Goal: Task Accomplishment & Management: Manage account settings

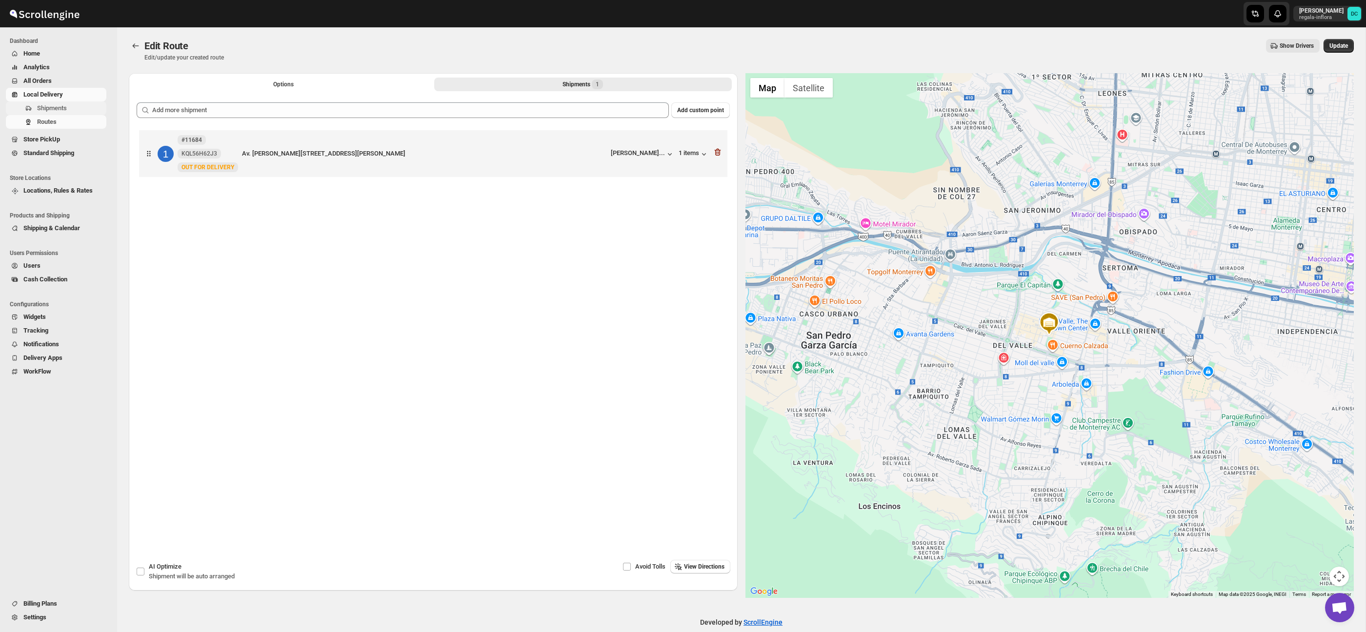
click at [39, 110] on span "Shipments" at bounding box center [52, 107] width 30 height 7
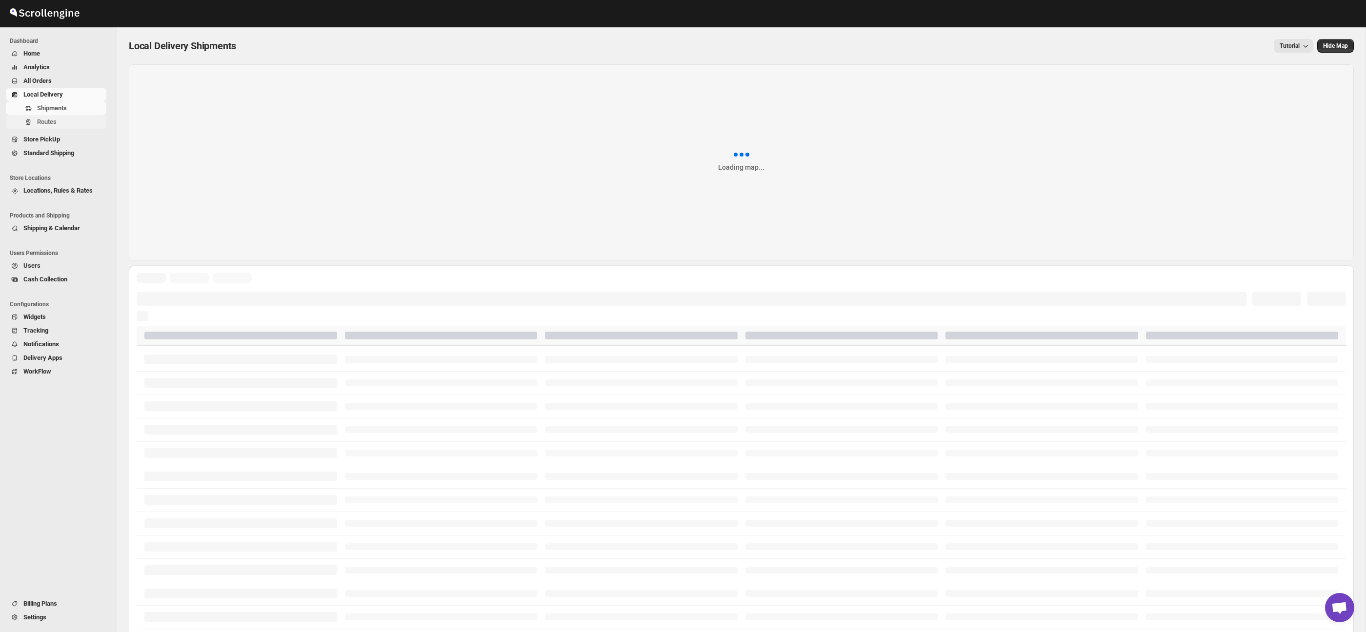
click at [57, 120] on span "Routes" at bounding box center [47, 121] width 20 height 7
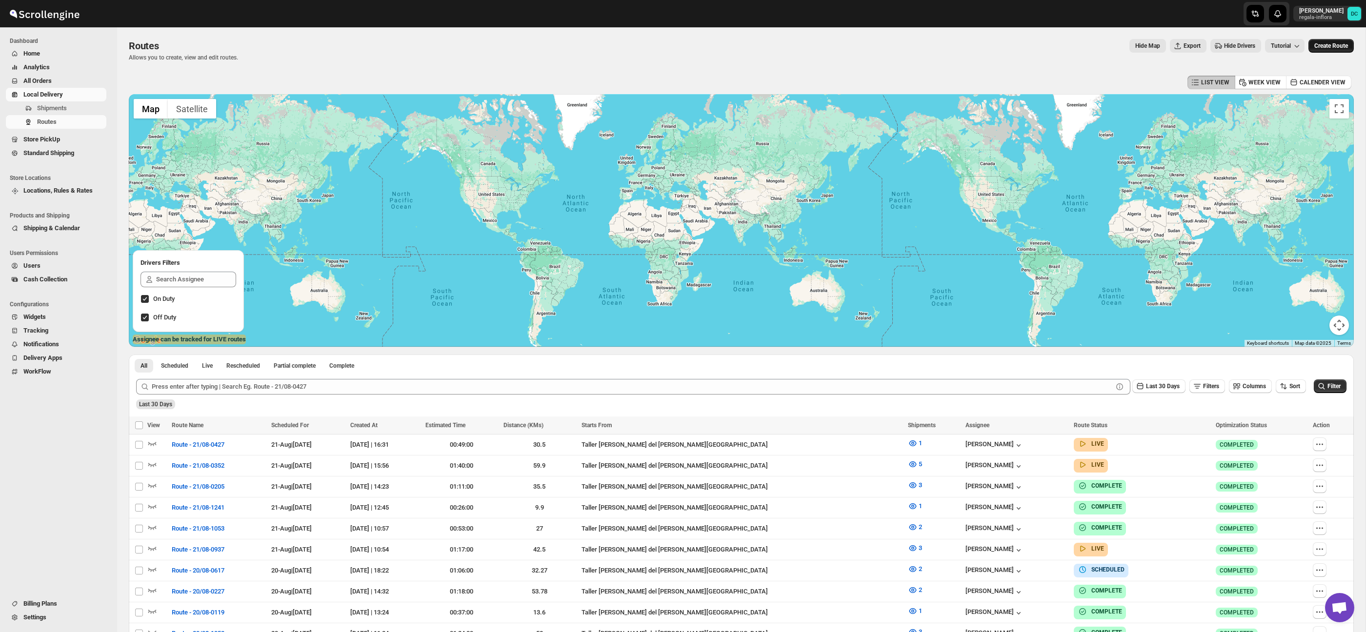
click at [1326, 40] on button "Create Route" at bounding box center [1331, 46] width 45 height 14
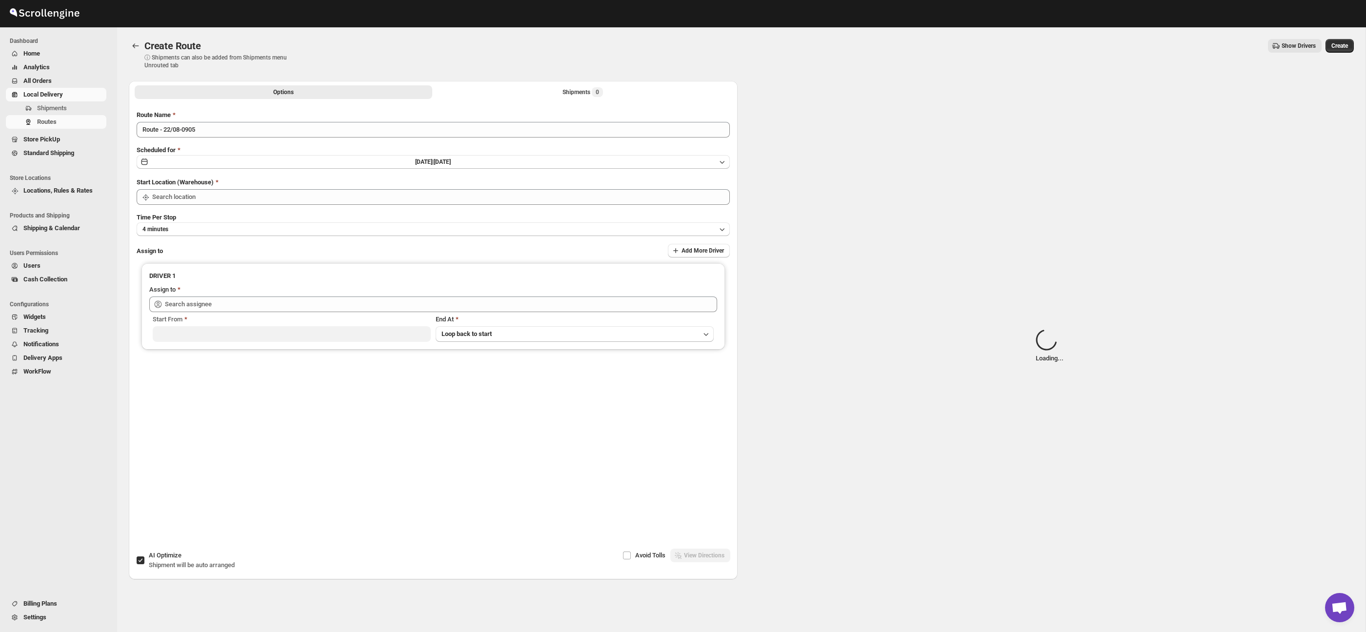
type input "Taller [PERSON_NAME] del [PERSON_NAME][GEOGRAPHIC_DATA]"
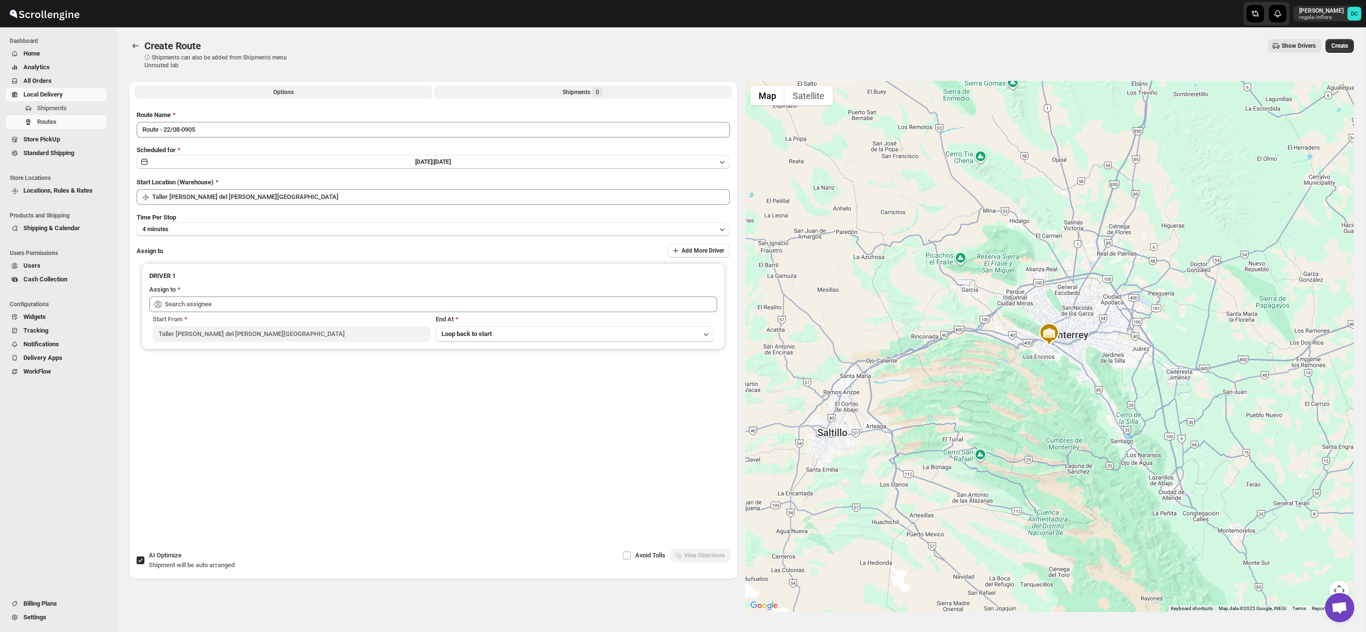
click at [566, 88] on div "Shipments 0" at bounding box center [583, 92] width 41 height 10
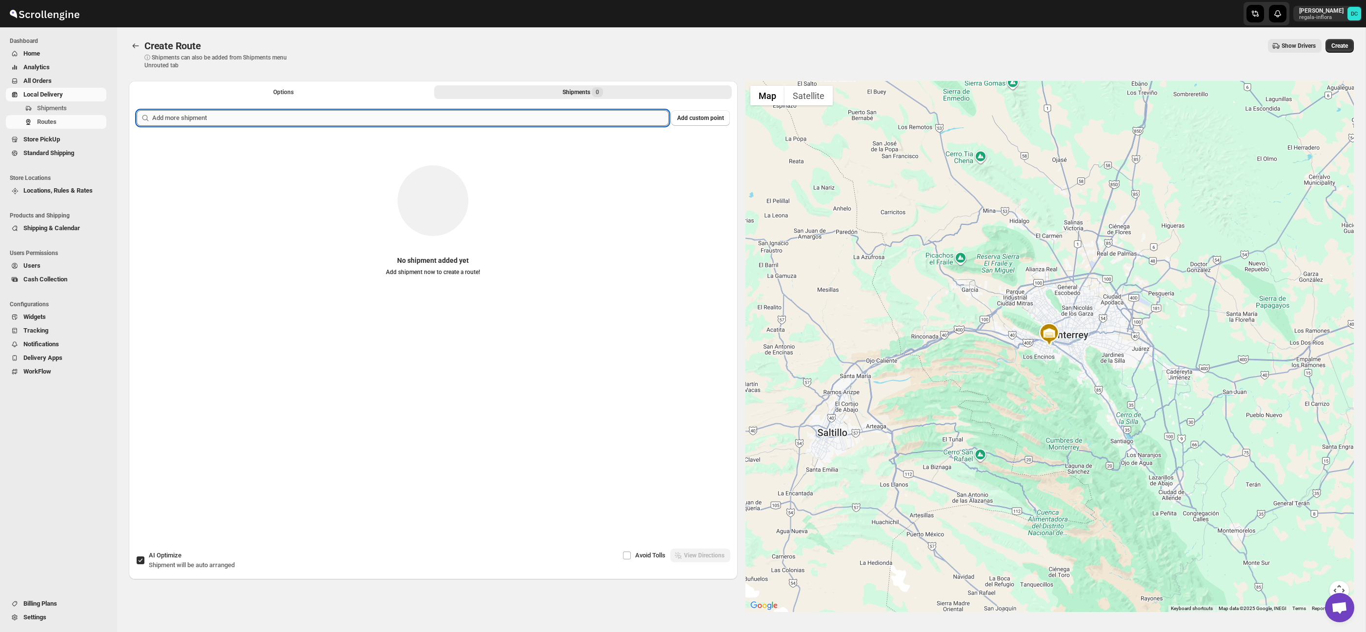
click at [340, 120] on input "text" at bounding box center [410, 118] width 517 height 16
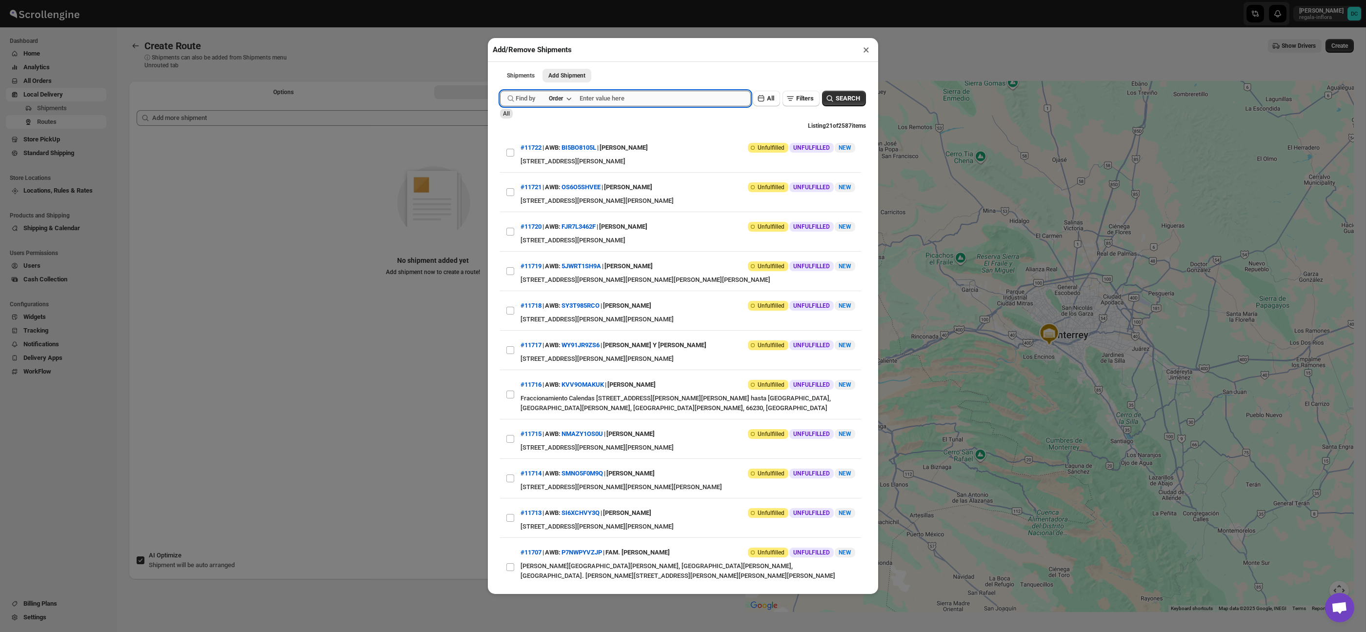
click at [654, 105] on input "text" at bounding box center [665, 99] width 171 height 16
type input "1623"
click at [860, 99] on button "SEARCH" at bounding box center [844, 99] width 44 height 16
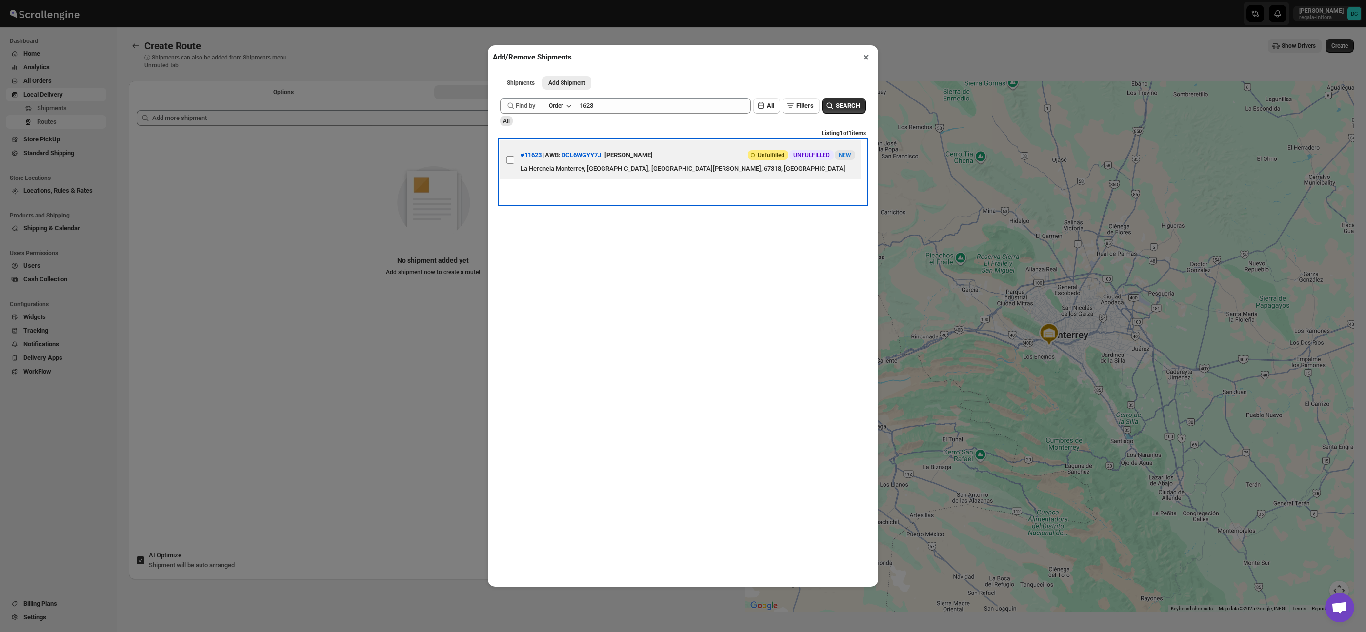
drag, startPoint x: 501, startPoint y: 156, endPoint x: 519, endPoint y: 151, distance: 18.2
click at [501, 156] on label "View details for 689f5ffeeb510359434f31ac" at bounding box center [510, 160] width 20 height 39
click at [507, 156] on input "View details for 689f5ffeeb510359434f31ac" at bounding box center [511, 160] width 8 height 8
checkbox input "true"
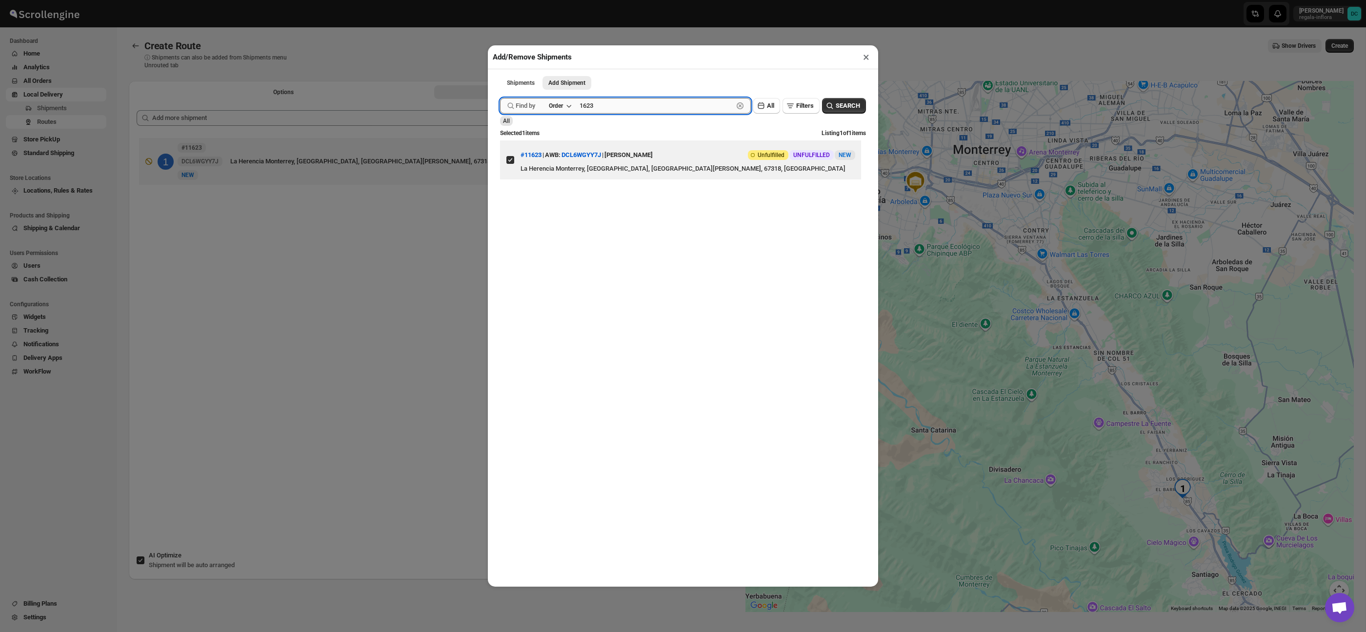
click at [656, 113] on input "1623" at bounding box center [657, 106] width 154 height 16
type input "1641"
click at [837, 103] on span "SEARCH" at bounding box center [848, 106] width 24 height 10
click at [512, 161] on input "View details for 68a14e12eb510359434f47a0" at bounding box center [511, 165] width 8 height 8
checkbox input "true"
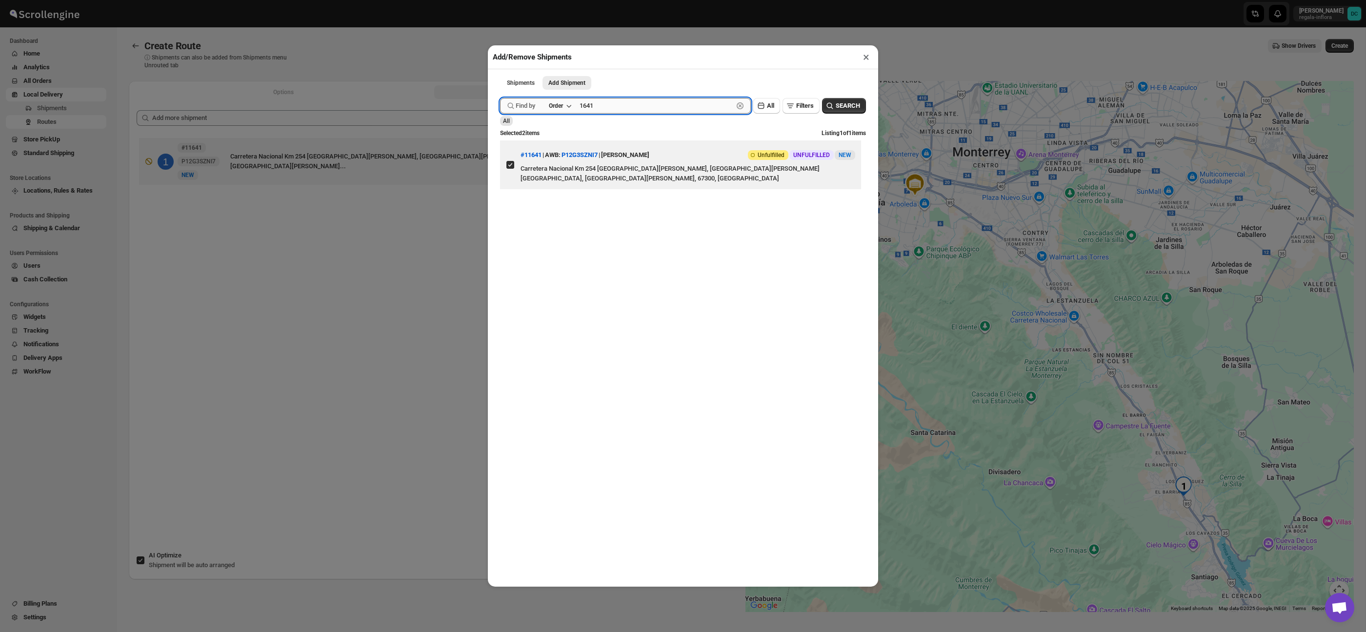
click at [613, 108] on input "1641" at bounding box center [657, 106] width 154 height 16
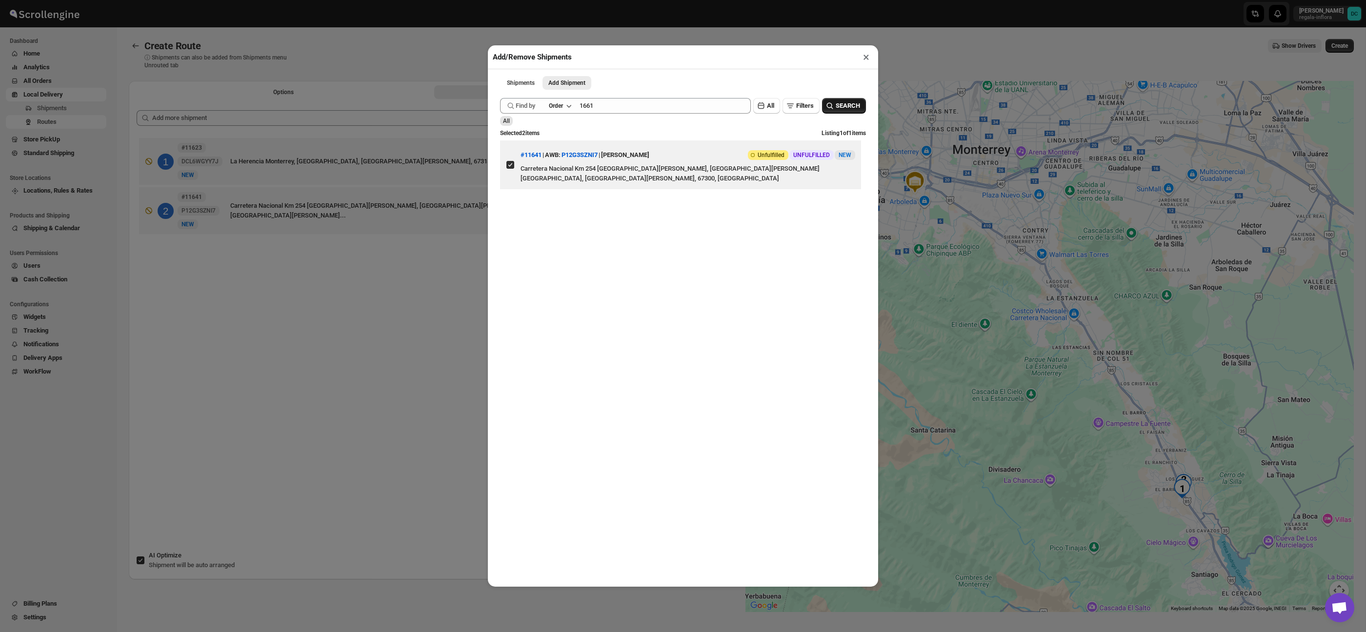
click at [829, 103] on icon "button" at bounding box center [830, 106] width 10 height 10
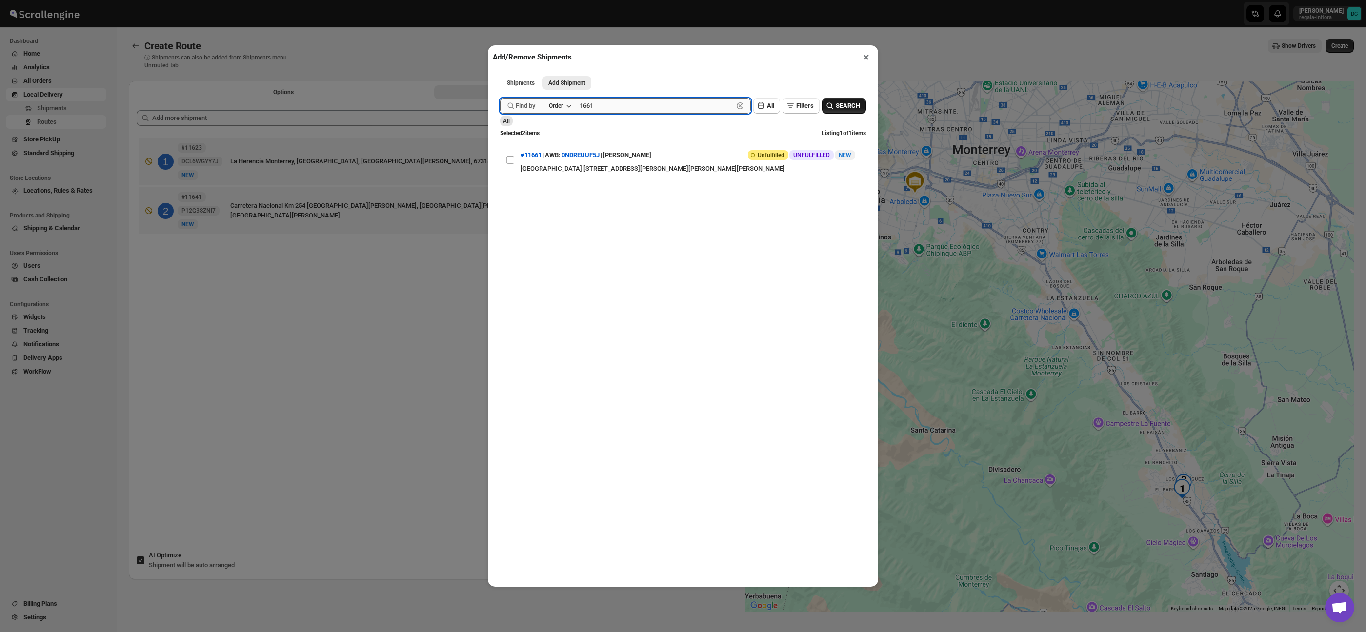
click at [586, 106] on input "1661" at bounding box center [657, 106] width 154 height 16
type input "11661"
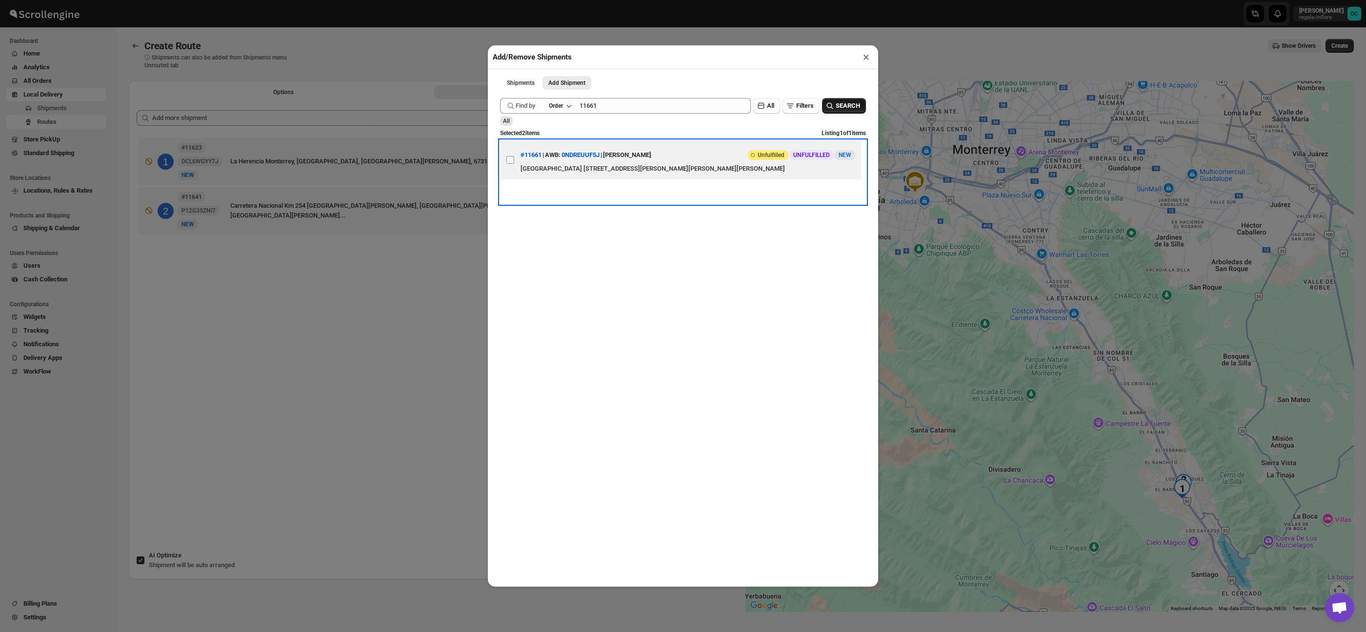
click at [515, 157] on label "View details for 68a3889bfc41024ff29cb572" at bounding box center [510, 160] width 20 height 39
click at [514, 157] on input "View details for 68a3889bfc41024ff29cb572" at bounding box center [511, 160] width 8 height 8
checkbox input "true"
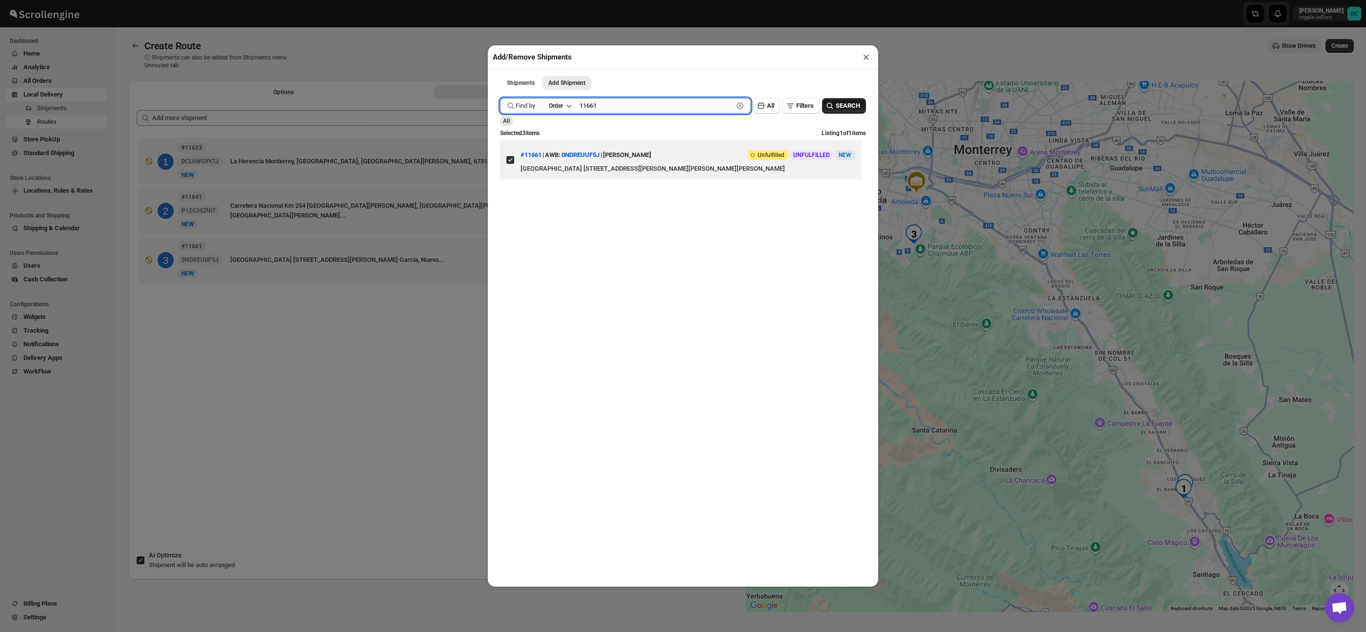
click at [636, 109] on input "11661" at bounding box center [657, 106] width 154 height 16
type input "11690"
click at [851, 102] on span "SEARCH" at bounding box center [848, 106] width 24 height 10
click at [513, 163] on input "View details for 68a61a27fc41024ff29cde05" at bounding box center [511, 160] width 8 height 8
checkbox input "true"
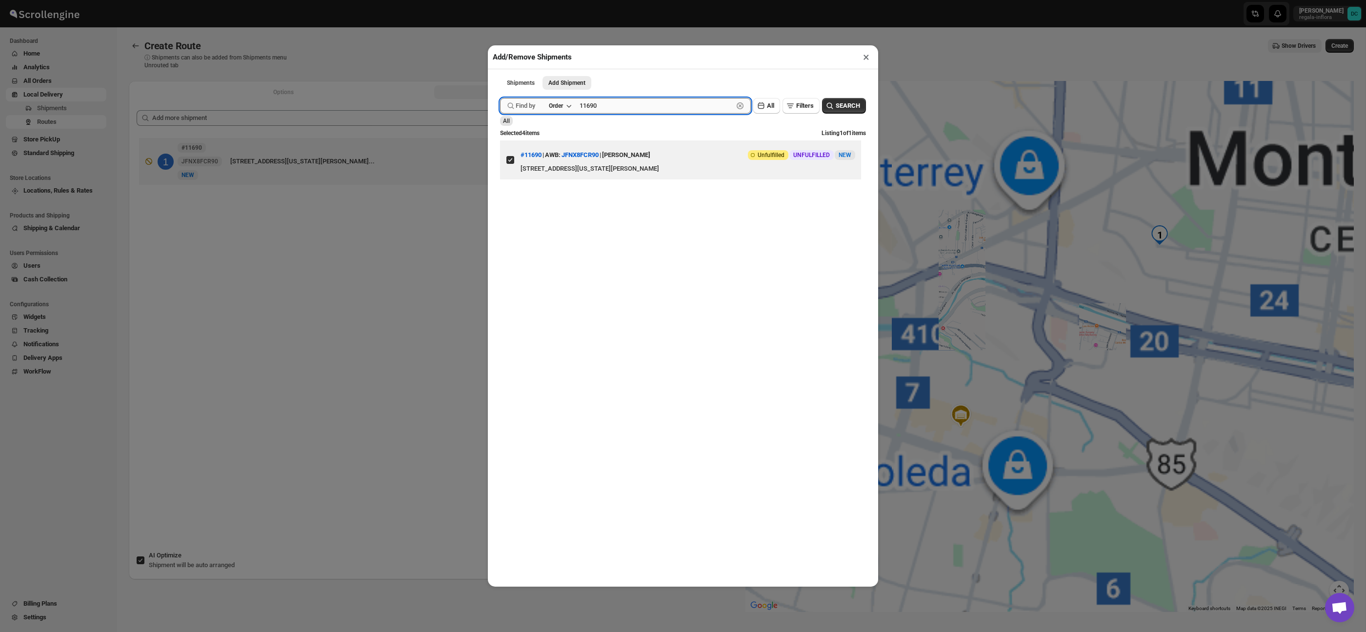
click at [610, 107] on input "11690" at bounding box center [657, 106] width 154 height 16
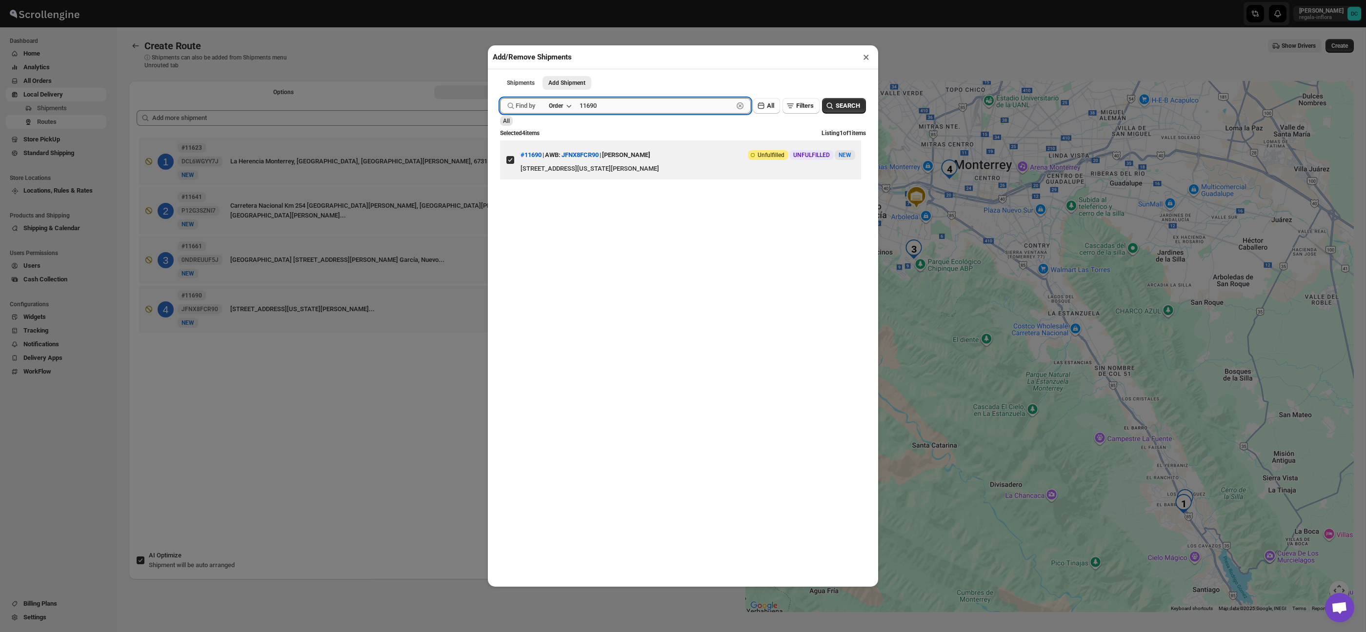
click at [610, 107] on input "11690" at bounding box center [657, 106] width 154 height 16
type input "11699"
click at [832, 102] on icon "button" at bounding box center [830, 106] width 10 height 10
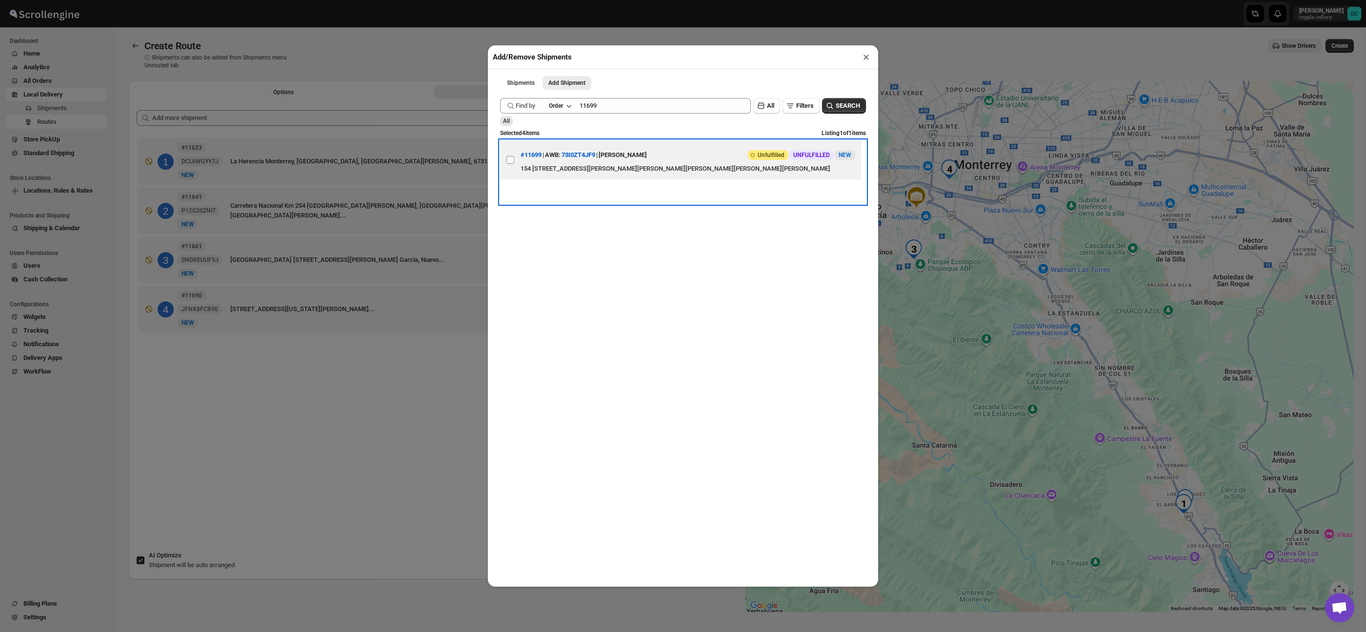
click at [518, 163] on label "View details for 68a73926fc41024ff29cf6c0" at bounding box center [510, 160] width 20 height 39
click at [514, 163] on input "View details for 68a73926fc41024ff29cf6c0" at bounding box center [511, 160] width 8 height 8
checkbox input "true"
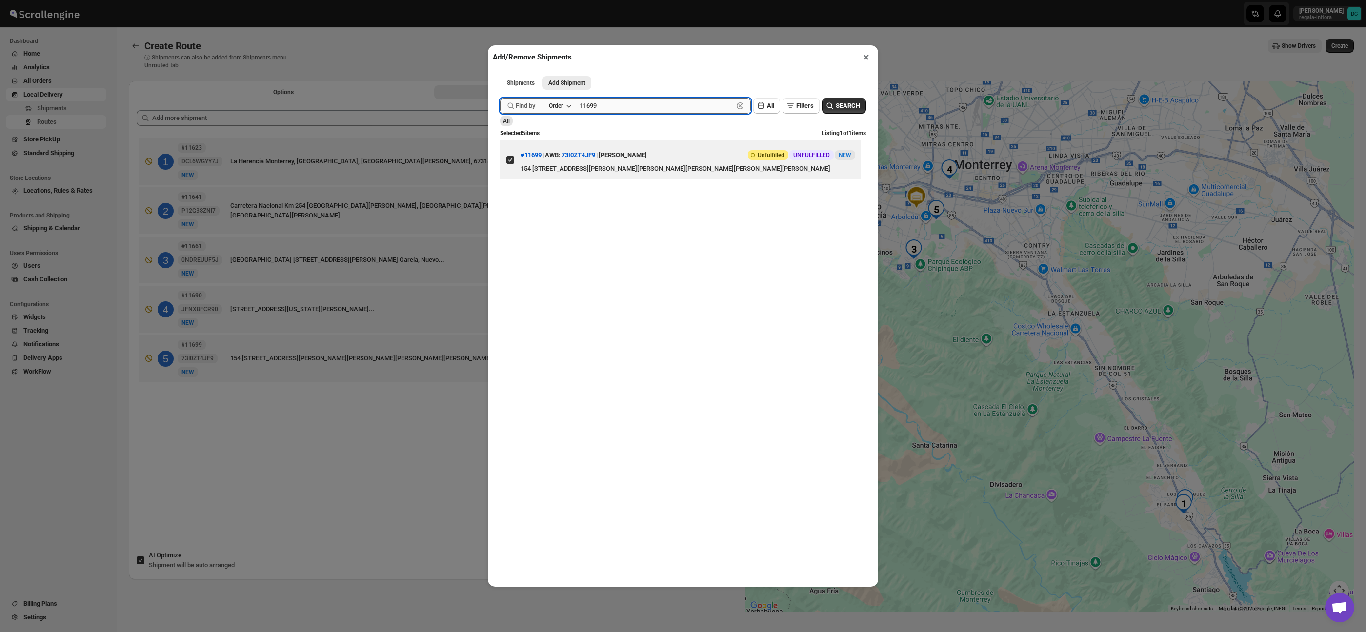
click at [616, 104] on input "11699" at bounding box center [657, 106] width 154 height 16
type input "11700"
click at [855, 111] on button "SEARCH" at bounding box center [844, 106] width 44 height 16
drag, startPoint x: 512, startPoint y: 162, endPoint x: 533, endPoint y: 148, distance: 24.6
click at [512, 162] on input "View details for 68a74a30fc41024ff29cf825" at bounding box center [511, 160] width 8 height 8
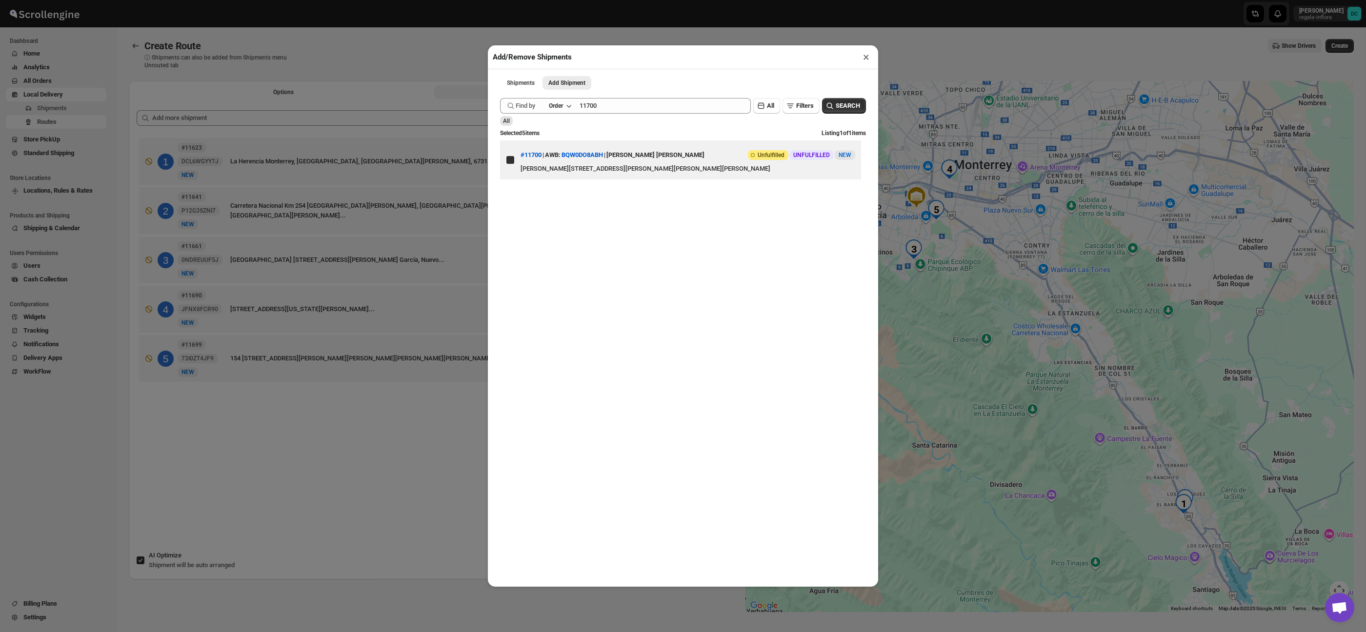
checkbox input "true"
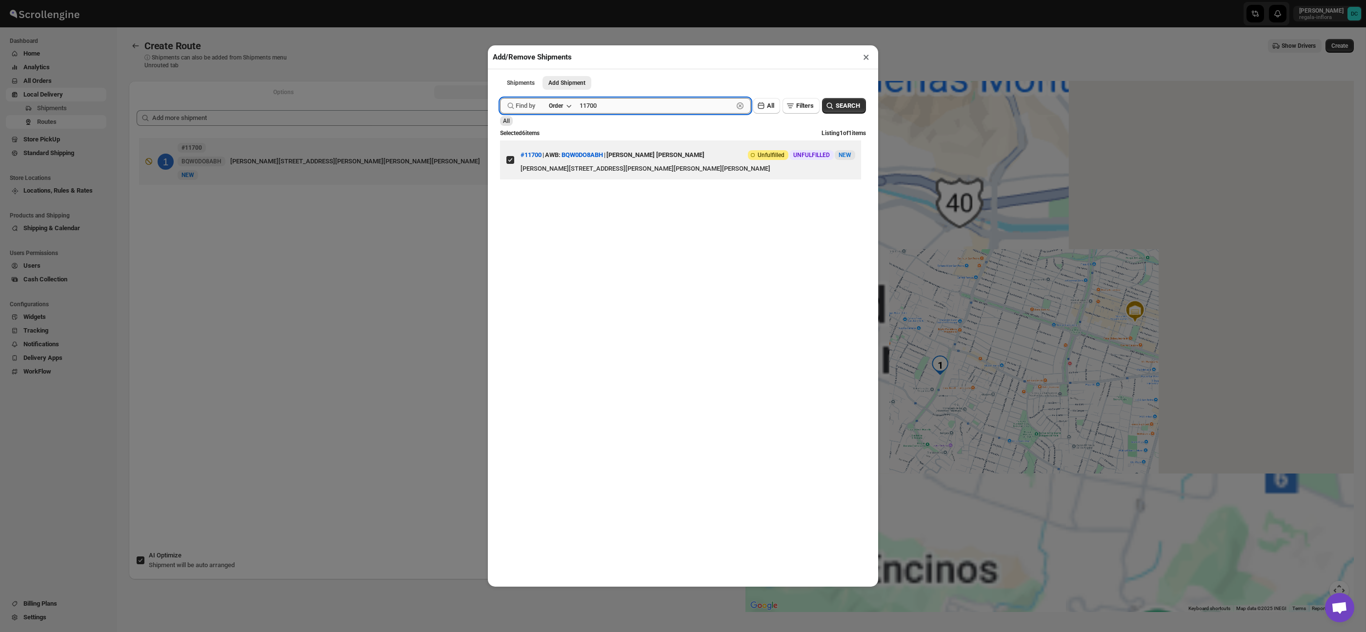
click at [611, 107] on input "11700" at bounding box center [657, 106] width 154 height 16
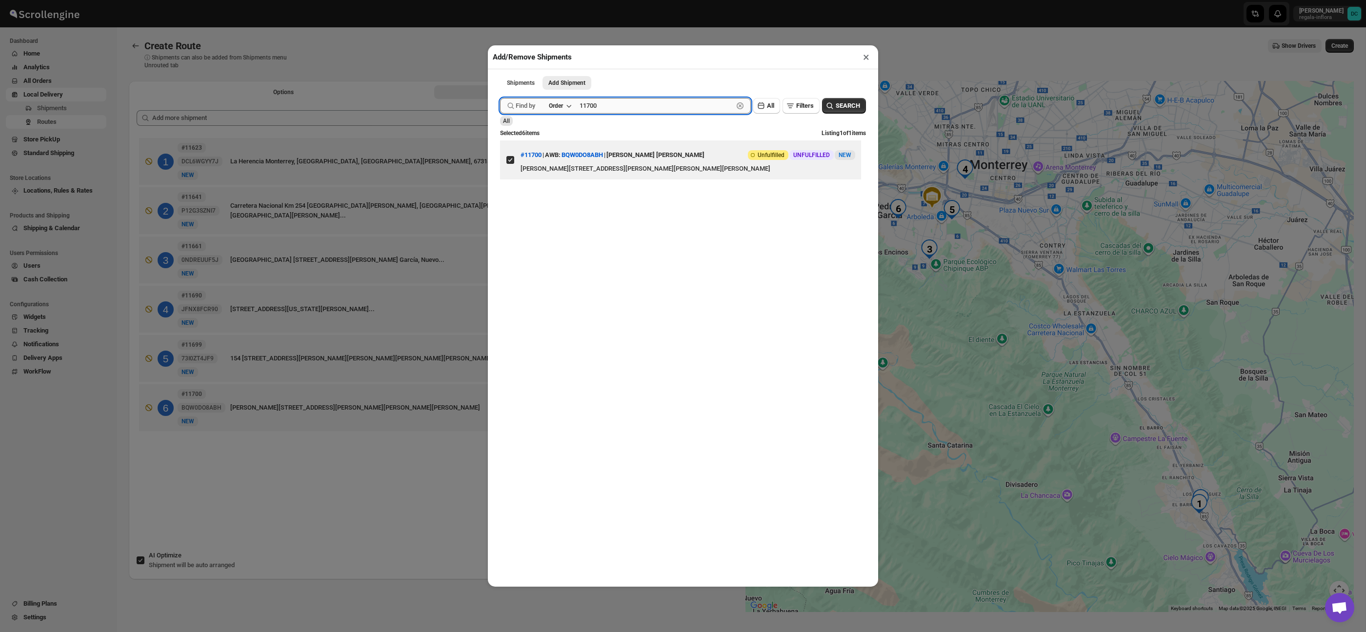
click at [626, 105] on input "11700" at bounding box center [657, 106] width 154 height 16
type input "11701"
click at [834, 108] on button "SEARCH" at bounding box center [844, 106] width 44 height 16
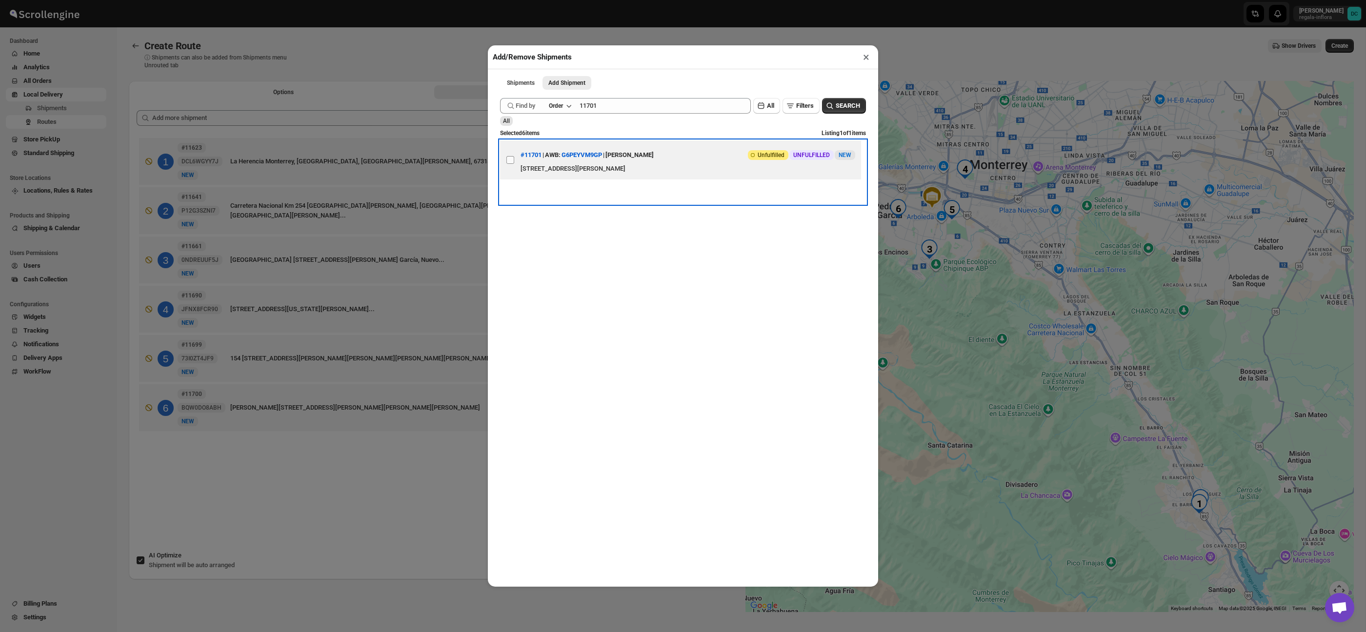
click at [511, 164] on label "View details for 68a750cefc41024ff29cf8bb" at bounding box center [510, 160] width 20 height 39
click at [511, 164] on input "View details for 68a750cefc41024ff29cf8bb" at bounding box center [511, 160] width 8 height 8
checkbox input "true"
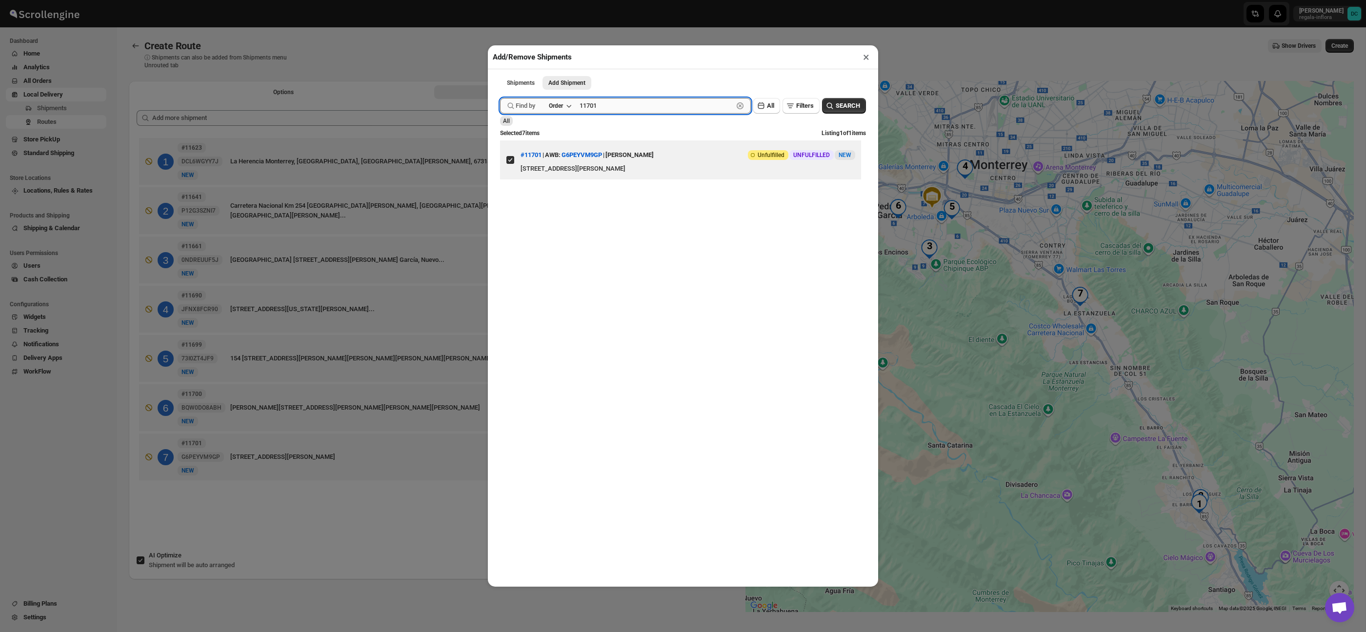
click at [622, 104] on input "11701" at bounding box center [657, 106] width 154 height 16
type input "11702"
click at [860, 111] on button "SEARCH" at bounding box center [844, 106] width 44 height 16
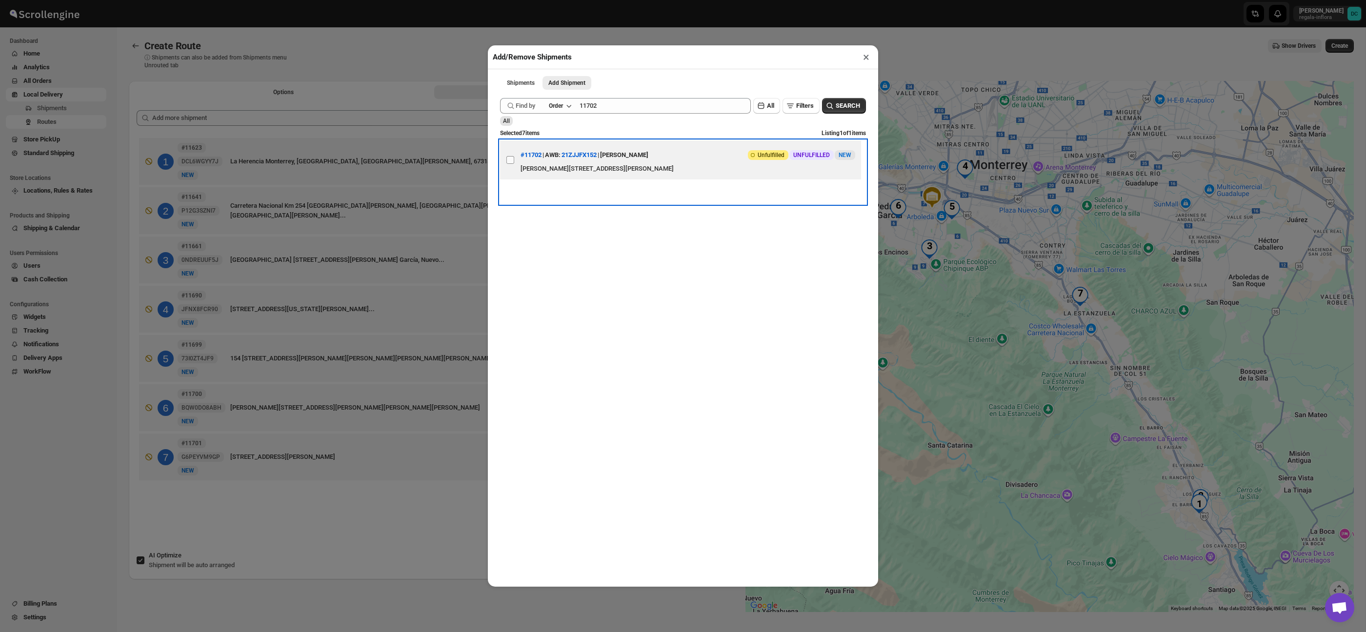
click at [512, 165] on label "View details for 68a75617fc41024ff29cf92a" at bounding box center [510, 160] width 20 height 39
click at [512, 164] on input "View details for 68a75617fc41024ff29cf92a" at bounding box center [511, 160] width 8 height 8
checkbox input "true"
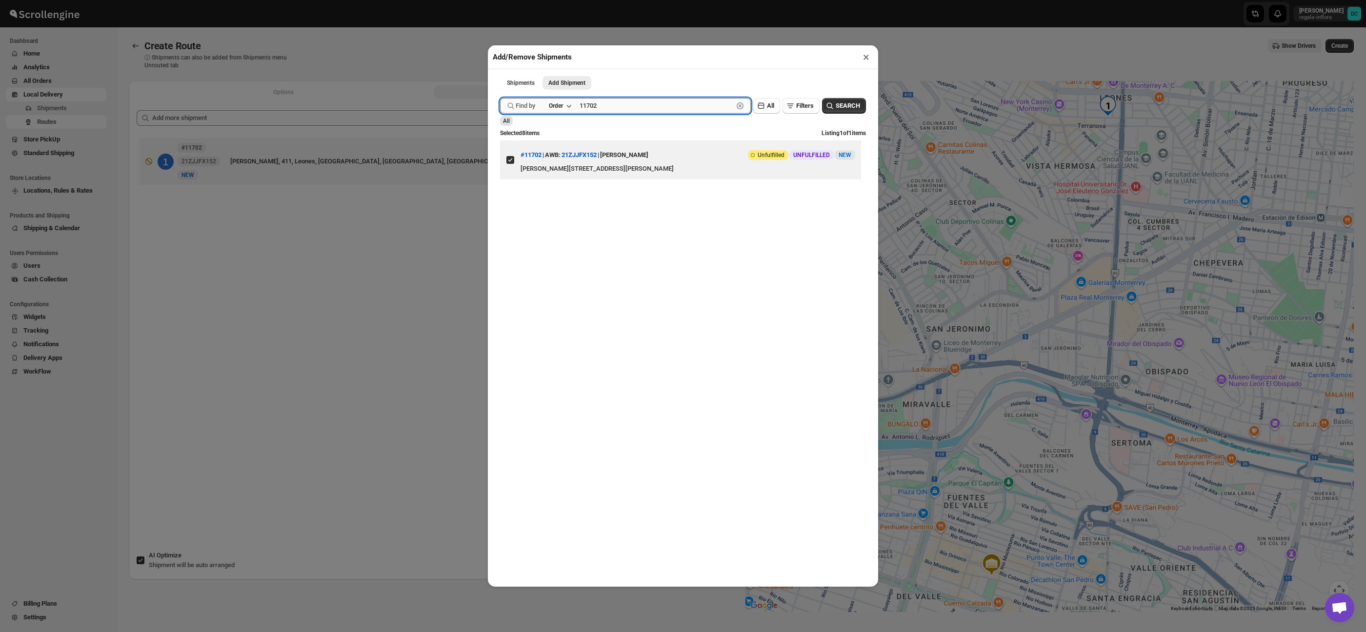
click at [663, 111] on input "11702" at bounding box center [657, 106] width 154 height 16
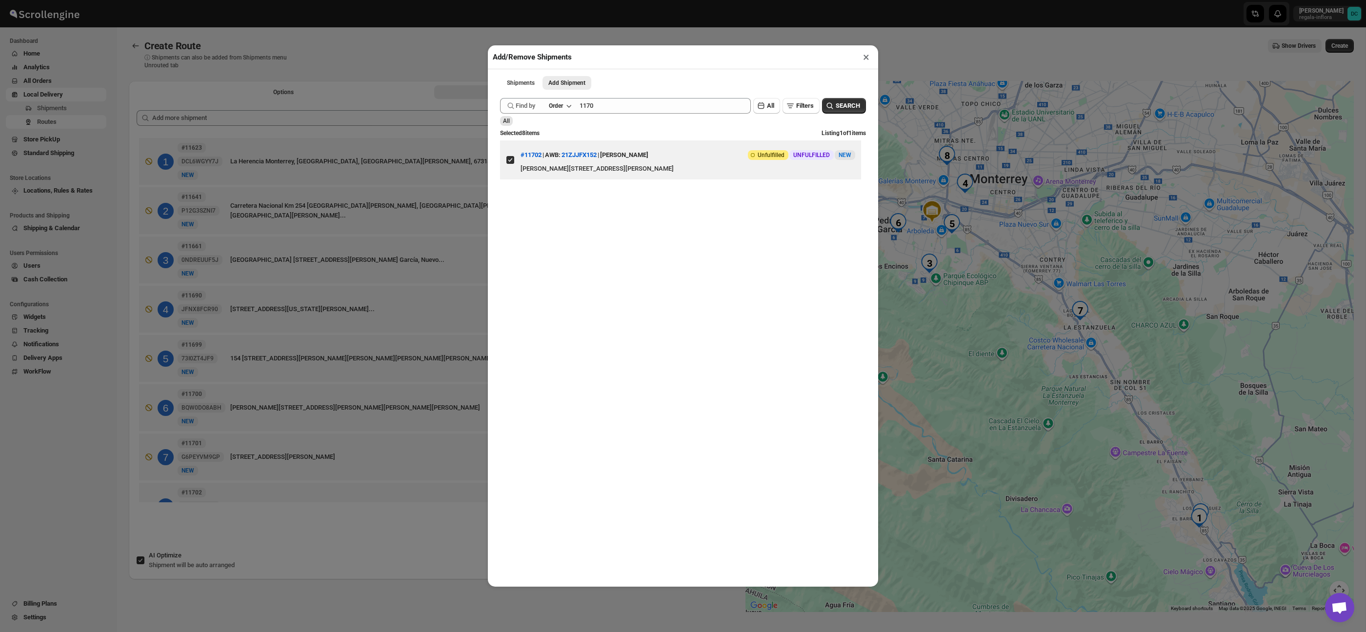
click at [656, 114] on div "Submit Find by Order 1170 Clear All Filters SEARCH All Selected 8 items Listing…" at bounding box center [683, 148] width 366 height 111
click at [637, 102] on input "1170" at bounding box center [657, 106] width 154 height 16
type input "11703"
click at [828, 101] on button "SEARCH" at bounding box center [844, 106] width 44 height 16
click at [514, 164] on span at bounding box center [510, 160] width 9 height 9
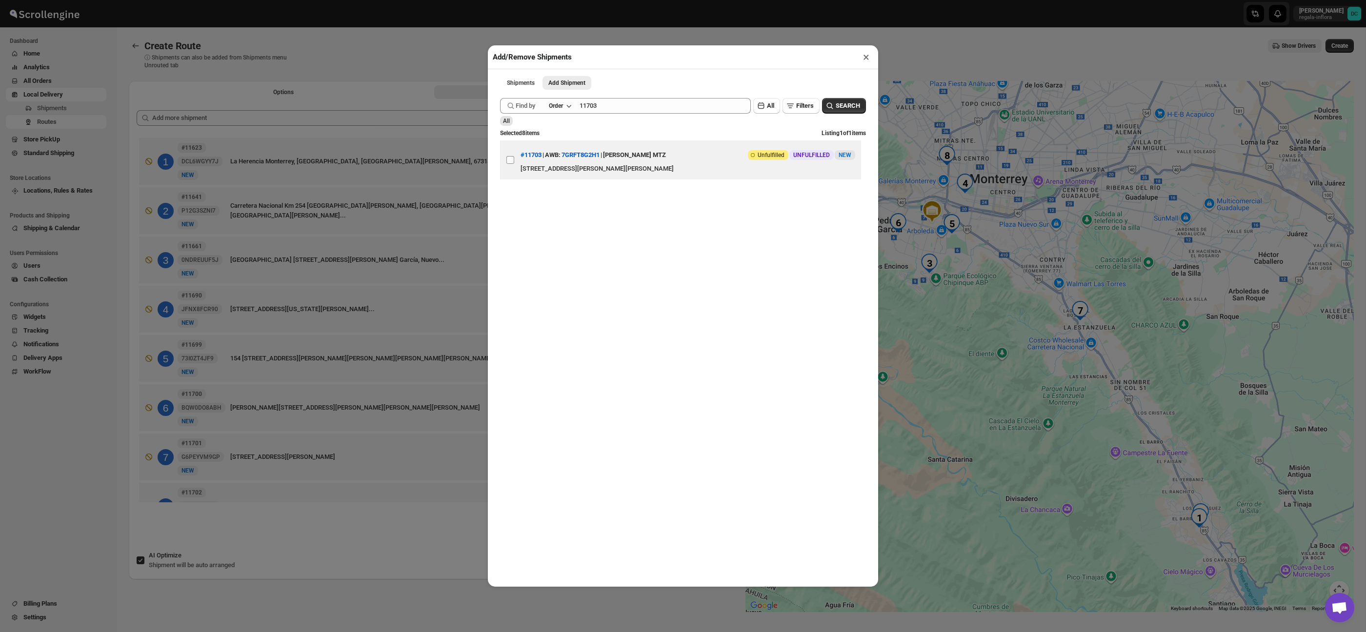
click at [514, 164] on input "View details for 68a75972fc41024ff29cf967" at bounding box center [511, 160] width 8 height 8
checkbox input "true"
click at [612, 104] on input "11703" at bounding box center [657, 106] width 154 height 16
type input "11707"
click at [838, 103] on span "SEARCH" at bounding box center [848, 106] width 24 height 10
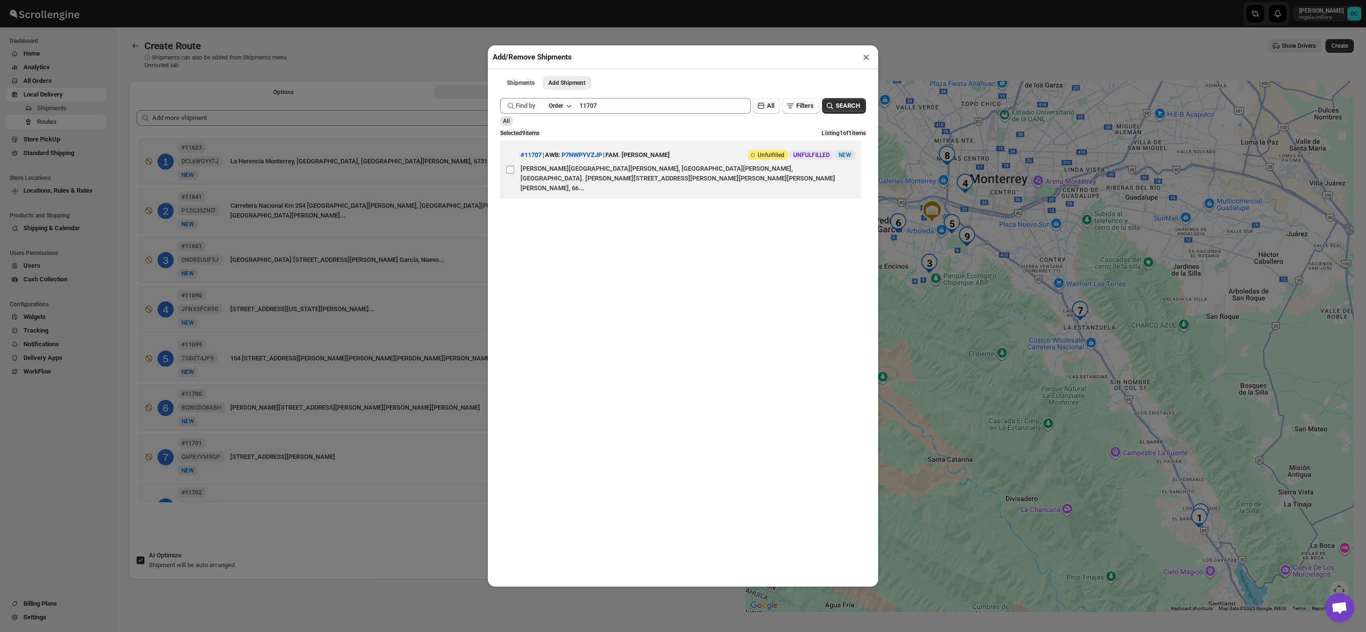
drag, startPoint x: 512, startPoint y: 164, endPoint x: 674, endPoint y: 117, distance: 168.3
click at [512, 166] on input "View details for 68a76af0fc41024ff29cfacf" at bounding box center [511, 170] width 8 height 8
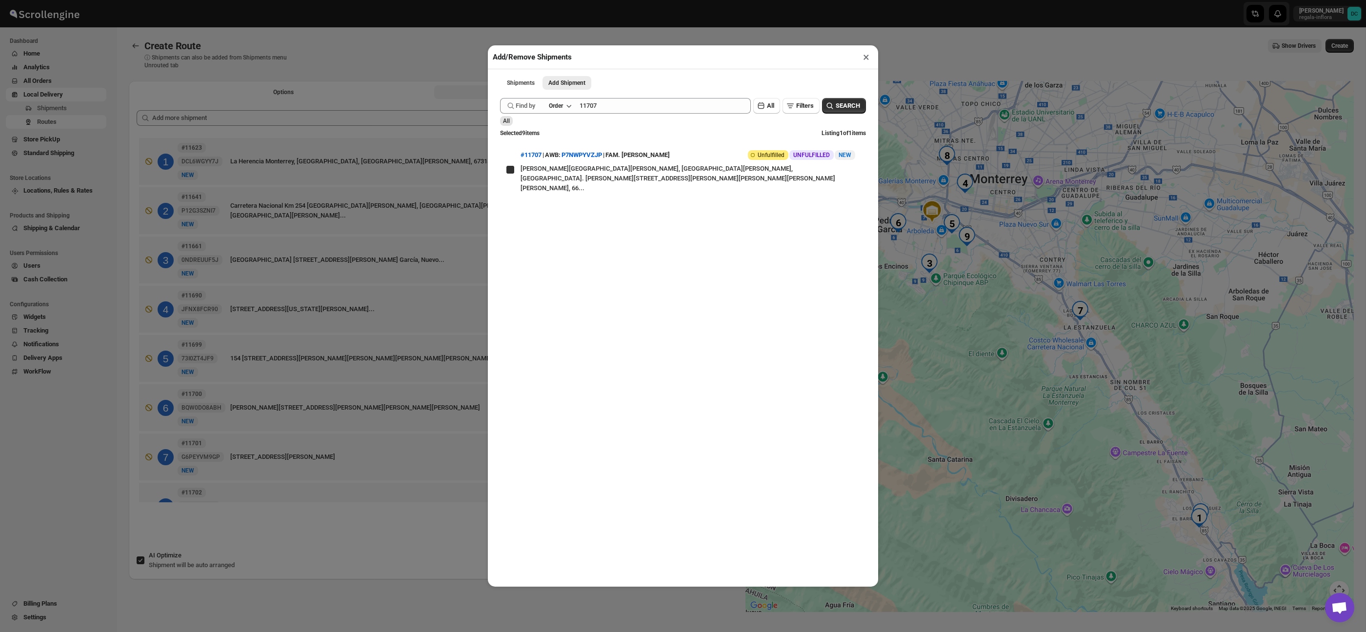
checkbox input "true"
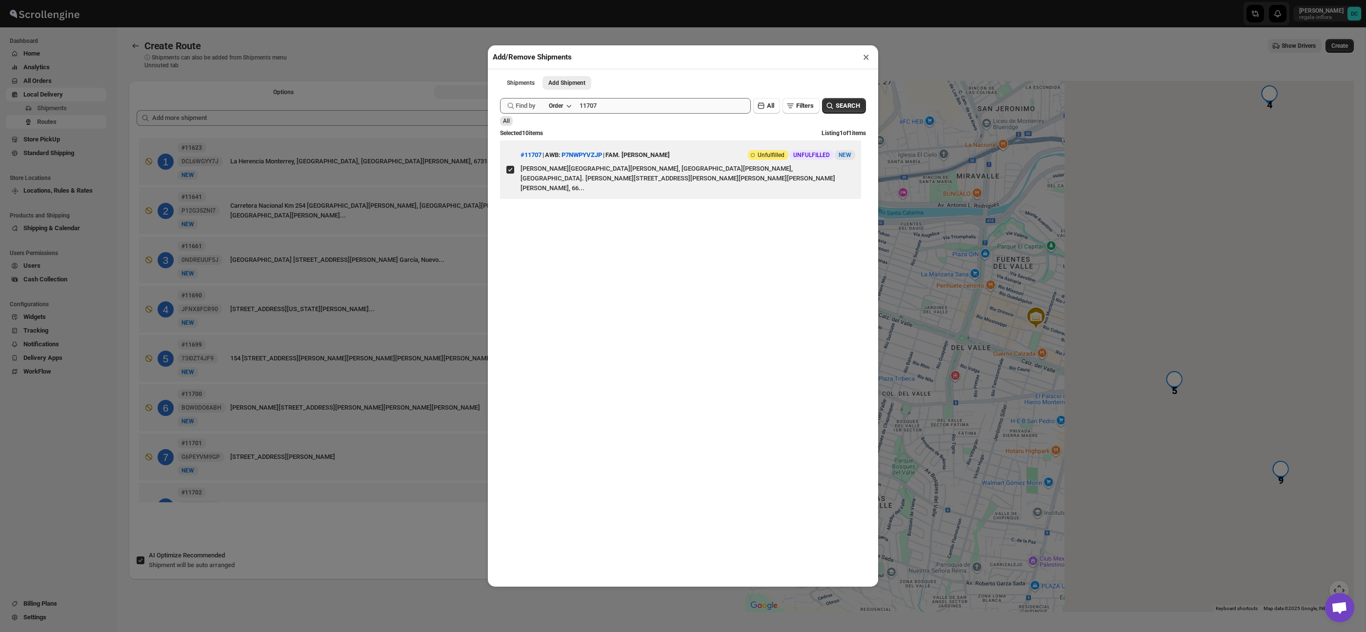
drag, startPoint x: 721, startPoint y: 108, endPoint x: 615, endPoint y: 111, distance: 105.5
click at [616, 111] on input "11707" at bounding box center [665, 106] width 171 height 16
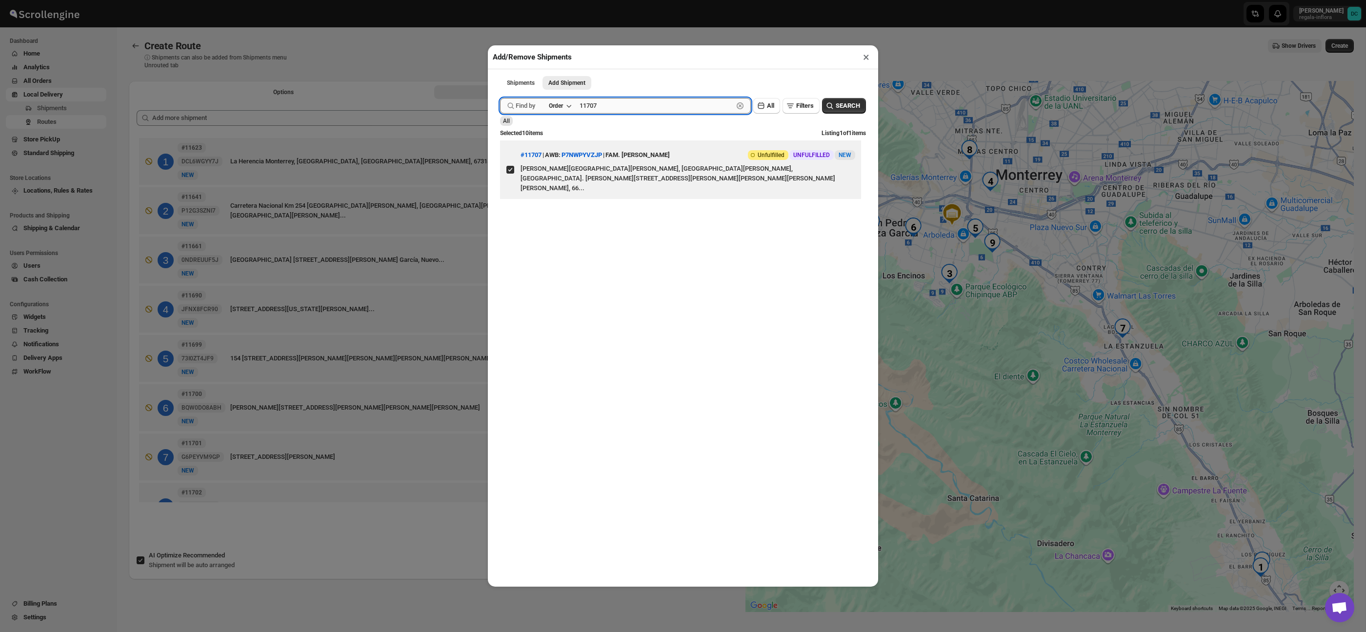
click at [610, 105] on input "11707" at bounding box center [657, 106] width 154 height 16
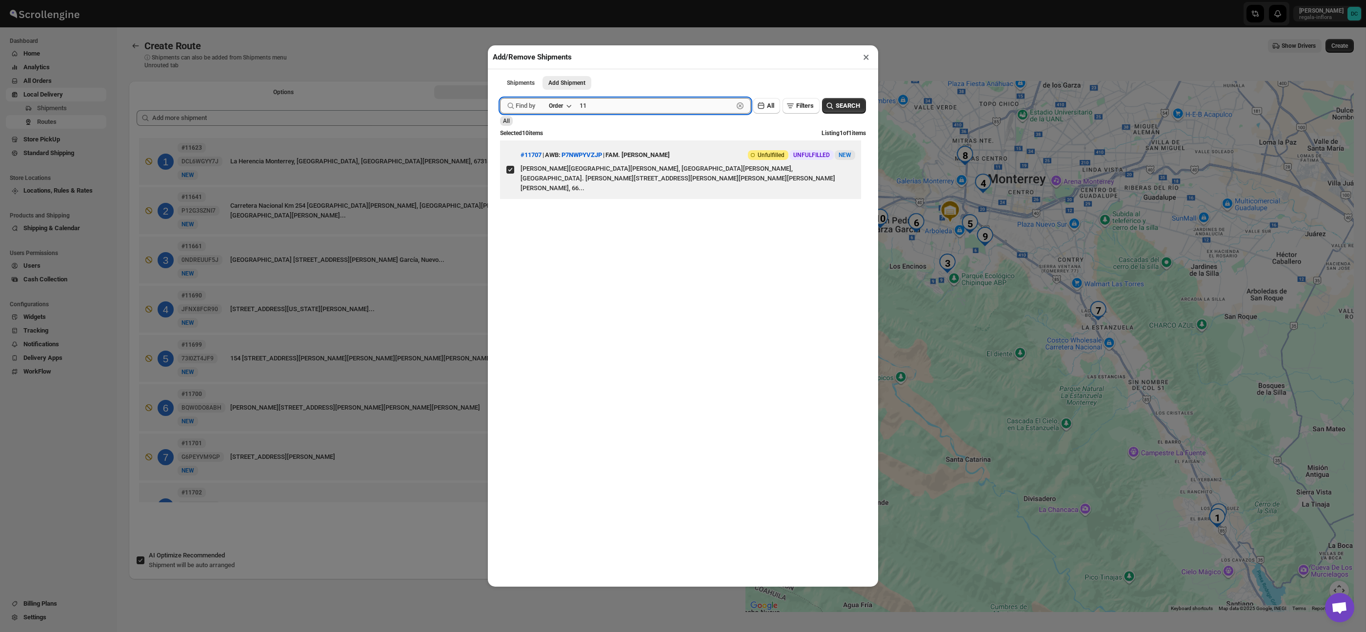
type input "1"
click at [762, 112] on button "All" at bounding box center [767, 106] width 27 height 16
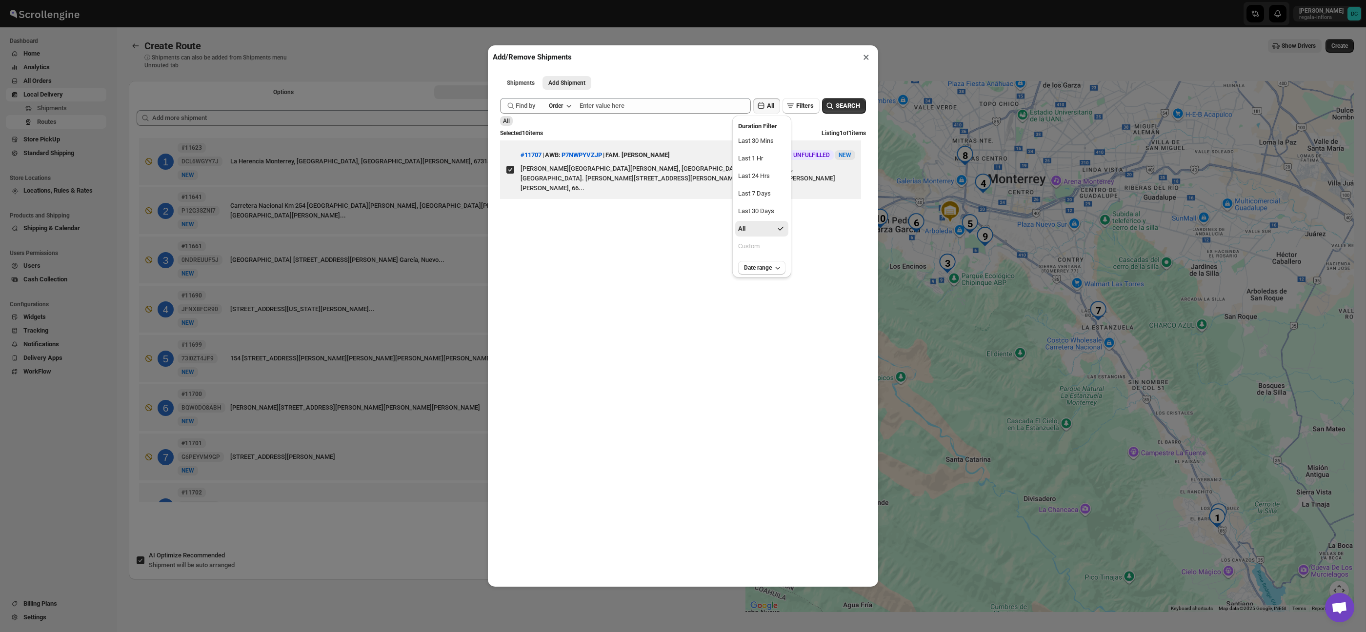
click at [763, 111] on button "All" at bounding box center [767, 106] width 27 height 16
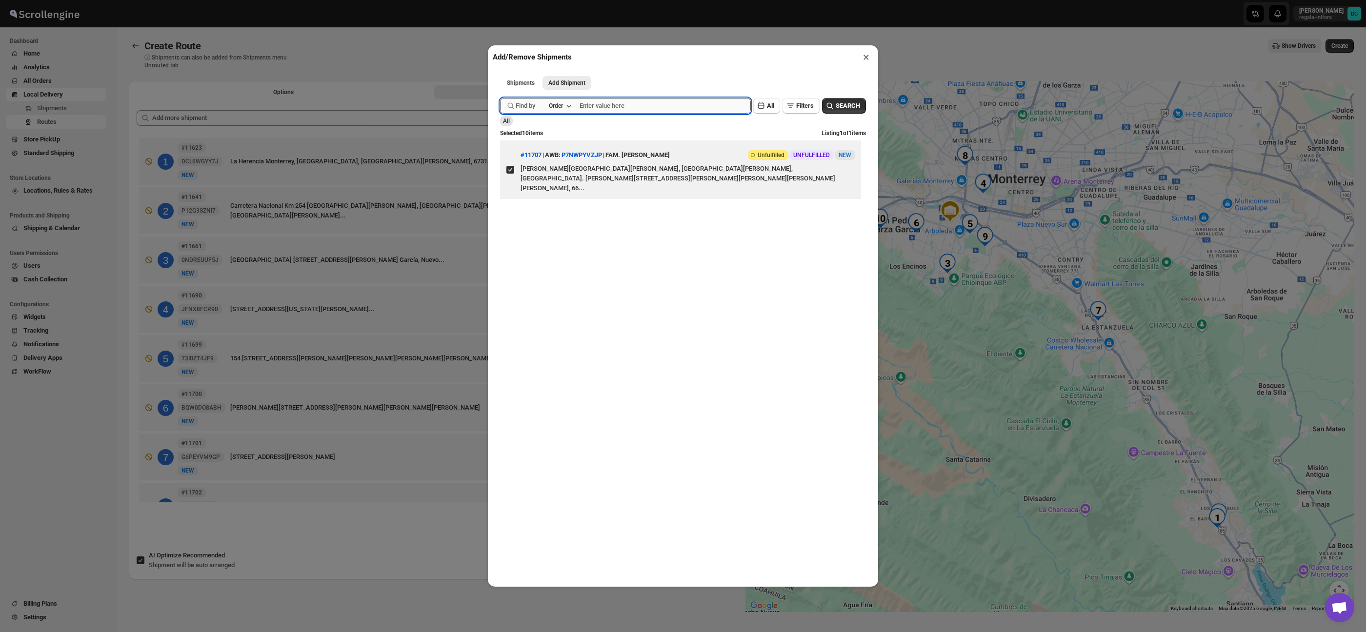
click at [670, 107] on input "text" at bounding box center [665, 106] width 171 height 16
type input "11713"
click at [862, 105] on button "SEARCH" at bounding box center [844, 106] width 44 height 16
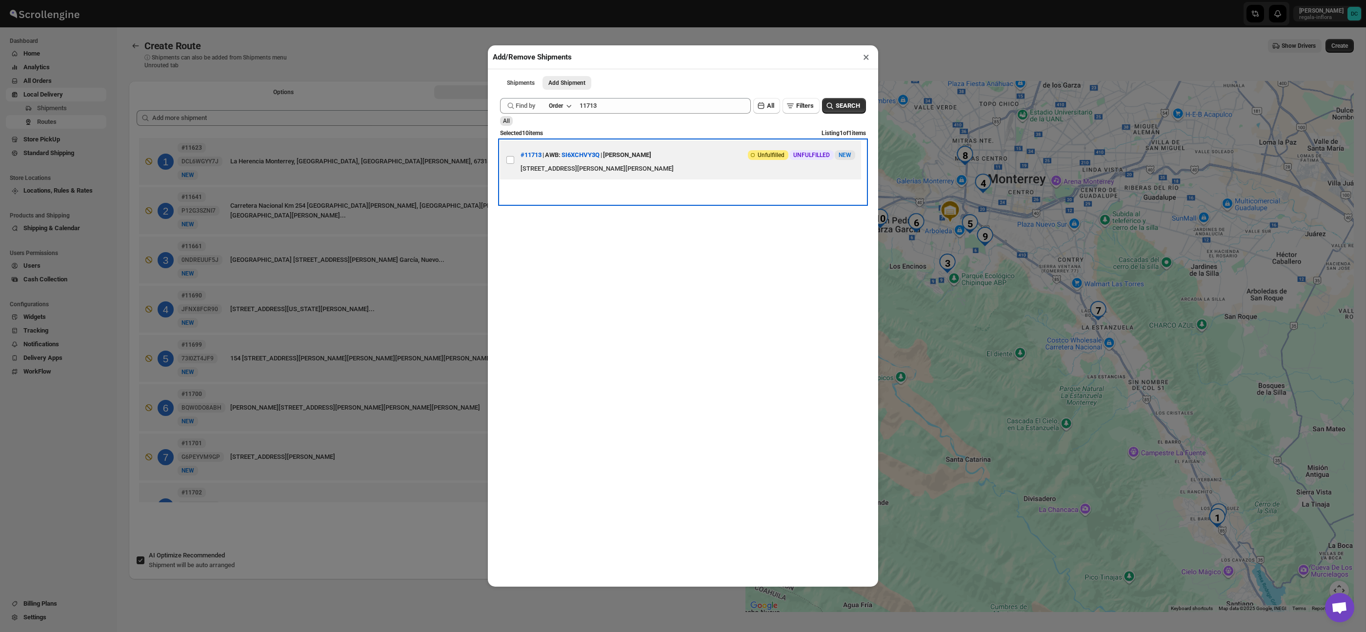
drag, startPoint x: 514, startPoint y: 163, endPoint x: 521, endPoint y: 161, distance: 7.4
click at [514, 163] on span at bounding box center [510, 160] width 9 height 9
click at [514, 163] on input "View details for 68a788b6fc41024ff29cfcec" at bounding box center [511, 160] width 8 height 8
checkbox input "true"
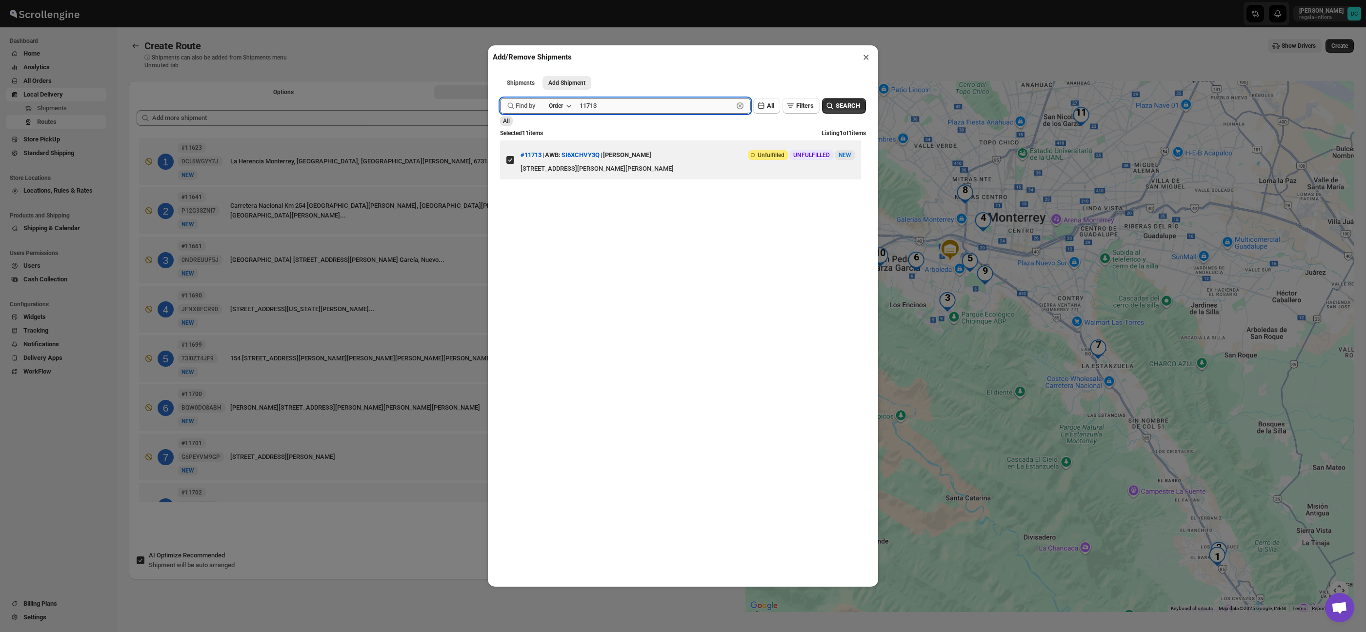
click at [620, 106] on input "11713" at bounding box center [657, 106] width 154 height 16
type input "11715"
click at [500, 0] on button "Submit" at bounding box center [514, 5] width 28 height 10
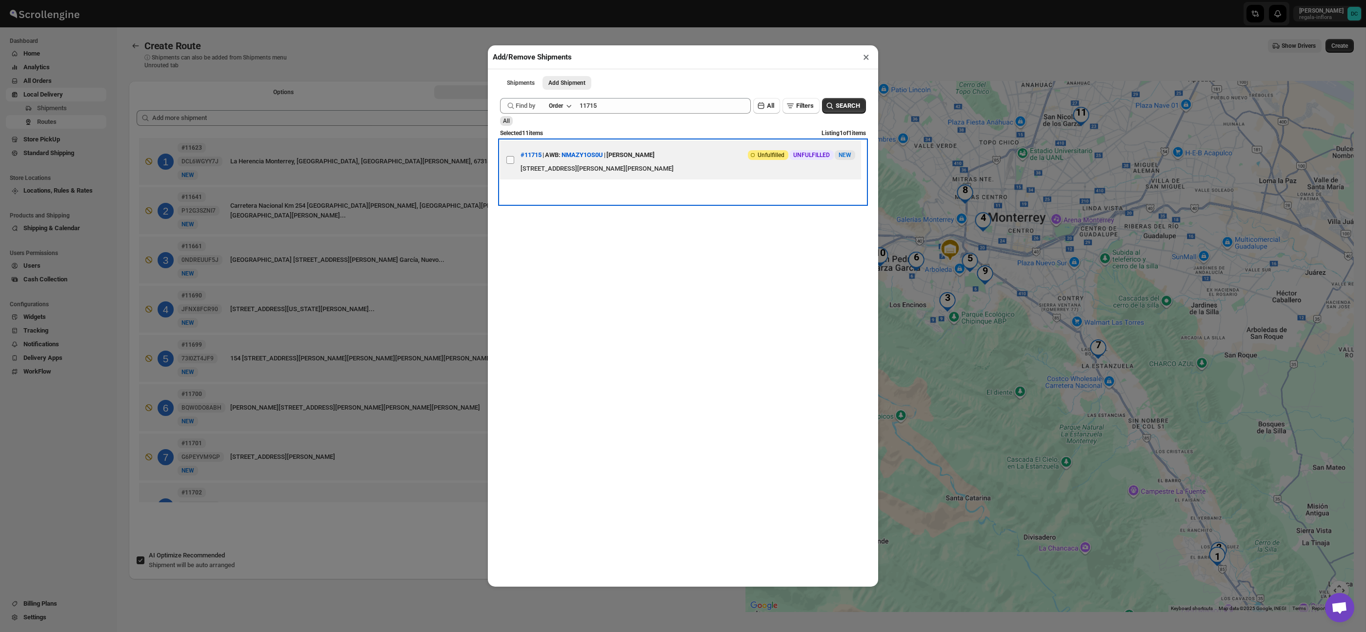
drag, startPoint x: 514, startPoint y: 162, endPoint x: 546, endPoint y: 146, distance: 35.4
click at [515, 161] on label "View details for 68a7950dfc41024ff29cfd99" at bounding box center [510, 160] width 20 height 39
click at [514, 161] on input "View details for 68a7950dfc41024ff29cfd99" at bounding box center [511, 160] width 8 height 8
checkbox input "true"
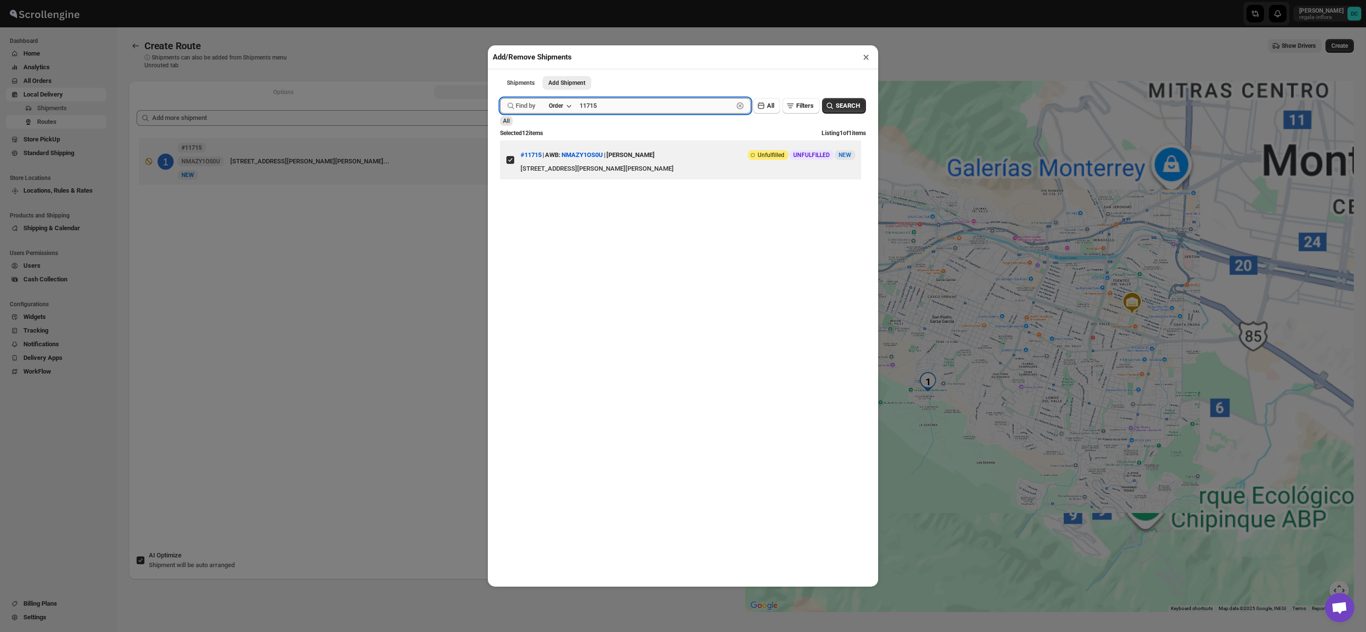
click at [625, 110] on input "11715" at bounding box center [657, 106] width 154 height 16
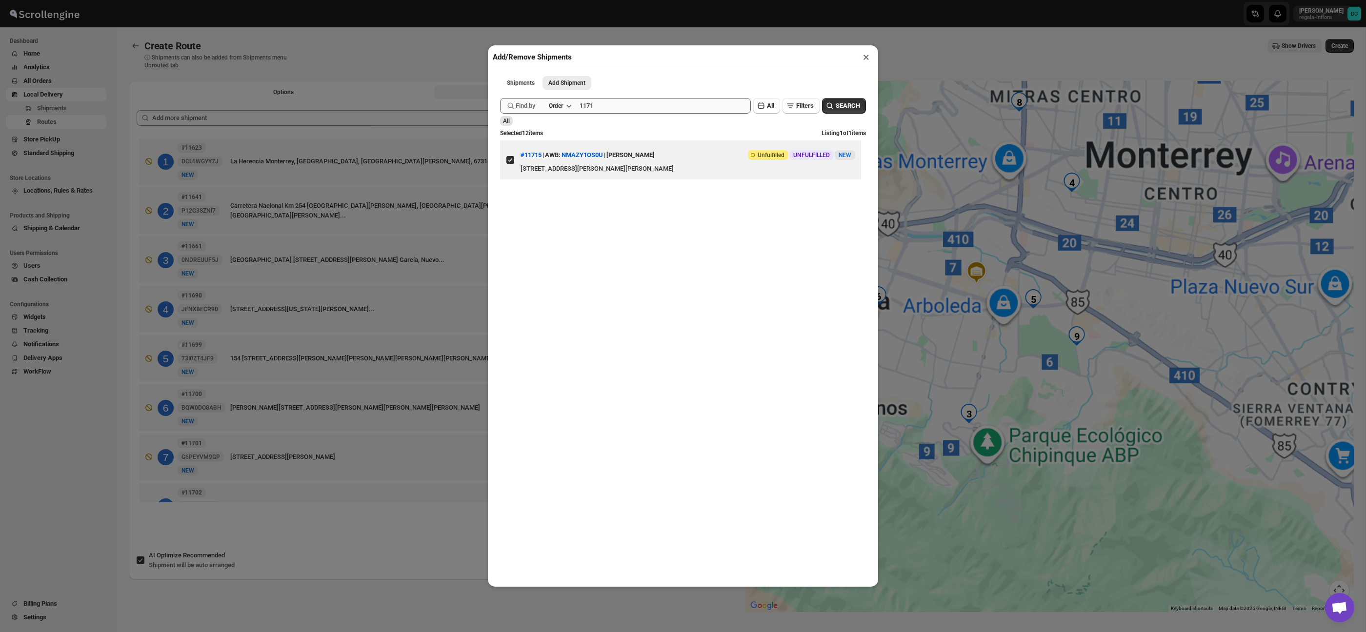
click at [434, 85] on button "Shipments 12" at bounding box center [583, 92] width 298 height 14
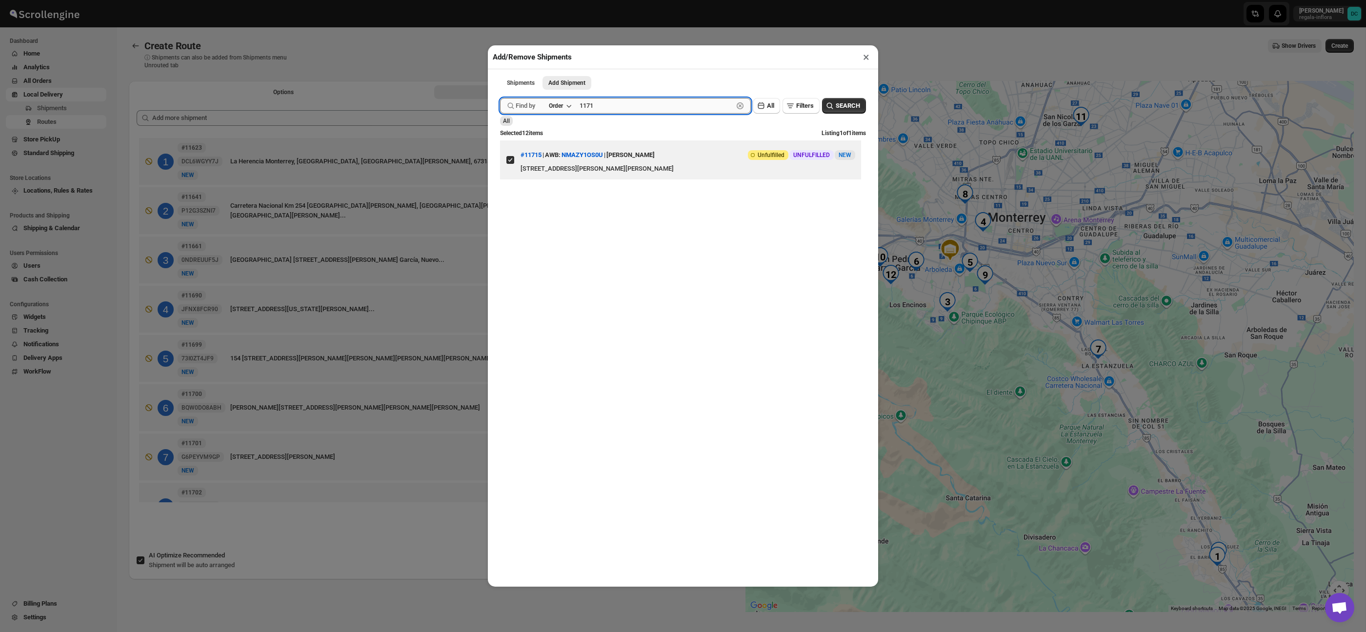
click at [637, 102] on input "1171" at bounding box center [657, 106] width 154 height 16
type input "11717"
click at [500, 0] on button "Submit" at bounding box center [514, 5] width 28 height 10
click at [511, 159] on input "View details for 68a79dd1fc41024ff29cfe0b" at bounding box center [511, 160] width 8 height 8
checkbox input "true"
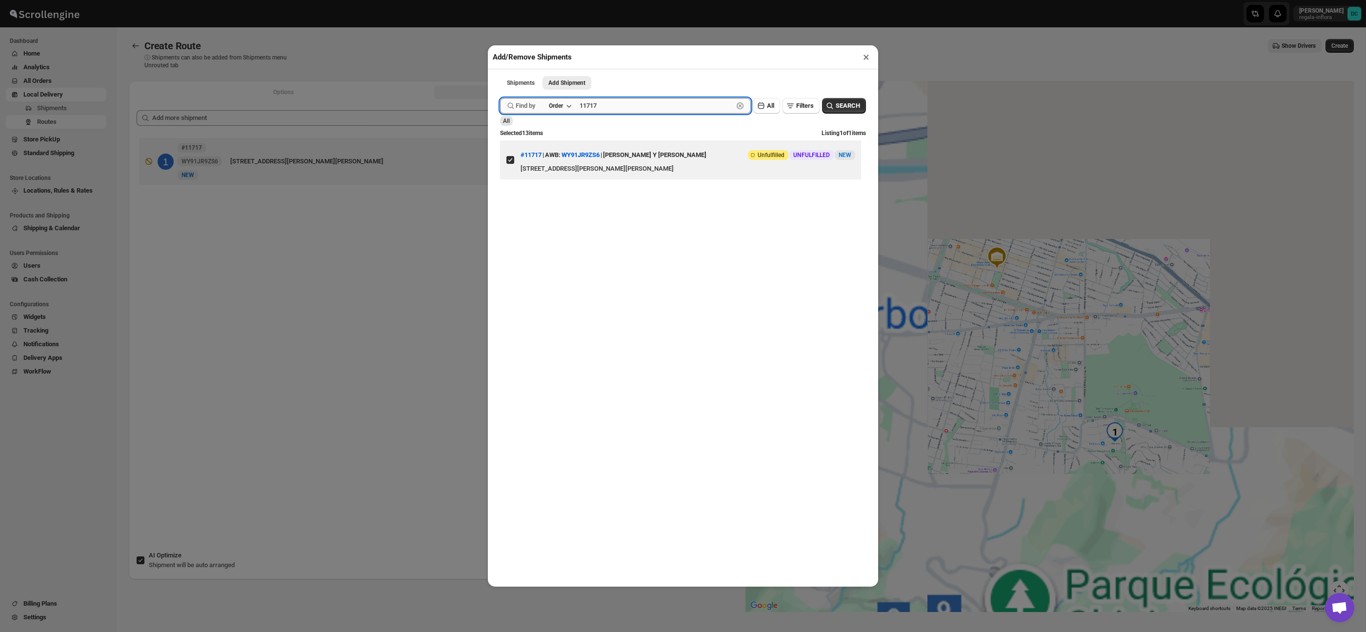
click at [621, 110] on input "11717" at bounding box center [657, 106] width 154 height 16
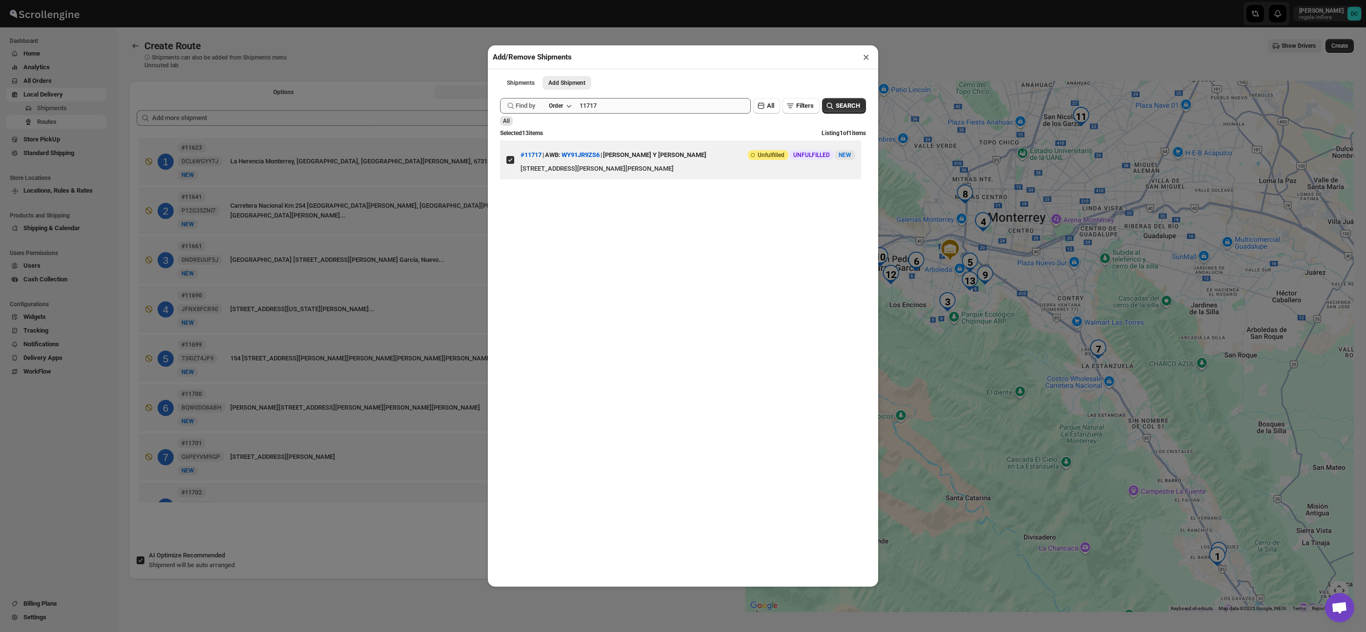
click at [434, 85] on button "Shipments 13" at bounding box center [583, 92] width 298 height 14
click at [621, 109] on input "11717" at bounding box center [657, 106] width 154 height 16
type input "11719"
click at [500, 0] on button "Submit" at bounding box center [514, 5] width 28 height 10
drag, startPoint x: 507, startPoint y: 163, endPoint x: 613, endPoint y: 126, distance: 113.1
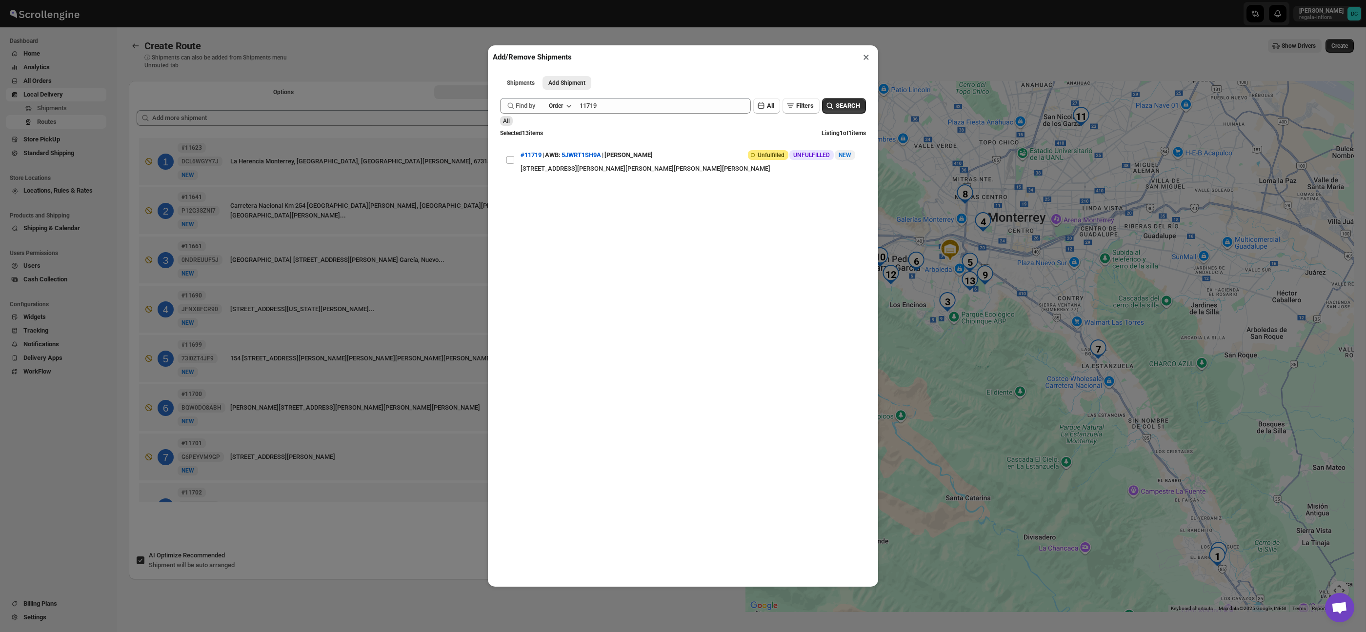
click at [507, 163] on input "View details for 68a7cb19fc41024ff29d002c" at bounding box center [511, 160] width 8 height 8
checkbox input "true"
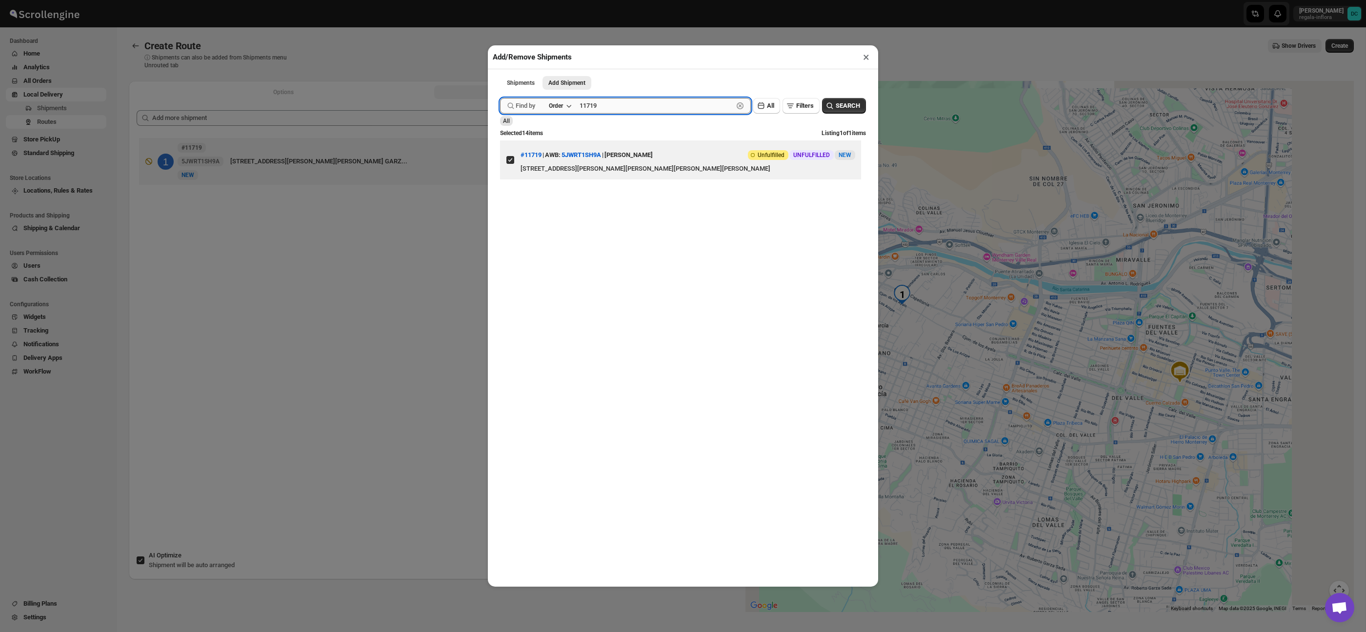
click at [634, 105] on input "11719" at bounding box center [657, 106] width 154 height 16
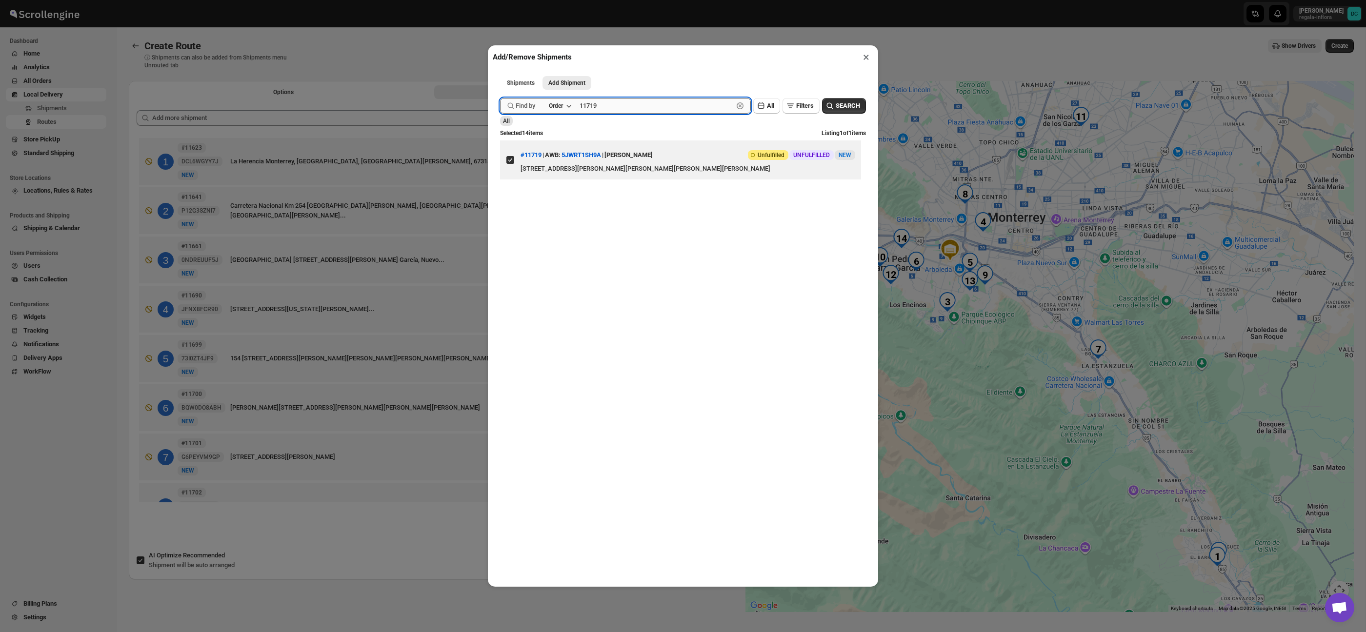
click at [634, 105] on input "11719" at bounding box center [657, 106] width 154 height 16
type input "11720"
click at [500, 0] on button "Submit" at bounding box center [514, 5] width 28 height 10
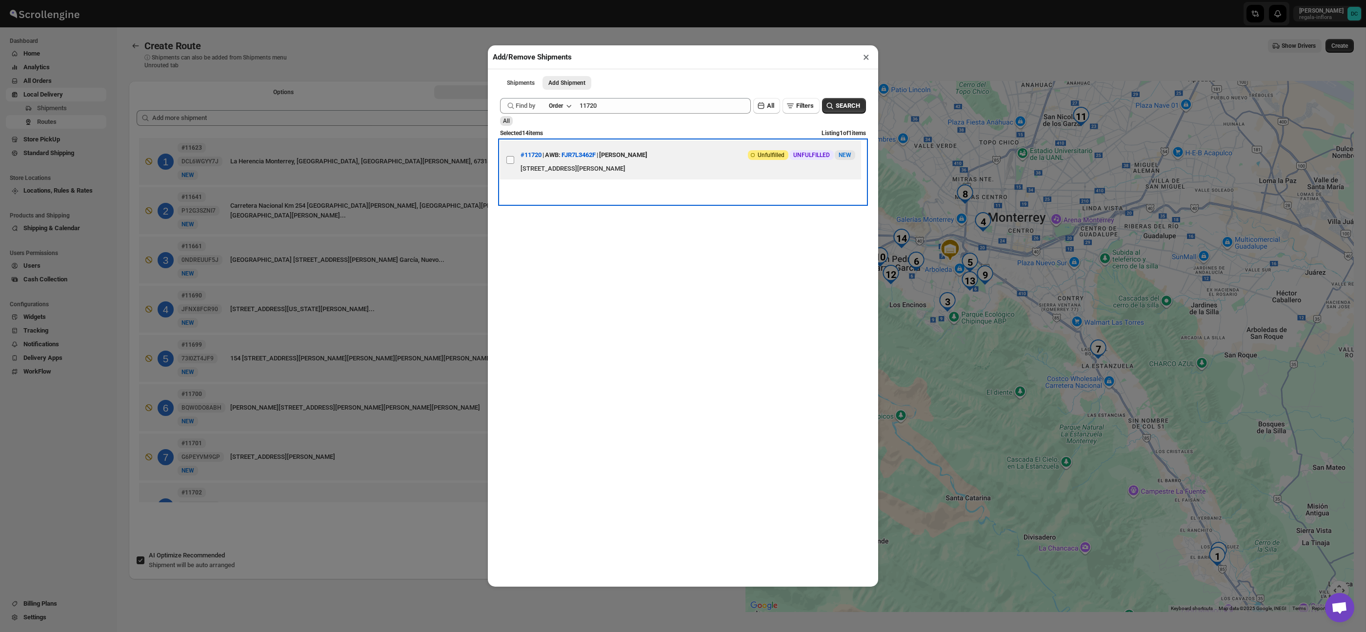
click at [514, 159] on span at bounding box center [510, 160] width 9 height 9
click at [514, 159] on input "View details for 68a7ffa7fc41024ff29d0267" at bounding box center [511, 160] width 8 height 8
checkbox input "true"
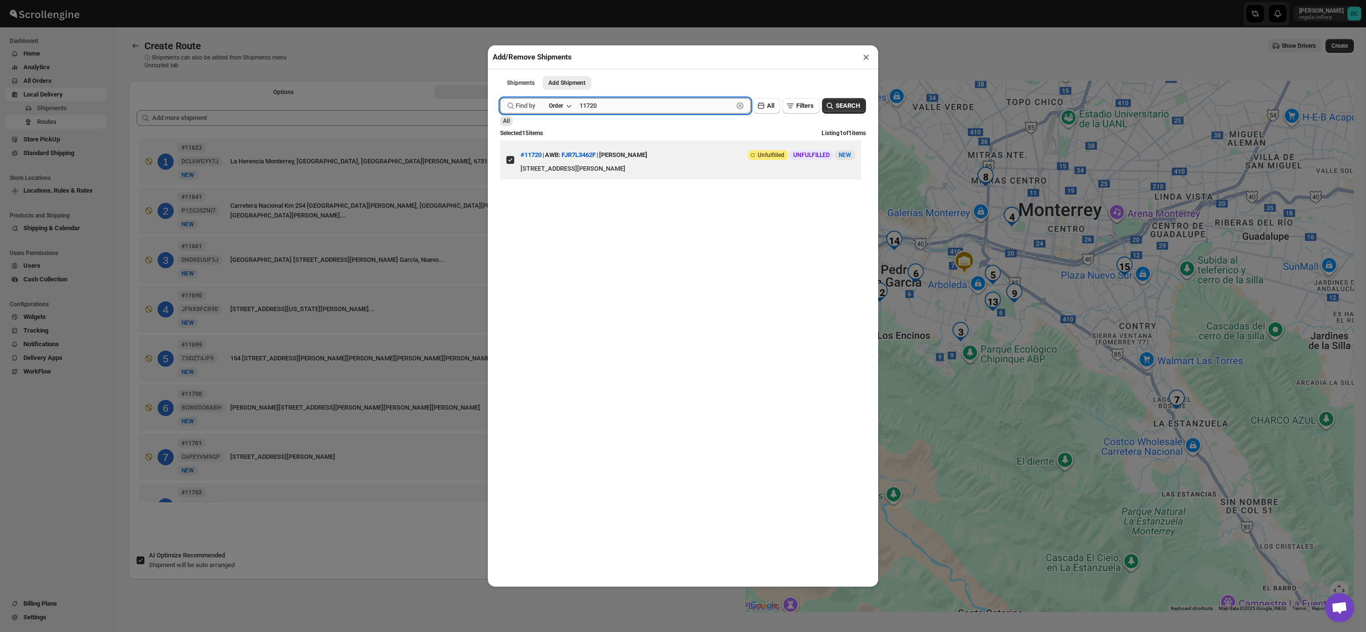
click at [613, 105] on input "11720" at bounding box center [657, 106] width 154 height 16
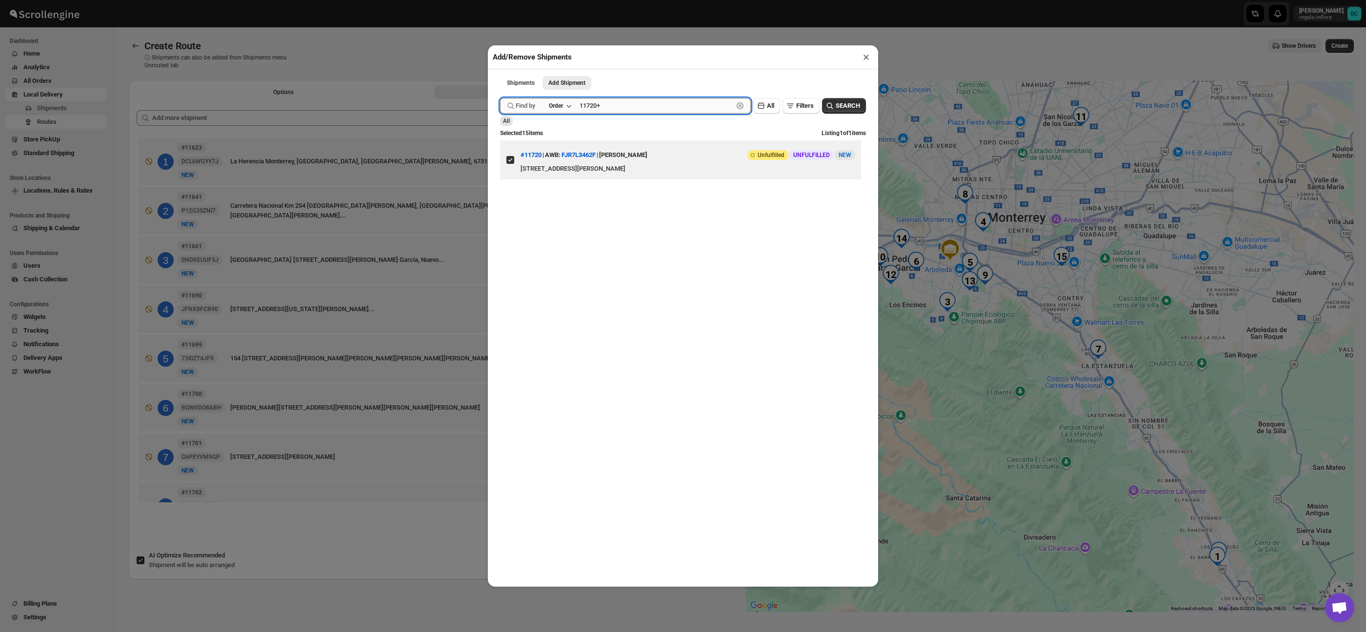
click at [500, 0] on button "Submit" at bounding box center [514, 5] width 28 height 10
click at [851, 112] on button "SEARCH" at bounding box center [844, 106] width 44 height 16
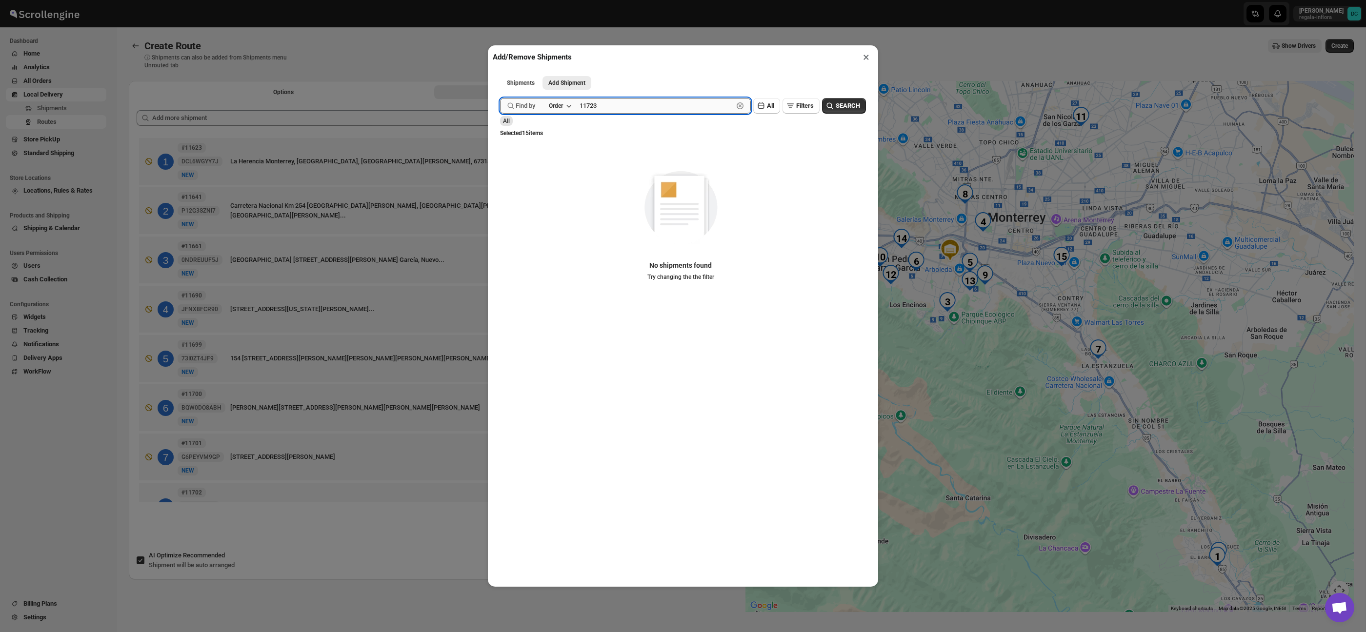
click at [616, 106] on input "11723" at bounding box center [657, 106] width 154 height 16
type input "1"
click at [872, 58] on button "×" at bounding box center [866, 57] width 14 height 14
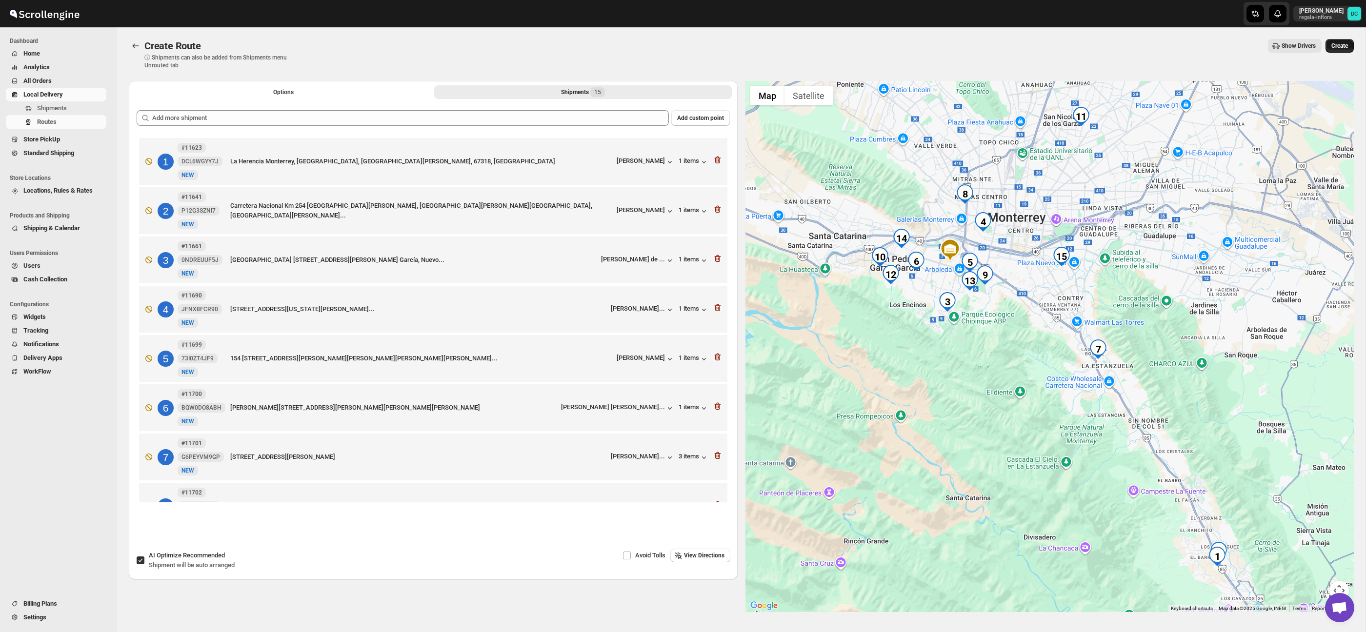
click at [1349, 48] on button "Create" at bounding box center [1340, 46] width 28 height 14
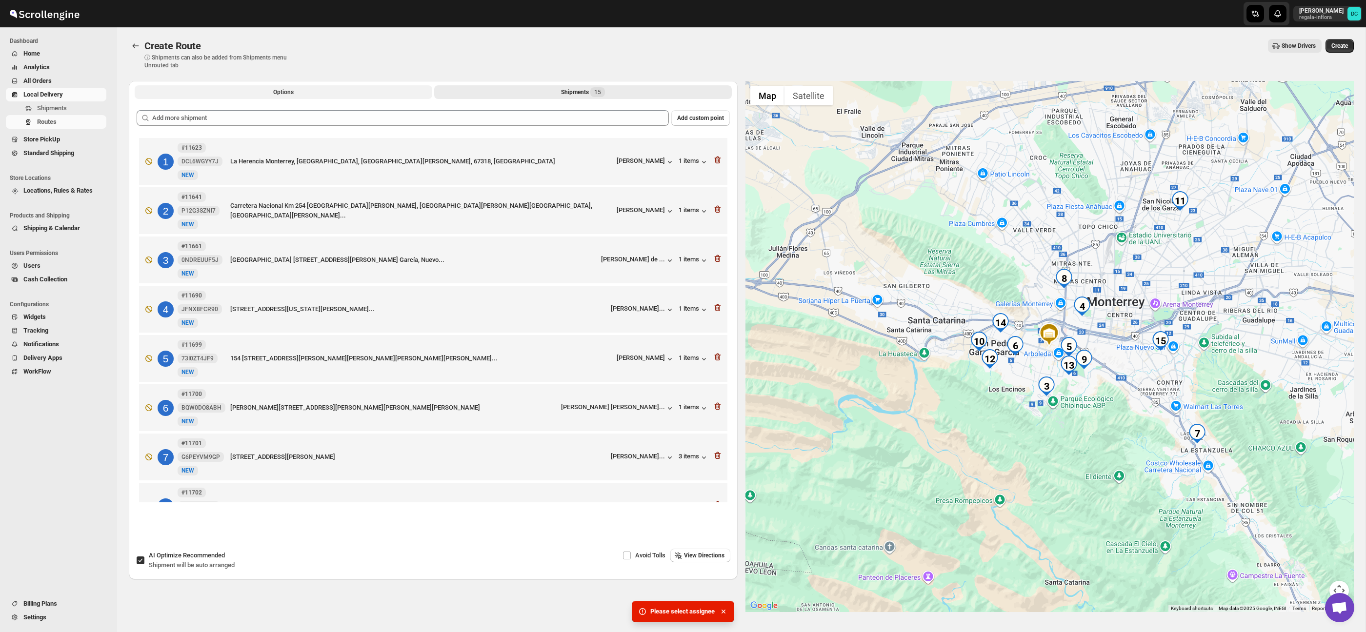
click at [276, 87] on button "Options" at bounding box center [284, 92] width 298 height 14
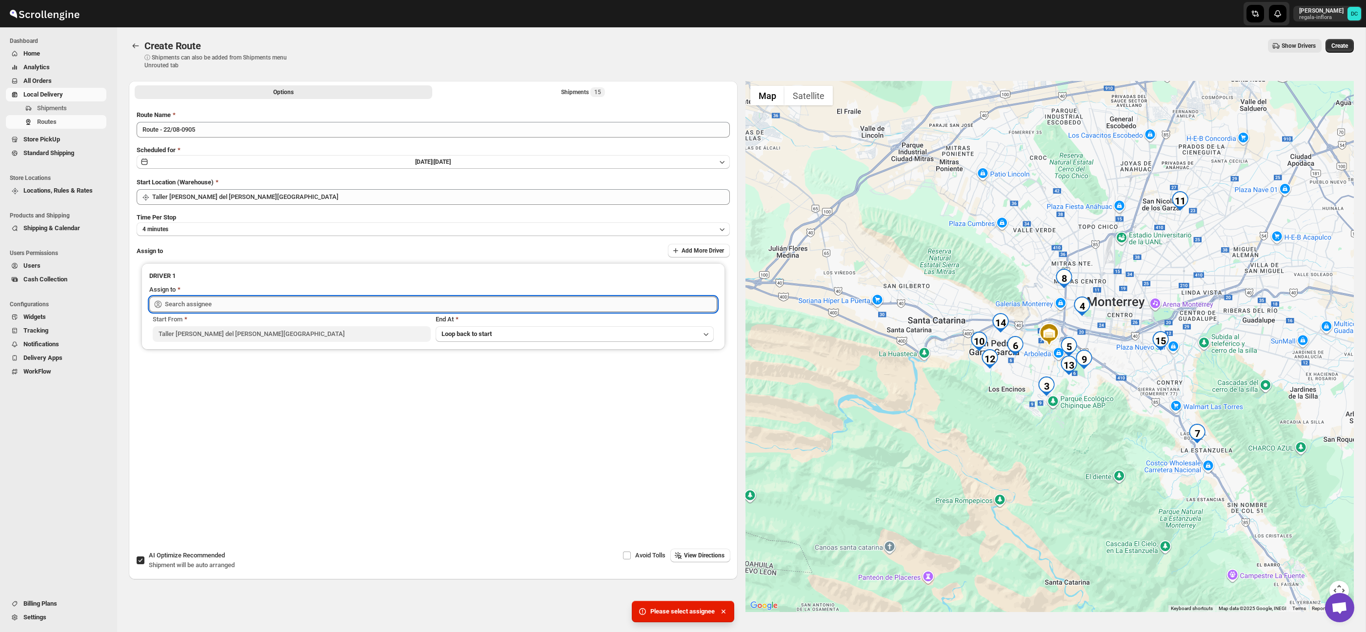
click at [248, 306] on input "text" at bounding box center [441, 305] width 552 height 16
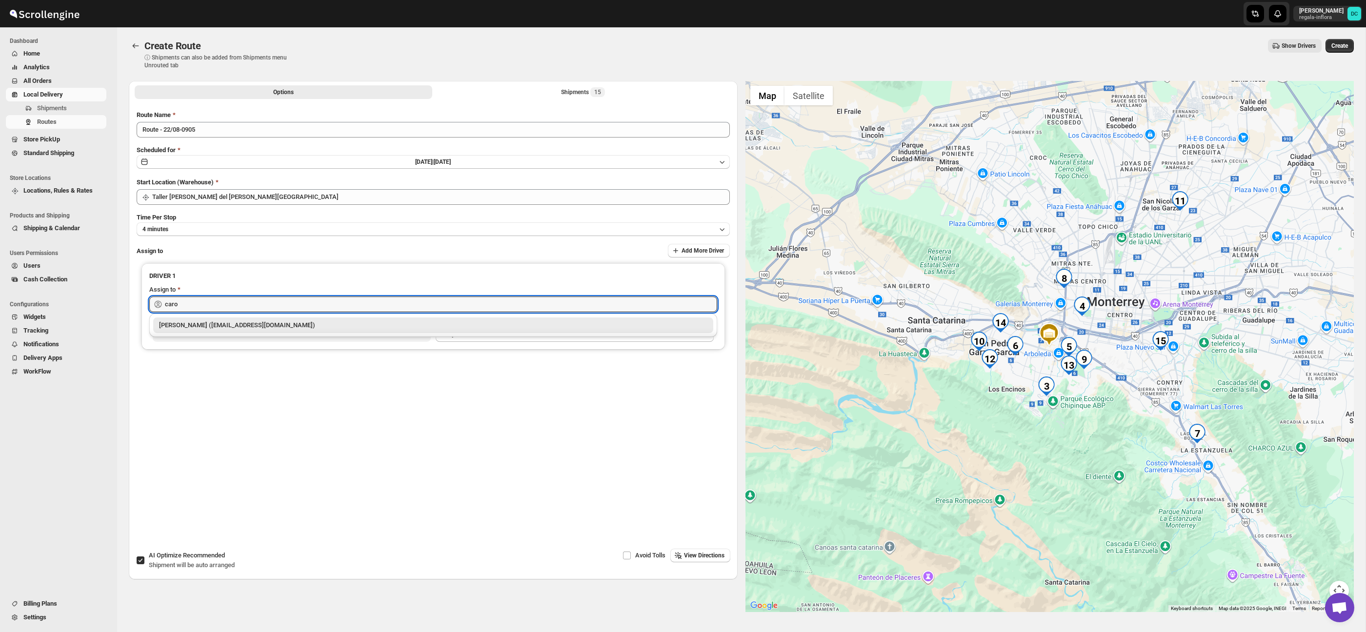
click at [280, 329] on div "[PERSON_NAME] ([EMAIL_ADDRESS][DOMAIN_NAME])" at bounding box center [433, 326] width 549 height 10
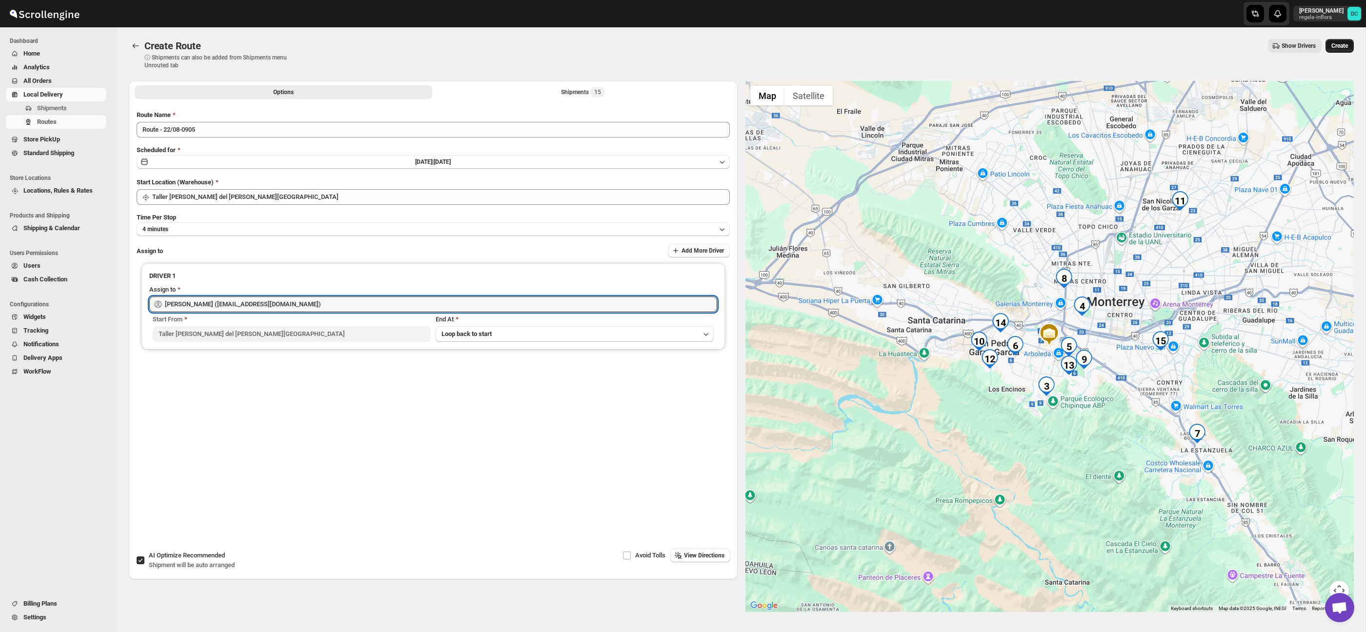
type input "[PERSON_NAME] ([EMAIL_ADDRESS][DOMAIN_NAME])"
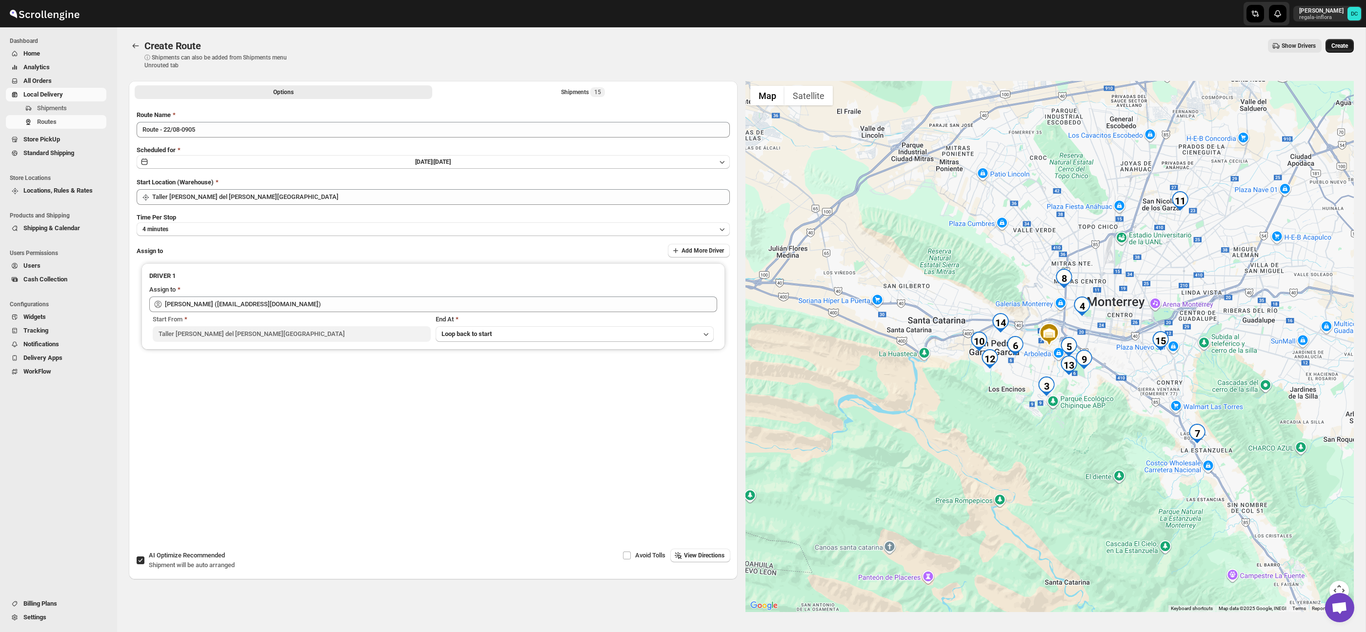
click at [1342, 49] on span "Create" at bounding box center [1340, 46] width 17 height 8
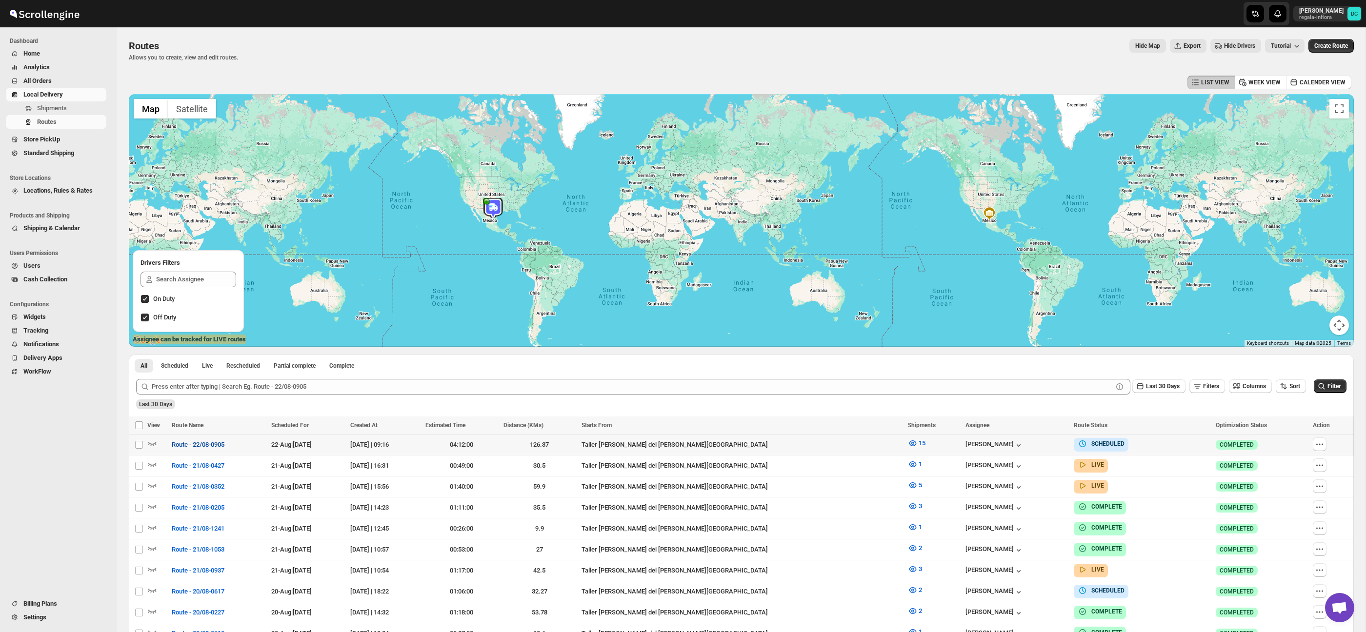
click at [188, 449] on span "Route - 22/08-0905" at bounding box center [198, 445] width 53 height 10
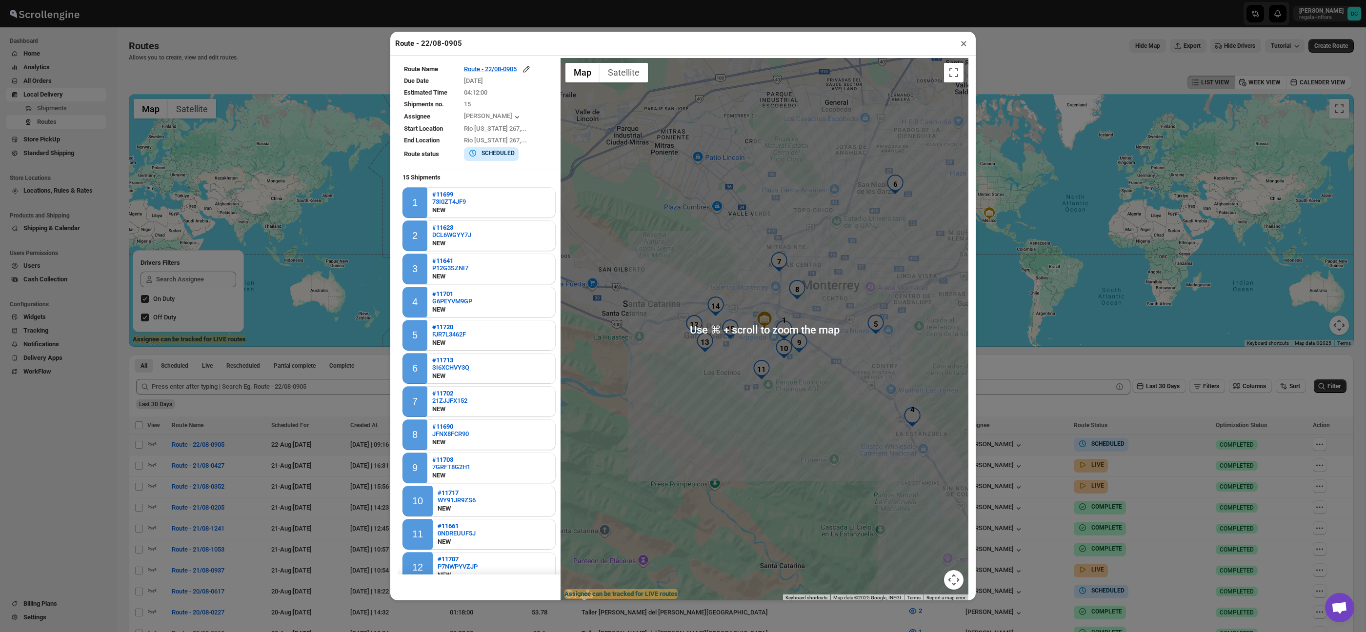
click at [951, 584] on button "Map camera controls" at bounding box center [954, 580] width 20 height 20
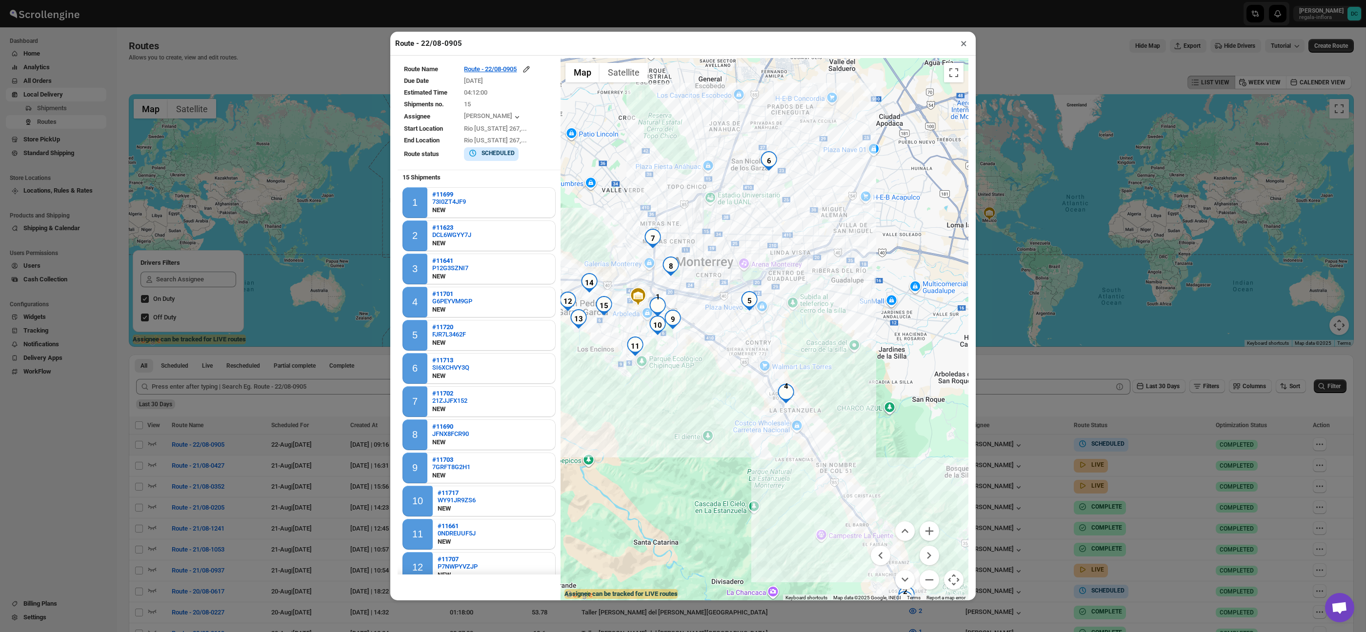
drag, startPoint x: 859, startPoint y: 500, endPoint x: 716, endPoint y: 462, distance: 147.4
click at [729, 474] on div at bounding box center [765, 330] width 408 height 544
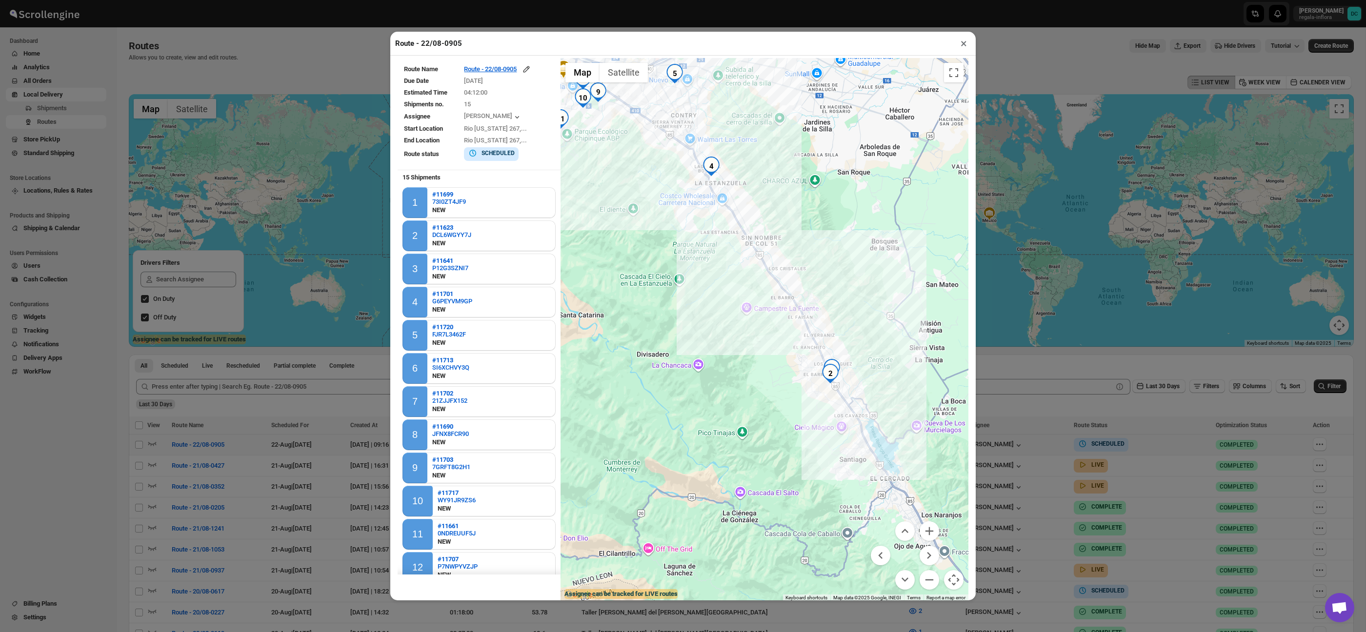
drag, startPoint x: 716, startPoint y: 460, endPoint x: 669, endPoint y: 233, distance: 231.8
click at [669, 233] on div at bounding box center [765, 330] width 408 height 544
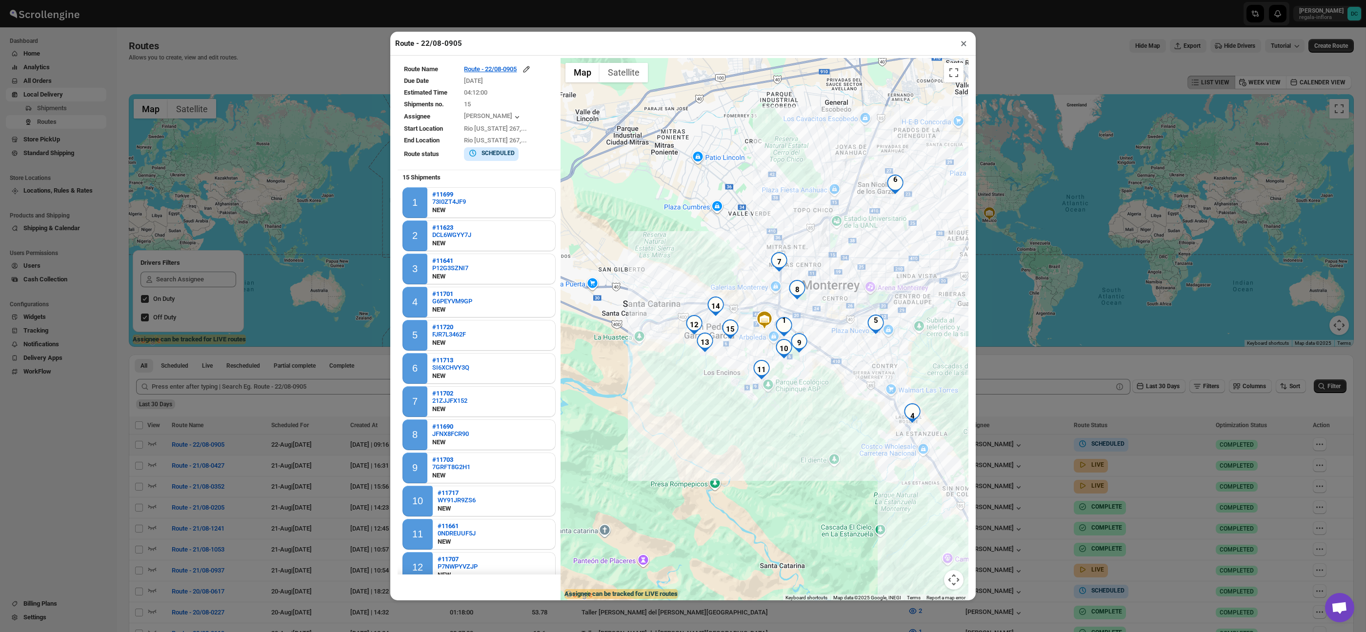
scroll to position [8, 0]
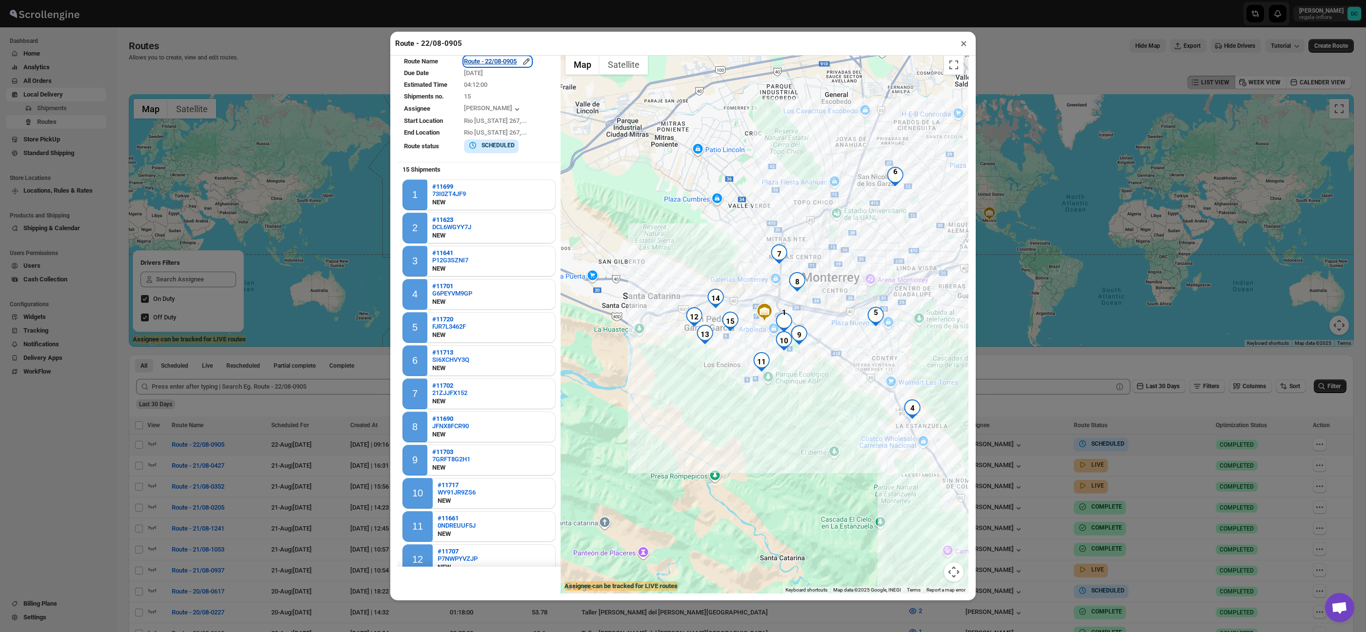
click at [490, 61] on div "Route - 22/08-0905" at bounding box center [497, 62] width 67 height 10
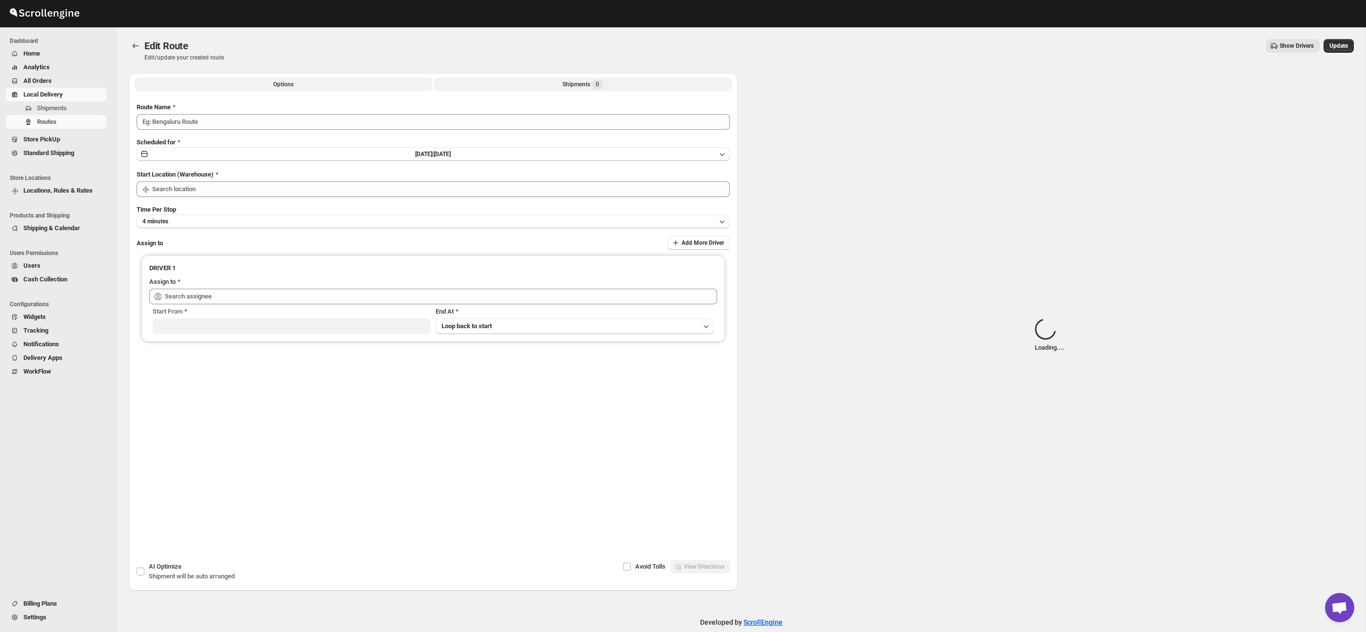
click at [494, 78] on button "Shipments 0" at bounding box center [583, 85] width 298 height 14
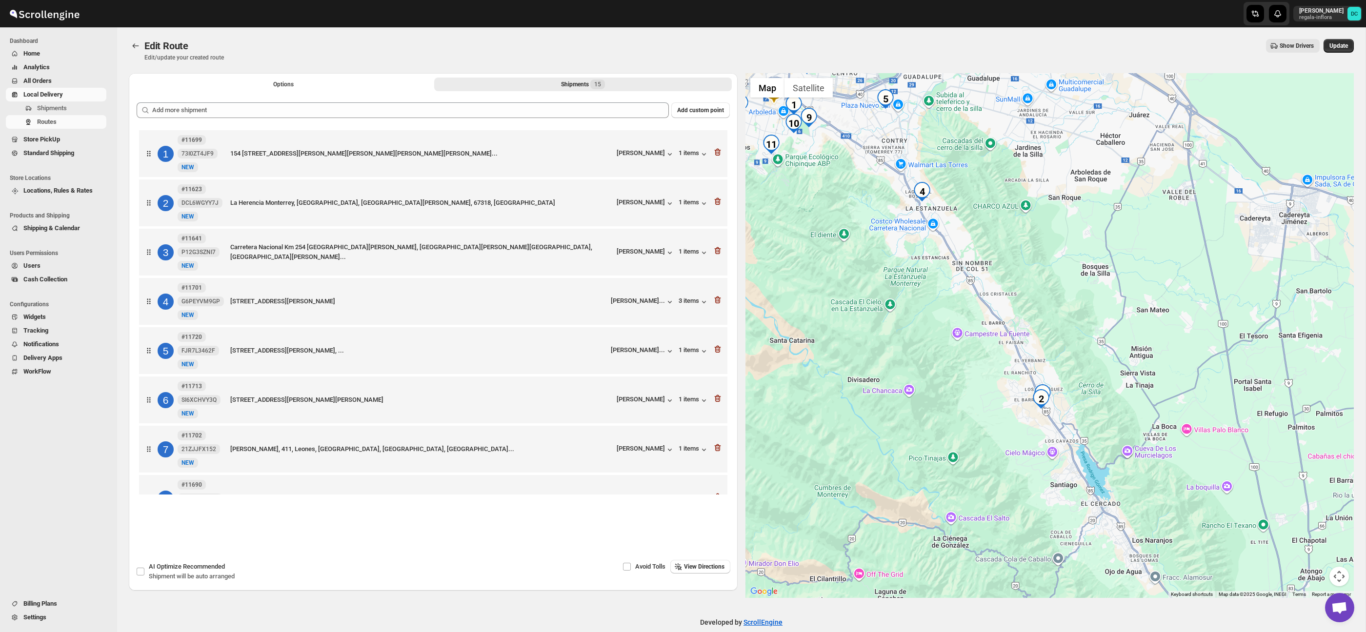
drag, startPoint x: 1154, startPoint y: 429, endPoint x: 977, endPoint y: 282, distance: 230.8
click at [976, 281] on div at bounding box center [1050, 335] width 609 height 525
click at [1059, 437] on div at bounding box center [1050, 335] width 609 height 525
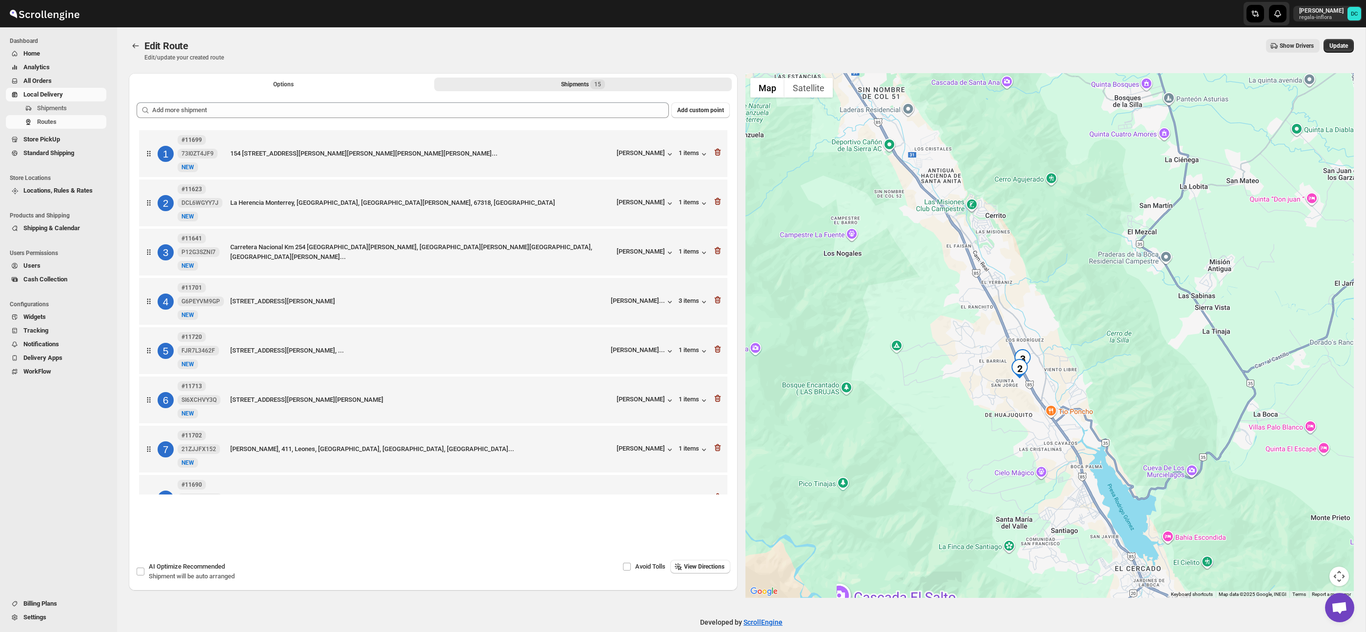
click at [1036, 408] on div at bounding box center [1050, 335] width 609 height 525
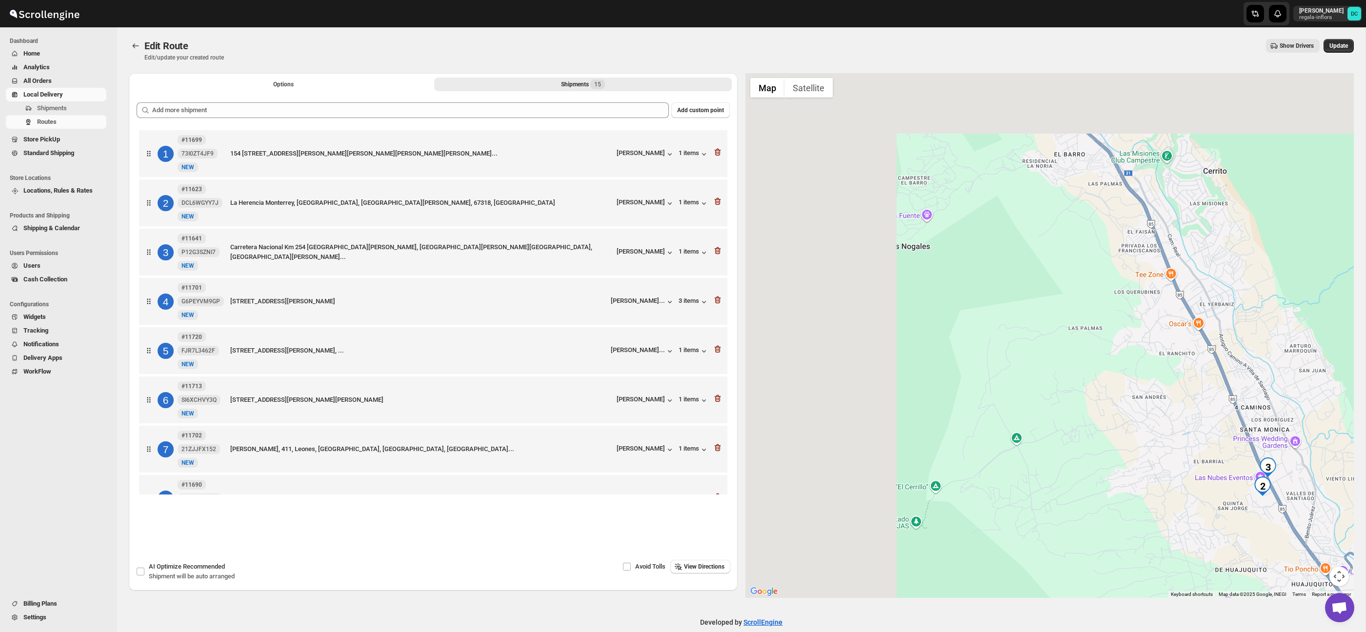
drag, startPoint x: 998, startPoint y: 379, endPoint x: 1295, endPoint y: 575, distance: 356.4
click at [1298, 584] on div at bounding box center [1050, 335] width 609 height 525
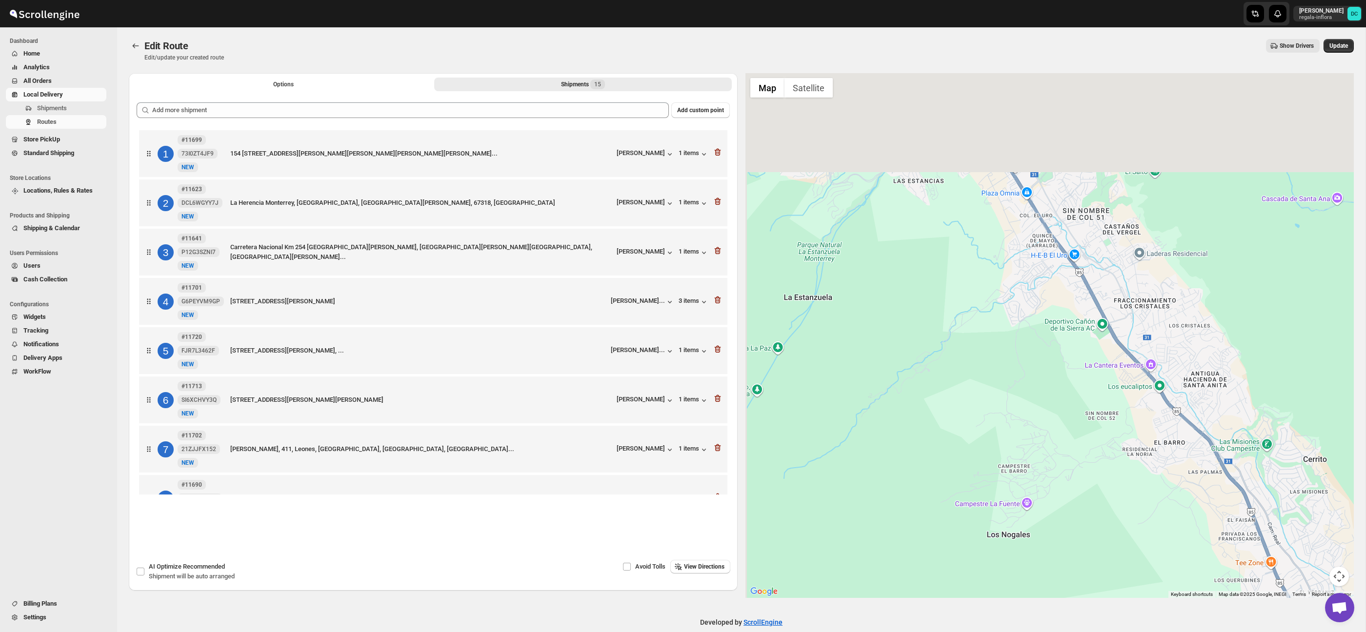
drag, startPoint x: 1247, startPoint y: 465, endPoint x: 1278, endPoint y: 602, distance: 141.0
click at [1279, 632] on html "Skip to content [PERSON_NAME]-inflora DC Dashboard Home Analytics All Orders Lo…" at bounding box center [683, 316] width 1366 height 632
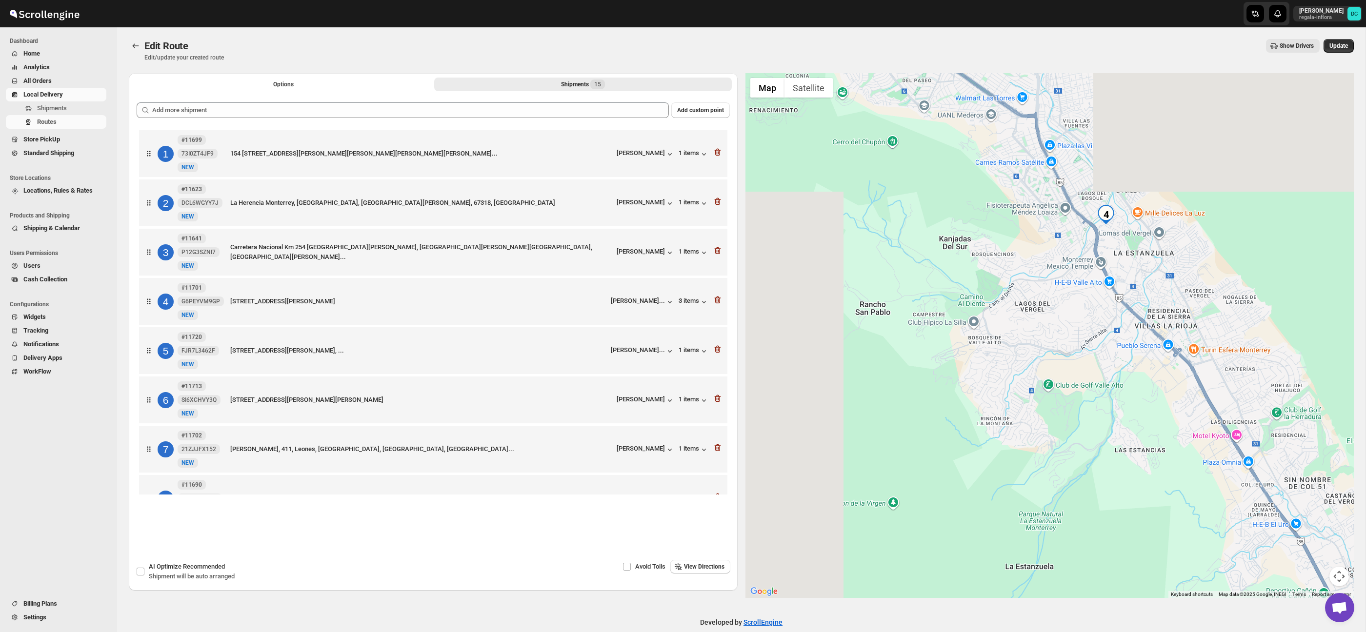
drag, startPoint x: 1103, startPoint y: 423, endPoint x: 1314, endPoint y: 624, distance: 291.0
click at [1314, 624] on div "Edit Route. This page is ready Edit Route Edit/update your created route Show D…" at bounding box center [741, 337] width 1249 height 620
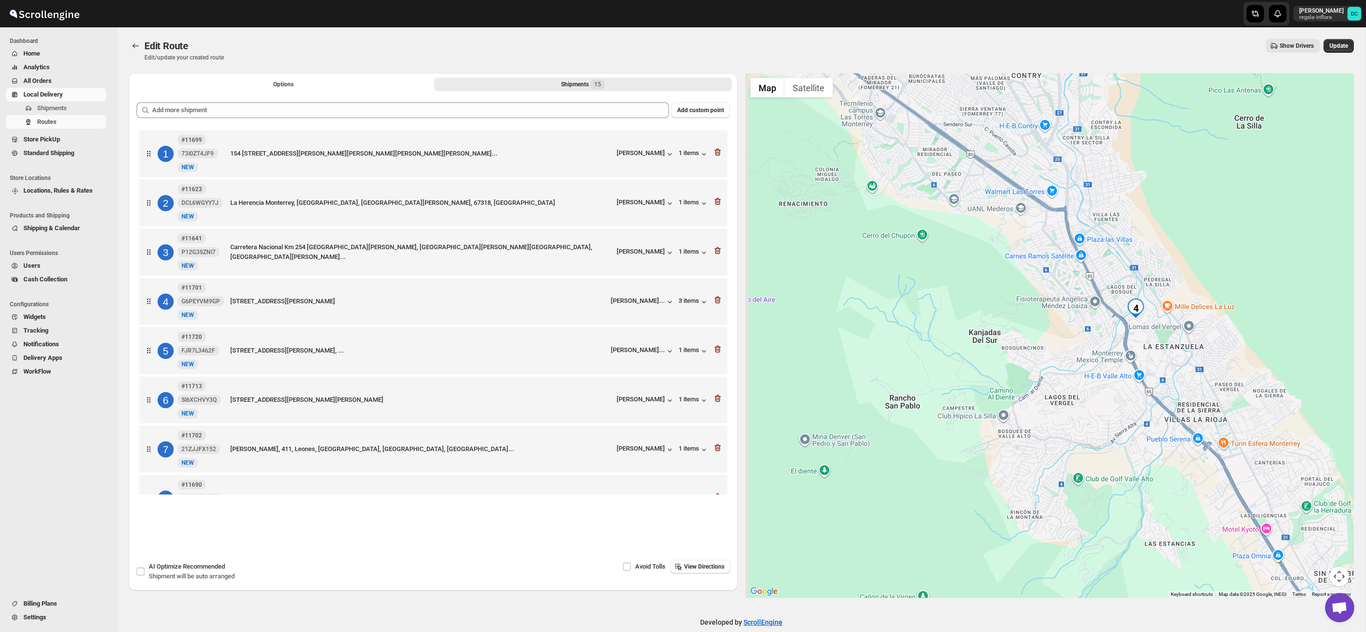
drag, startPoint x: 1214, startPoint y: 476, endPoint x: 1245, endPoint y: 602, distance: 129.7
click at [1245, 601] on div "Edit Route. This page is ready Edit Route Edit/update your created route Show D…" at bounding box center [741, 337] width 1249 height 620
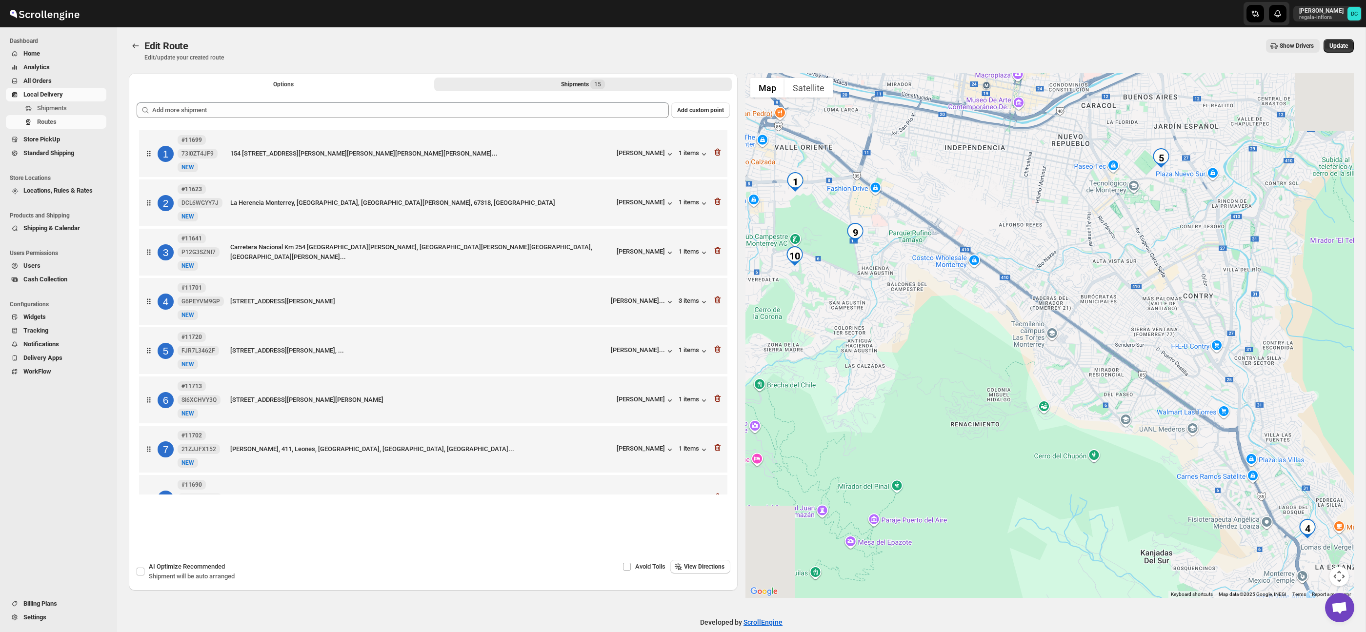
drag, startPoint x: 1006, startPoint y: 372, endPoint x: 1168, endPoint y: 546, distance: 237.9
click at [1168, 546] on div at bounding box center [1050, 335] width 609 height 525
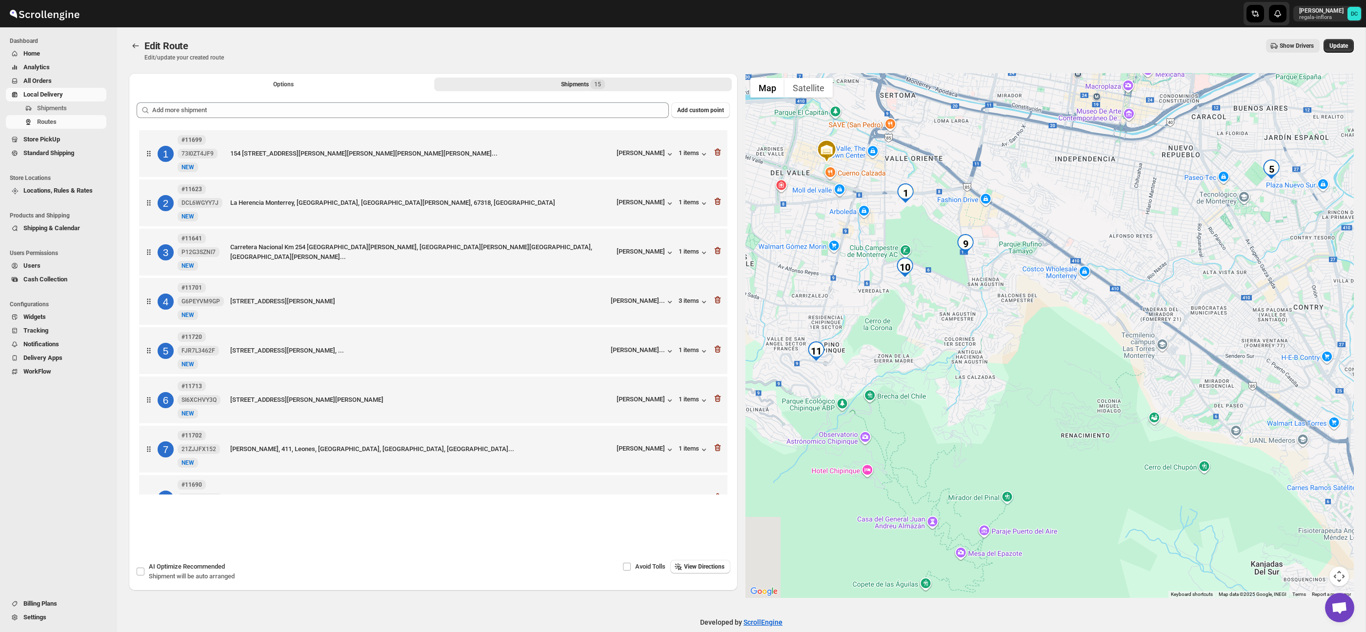
drag, startPoint x: 972, startPoint y: 407, endPoint x: 1101, endPoint y: 415, distance: 129.6
click at [1101, 415] on div at bounding box center [1050, 335] width 609 height 525
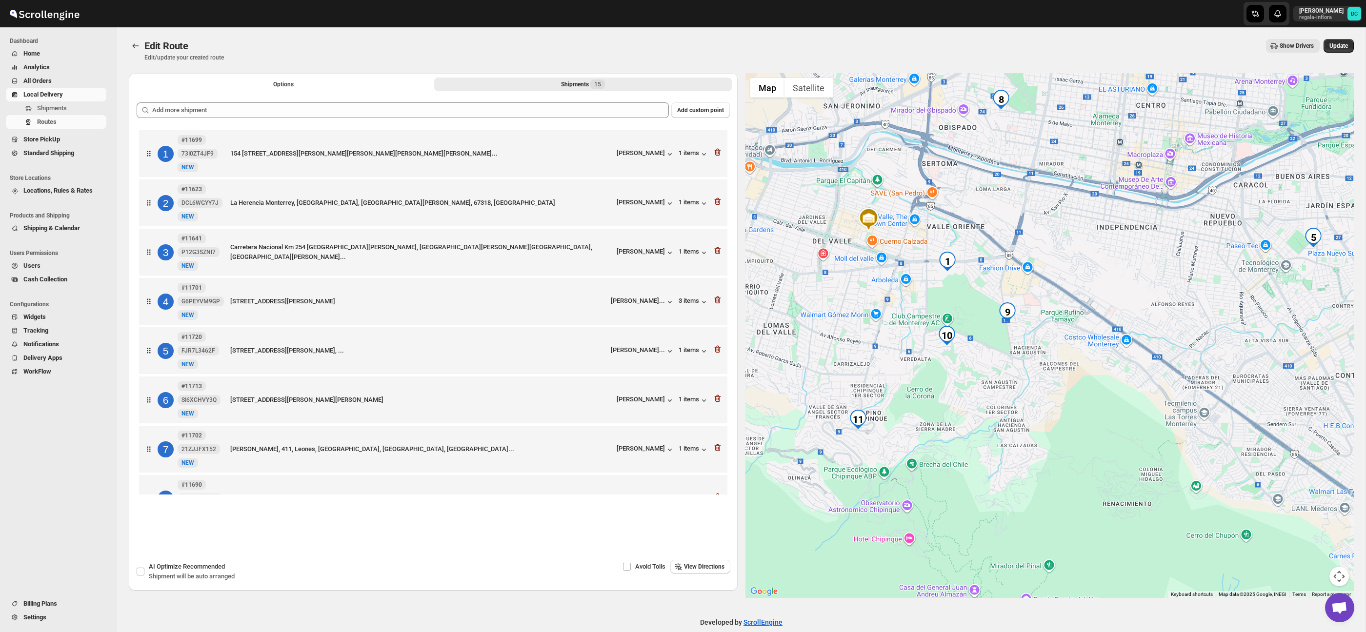
drag, startPoint x: 1016, startPoint y: 305, endPoint x: 1038, endPoint y: 374, distance: 72.2
click at [1038, 374] on div at bounding box center [1050, 335] width 609 height 525
drag, startPoint x: 1106, startPoint y: 418, endPoint x: 1010, endPoint y: 405, distance: 96.6
click at [1012, 405] on div at bounding box center [1050, 335] width 609 height 525
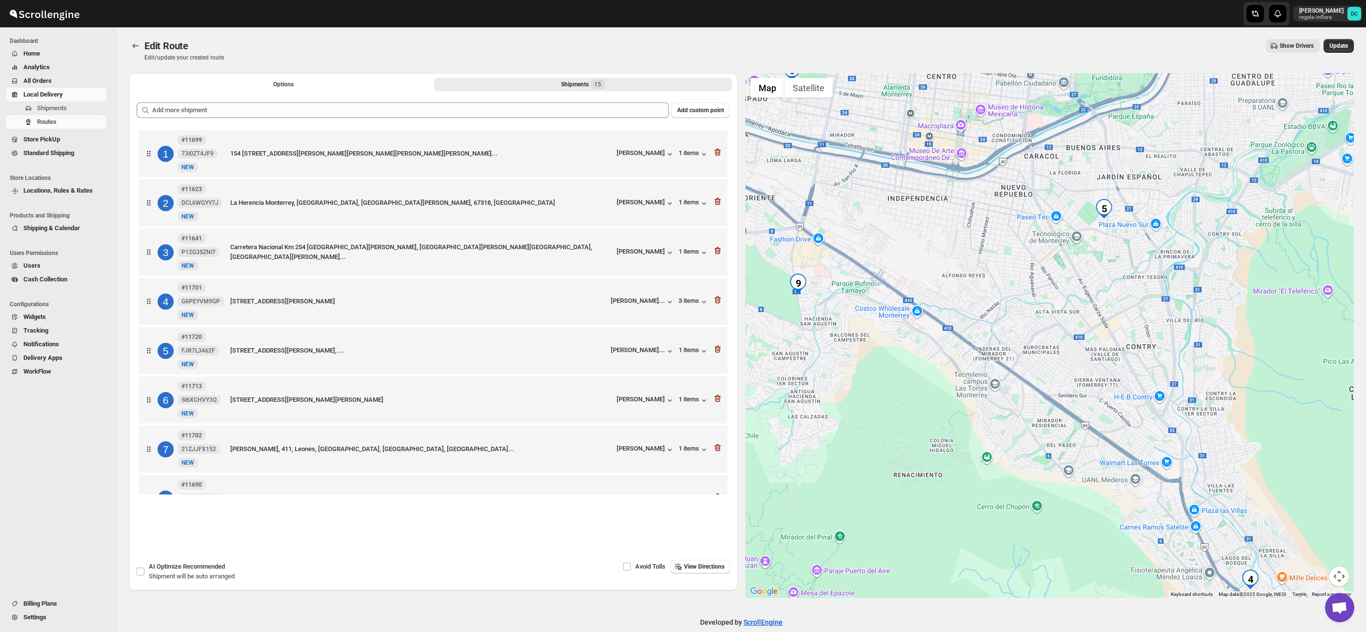
drag, startPoint x: 1113, startPoint y: 473, endPoint x: 948, endPoint y: 435, distance: 168.9
click at [957, 434] on div at bounding box center [1050, 335] width 609 height 525
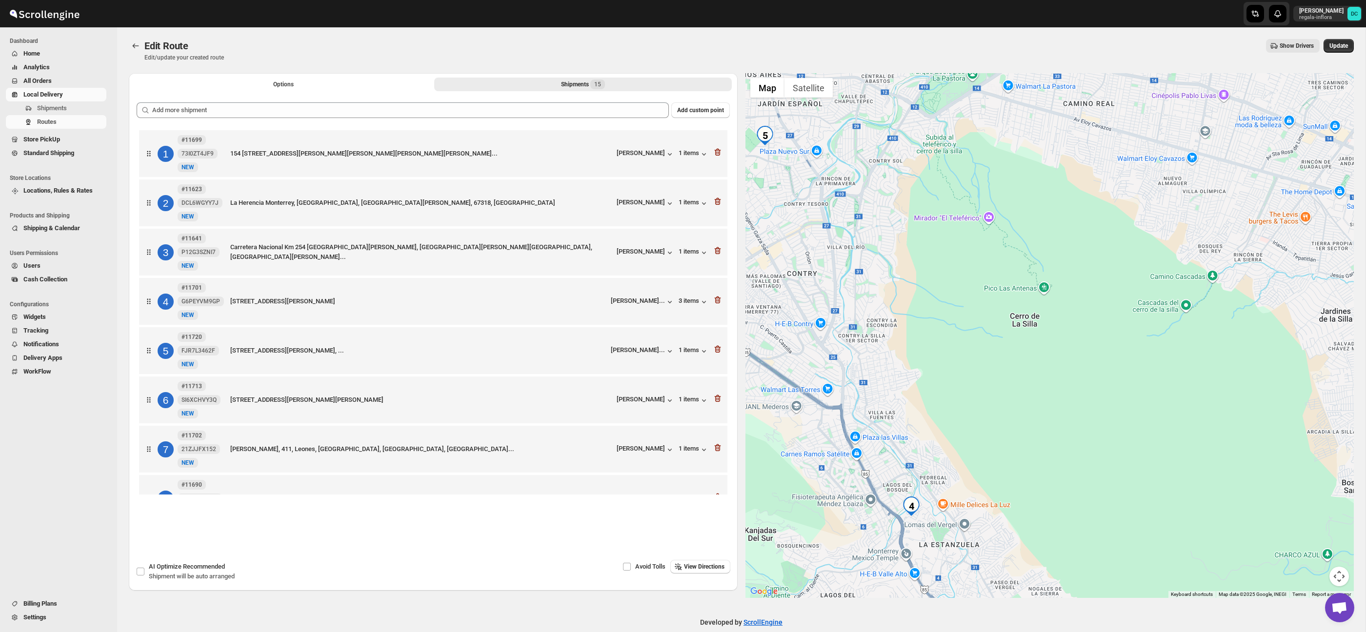
drag, startPoint x: 978, startPoint y: 434, endPoint x: 985, endPoint y: 392, distance: 42.5
click at [985, 393] on div at bounding box center [1050, 335] width 609 height 525
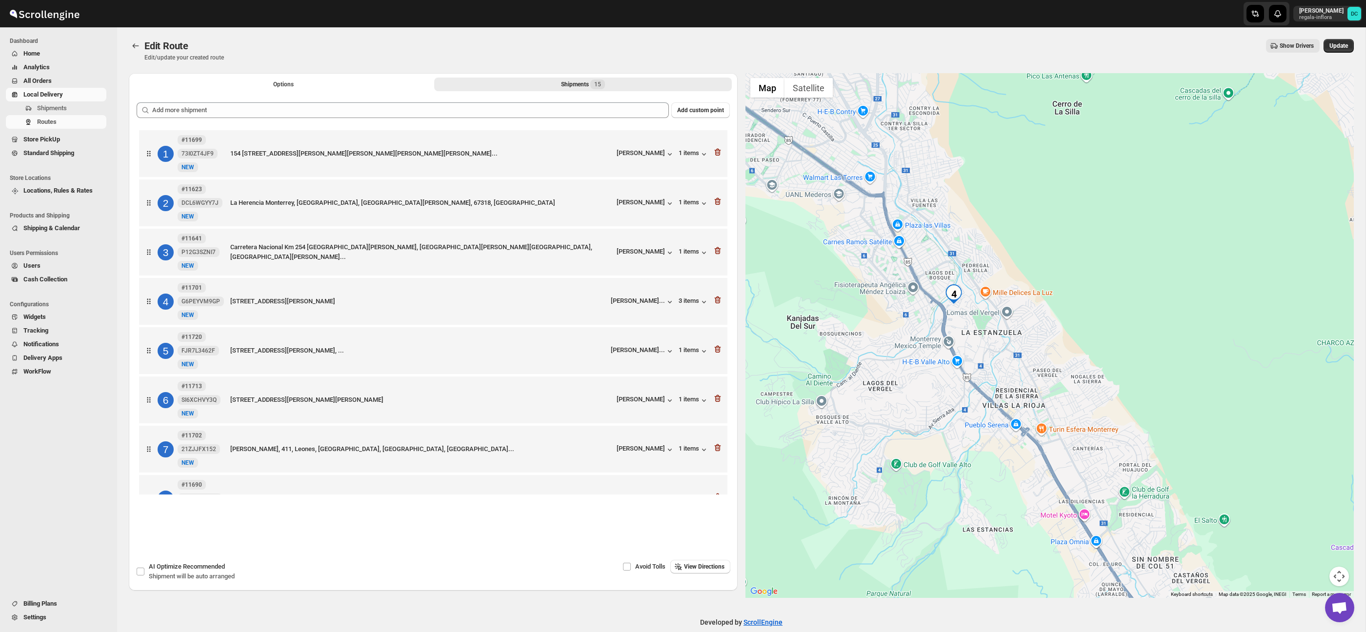
drag, startPoint x: 1060, startPoint y: 531, endPoint x: 1092, endPoint y: 387, distance: 147.9
click at [1092, 387] on div at bounding box center [1050, 335] width 609 height 525
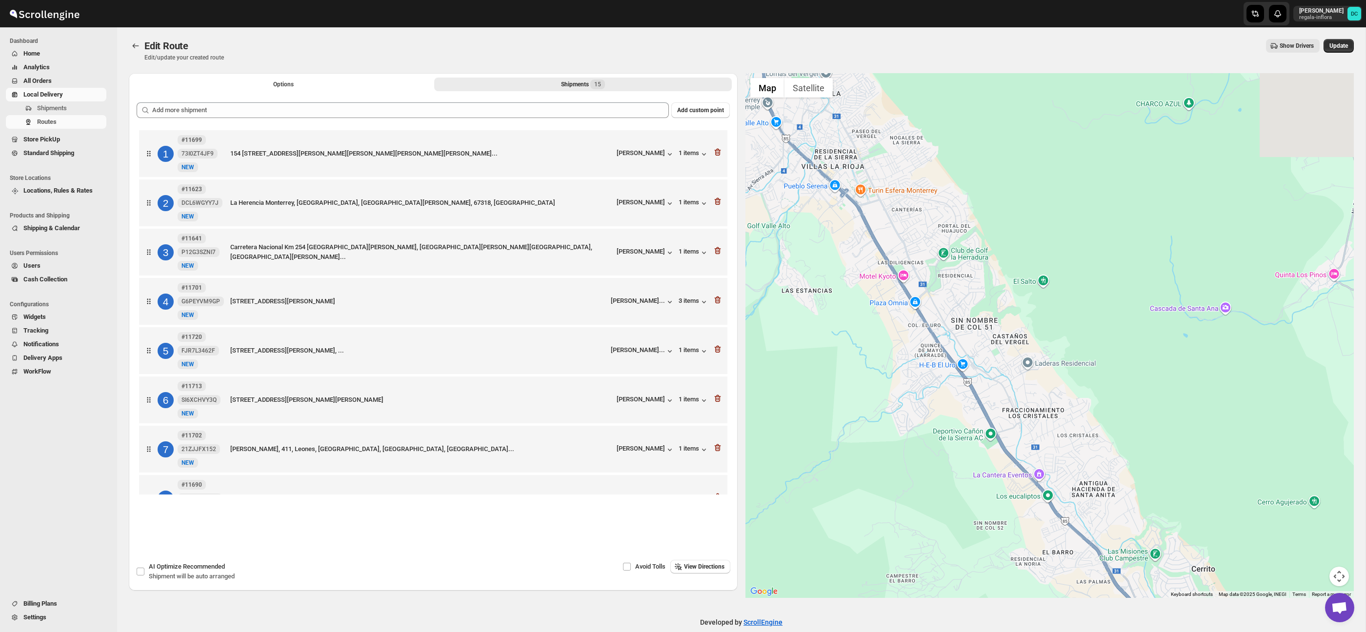
drag, startPoint x: 1219, startPoint y: 388, endPoint x: 1037, endPoint y: 151, distance: 299.3
click at [1038, 150] on div at bounding box center [1050, 335] width 609 height 525
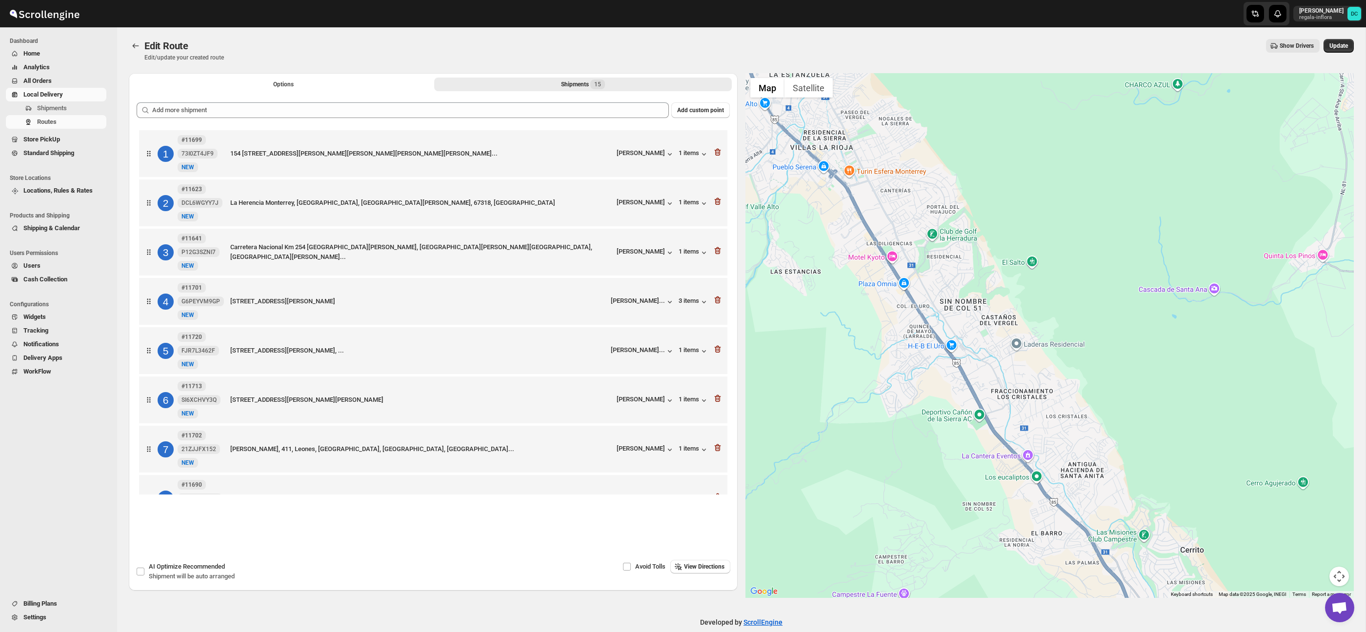
drag, startPoint x: 1006, startPoint y: 210, endPoint x: 1044, endPoint y: 255, distance: 58.8
click at [1008, 213] on div at bounding box center [1050, 335] width 609 height 525
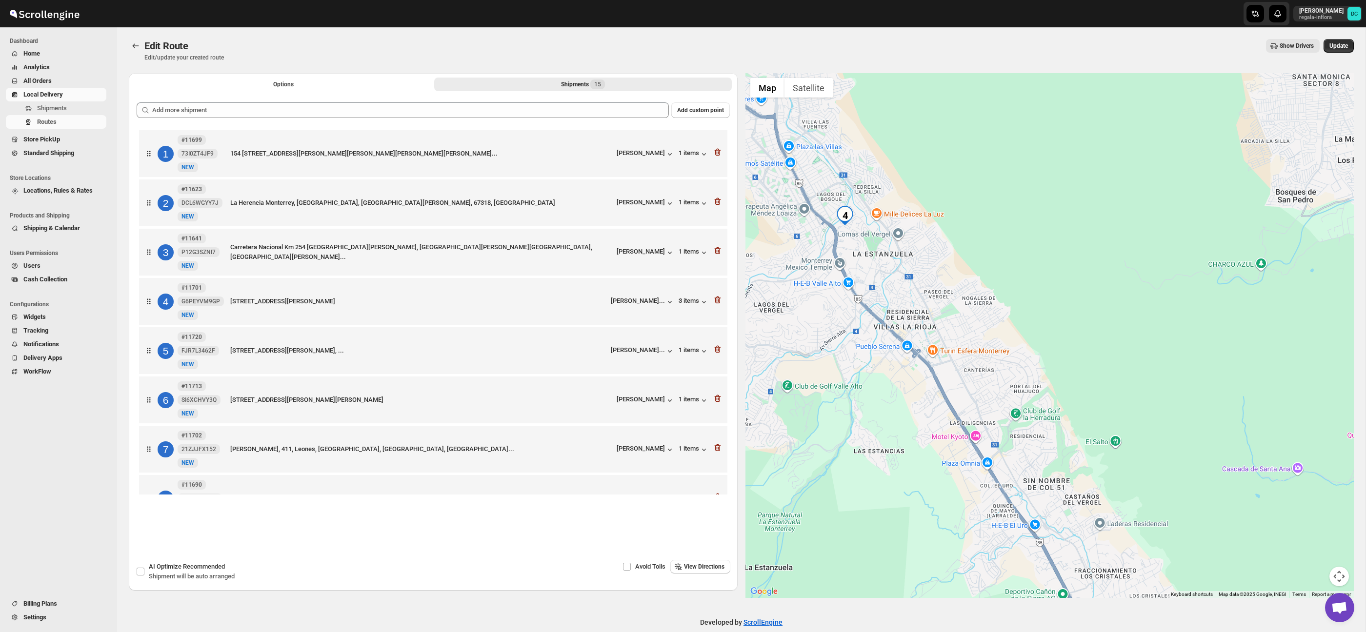
drag, startPoint x: 1024, startPoint y: 409, endPoint x: 1147, endPoint y: 679, distance: 296.6
click at [1147, 632] on html "Skip to content [PERSON_NAME]-inflora DC Dashboard Home Analytics All Orders Lo…" at bounding box center [683, 316] width 1366 height 632
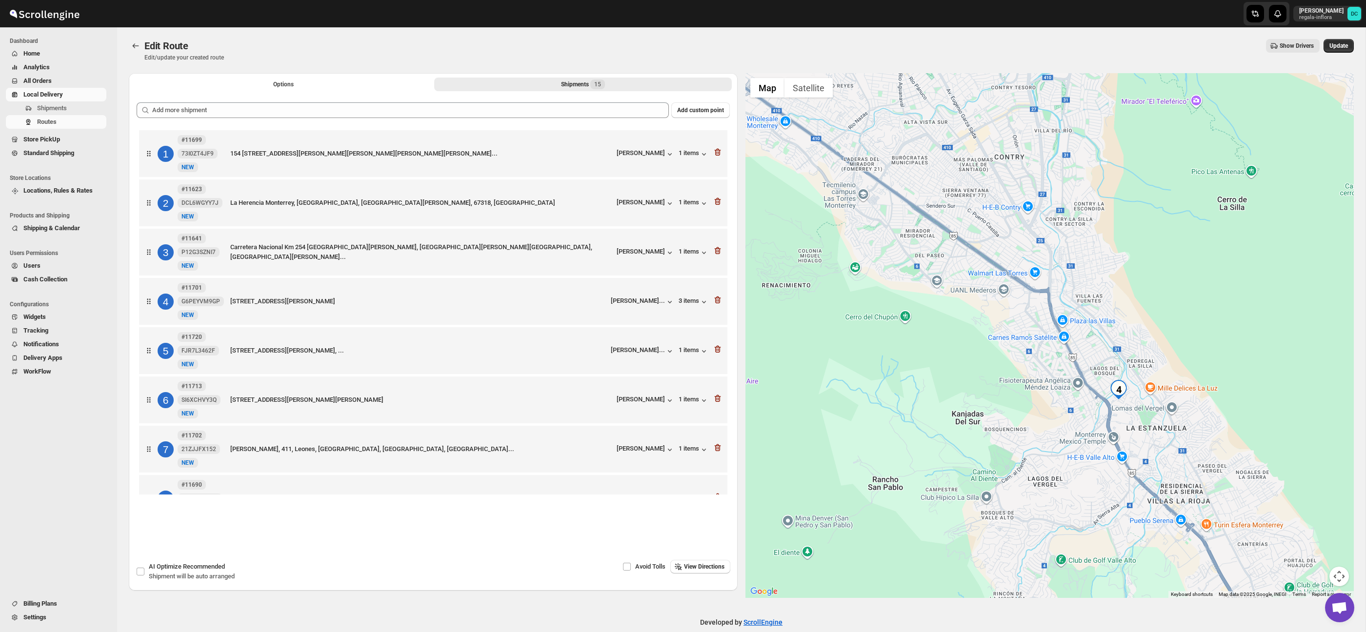
drag, startPoint x: 969, startPoint y: 525, endPoint x: 1260, endPoint y: 639, distance: 312.7
click at [1260, 632] on html "Skip to content [PERSON_NAME]-inflora DC Dashboard Home Analytics All Orders Lo…" at bounding box center [683, 316] width 1366 height 632
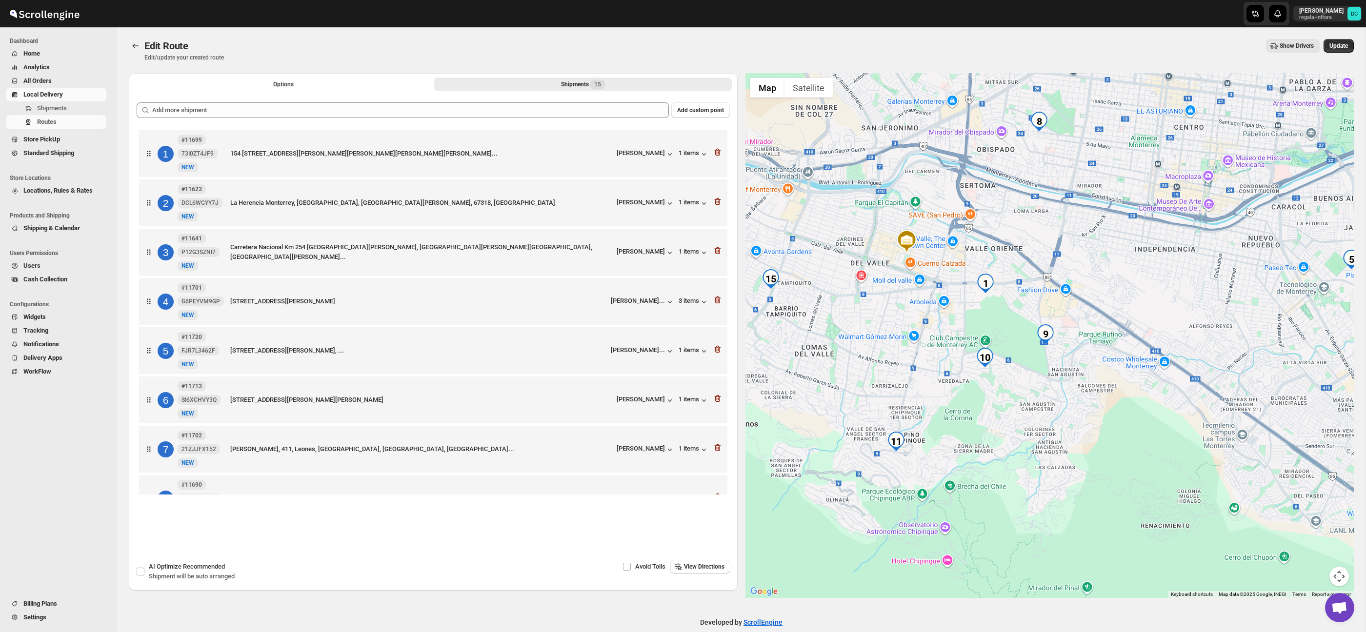
drag, startPoint x: 936, startPoint y: 397, endPoint x: 1212, endPoint y: 587, distance: 335.2
click at [1212, 587] on div at bounding box center [1050, 335] width 609 height 525
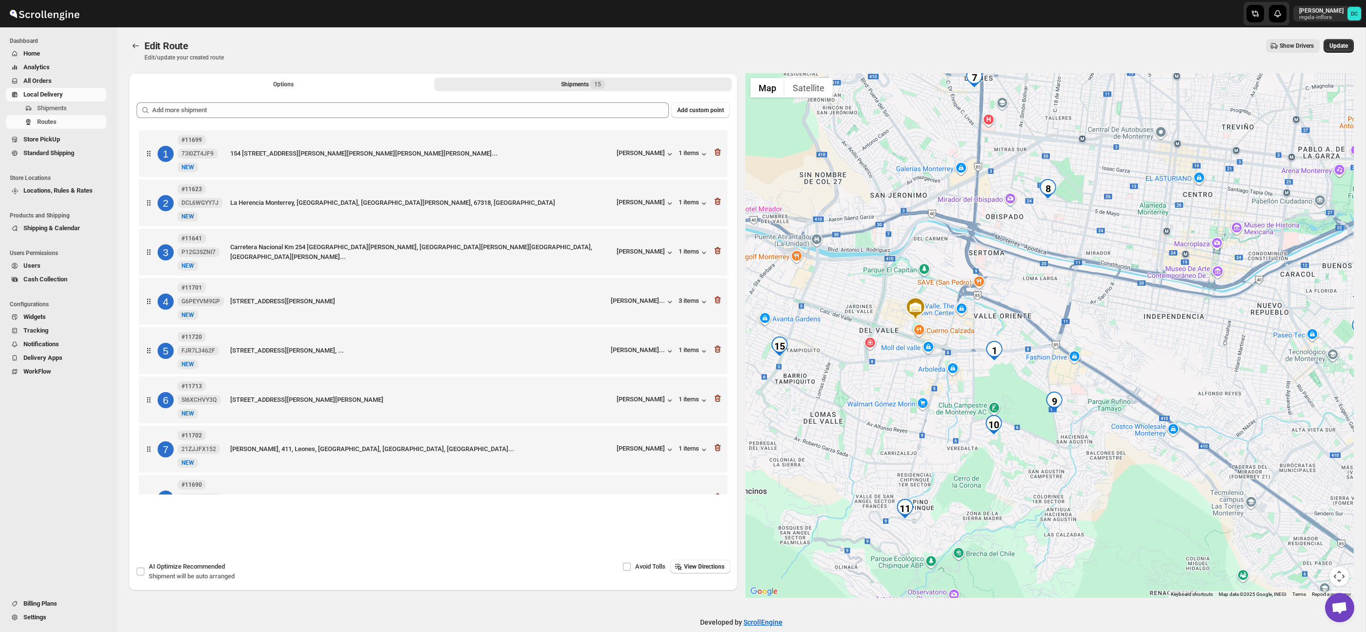
drag, startPoint x: 1116, startPoint y: 491, endPoint x: 1117, endPoint y: 558, distance: 66.4
click at [1123, 564] on div at bounding box center [1050, 335] width 609 height 525
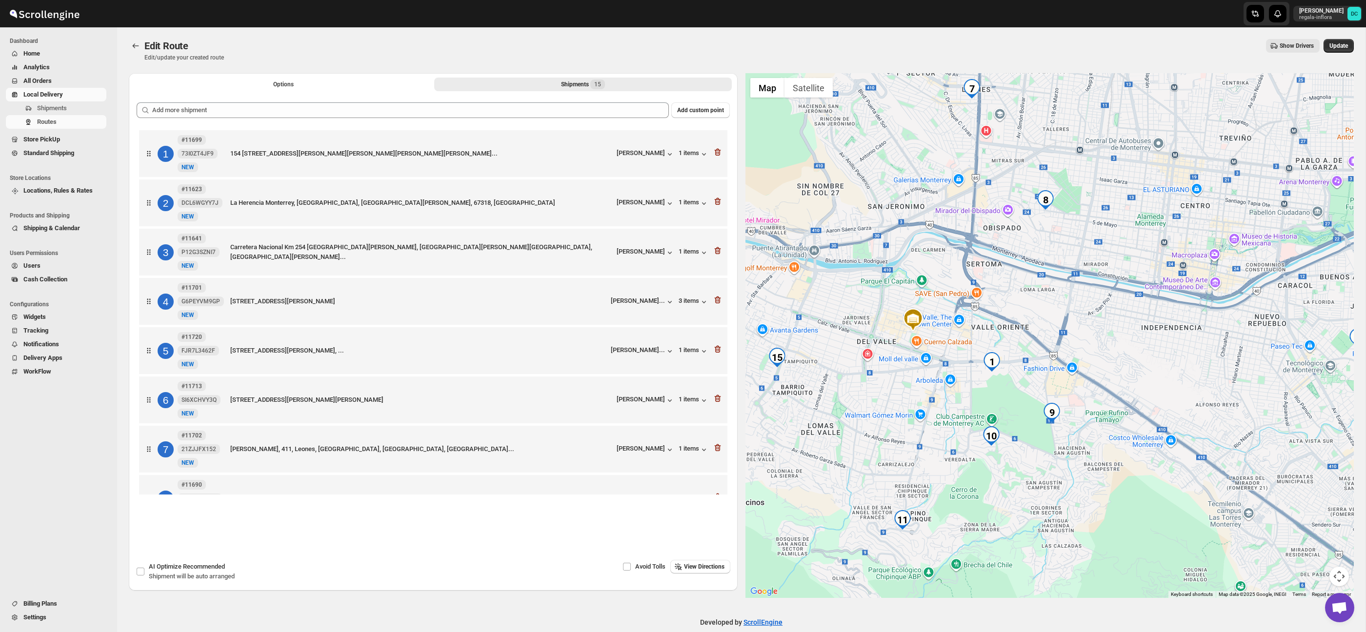
drag, startPoint x: 1176, startPoint y: 505, endPoint x: 1162, endPoint y: 467, distance: 39.8
click at [1162, 467] on div at bounding box center [1050, 335] width 609 height 525
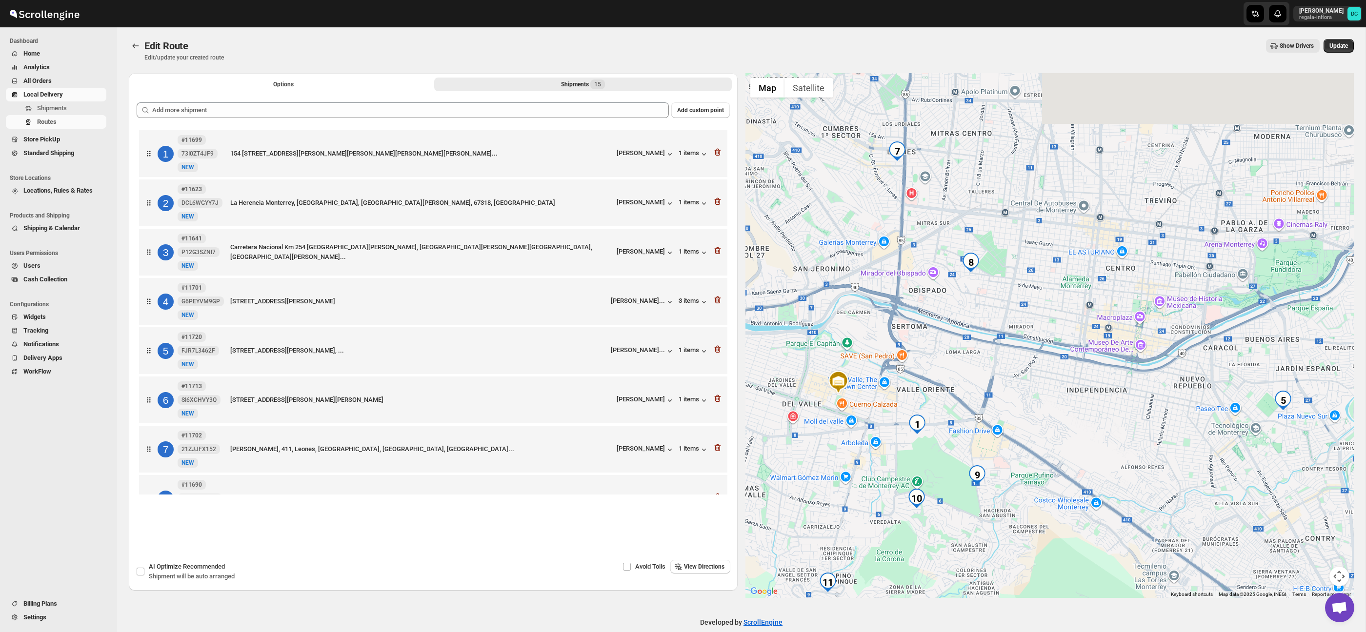
drag, startPoint x: 927, startPoint y: 448, endPoint x: 862, endPoint y: 543, distance: 114.9
click at [863, 538] on div at bounding box center [1050, 335] width 609 height 525
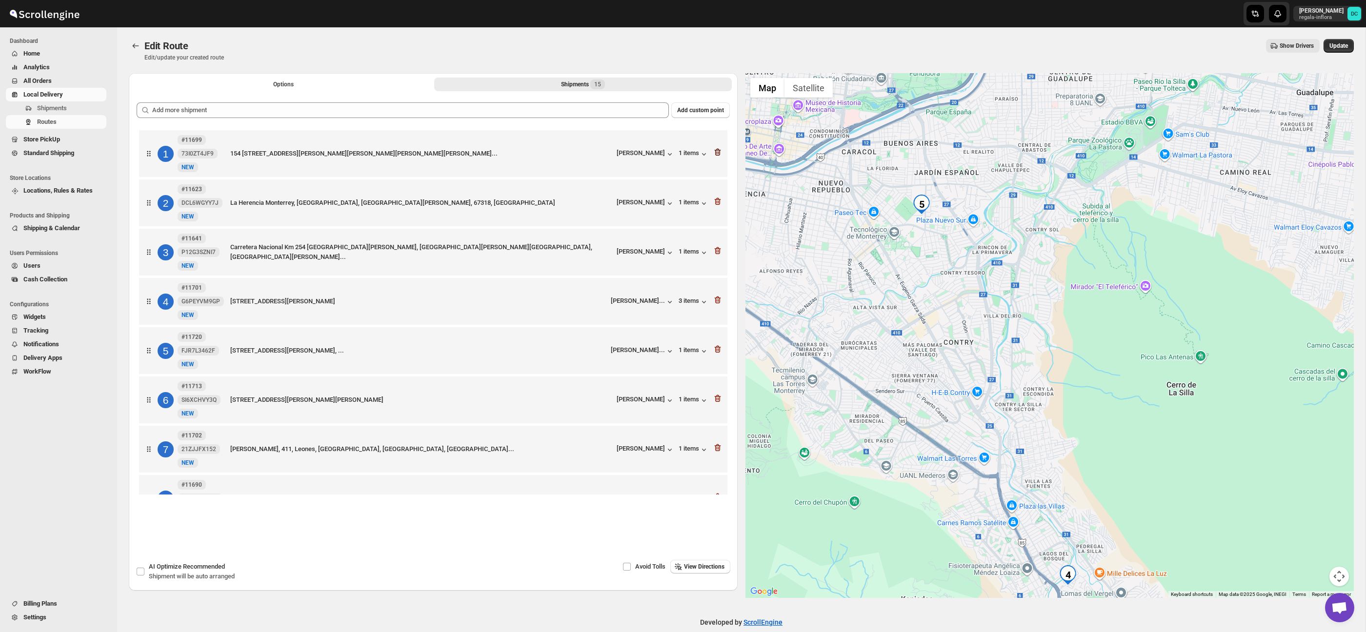
drag, startPoint x: 1081, startPoint y: 350, endPoint x: 716, endPoint y: 154, distance: 414.2
click at [716, 154] on div "Options Shipments 15 More views Options Shipments 15 More views Add custom poin…" at bounding box center [737, 331] width 1233 height 533
click at [1176, 499] on div at bounding box center [1050, 335] width 609 height 525
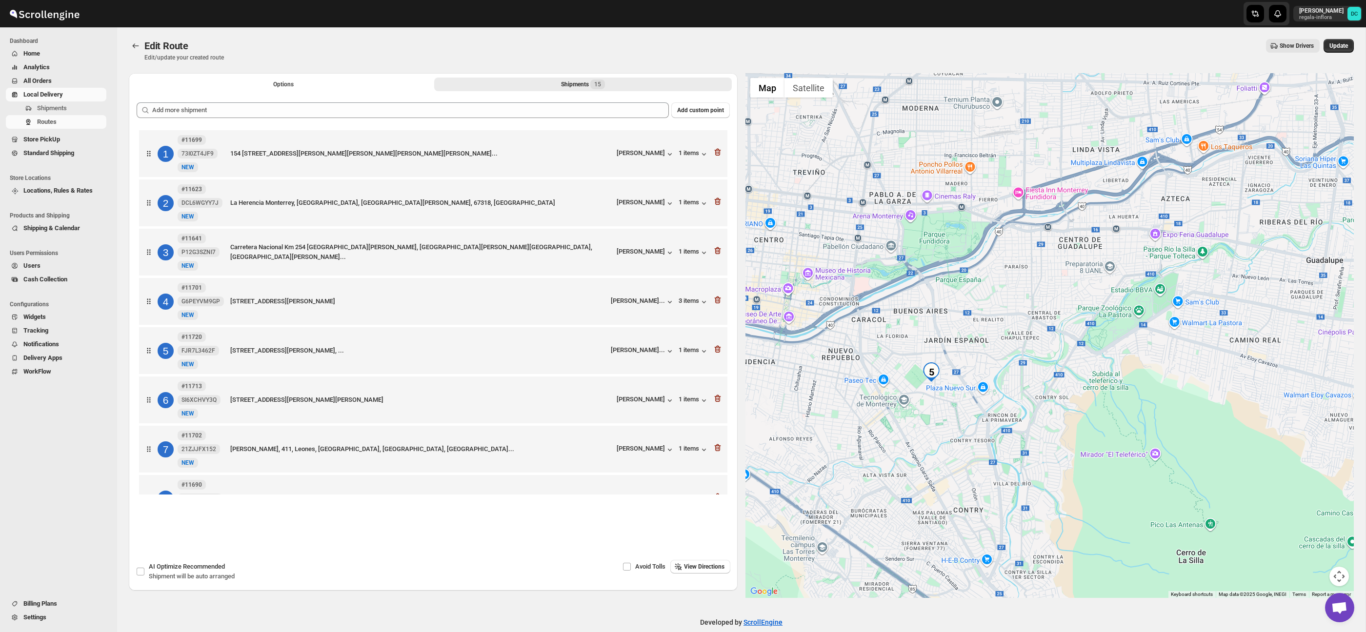
drag, startPoint x: 1132, startPoint y: 435, endPoint x: 1142, endPoint y: 603, distance: 168.7
click at [1142, 603] on div "Edit Route. This page is ready Edit Route Edit/update your created route Show D…" at bounding box center [741, 337] width 1249 height 620
drag, startPoint x: 1145, startPoint y: 403, endPoint x: 1134, endPoint y: 319, distance: 85.2
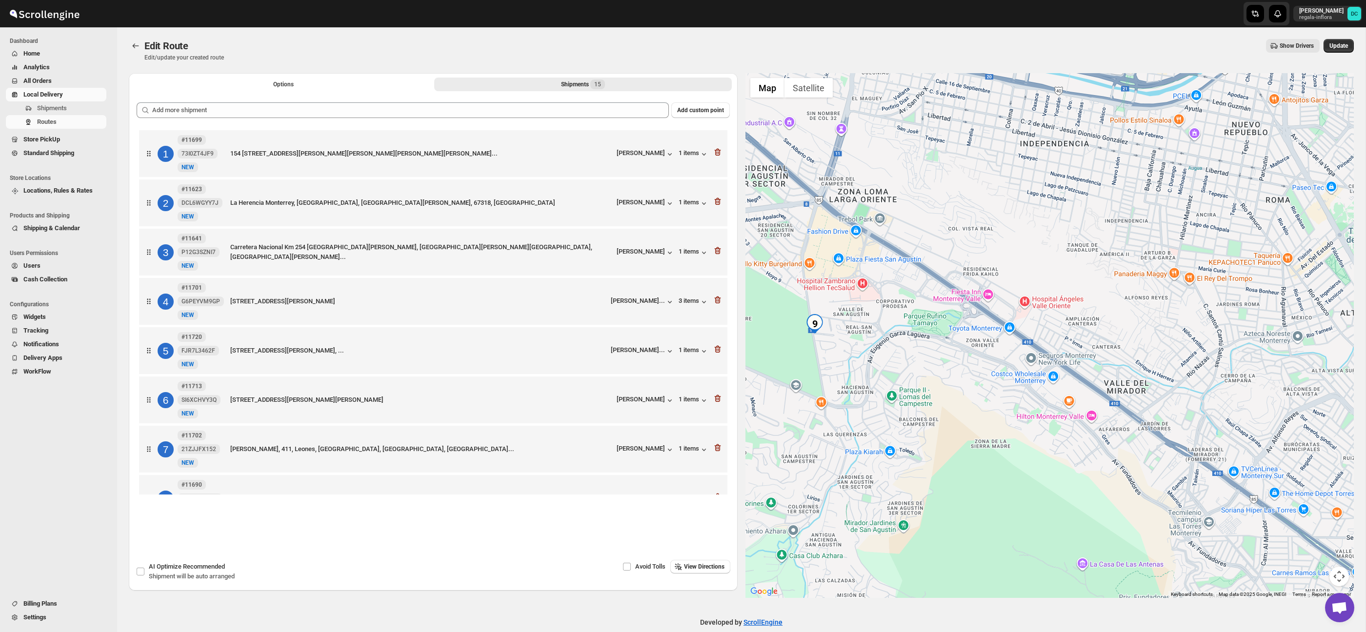
drag, startPoint x: 1011, startPoint y: 387, endPoint x: 1285, endPoint y: 405, distance: 274.4
click at [1315, 407] on div at bounding box center [1050, 335] width 609 height 525
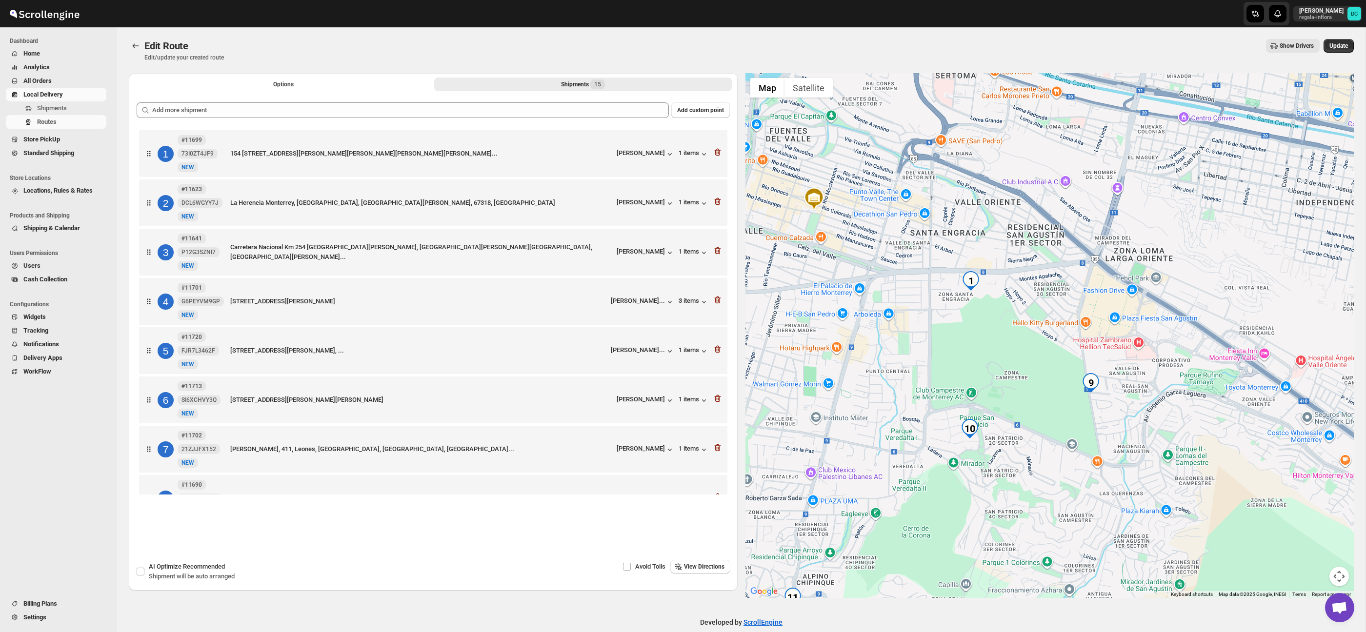
drag, startPoint x: 1059, startPoint y: 364, endPoint x: 1275, endPoint y: 420, distance: 223.4
click at [1275, 420] on div at bounding box center [1050, 335] width 609 height 525
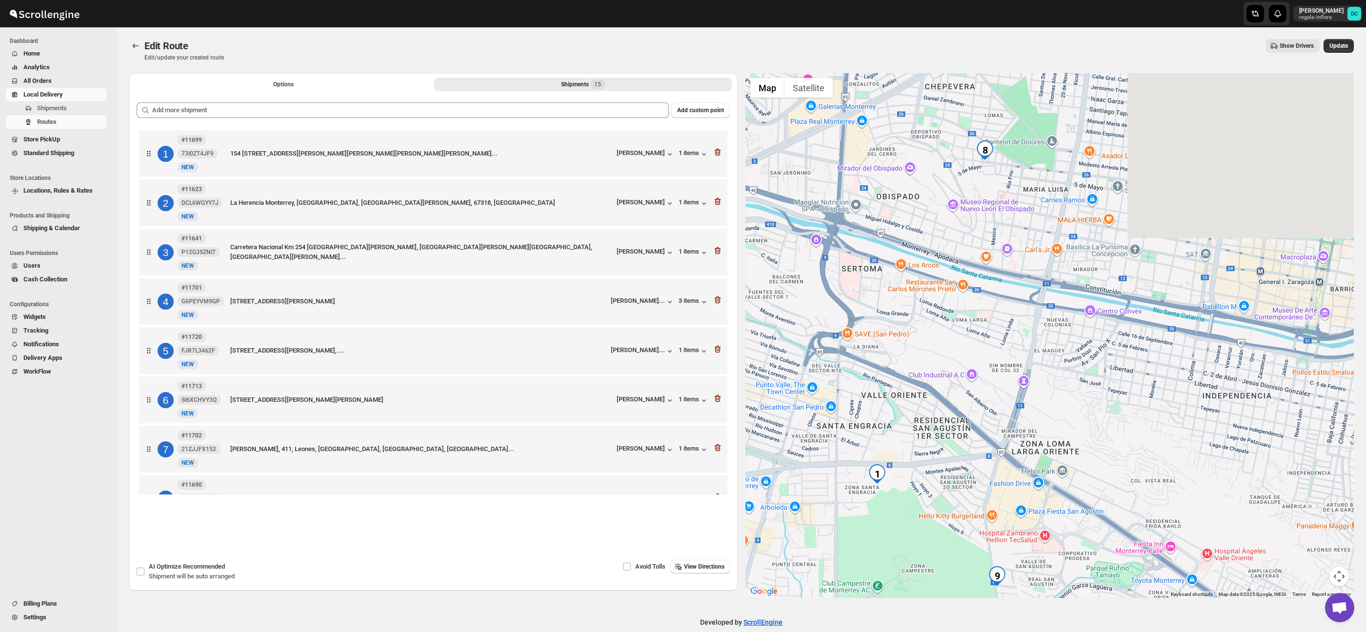
drag, startPoint x: 995, startPoint y: 352, endPoint x: 931, endPoint y: 503, distance: 164.2
click at [858, 553] on div at bounding box center [1050, 335] width 609 height 525
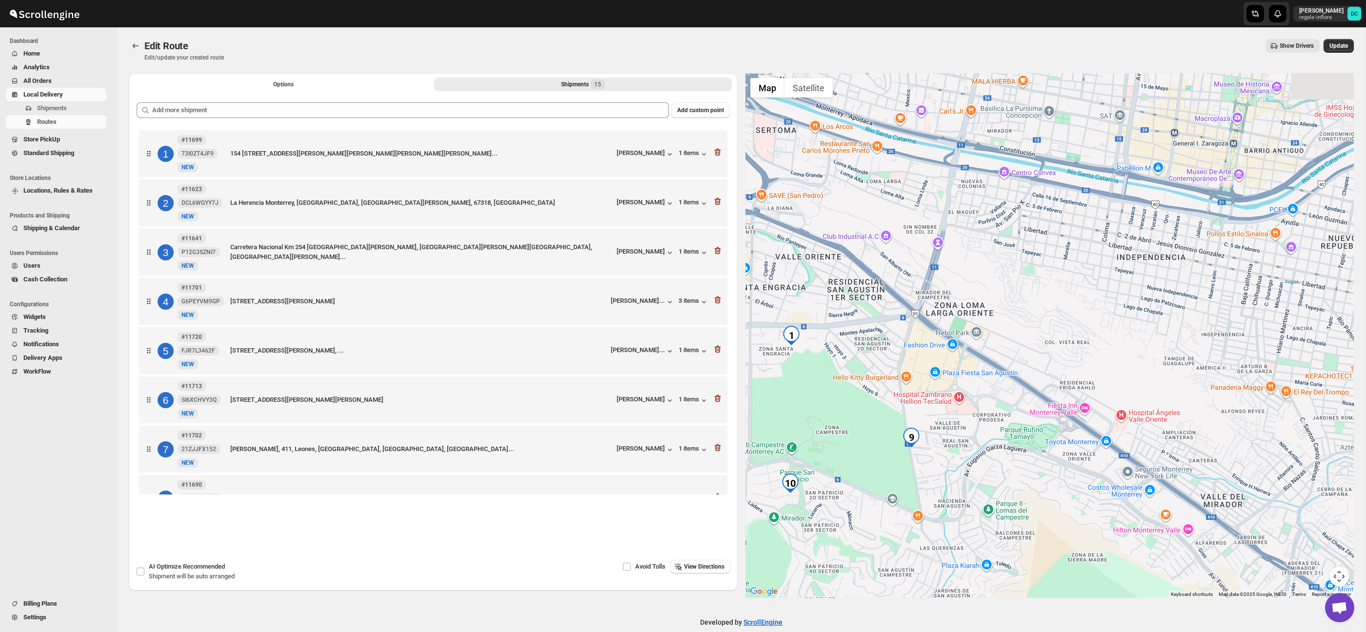
drag, startPoint x: 1041, startPoint y: 372, endPoint x: 1030, endPoint y: 662, distance: 289.6
click at [1030, 632] on html "Skip to content [PERSON_NAME]-inflora DC Dashboard Home Analytics All Orders Lo…" at bounding box center [683, 316] width 1366 height 632
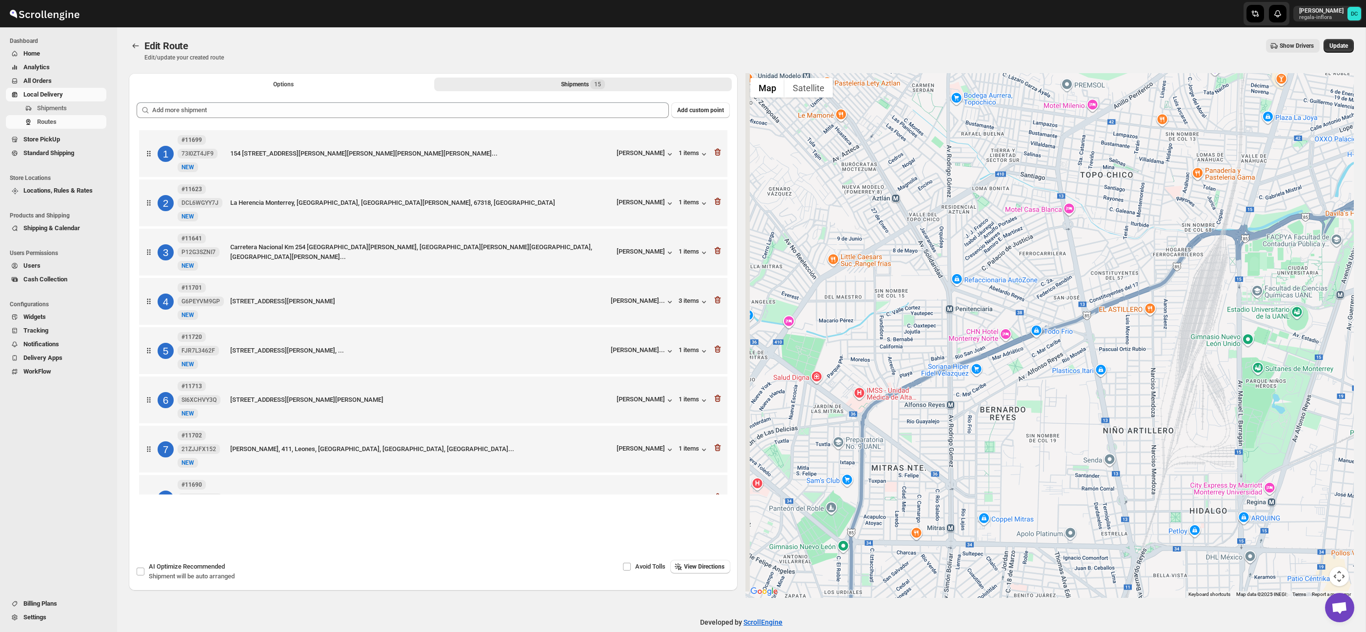
drag, startPoint x: 1008, startPoint y: 547, endPoint x: 1085, endPoint y: 464, distance: 113.3
click at [1085, 464] on div at bounding box center [1050, 335] width 609 height 525
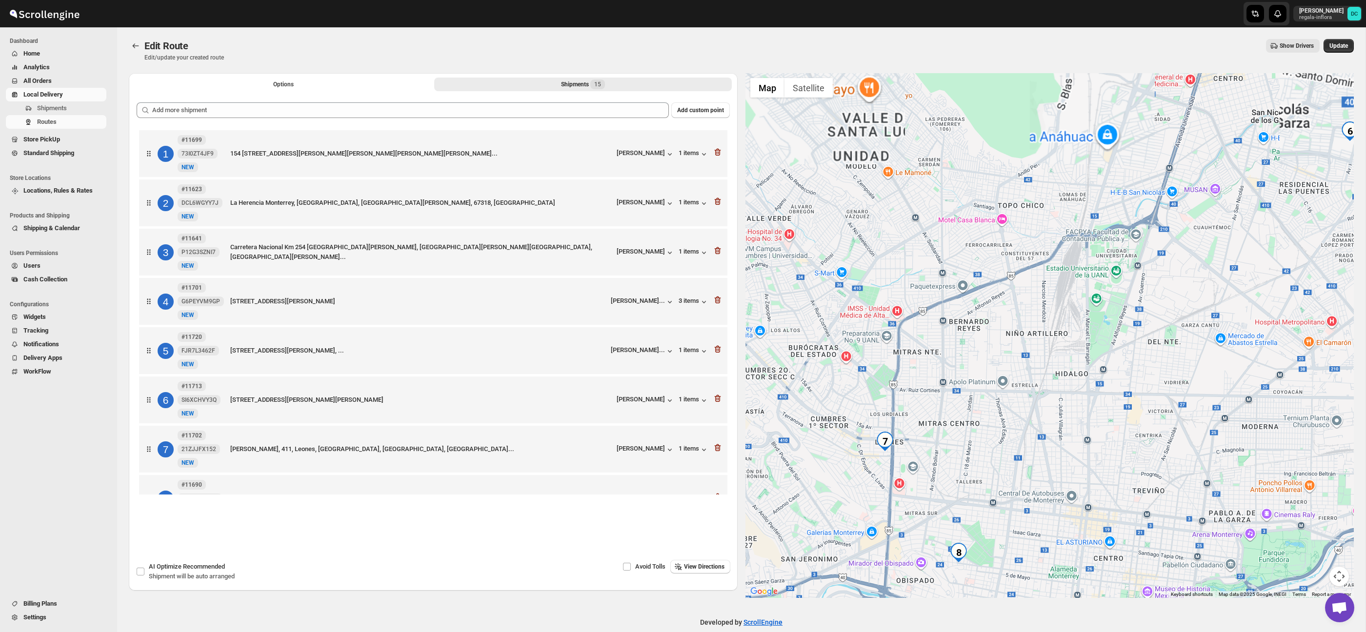
drag, startPoint x: 1106, startPoint y: 537, endPoint x: 1137, endPoint y: 353, distance: 186.0
click at [1137, 353] on div at bounding box center [1050, 335] width 609 height 525
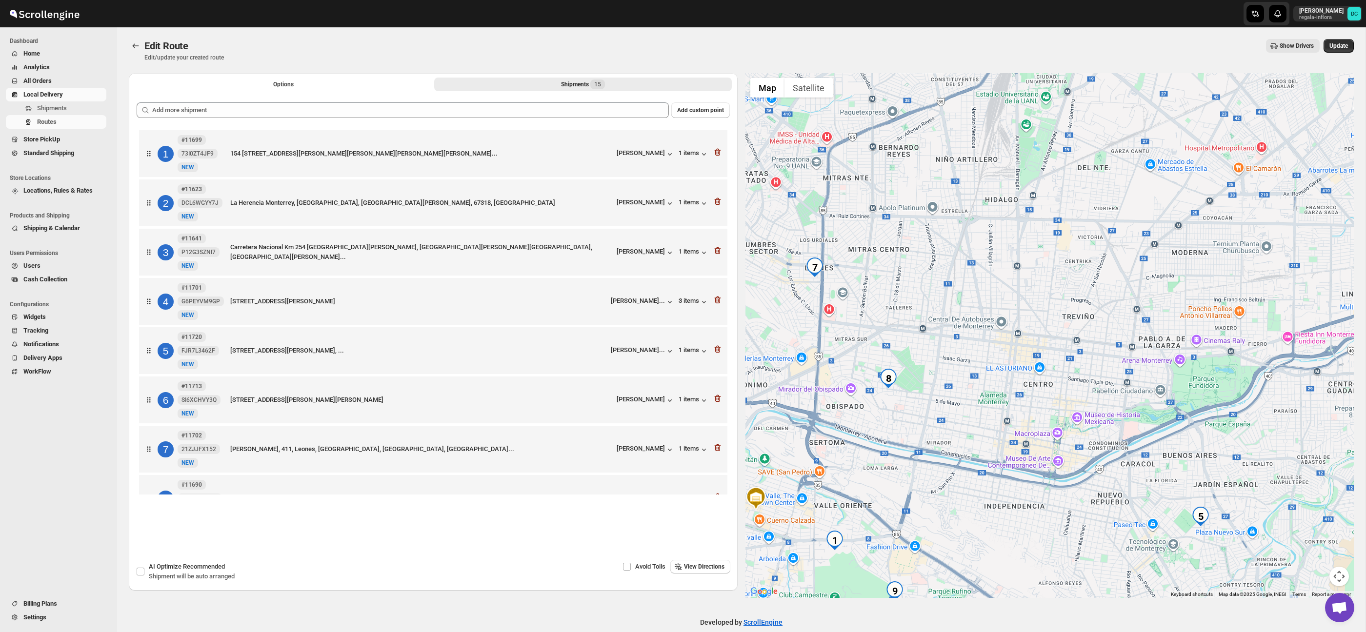
drag, startPoint x: 1047, startPoint y: 439, endPoint x: 973, endPoint y: 254, distance: 199.3
click at [973, 254] on div at bounding box center [1050, 335] width 609 height 525
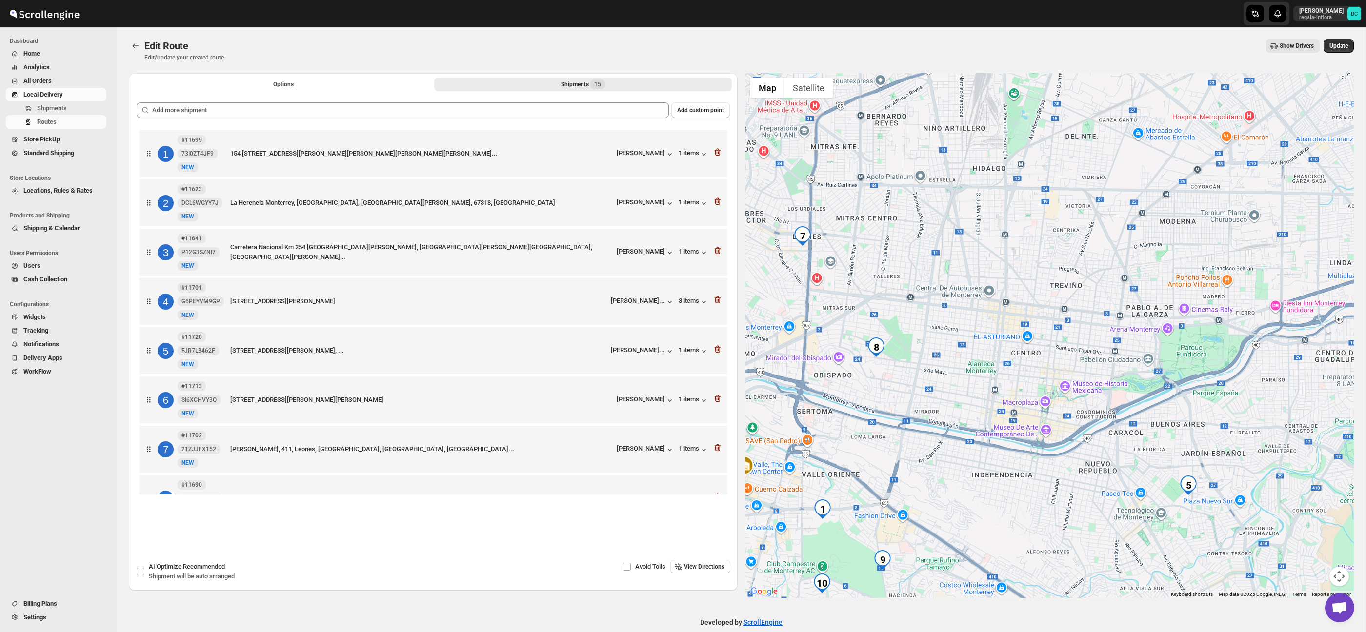
drag, startPoint x: 1178, startPoint y: 434, endPoint x: 1172, endPoint y: 415, distance: 19.9
click at [1172, 415] on div at bounding box center [1050, 335] width 609 height 525
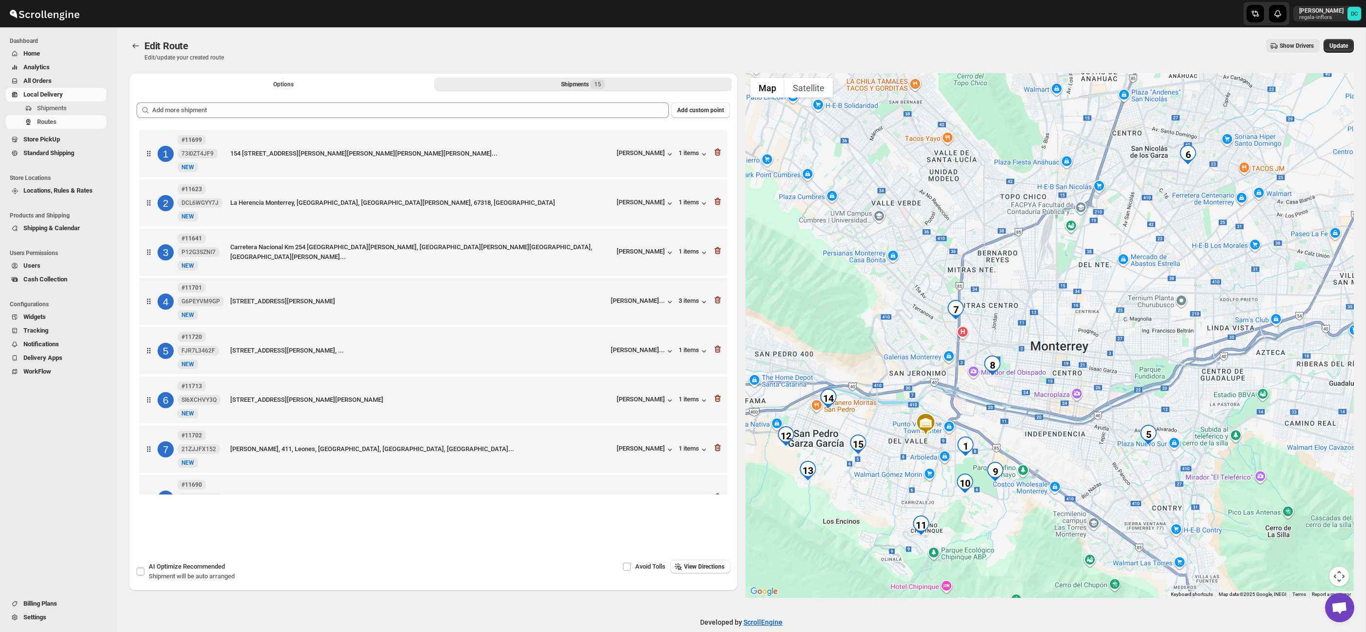
drag, startPoint x: 894, startPoint y: 423, endPoint x: 1062, endPoint y: 387, distance: 172.5
click at [1062, 387] on div at bounding box center [1050, 335] width 609 height 525
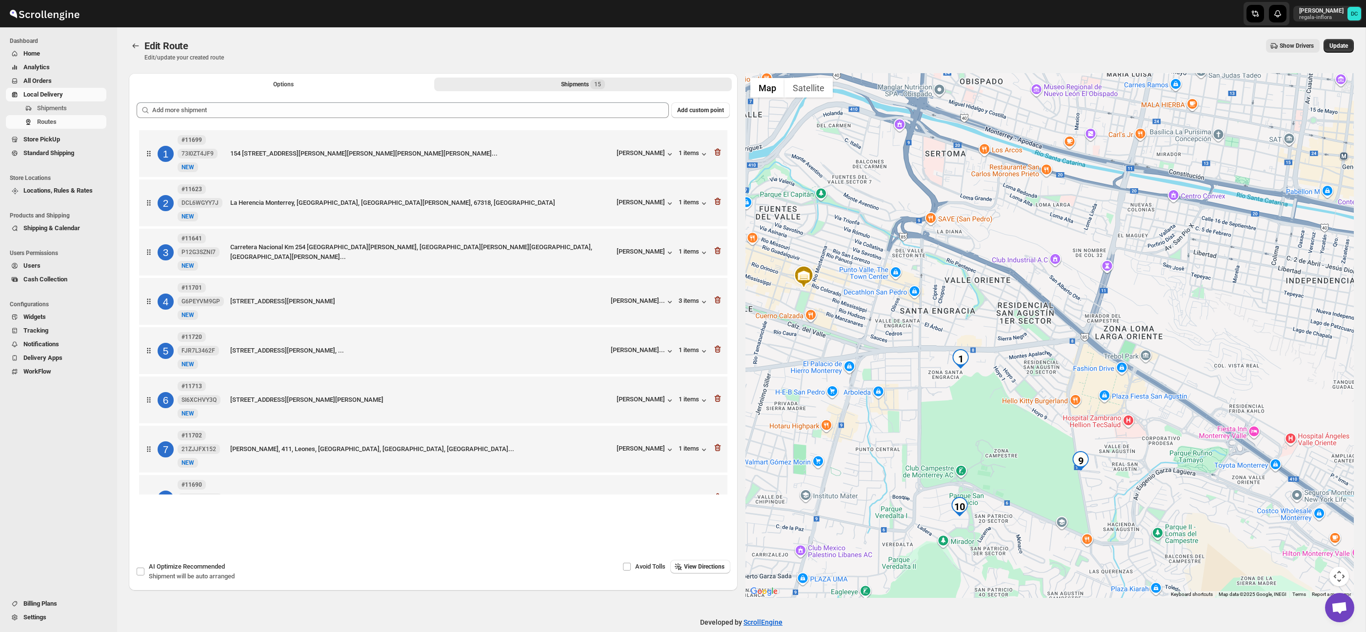
drag, startPoint x: 1074, startPoint y: 432, endPoint x: 1084, endPoint y: 328, distance: 104.0
click at [1086, 329] on div at bounding box center [1050, 335] width 609 height 525
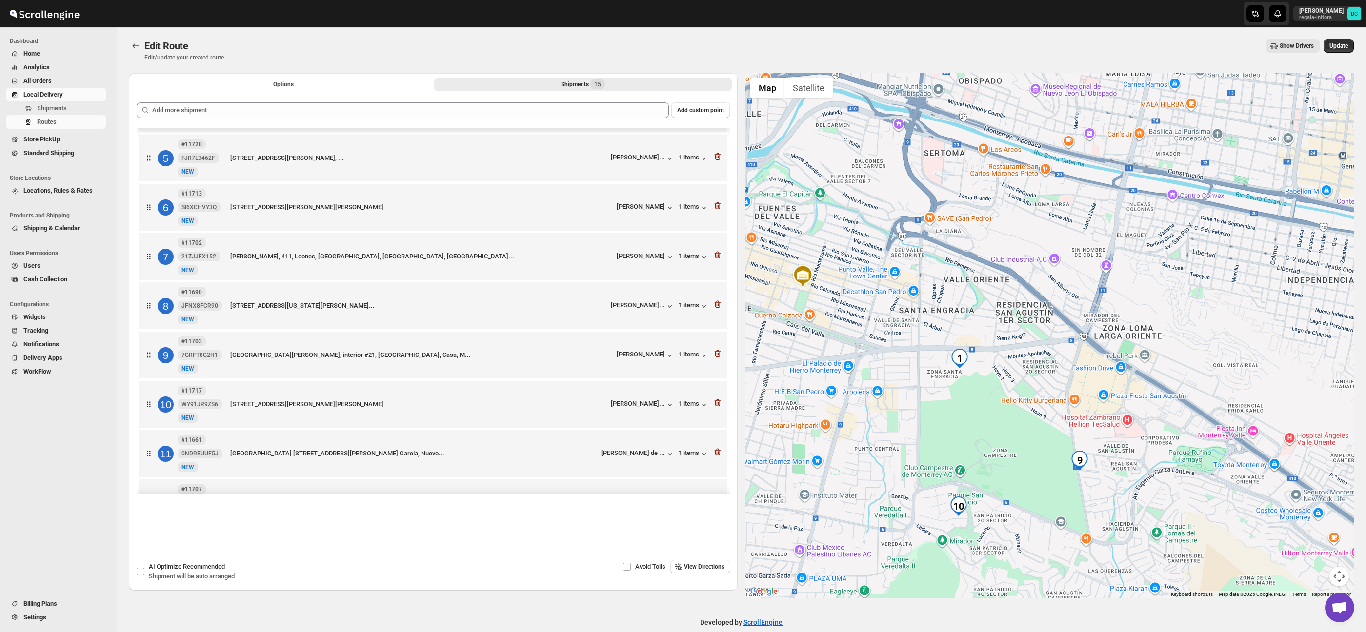
scroll to position [193, 0]
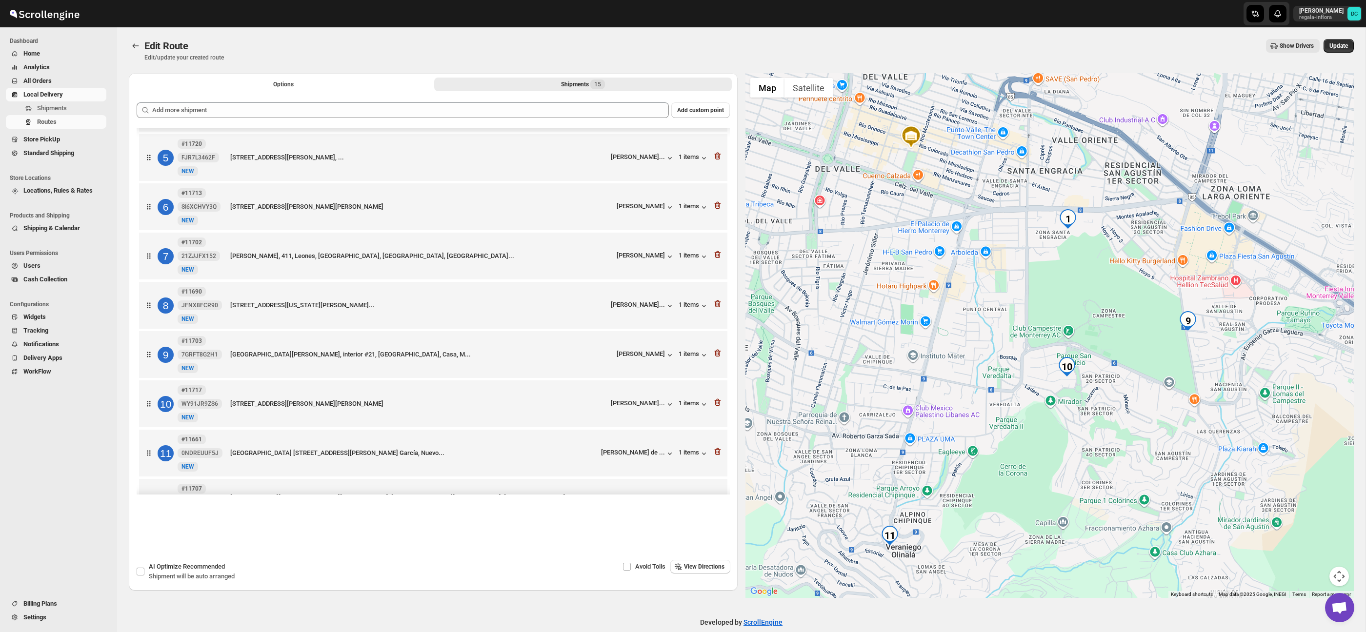
drag, startPoint x: 813, startPoint y: 503, endPoint x: 921, endPoint y: 370, distance: 171.0
click at [919, 366] on div at bounding box center [1050, 335] width 609 height 525
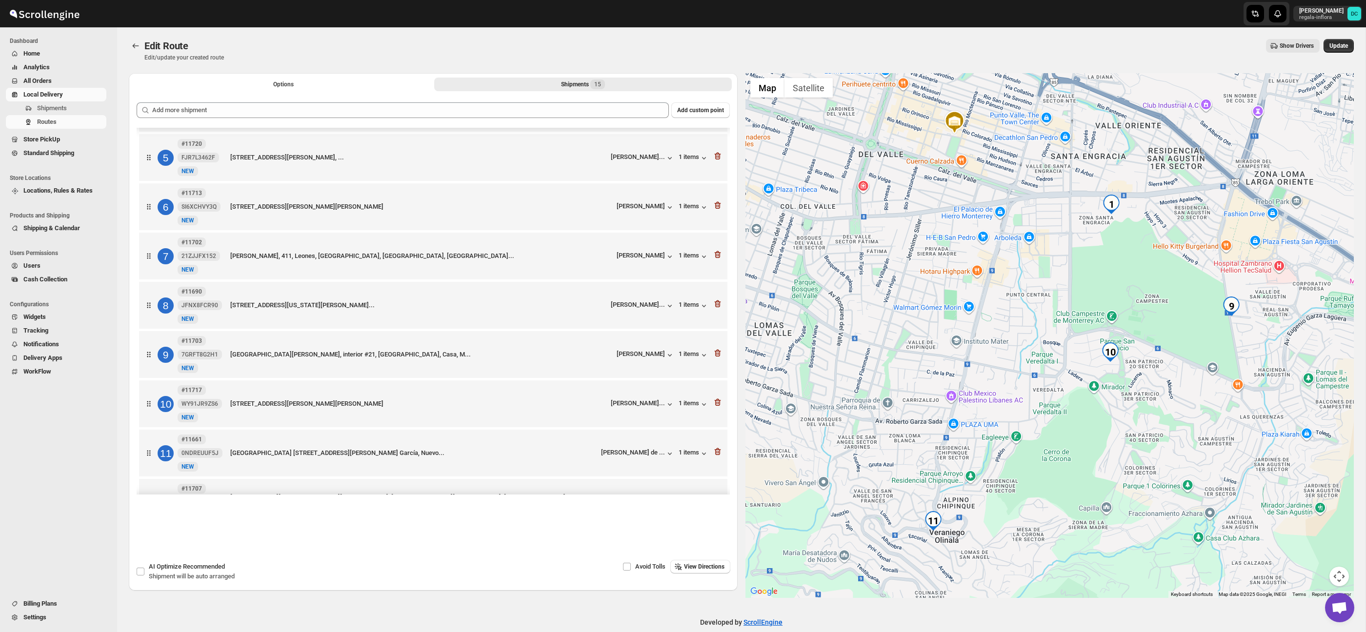
drag, startPoint x: 902, startPoint y: 433, endPoint x: 942, endPoint y: 423, distance: 40.7
click at [942, 423] on div at bounding box center [1050, 335] width 609 height 525
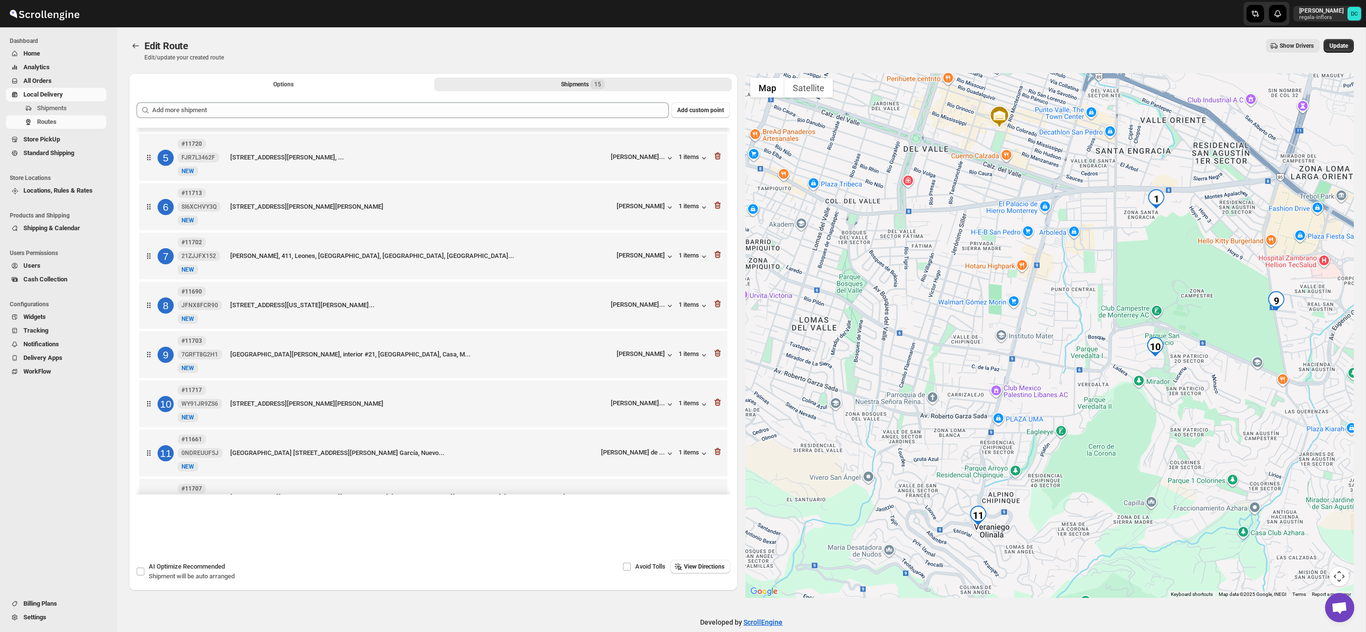
drag, startPoint x: 914, startPoint y: 426, endPoint x: 977, endPoint y: 421, distance: 63.7
click at [976, 418] on div at bounding box center [1050, 335] width 609 height 525
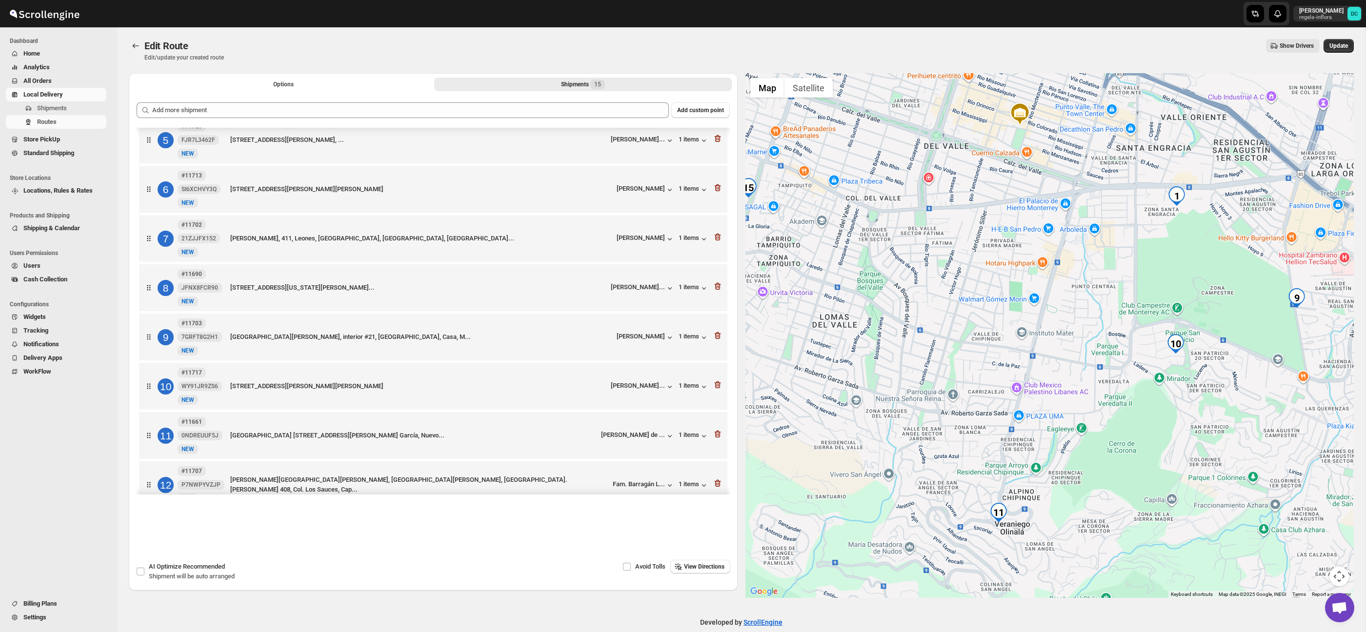
scroll to position [215, 0]
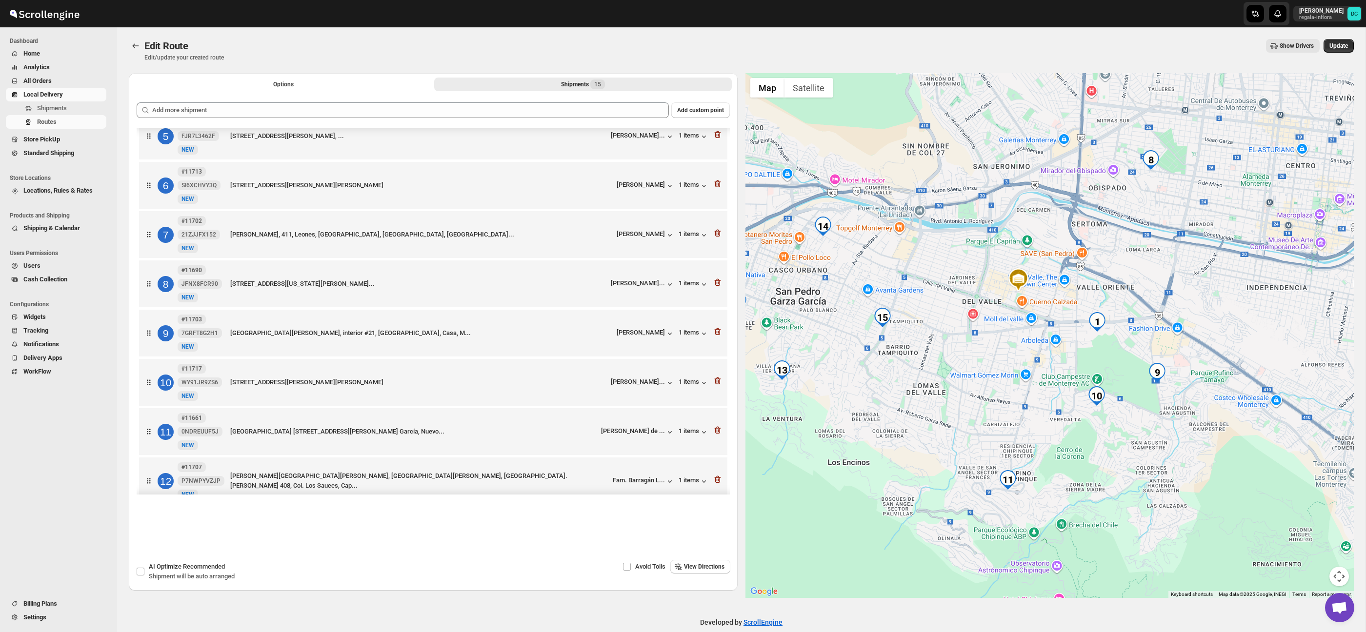
drag, startPoint x: 929, startPoint y: 424, endPoint x: 987, endPoint y: 448, distance: 63.3
click at [987, 448] on div at bounding box center [1050, 335] width 609 height 525
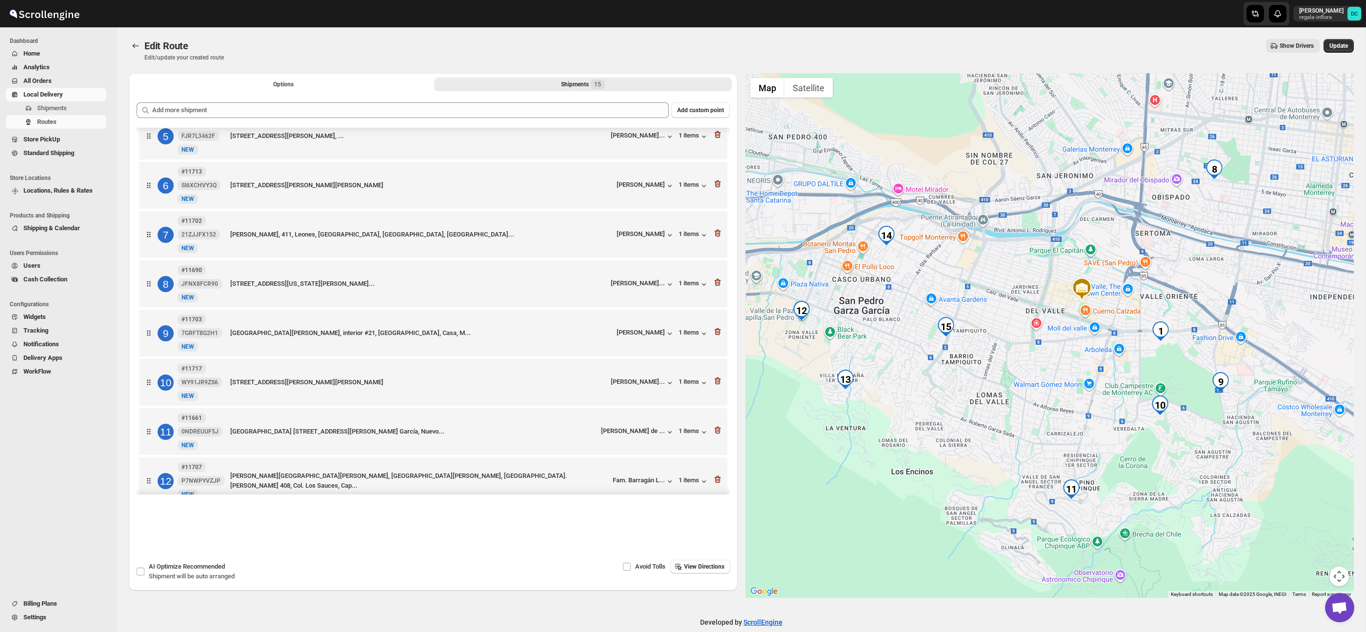
drag, startPoint x: 1007, startPoint y: 438, endPoint x: 1075, endPoint y: 449, distance: 68.8
click at [1075, 449] on div at bounding box center [1050, 335] width 609 height 525
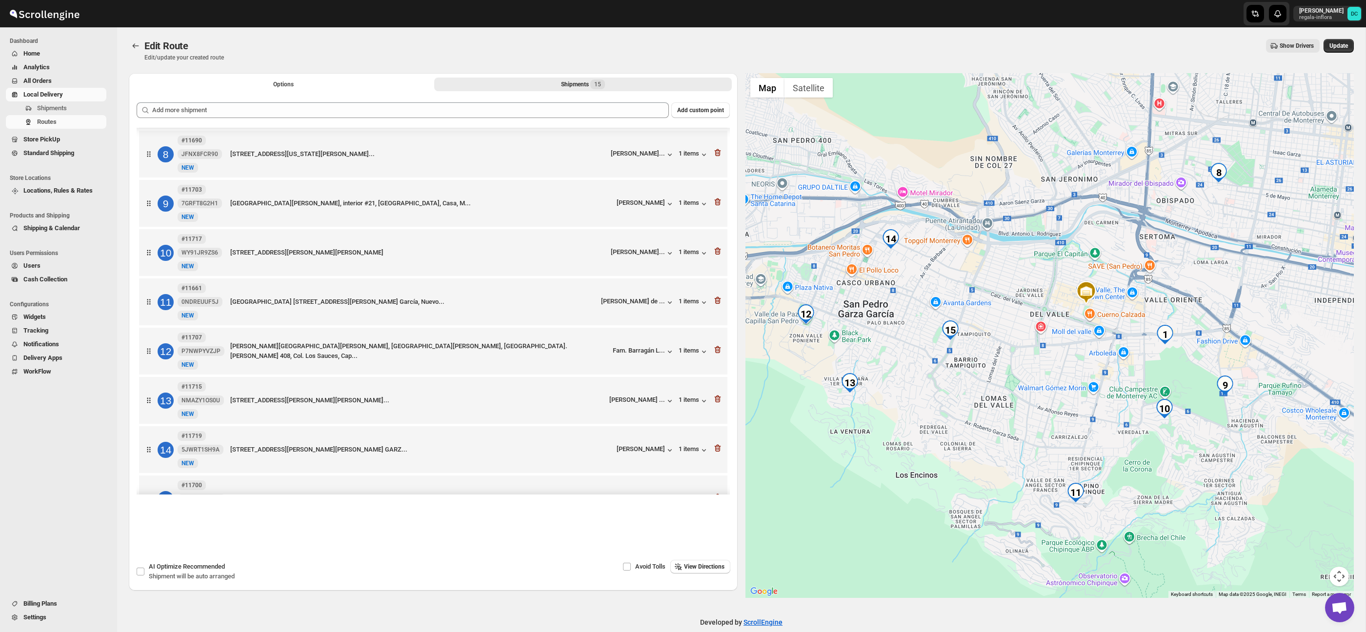
scroll to position [388, 0]
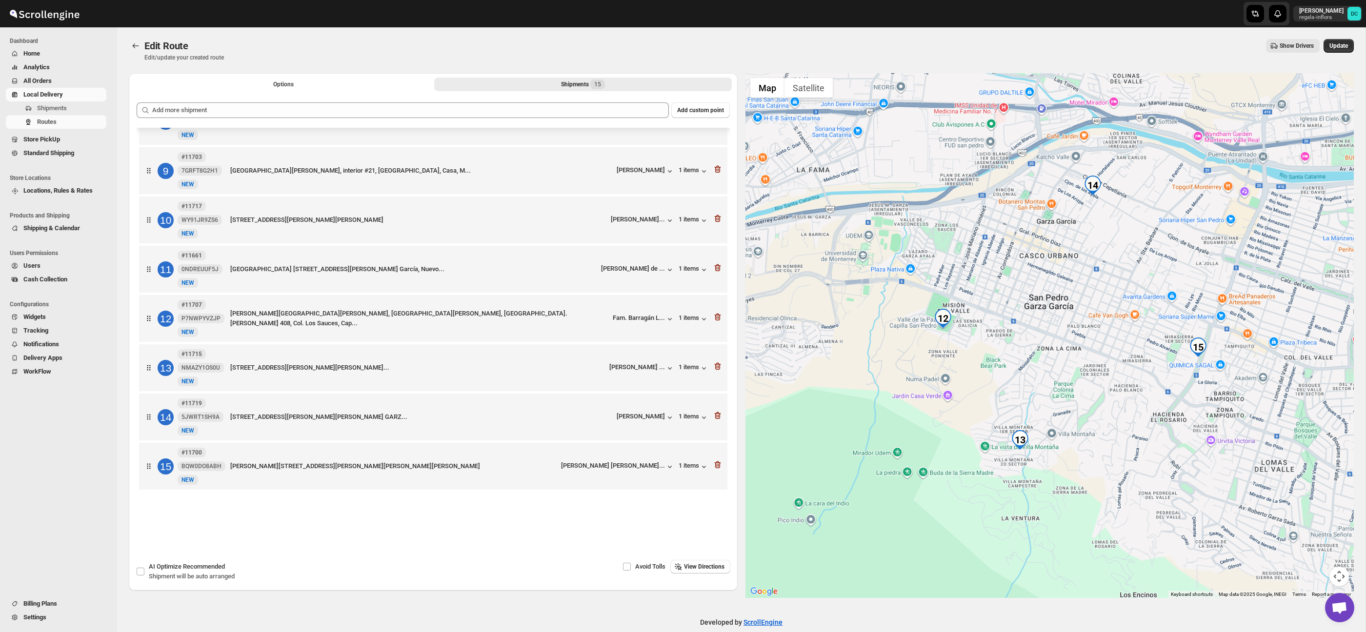
drag, startPoint x: 794, startPoint y: 326, endPoint x: 952, endPoint y: 334, distance: 157.8
click at [952, 334] on div at bounding box center [1050, 335] width 609 height 525
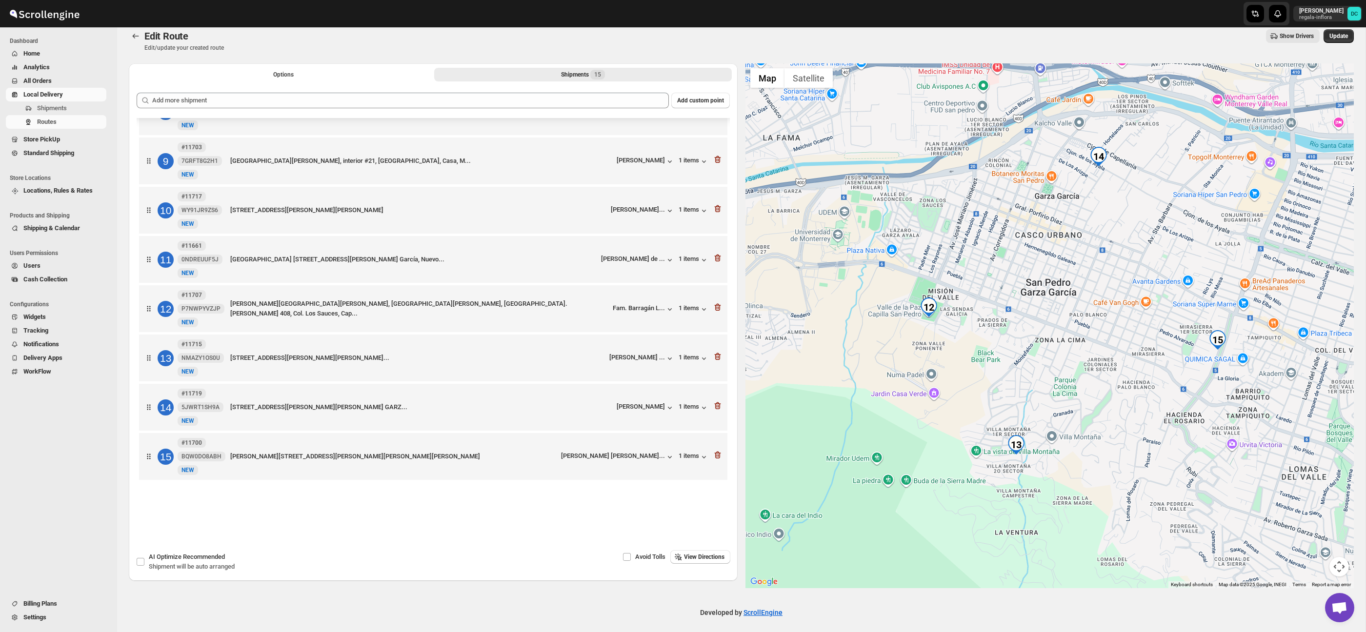
scroll to position [14, 0]
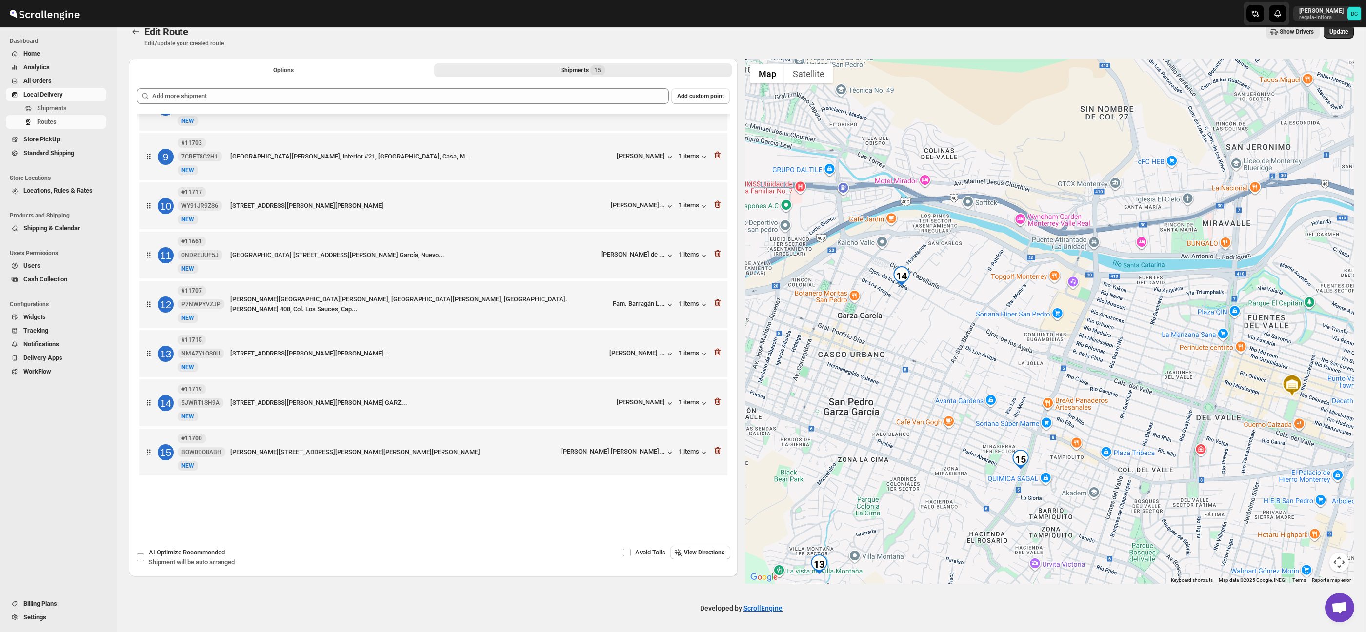
drag, startPoint x: 901, startPoint y: 265, endPoint x: 713, endPoint y: 387, distance: 224.0
click at [711, 386] on div "Options Shipments 15 More views Options Shipments 15 More views Add custom poin…" at bounding box center [737, 317] width 1233 height 533
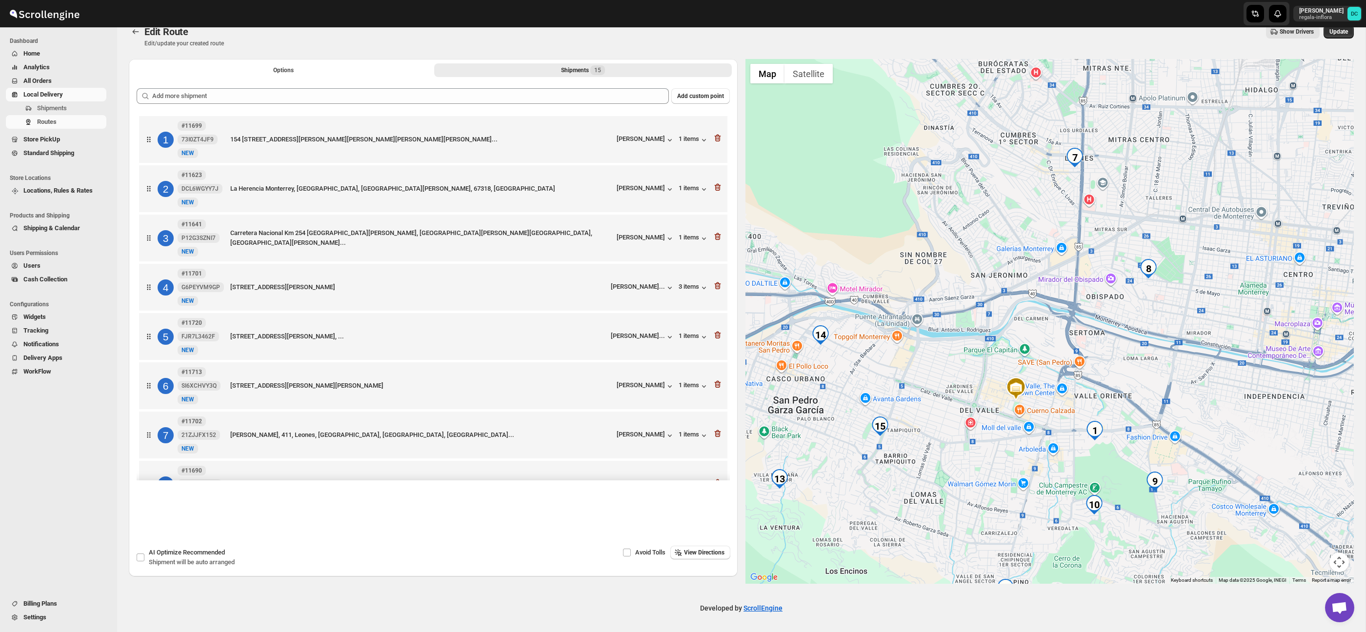
scroll to position [0, 0]
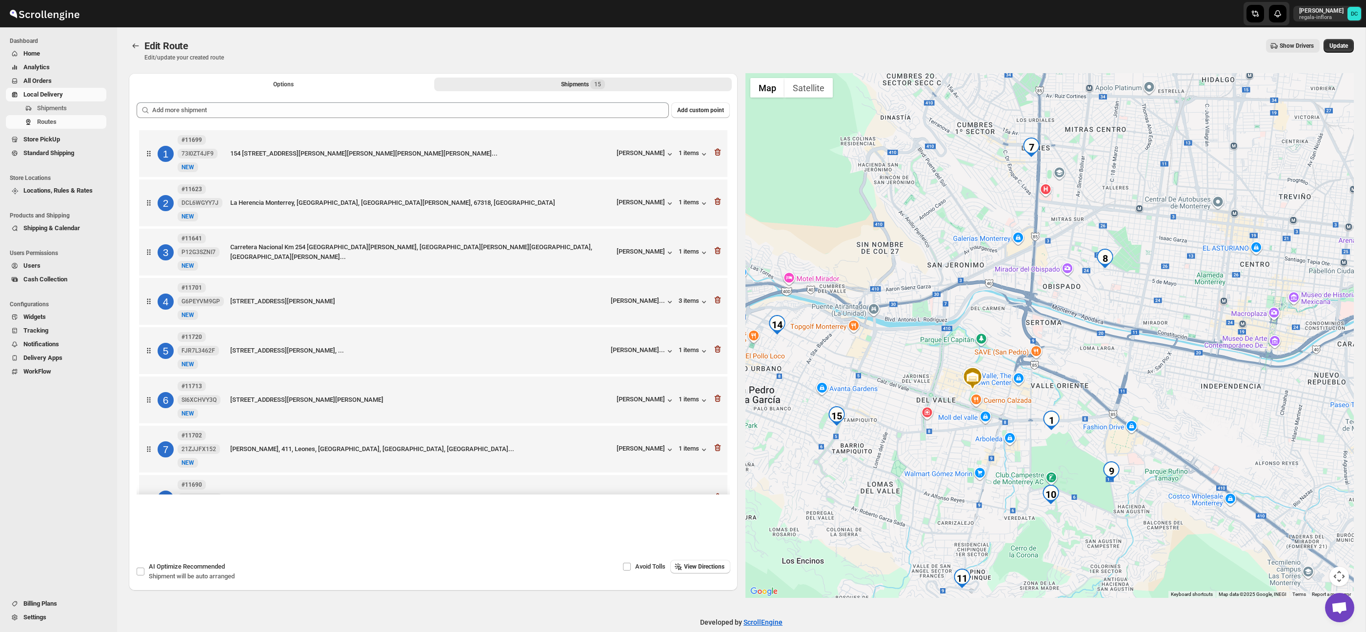
drag, startPoint x: 1085, startPoint y: 444, endPoint x: 1036, endPoint y: 416, distance: 56.2
click at [1036, 416] on div at bounding box center [1050, 335] width 609 height 525
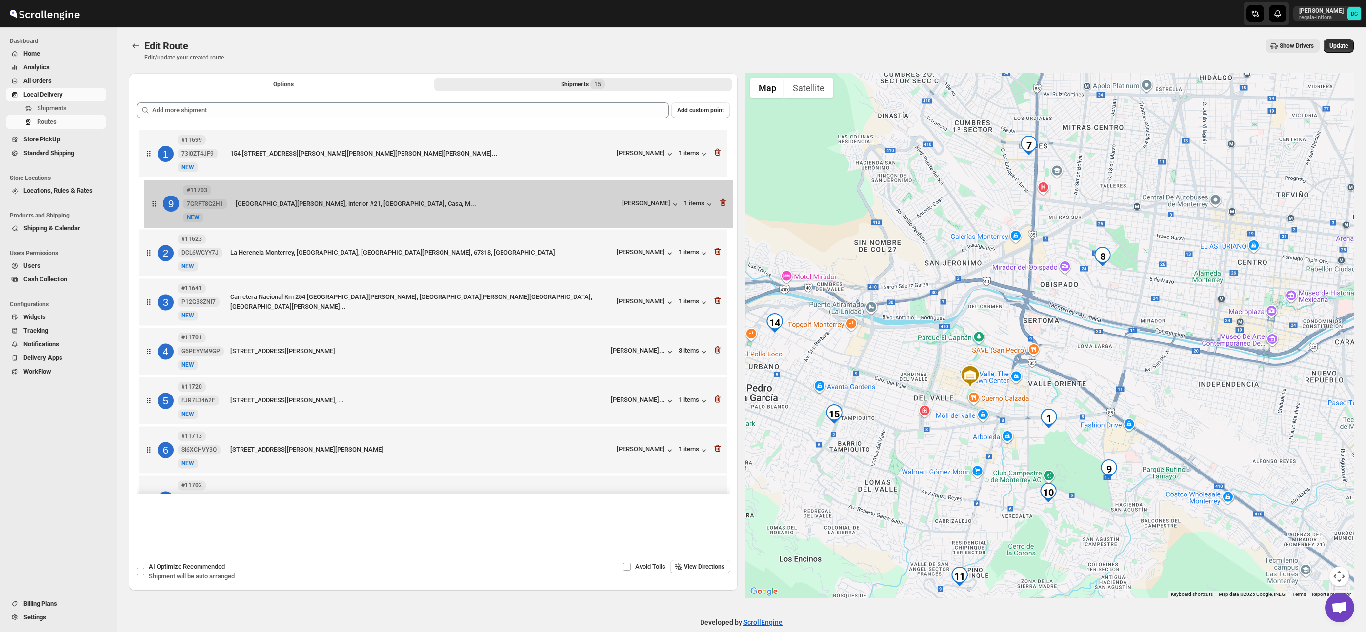
drag, startPoint x: 152, startPoint y: 346, endPoint x: 159, endPoint y: 210, distance: 136.4
click at [159, 210] on div "1 #11699 73I0ZT4JF9 New NEW 154 [STREET_ADDRESS][PERSON_NAME][PERSON_NAME][PERS…" at bounding box center [433, 500] width 593 height 745
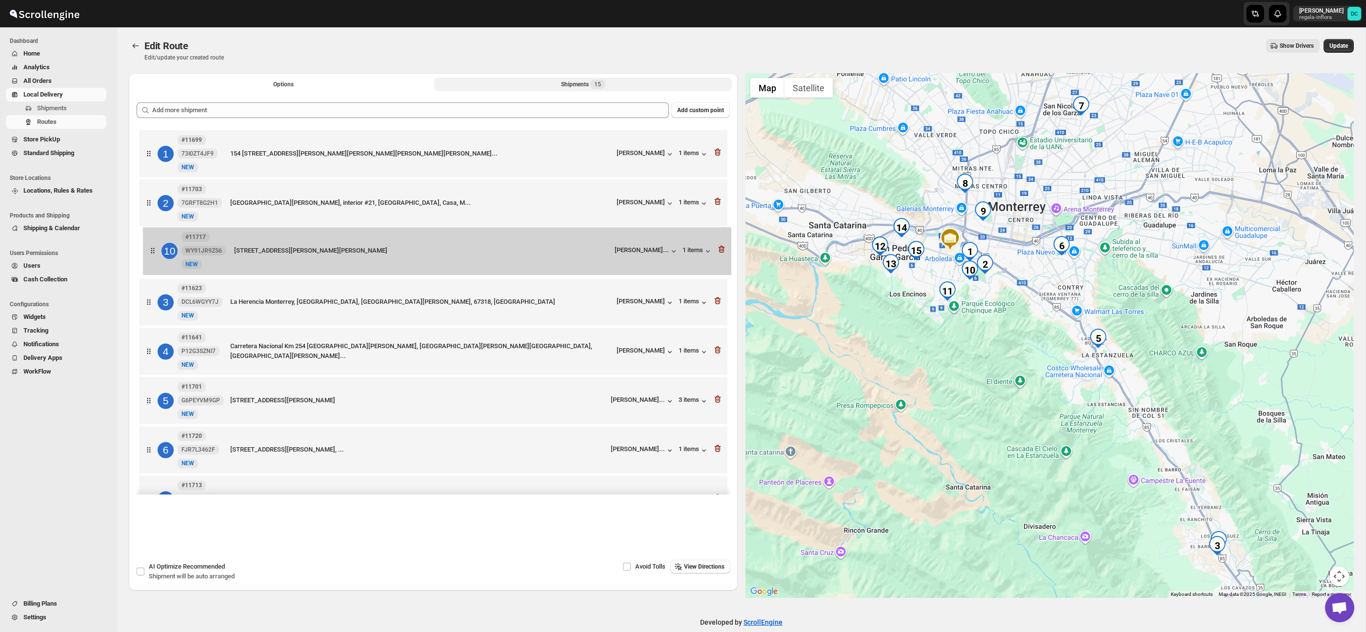
drag, startPoint x: 152, startPoint y: 348, endPoint x: 158, endPoint y: 251, distance: 96.8
click at [158, 251] on div "1 #11699 73I0ZT4JF9 New NEW 154 [STREET_ADDRESS][PERSON_NAME][PERSON_NAME][PERS…" at bounding box center [433, 500] width 593 height 745
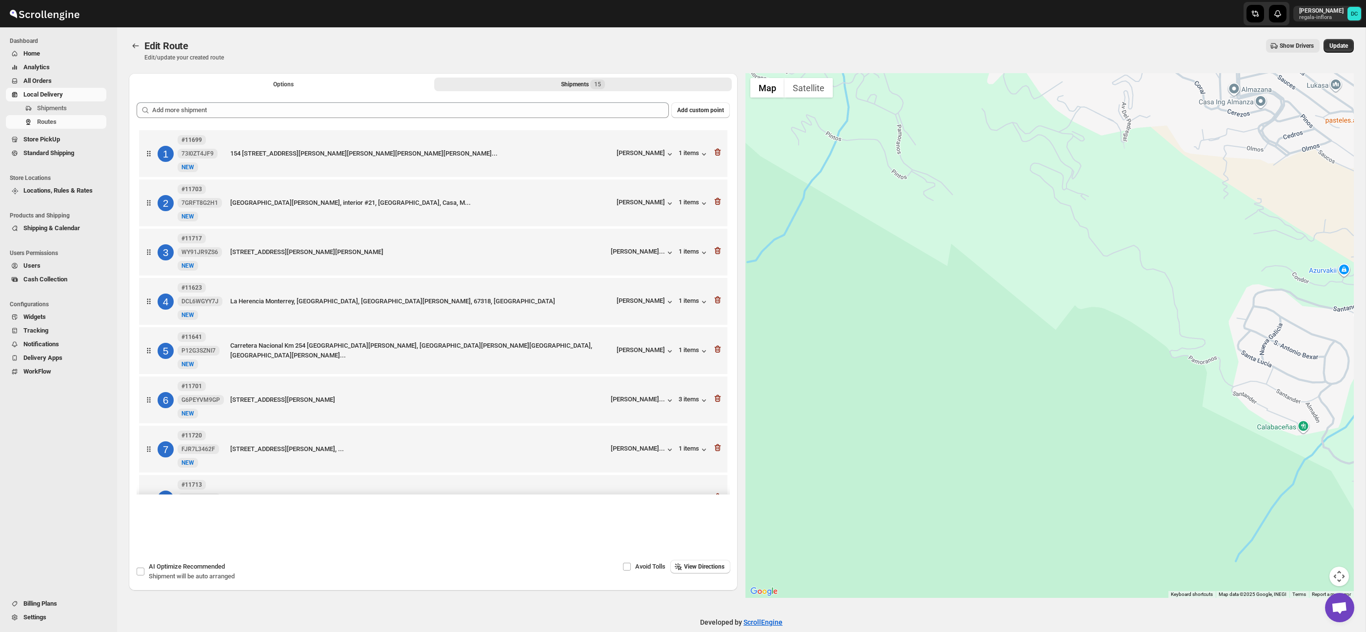
click at [903, 258] on div at bounding box center [1050, 335] width 609 height 525
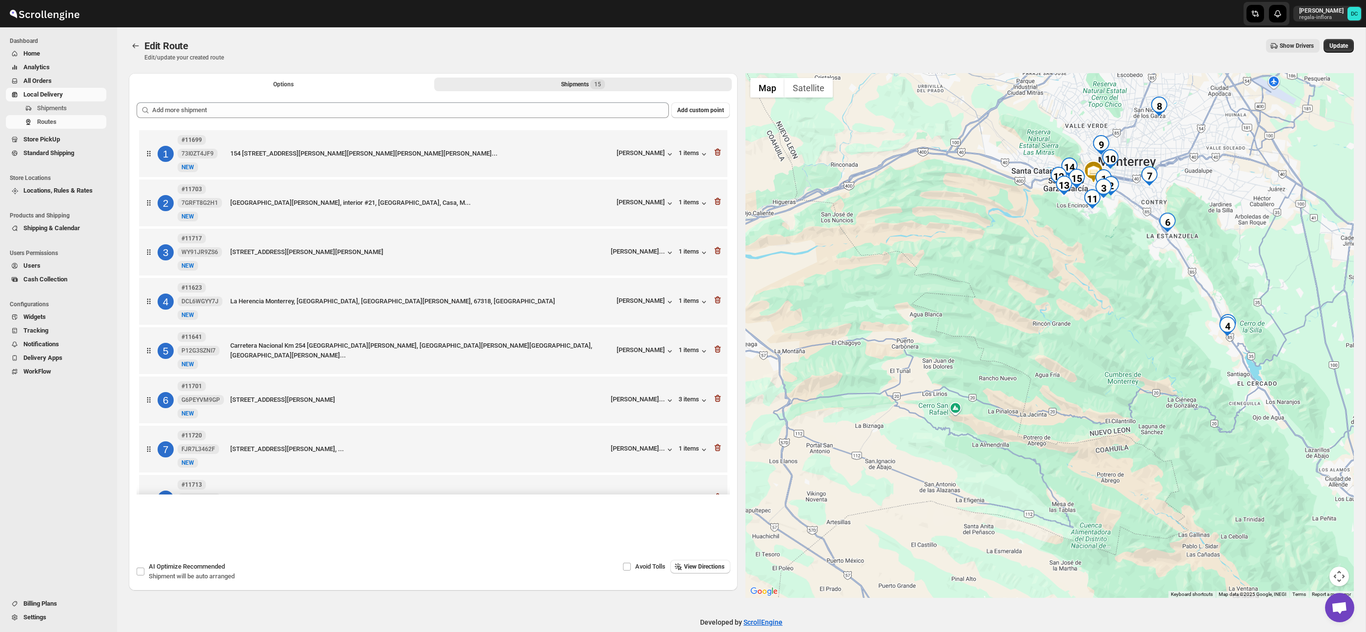
drag, startPoint x: 1110, startPoint y: 190, endPoint x: 1104, endPoint y: 211, distance: 21.8
click at [1104, 211] on div "To navigate, press the arrow keys." at bounding box center [1050, 335] width 609 height 525
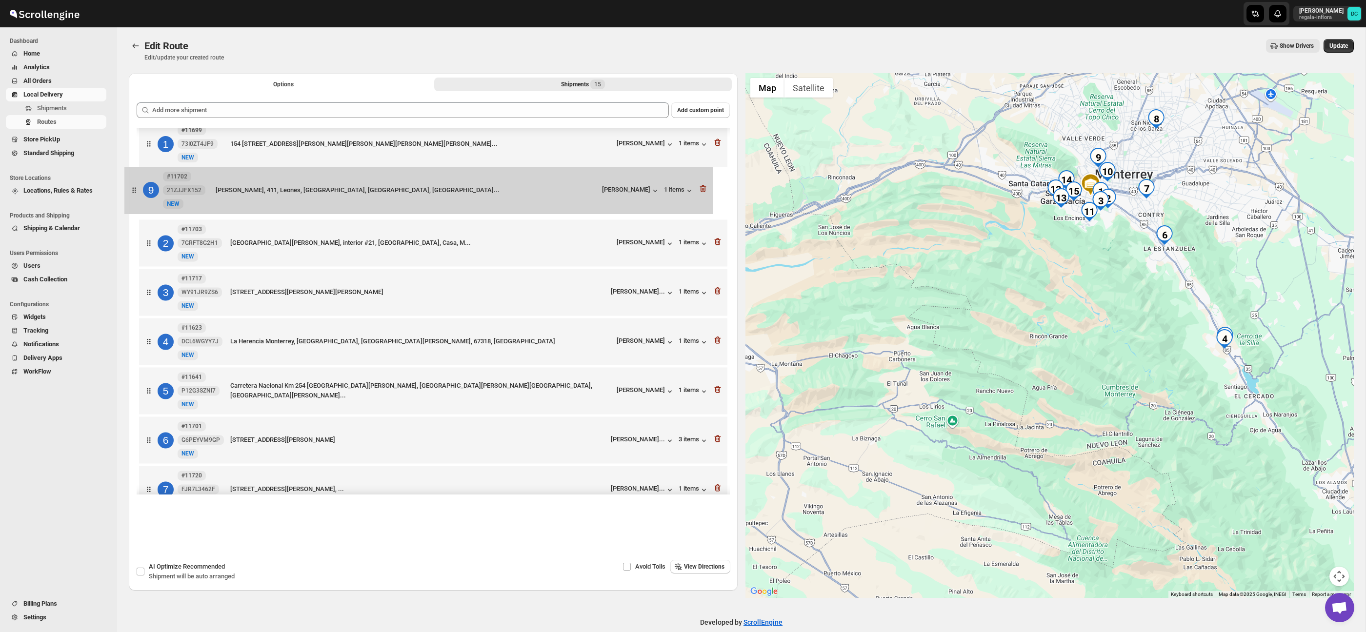
scroll to position [6, 0]
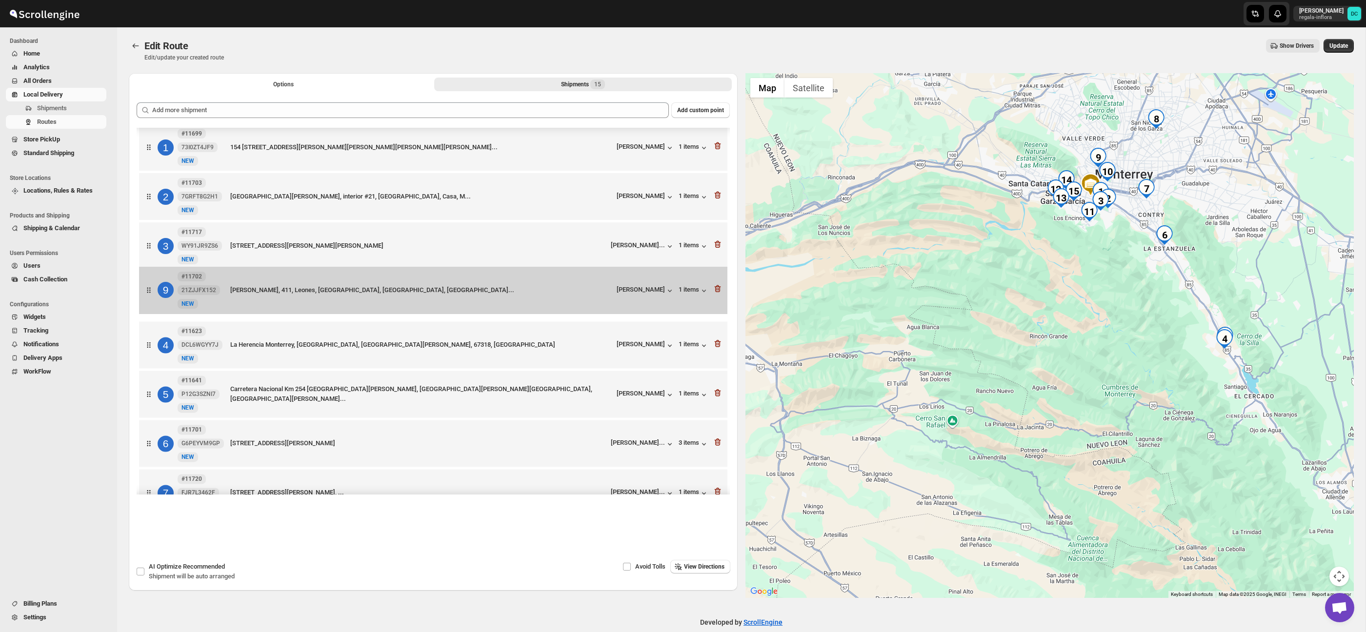
drag, startPoint x: 153, startPoint y: 281, endPoint x: 153, endPoint y: 294, distance: 13.2
click at [153, 294] on div "1 #11699 73I0ZT4JF9 New NEW 154 [STREET_ADDRESS][PERSON_NAME][PERSON_NAME][PERS…" at bounding box center [433, 494] width 593 height 745
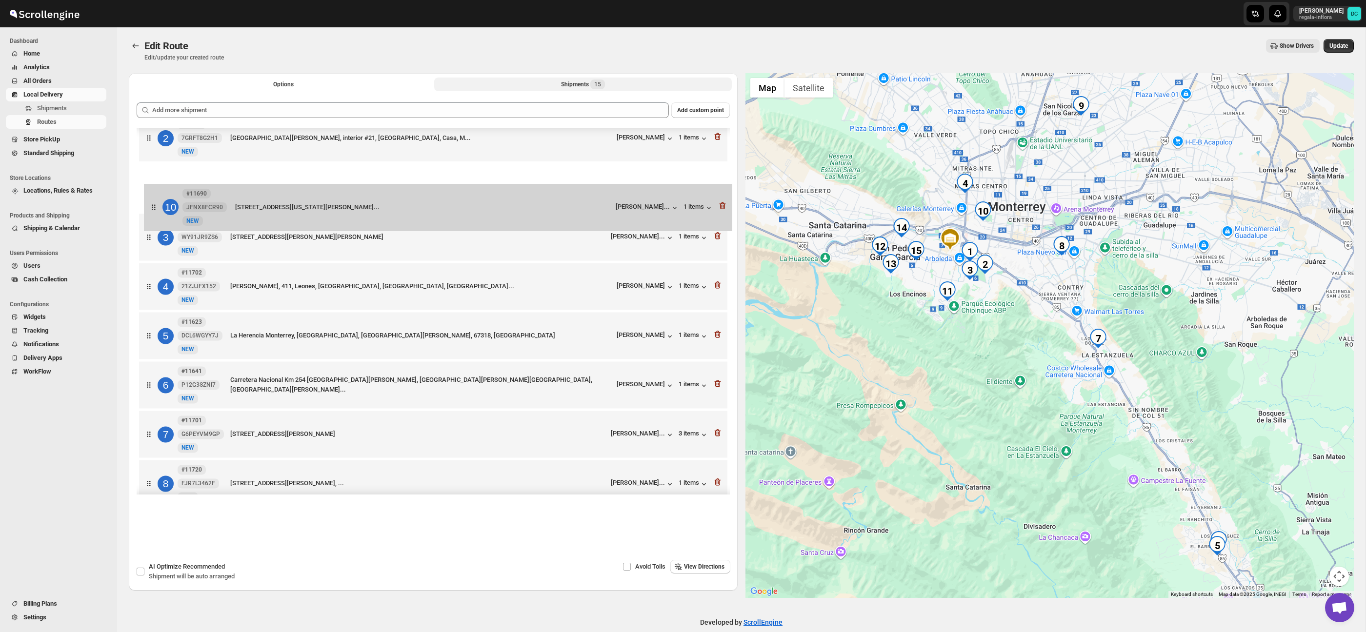
scroll to position [63, 0]
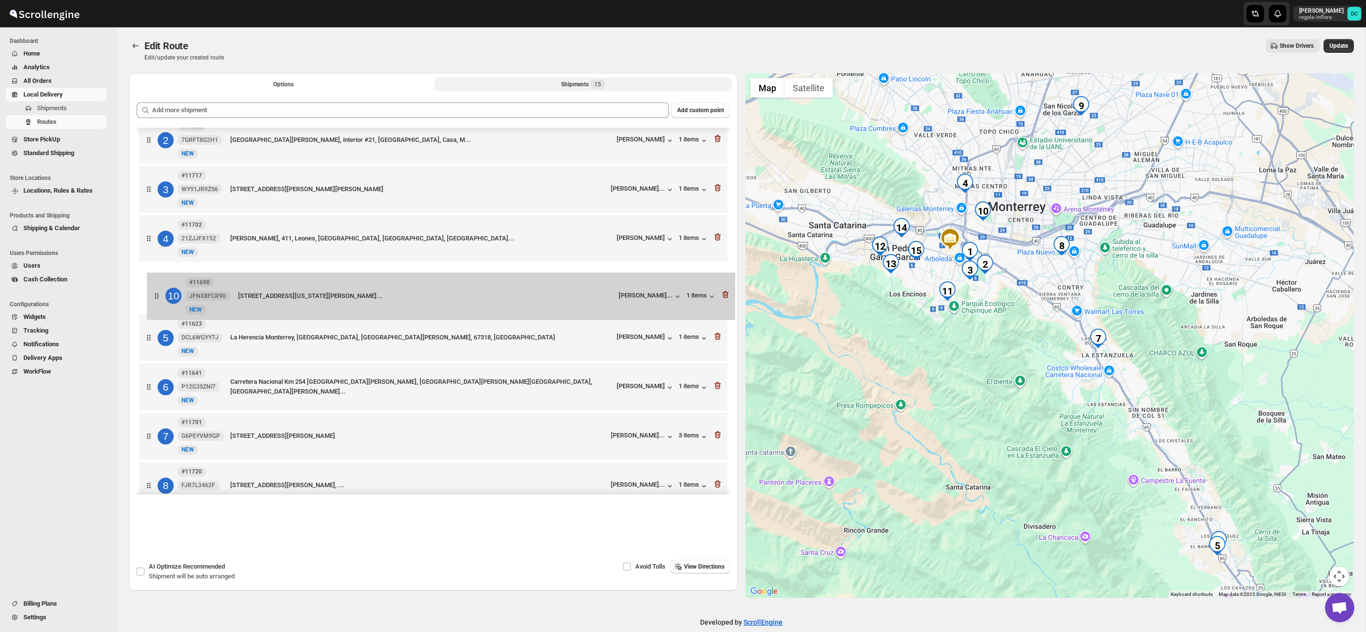
drag, startPoint x: 154, startPoint y: 415, endPoint x: 163, endPoint y: 294, distance: 120.9
click at [163, 294] on div "1 #11699 73I0ZT4JF9 New NEW 154 [STREET_ADDRESS][PERSON_NAME][PERSON_NAME][PERS…" at bounding box center [433, 437] width 593 height 745
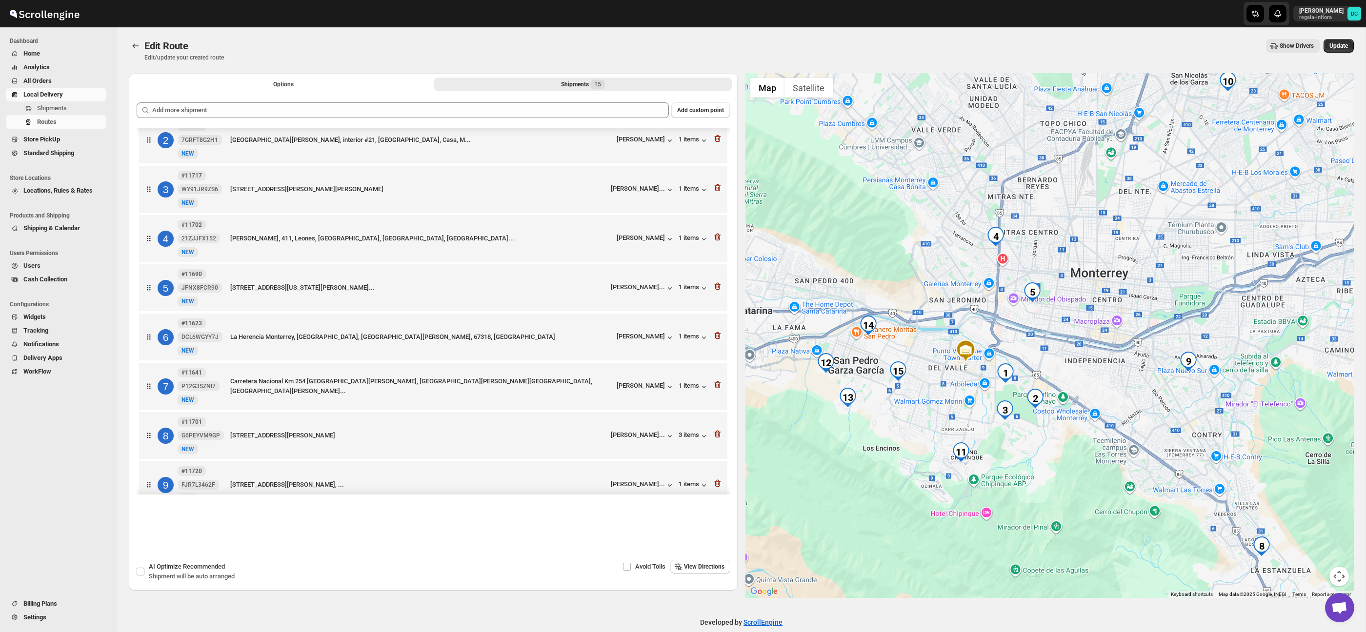
drag, startPoint x: 1089, startPoint y: 196, endPoint x: 1072, endPoint y: 377, distance: 181.8
click at [1073, 375] on div at bounding box center [1050, 335] width 609 height 525
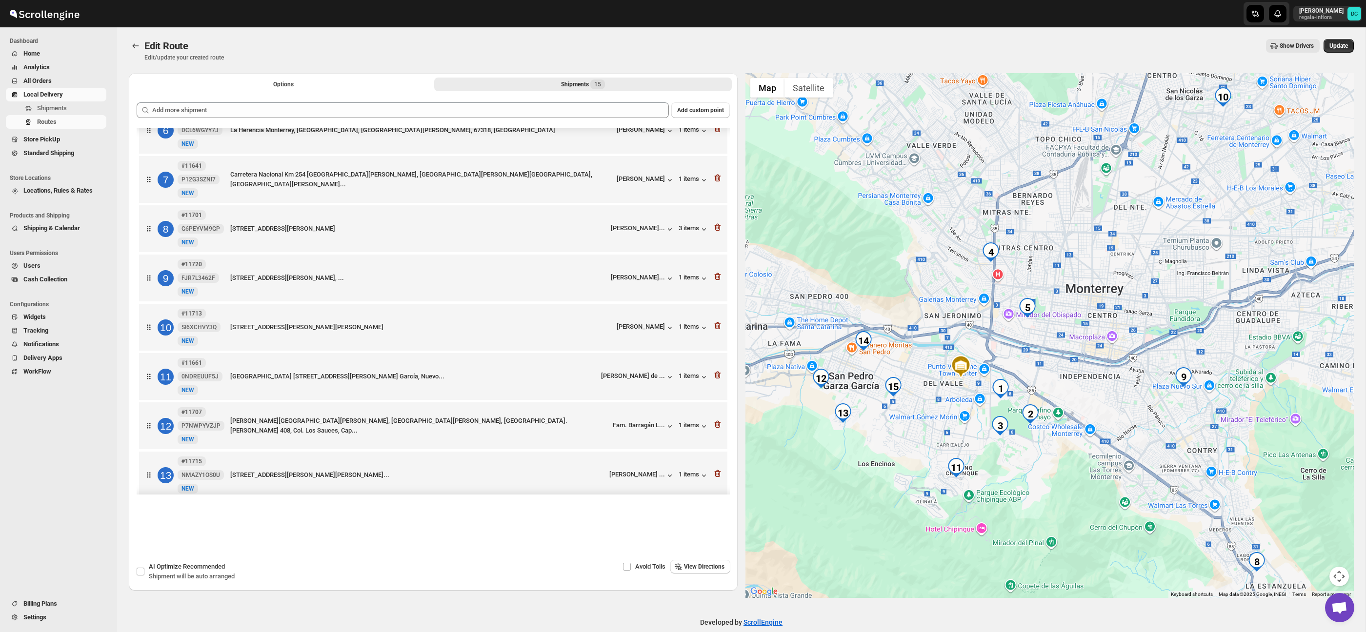
scroll to position [272, 0]
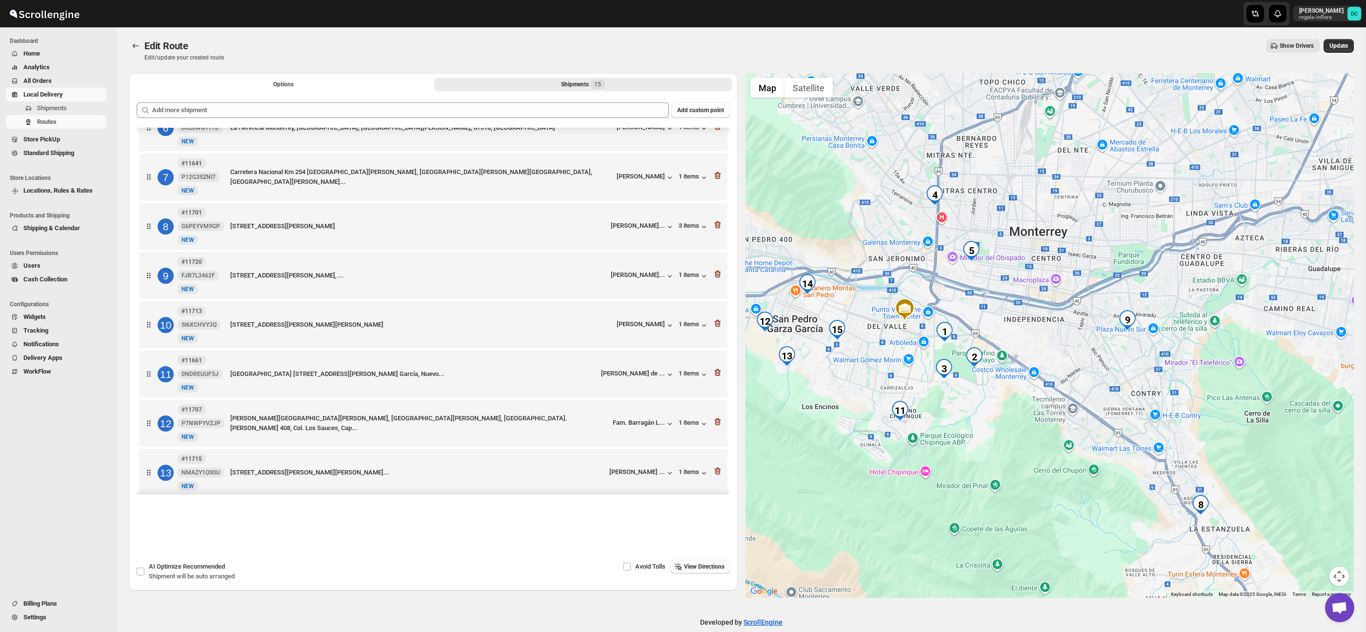
drag, startPoint x: 1232, startPoint y: 480, endPoint x: 1177, endPoint y: 426, distance: 77.3
click at [1177, 426] on div at bounding box center [1050, 335] width 609 height 525
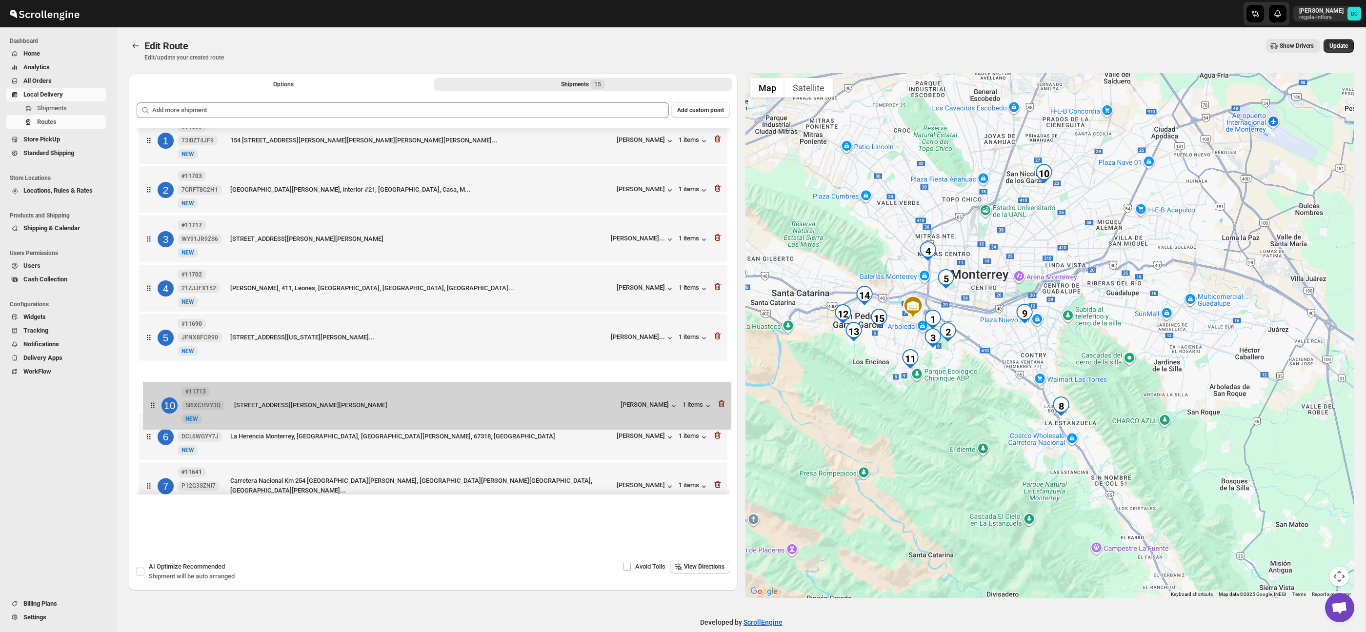
scroll to position [21, 0]
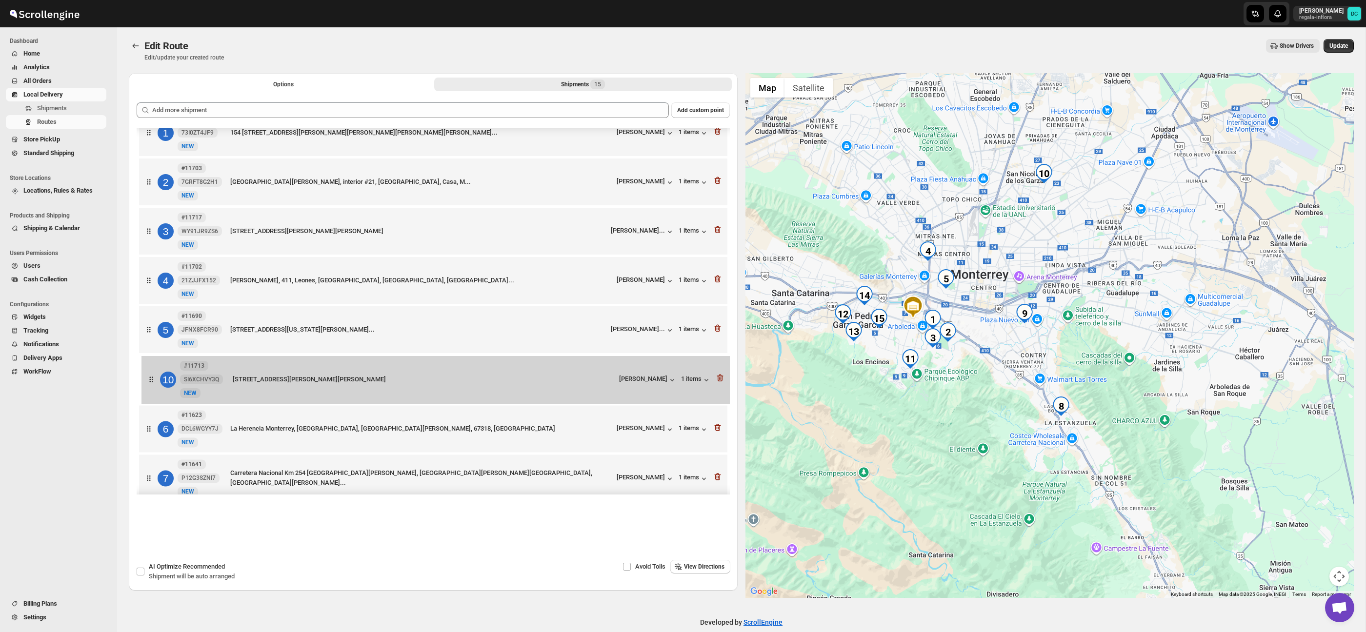
drag, startPoint x: 147, startPoint y: 314, endPoint x: 152, endPoint y: 380, distance: 66.5
click at [152, 380] on div "1 #11699 73I0ZT4JF9 New NEW 154 [STREET_ADDRESS][PERSON_NAME][PERSON_NAME][PERS…" at bounding box center [433, 479] width 593 height 745
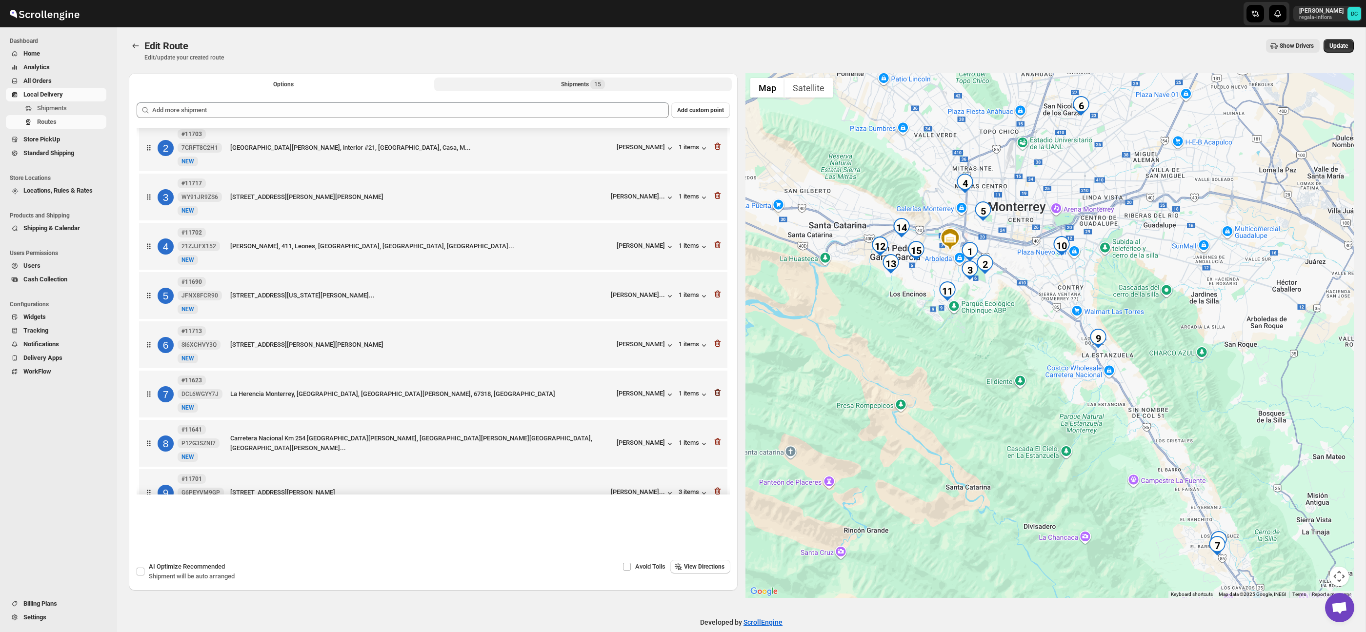
scroll to position [56, 0]
click at [721, 394] on icon "button" at bounding box center [718, 392] width 10 height 10
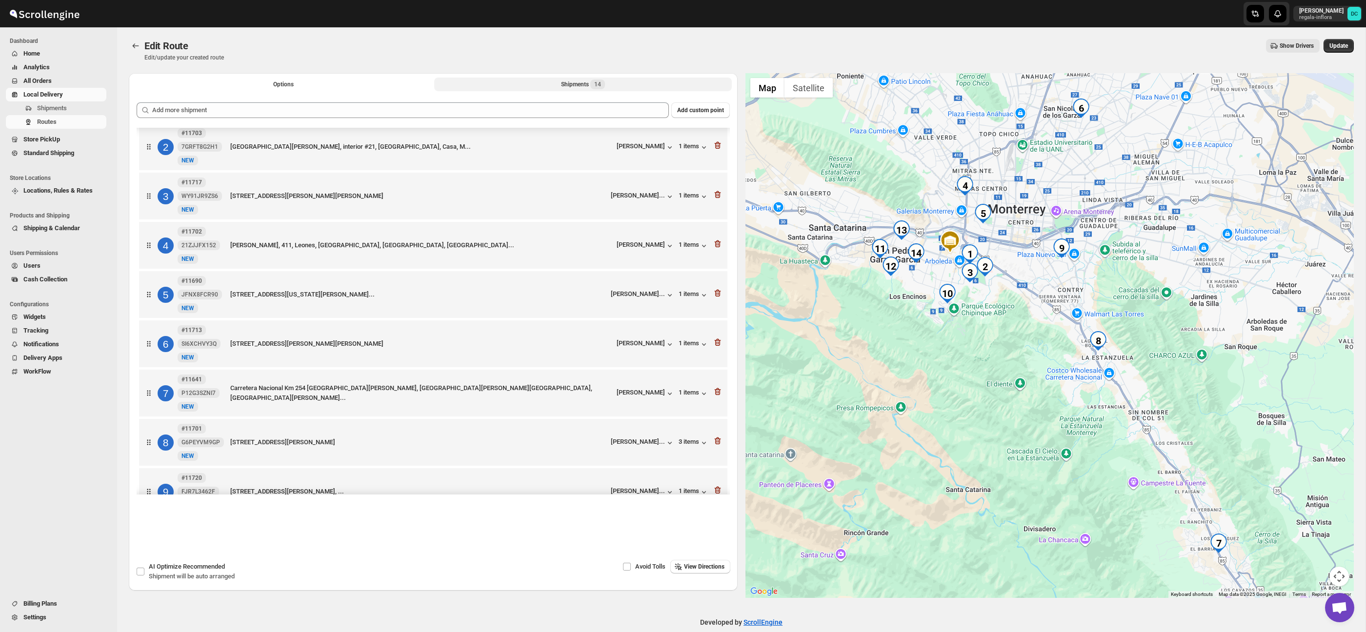
click at [721, 394] on icon "button" at bounding box center [718, 392] width 10 height 10
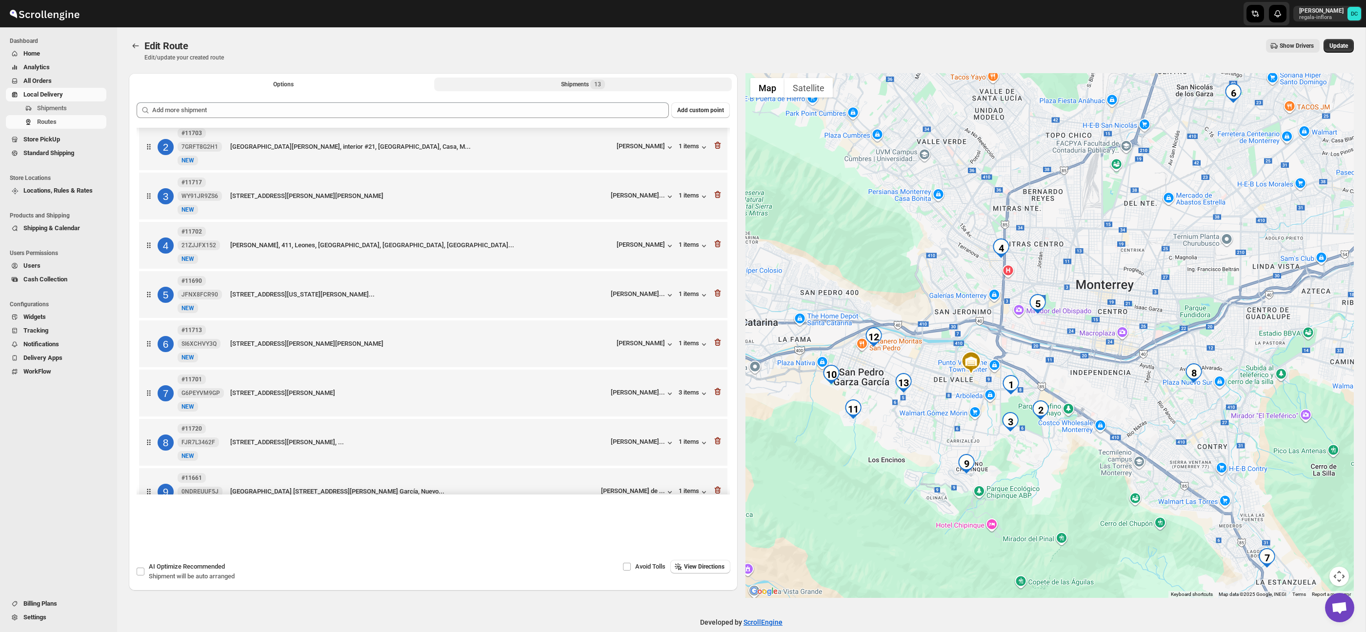
click at [721, 394] on icon "button" at bounding box center [718, 392] width 10 height 10
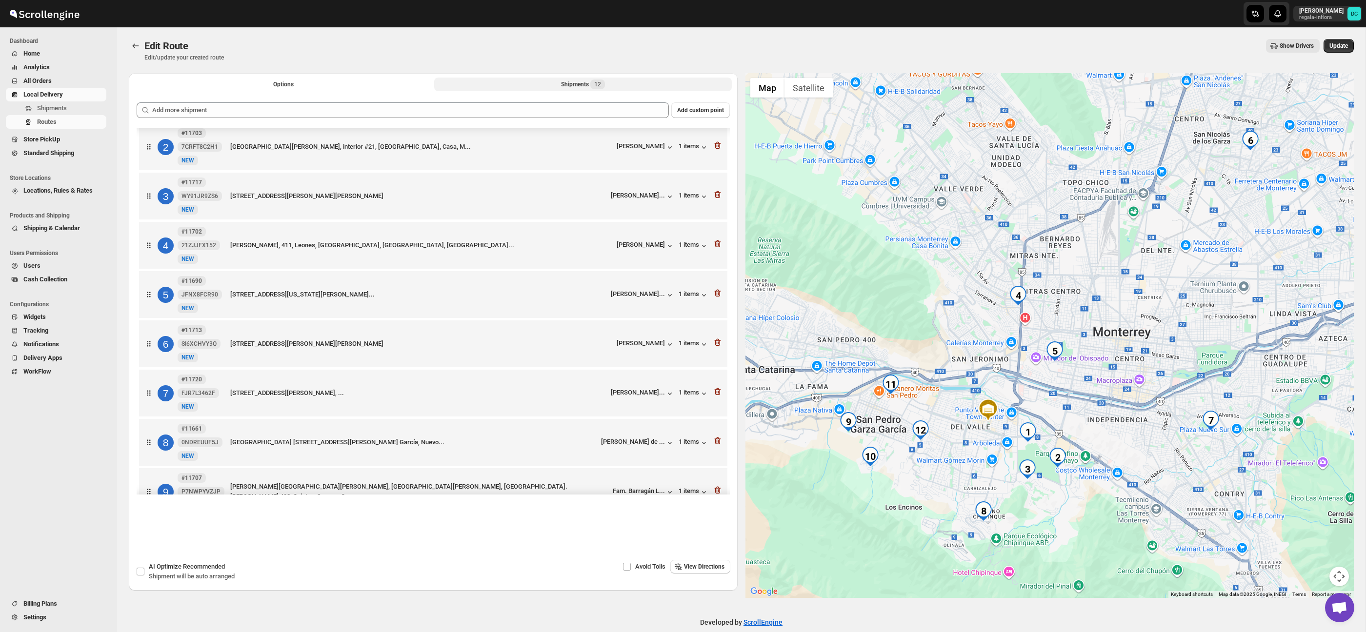
click at [721, 394] on icon "button" at bounding box center [718, 392] width 10 height 10
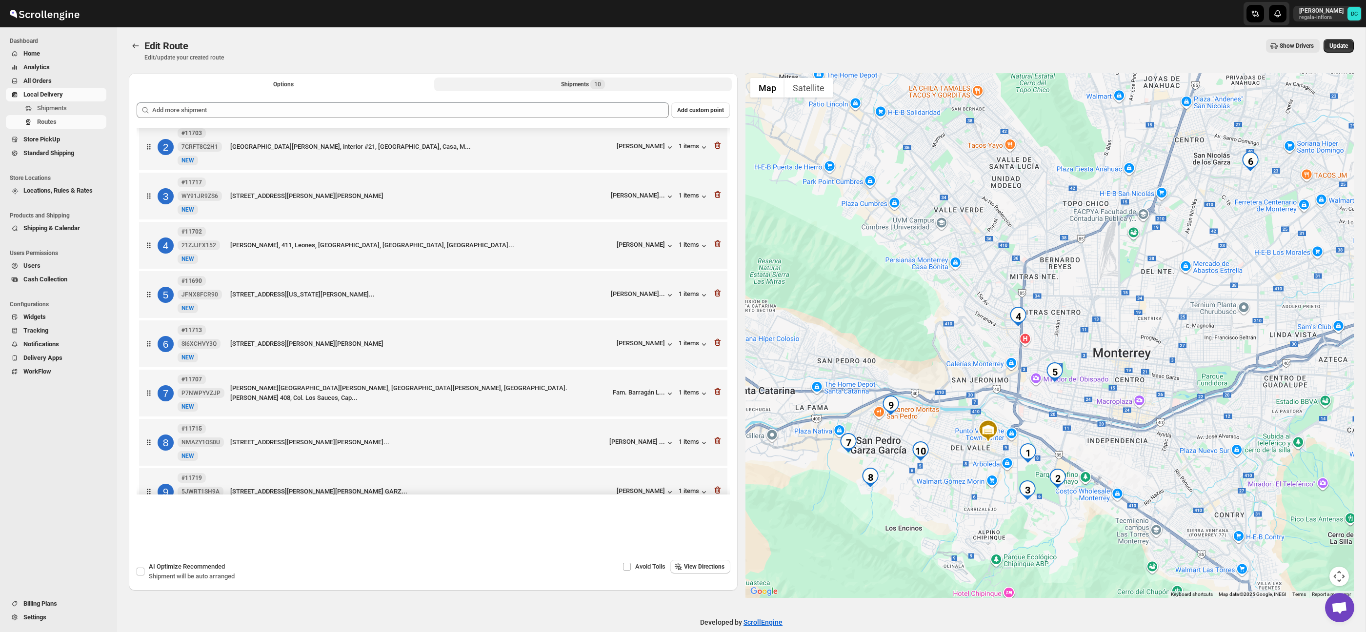
click at [721, 394] on icon "button" at bounding box center [718, 392] width 10 height 10
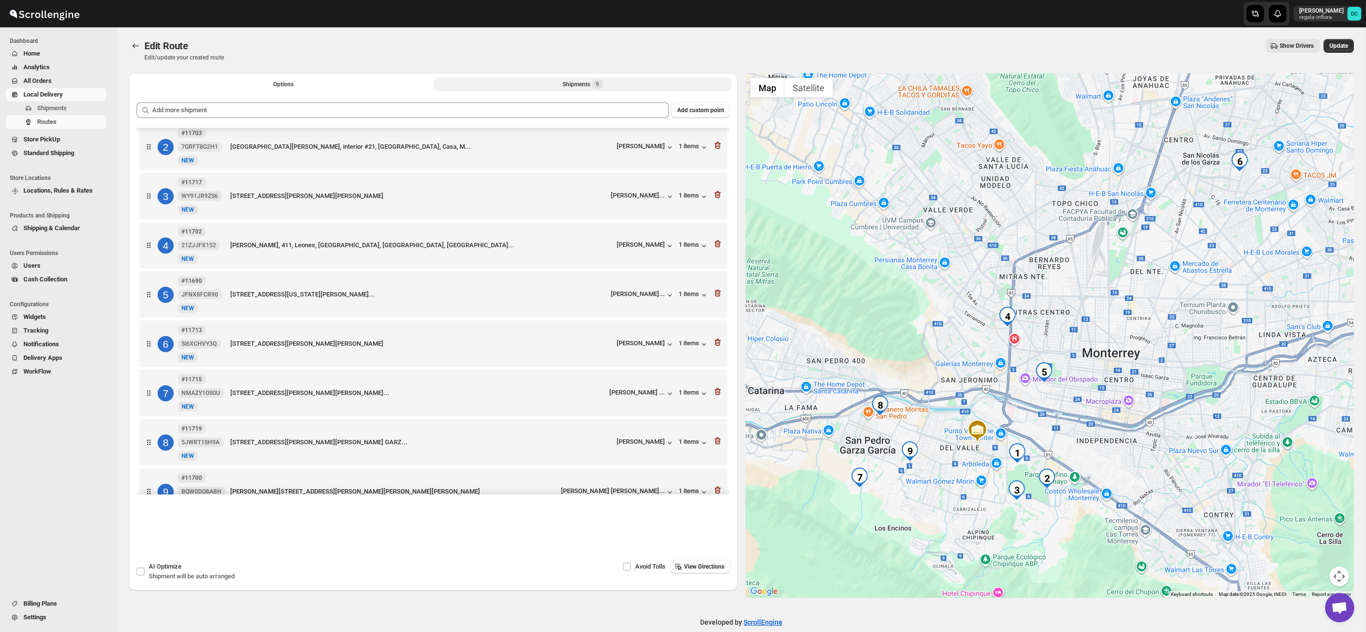
click at [721, 394] on icon "button" at bounding box center [718, 392] width 10 height 10
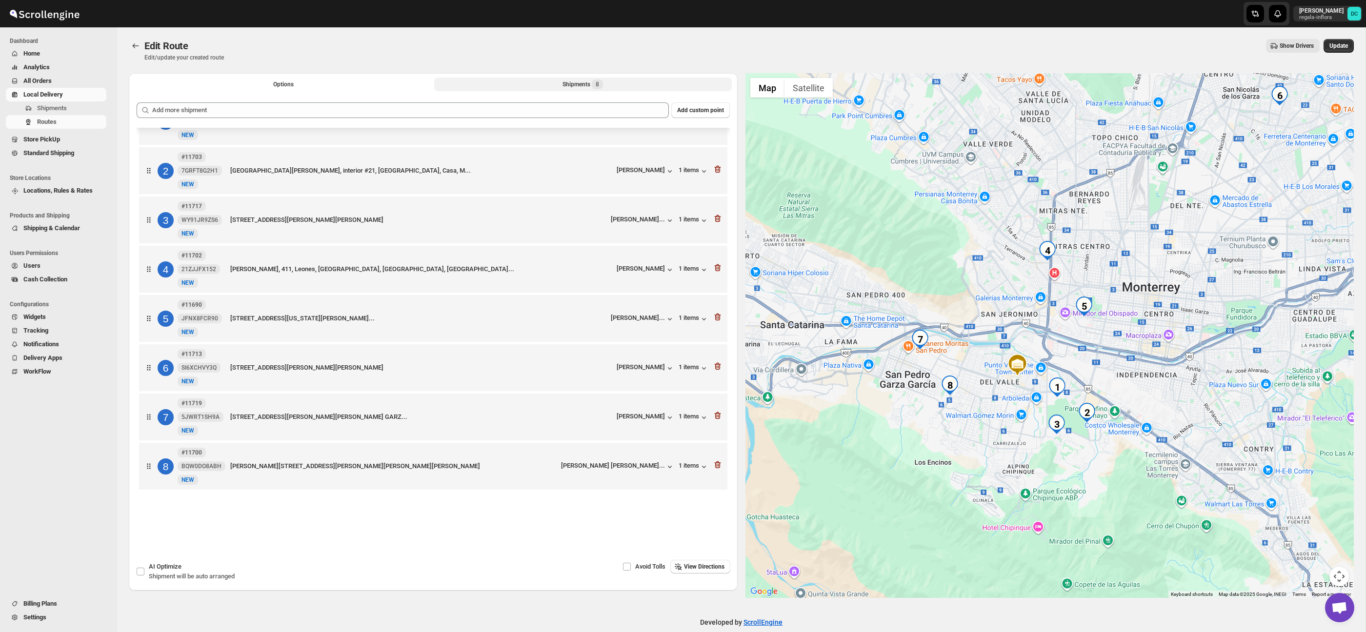
scroll to position [38, 0]
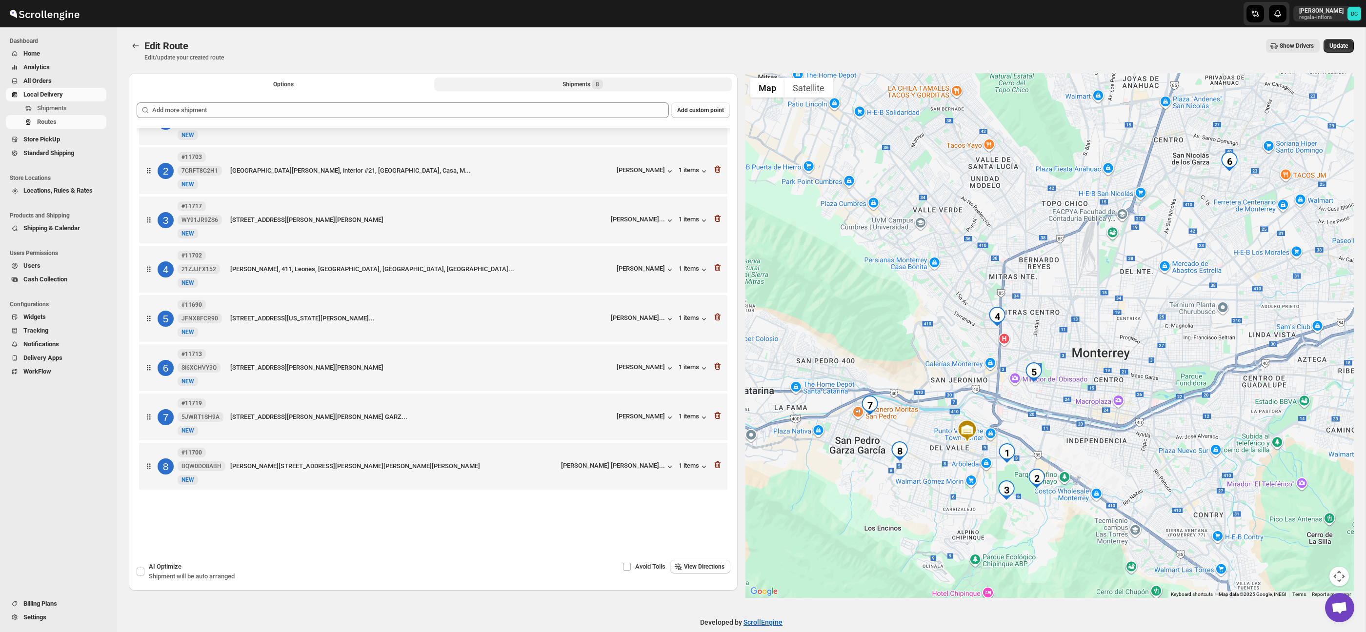
click at [721, 395] on div "7 #11719 5JWRT1SH9A New NEW [STREET_ADDRESS][PERSON_NAME][PERSON_NAME][PERSON_N…" at bounding box center [431, 415] width 583 height 41
click at [720, 416] on icon "button" at bounding box center [718, 416] width 10 height 10
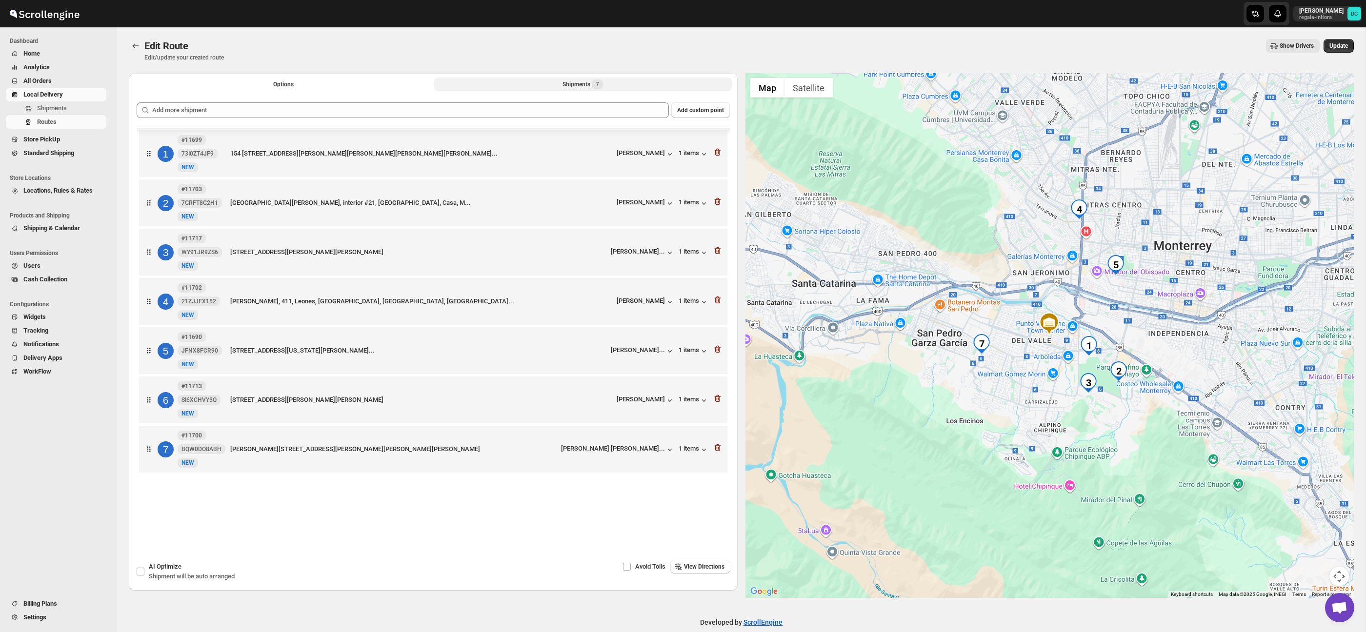
scroll to position [0, 0]
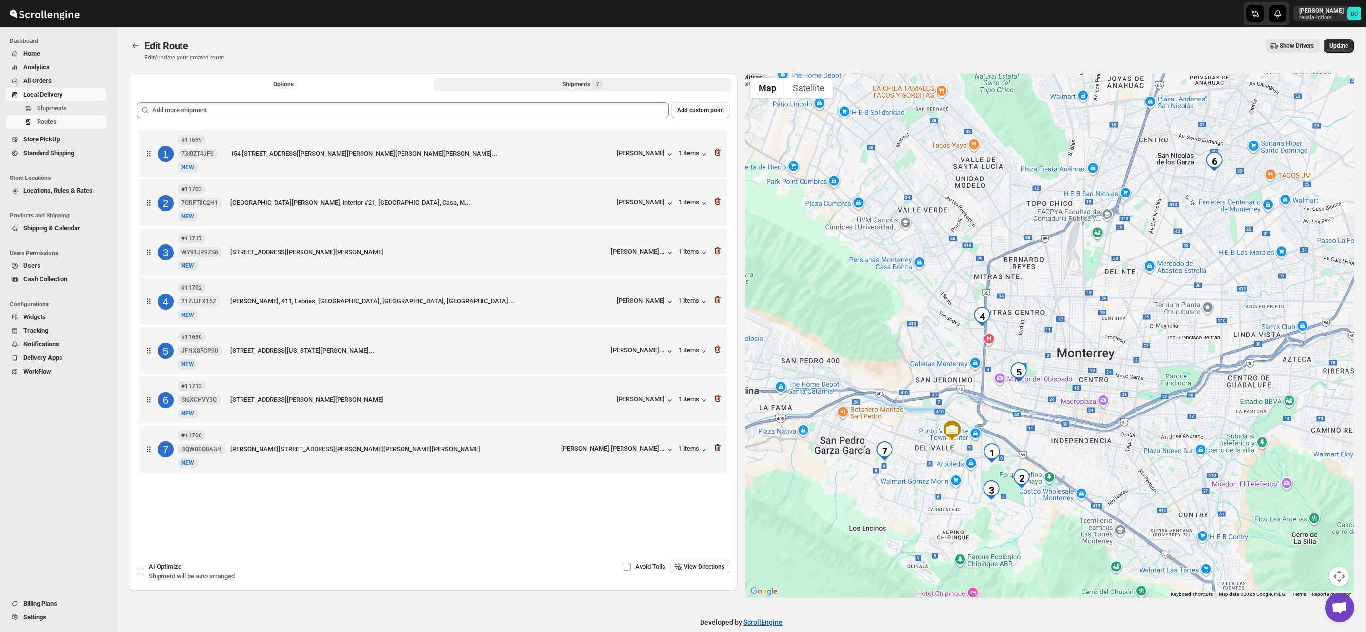
click at [717, 453] on icon "button" at bounding box center [718, 448] width 10 height 10
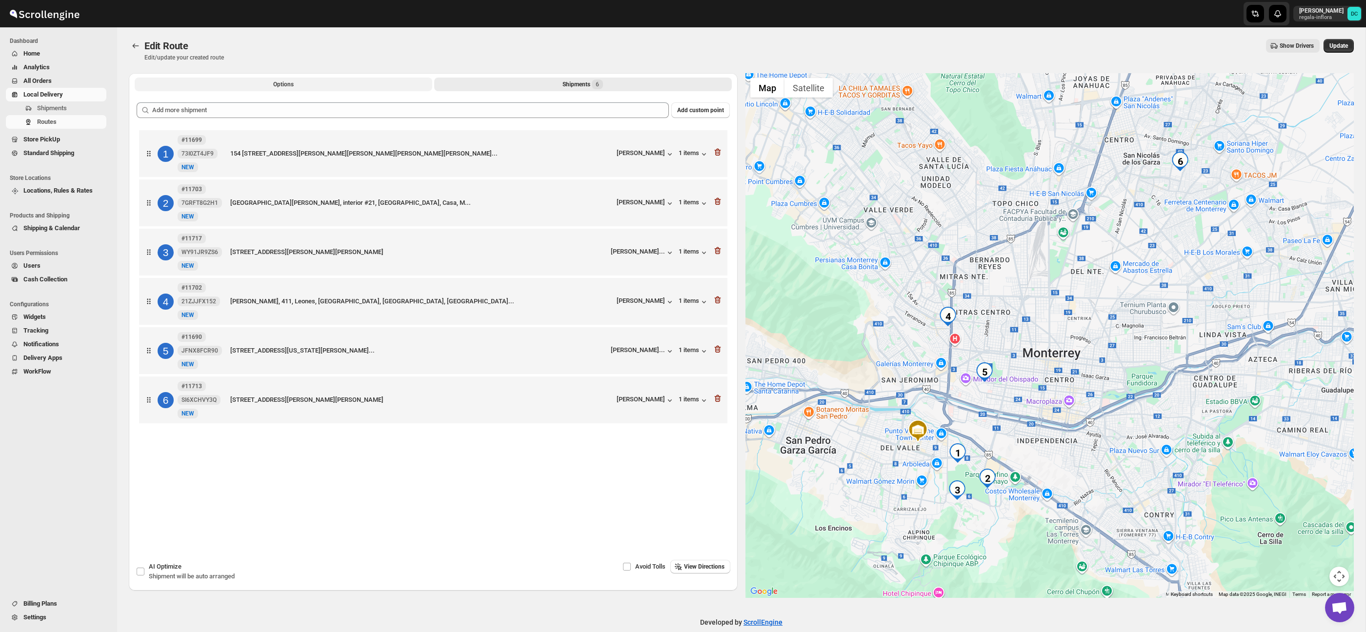
click at [288, 81] on span "Options" at bounding box center [283, 85] width 20 height 8
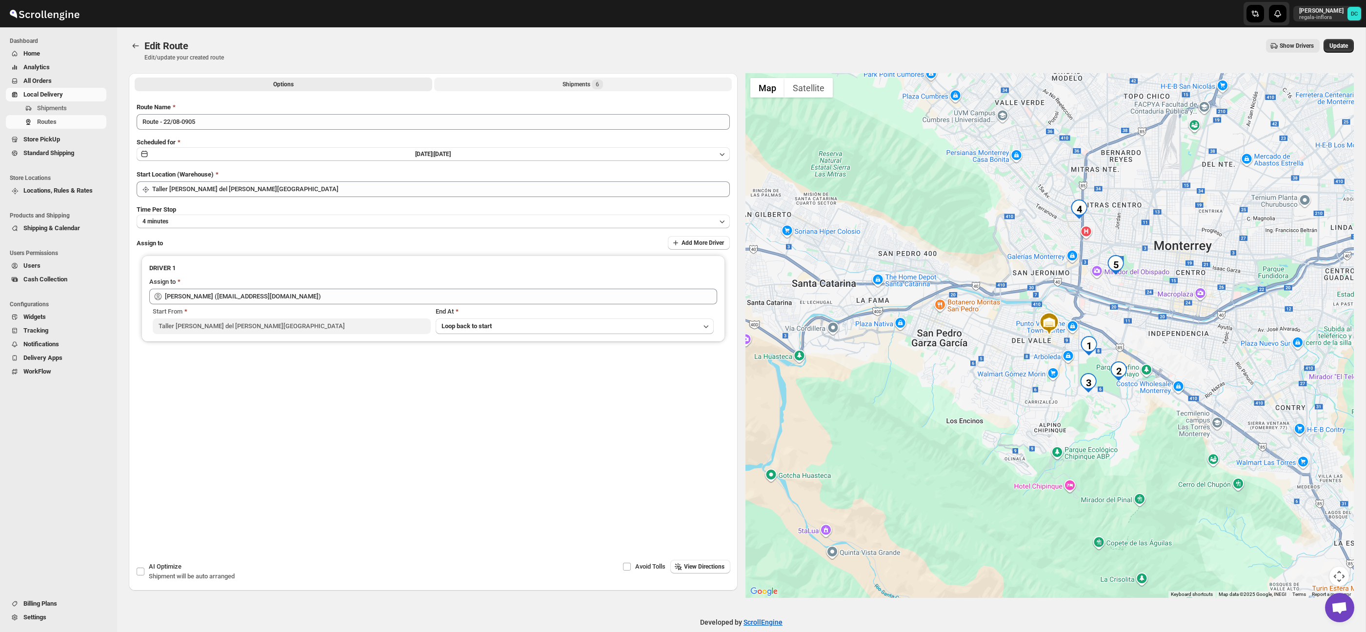
click at [611, 87] on button "Shipments 6" at bounding box center [583, 85] width 298 height 14
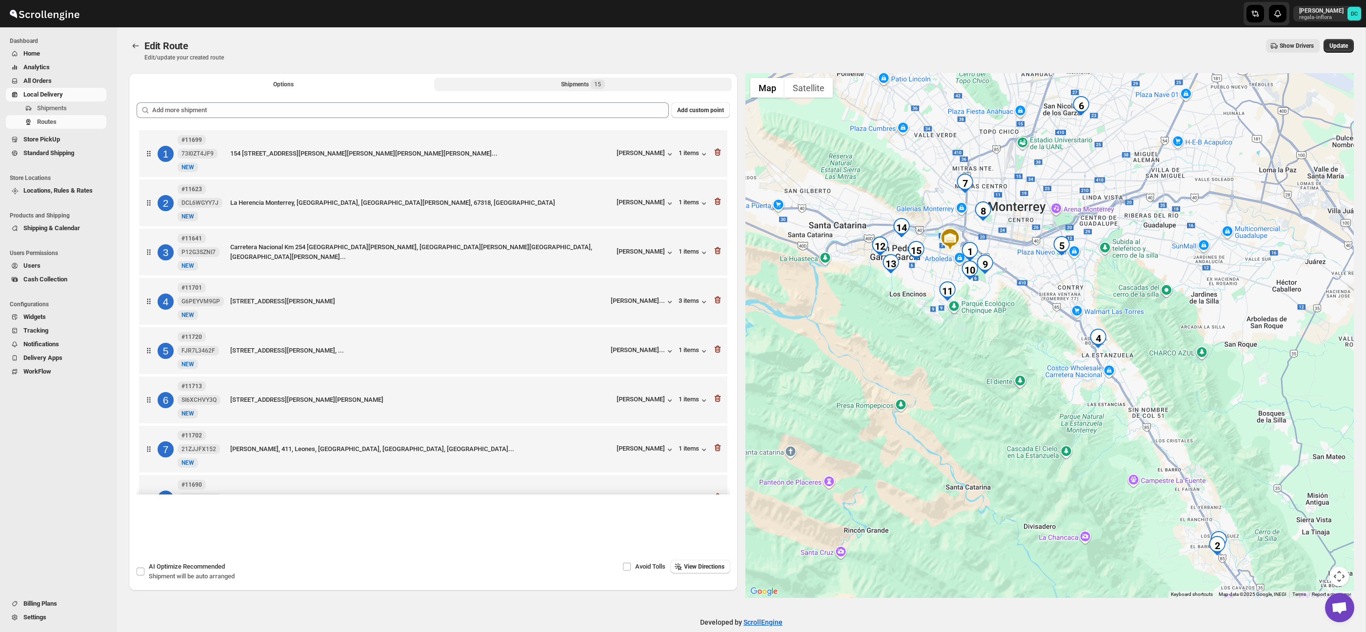
click at [630, 86] on button "Shipments 15" at bounding box center [583, 85] width 298 height 14
click at [591, 82] on div "Shipments 15" at bounding box center [583, 85] width 44 height 10
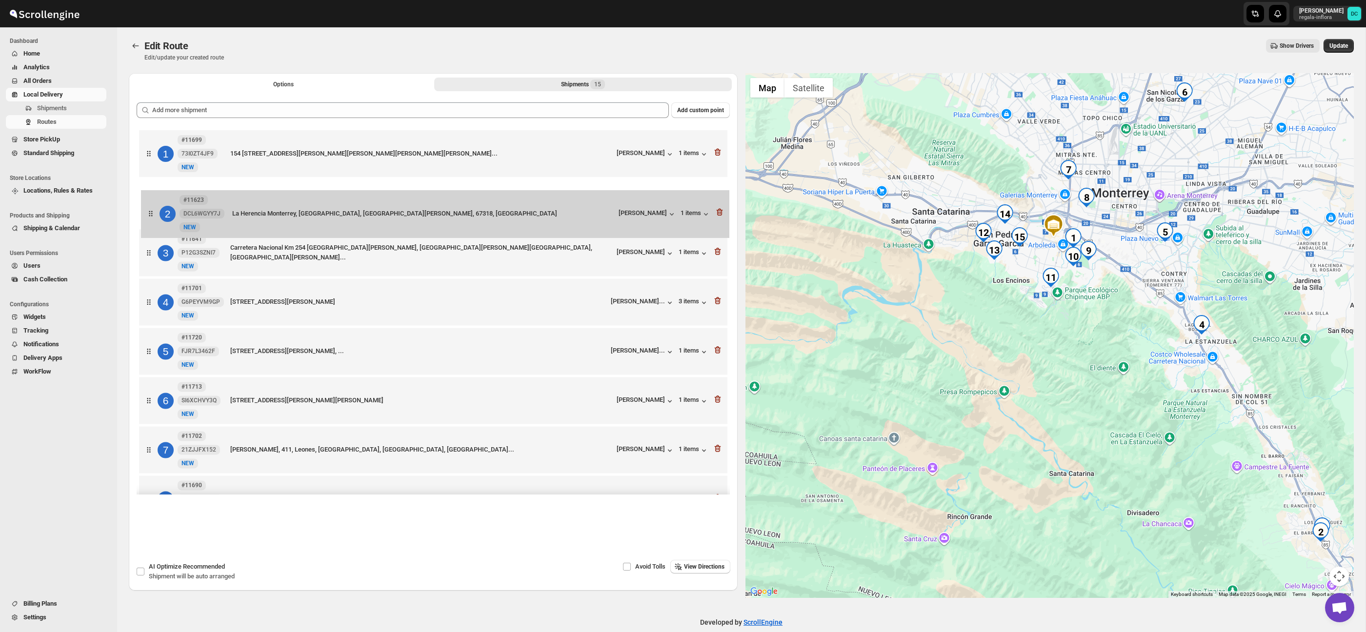
drag, startPoint x: 152, startPoint y: 213, endPoint x: 158, endPoint y: 213, distance: 5.4
click at [157, 213] on div "1 #11699 73I0ZT4JF9 New NEW 154 [STREET_ADDRESS][PERSON_NAME][PERSON_NAME][PERS…" at bounding box center [433, 500] width 593 height 745
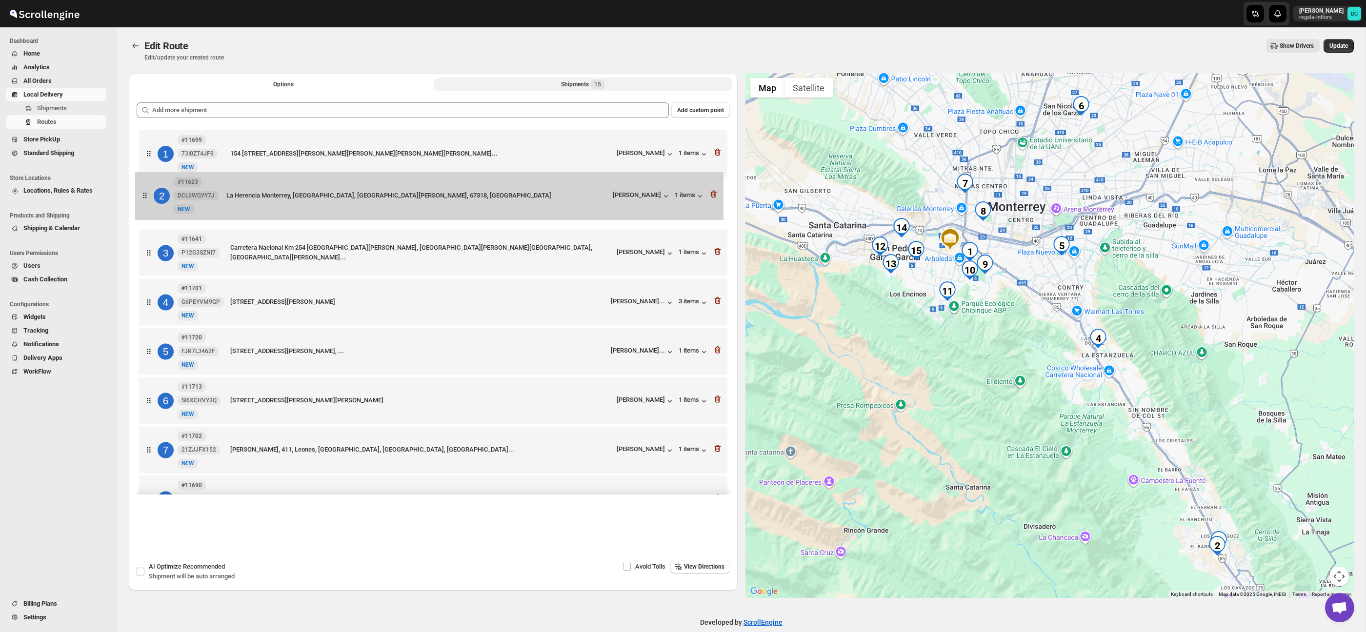
drag, startPoint x: 147, startPoint y: 208, endPoint x: 143, endPoint y: 200, distance: 9.0
click at [143, 200] on div "1 #11699 73I0ZT4JF9 New NEW 154 [STREET_ADDRESS][PERSON_NAME][PERSON_NAME][PERS…" at bounding box center [433, 500] width 593 height 745
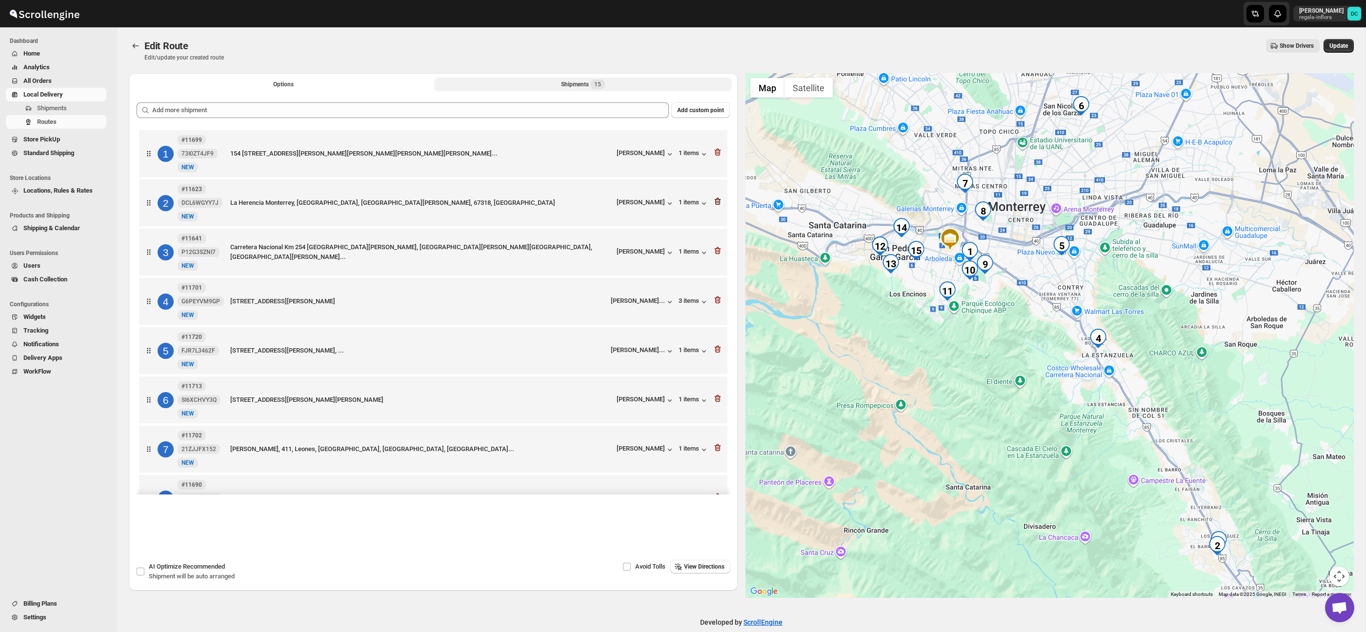
click at [714, 201] on icon "button" at bounding box center [718, 202] width 10 height 10
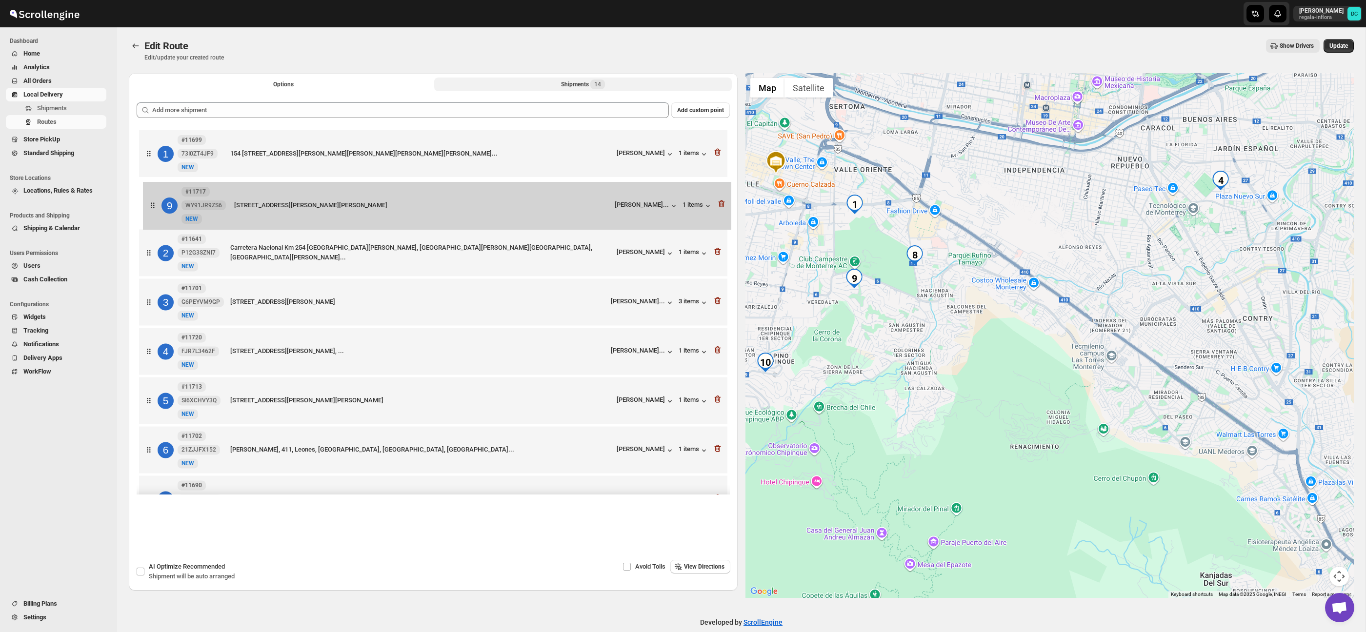
drag, startPoint x: 151, startPoint y: 218, endPoint x: 155, endPoint y: 202, distance: 16.6
click at [155, 202] on div "1 #11699 73I0ZT4JF9 New NEW 154 [STREET_ADDRESS][PERSON_NAME][PERSON_NAME][PERS…" at bounding box center [433, 475] width 593 height 695
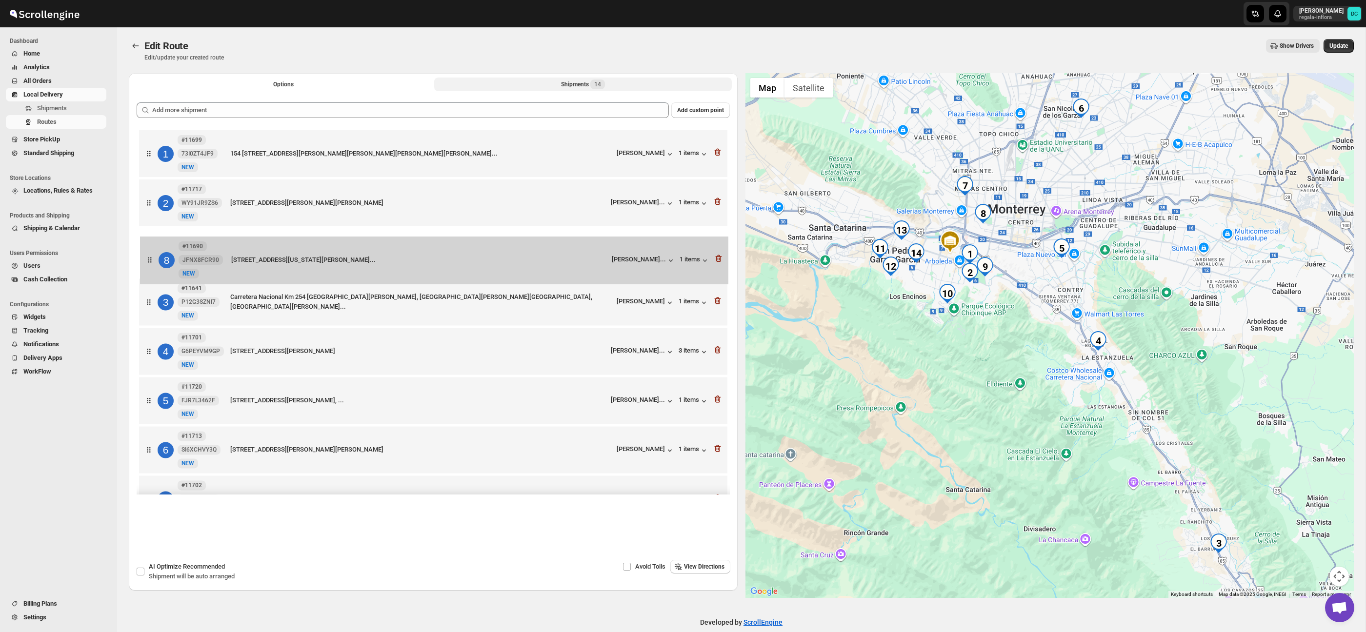
drag, startPoint x: 153, startPoint y: 446, endPoint x: 154, endPoint y: 255, distance: 190.8
click at [154, 256] on div "1 #11699 73I0ZT4JF9 New NEW 154 [STREET_ADDRESS][PERSON_NAME][PERSON_NAME][PERS…" at bounding box center [433, 475] width 593 height 695
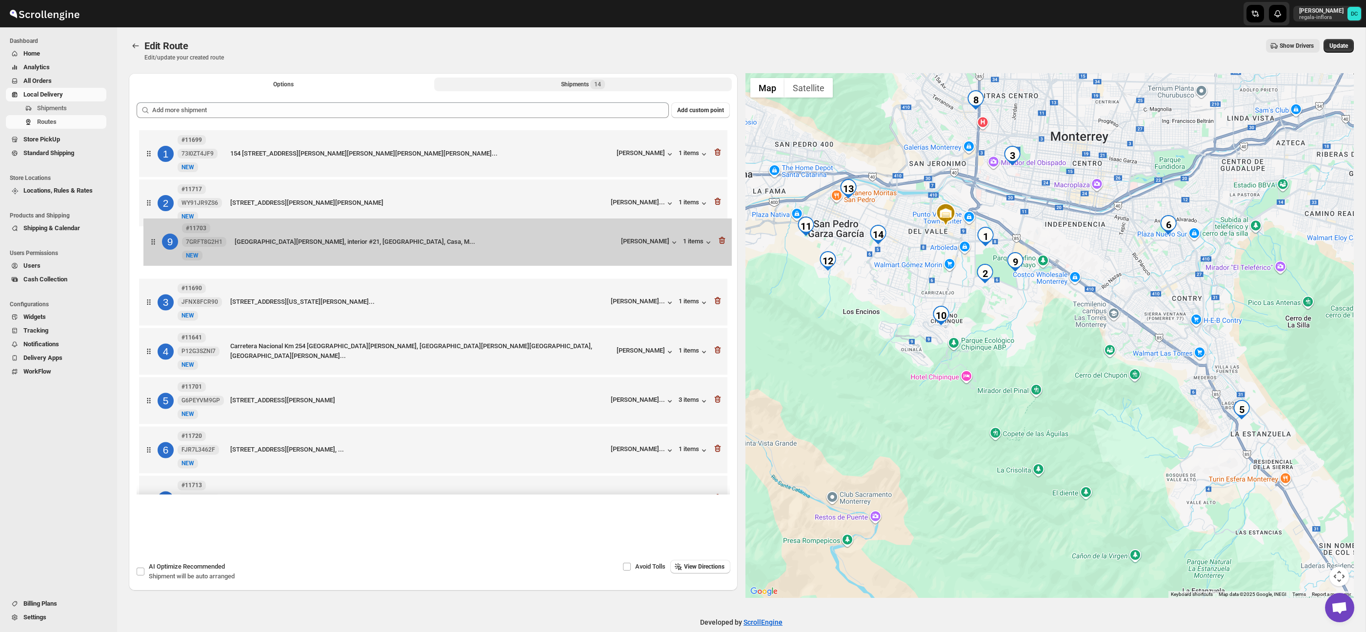
drag, startPoint x: 149, startPoint y: 434, endPoint x: 155, endPoint y: 260, distance: 174.3
click at [154, 252] on div "1 #11699 73I0ZT4JF9 New NEW 154 [STREET_ADDRESS][PERSON_NAME][PERSON_NAME][PERS…" at bounding box center [433, 475] width 593 height 695
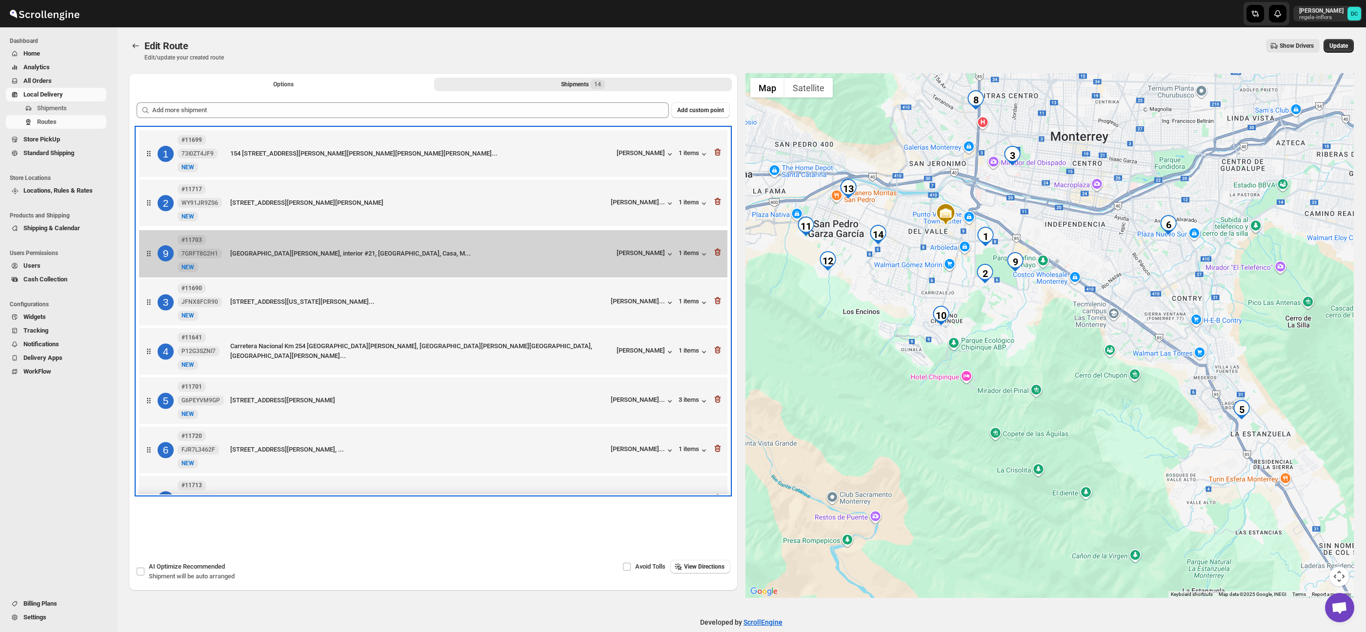
click at [155, 260] on div "1 #11699 73I0ZT4JF9 New NEW 154 [STREET_ADDRESS][PERSON_NAME][PERSON_NAME][PERS…" at bounding box center [433, 475] width 593 height 695
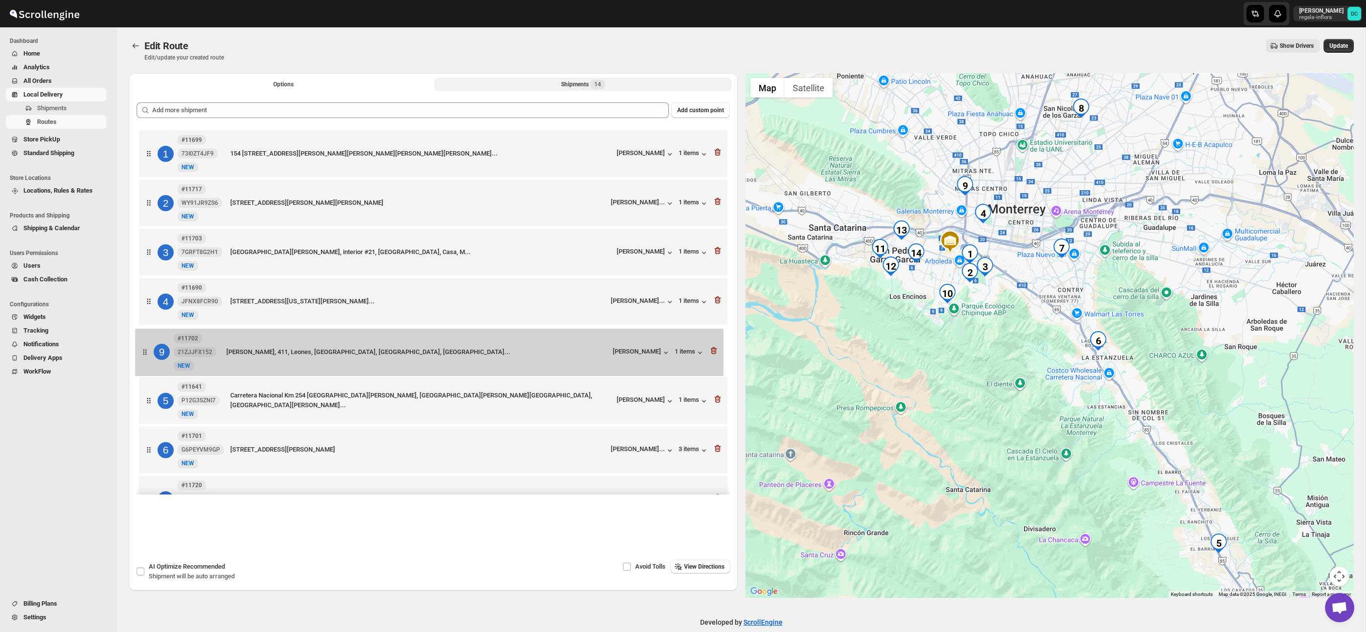
drag, startPoint x: 149, startPoint y: 278, endPoint x: 145, endPoint y: 354, distance: 76.7
click at [145, 354] on div "1 #11699 73I0ZT4JF9 New NEW 154 [STREET_ADDRESS][PERSON_NAME][PERSON_NAME][PERS…" at bounding box center [433, 475] width 593 height 695
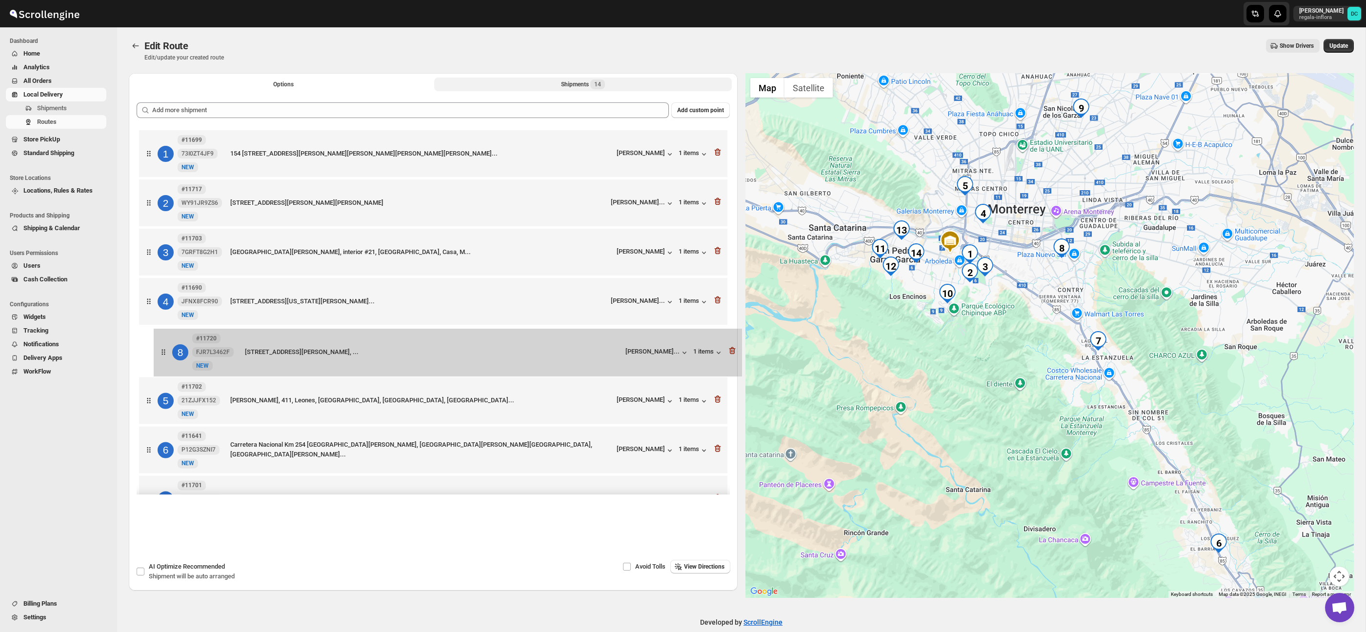
drag, startPoint x: 145, startPoint y: 332, endPoint x: 161, endPoint y: 354, distance: 26.9
click at [161, 354] on div "1 #11699 73I0ZT4JF9 New NEW 154 [STREET_ADDRESS][PERSON_NAME][PERSON_NAME][PERS…" at bounding box center [433, 475] width 593 height 695
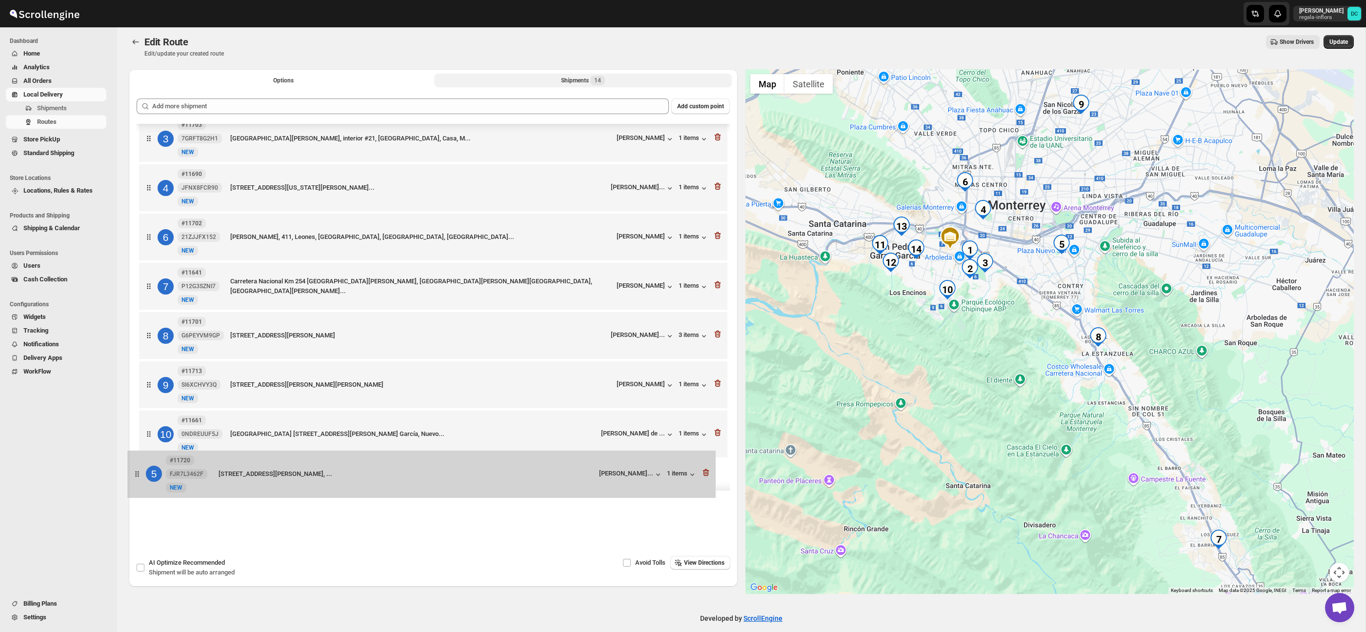
scroll to position [6, 0]
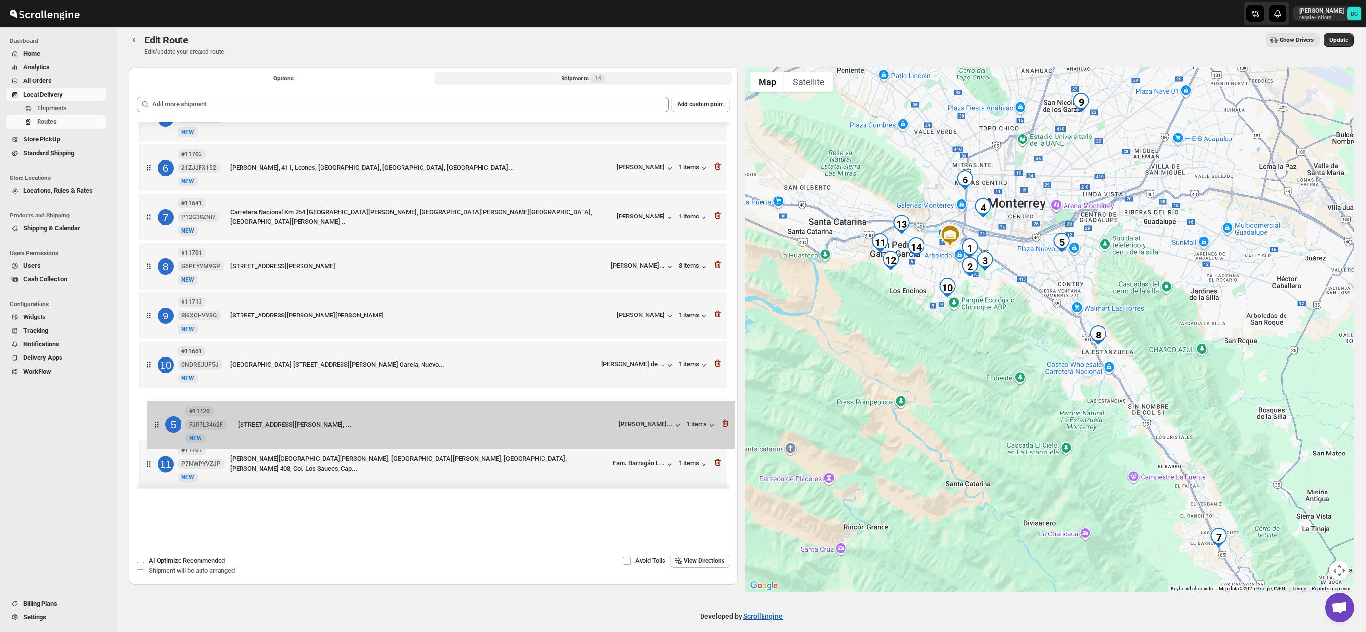
drag, startPoint x: 156, startPoint y: 358, endPoint x: 164, endPoint y: 433, distance: 75.1
click at [163, 434] on div "1 #11699 73I0ZT4JF9 New NEW 154 [STREET_ADDRESS][PERSON_NAME][PERSON_NAME][PERS…" at bounding box center [433, 292] width 593 height 695
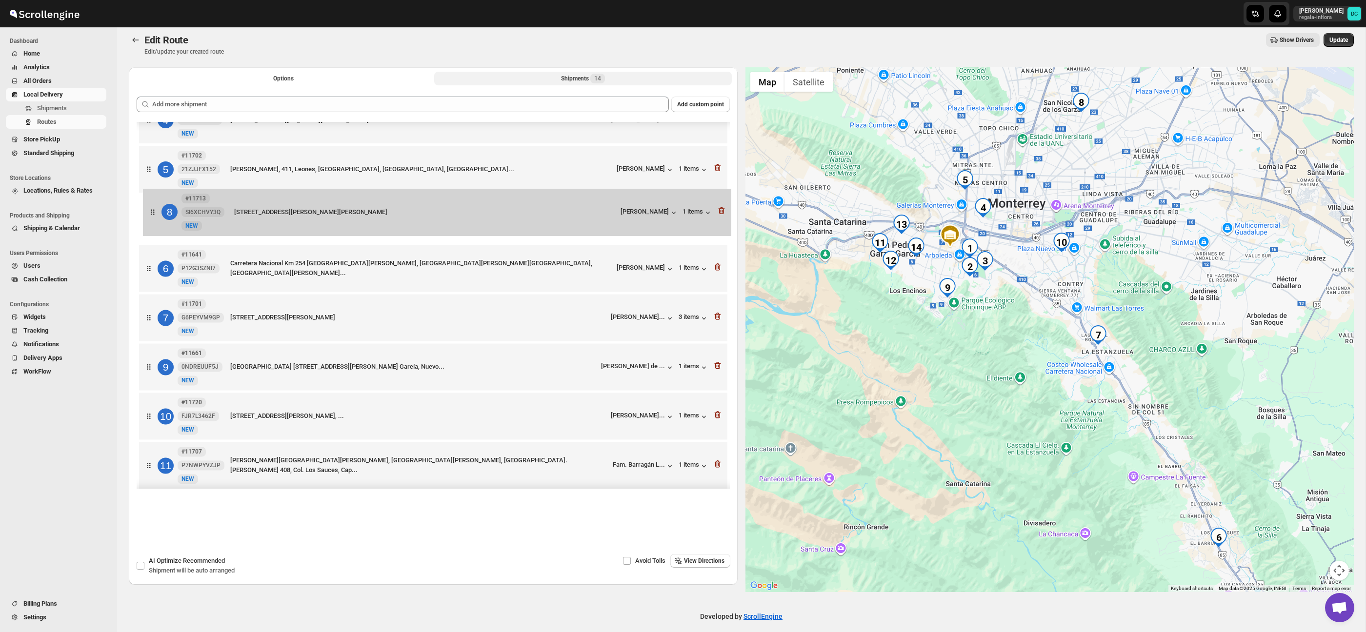
drag, startPoint x: 144, startPoint y: 308, endPoint x: 149, endPoint y: 209, distance: 99.2
click at [149, 209] on div "1 #11699 73I0ZT4JF9 New NEW 154 [STREET_ADDRESS][PERSON_NAME][PERSON_NAME][PERS…" at bounding box center [433, 293] width 593 height 695
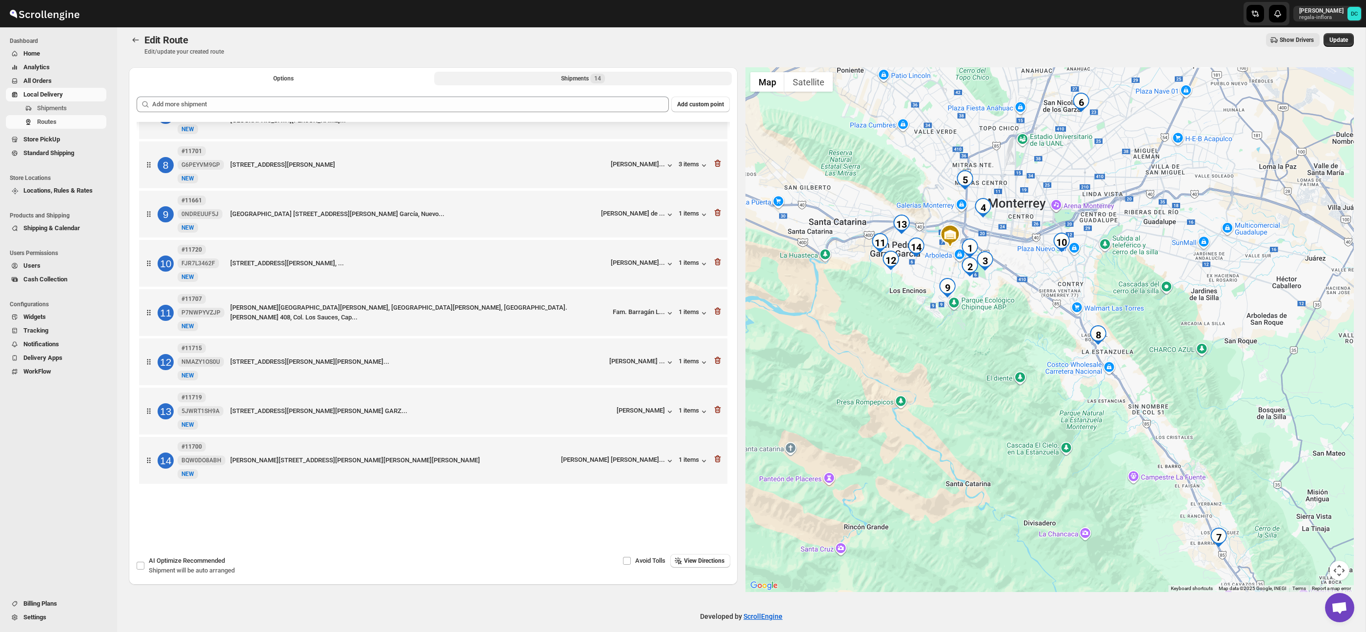
scroll to position [14, 0]
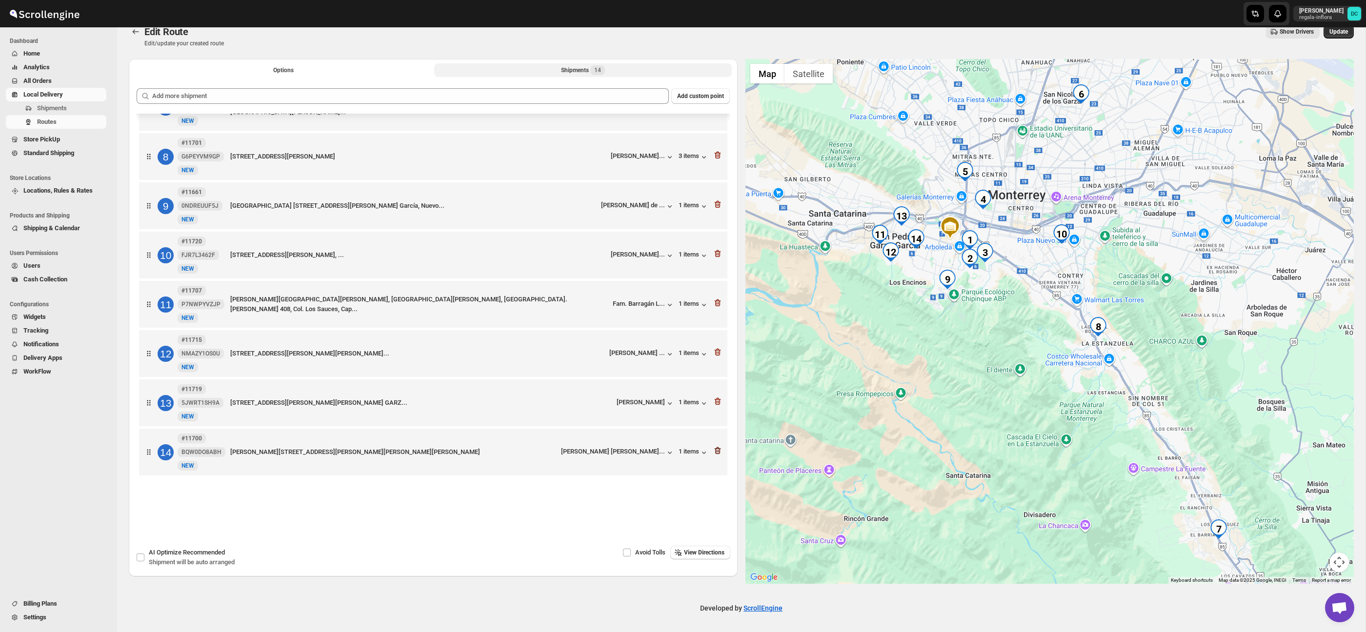
click at [716, 448] on icon "button" at bounding box center [717, 451] width 6 height 7
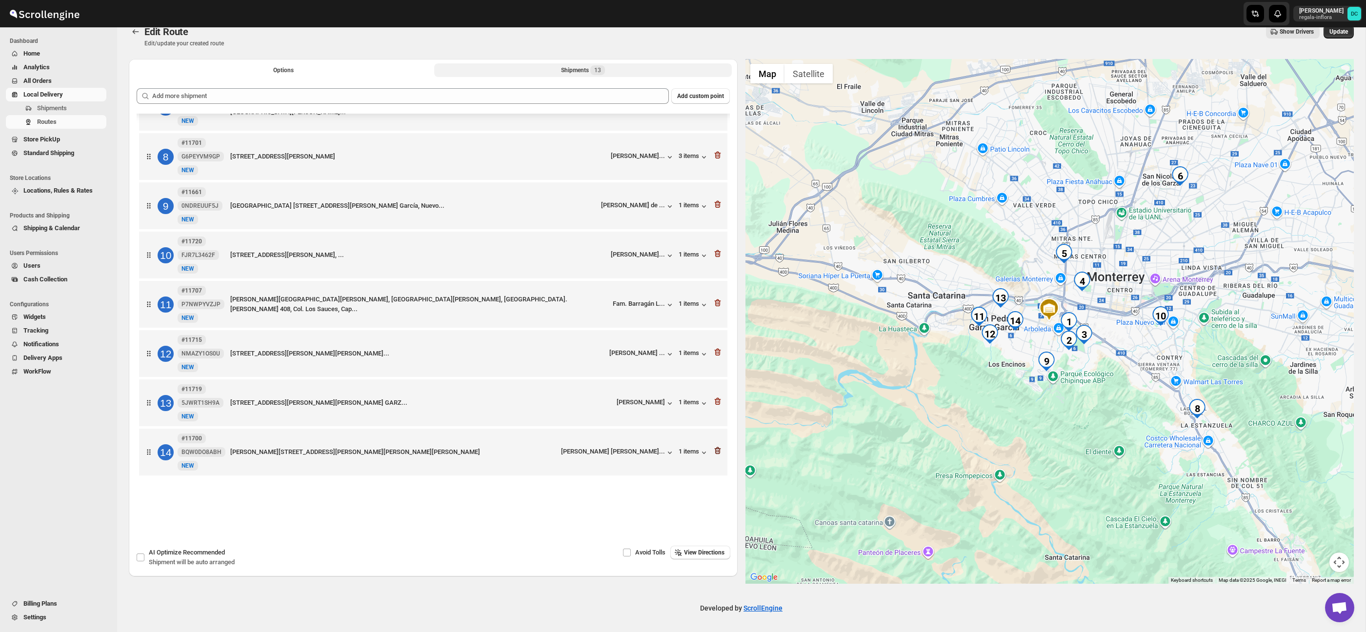
scroll to position [288, 0]
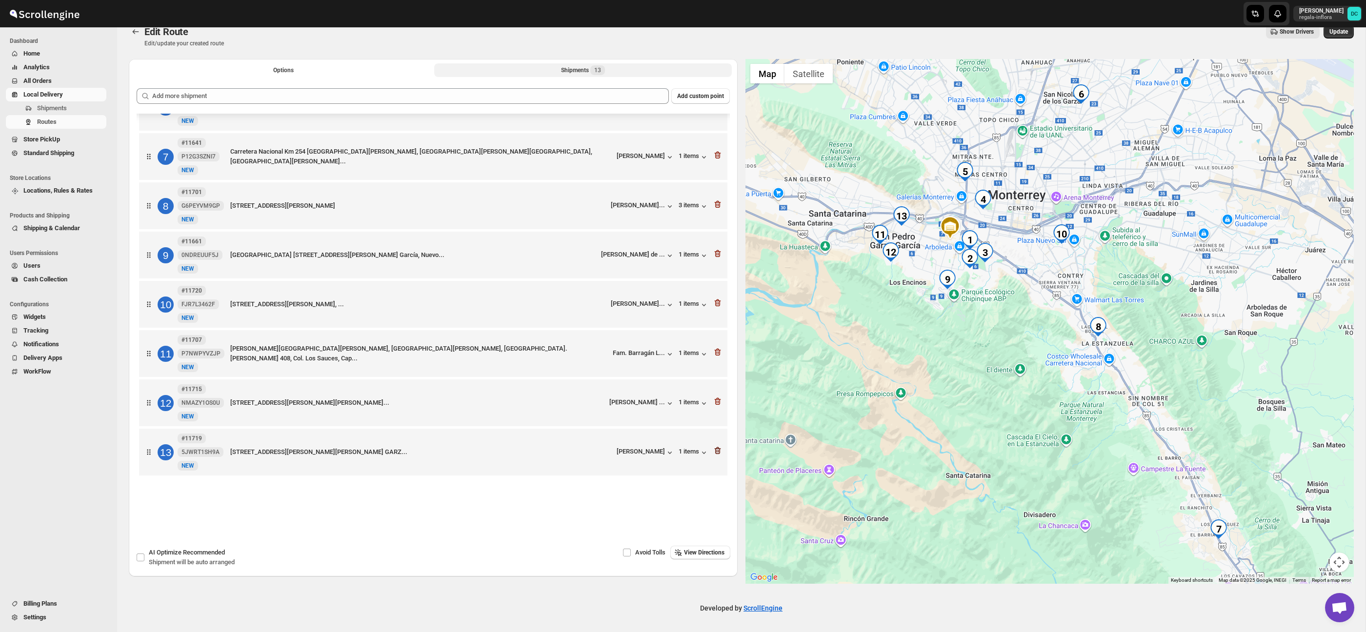
click at [716, 451] on icon "button" at bounding box center [718, 451] width 10 height 10
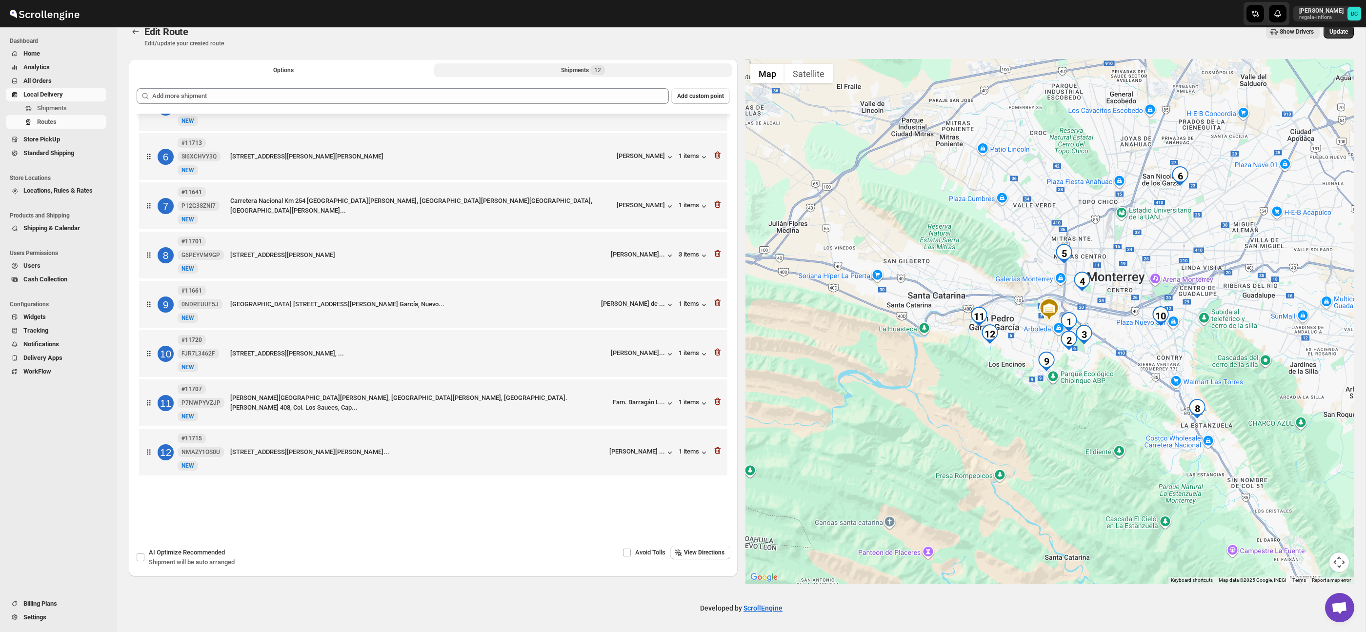
scroll to position [238, 0]
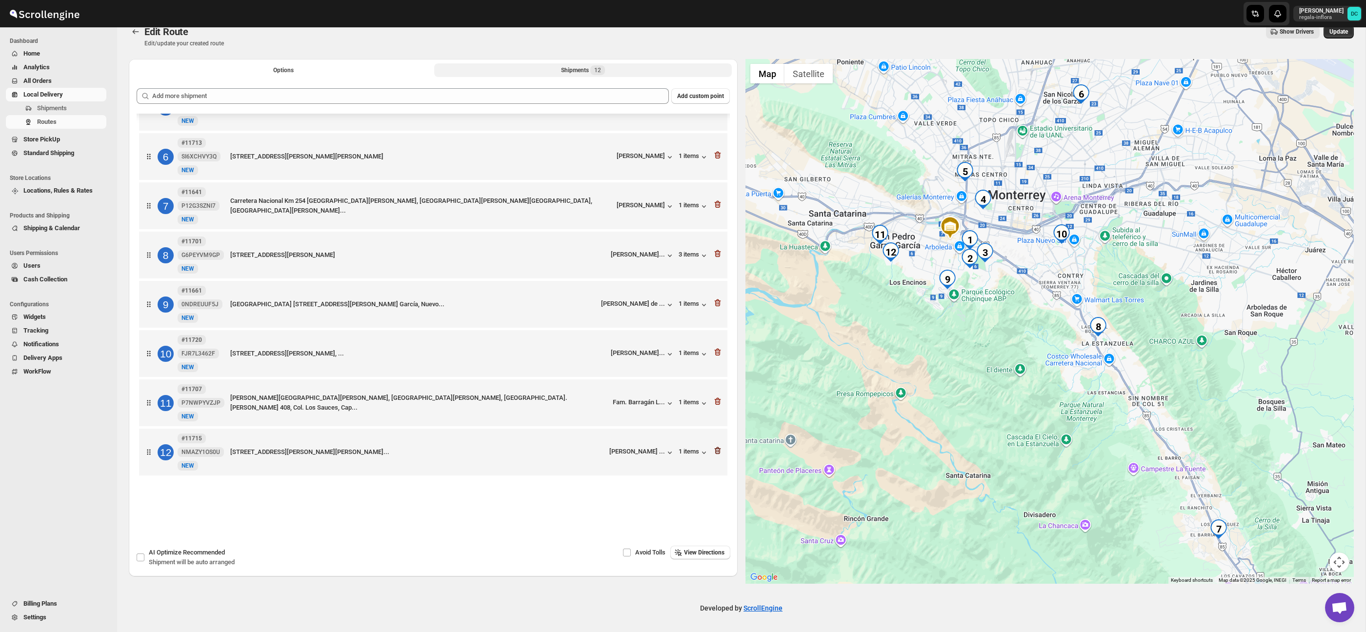
click at [717, 448] on icon "button" at bounding box center [717, 451] width 6 height 7
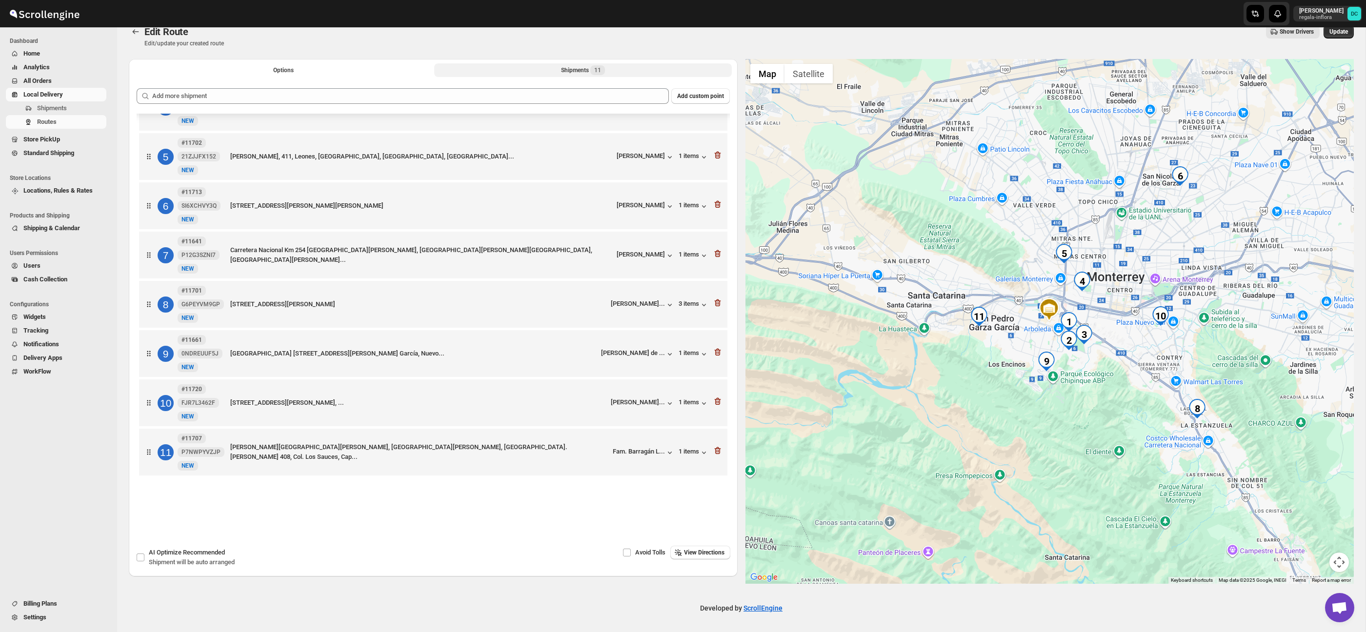
scroll to position [188, 0]
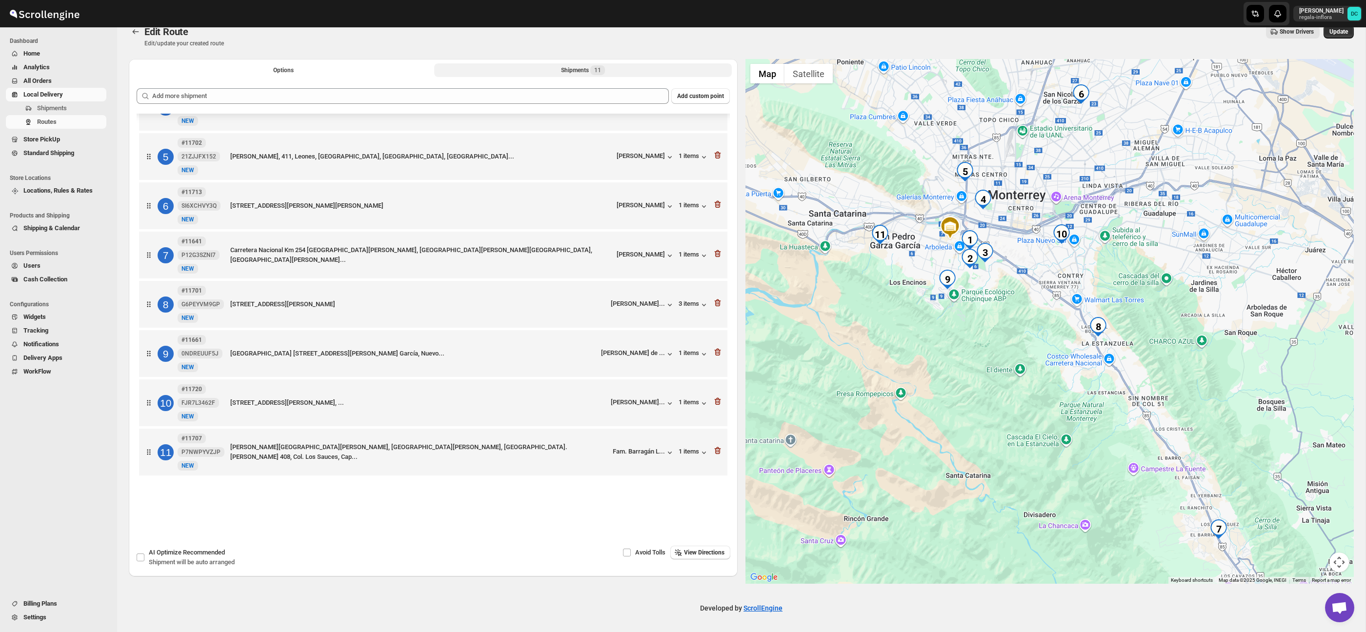
click at [717, 448] on icon "button" at bounding box center [717, 451] width 6 height 7
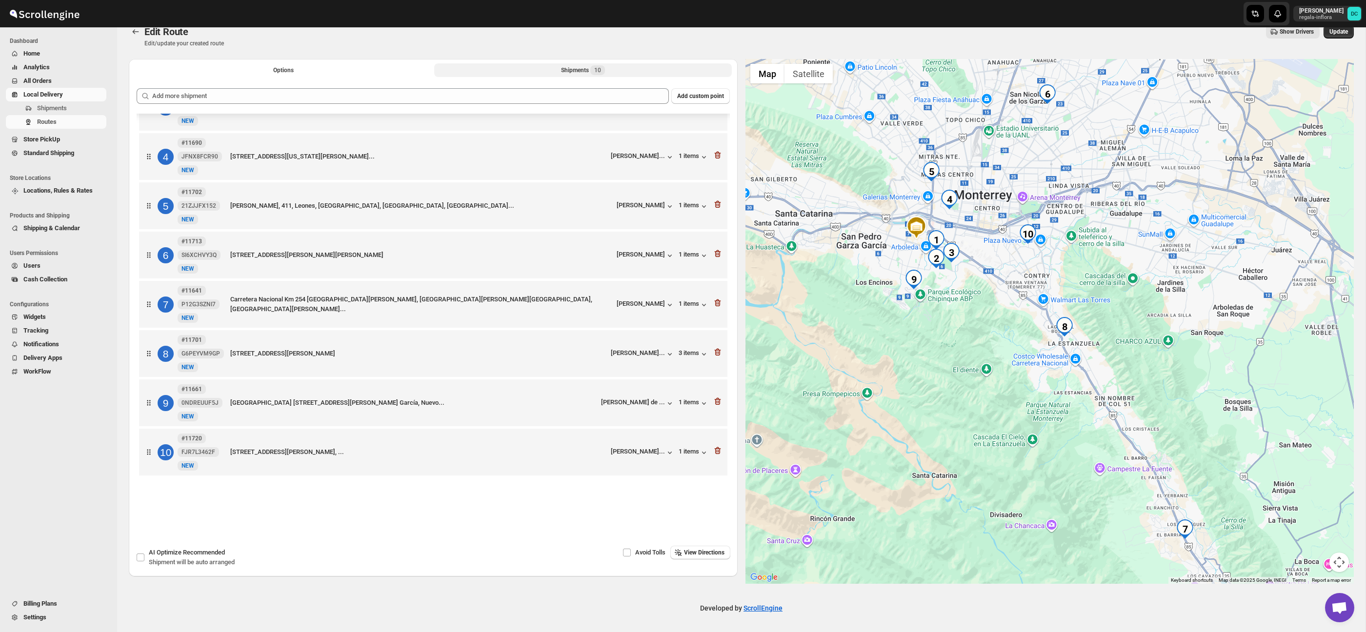
click at [717, 448] on icon "button" at bounding box center [717, 451] width 6 height 7
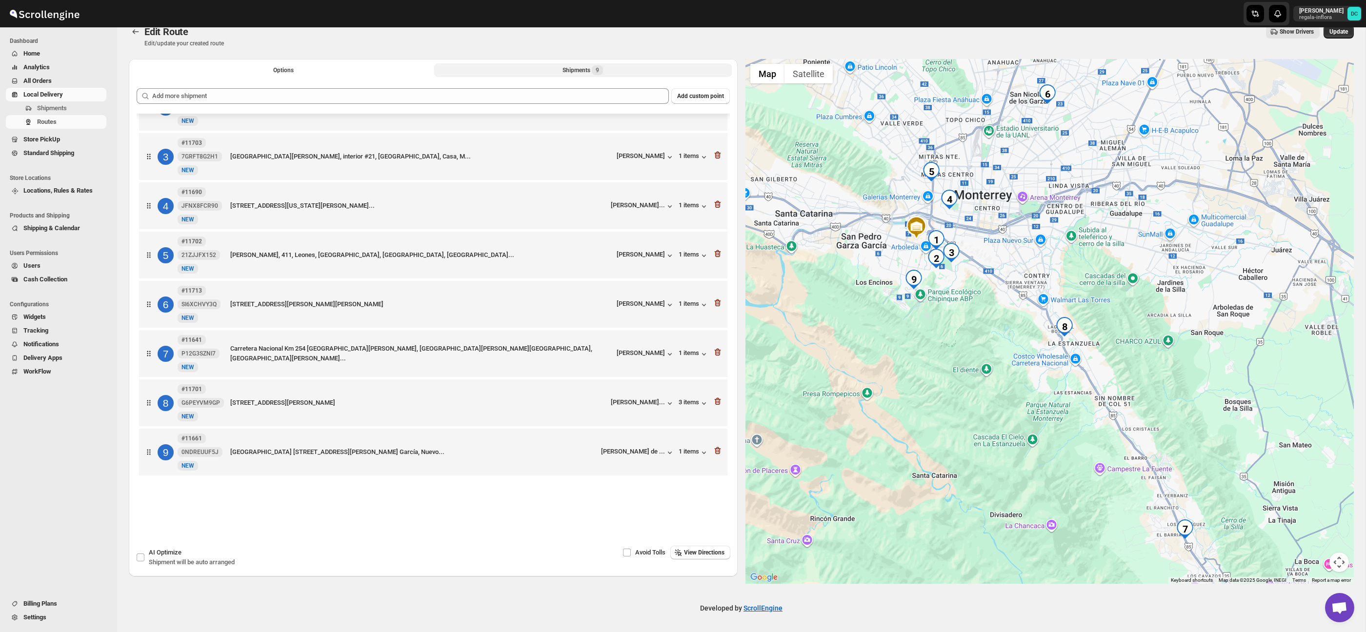
click at [717, 448] on icon "button" at bounding box center [717, 451] width 6 height 7
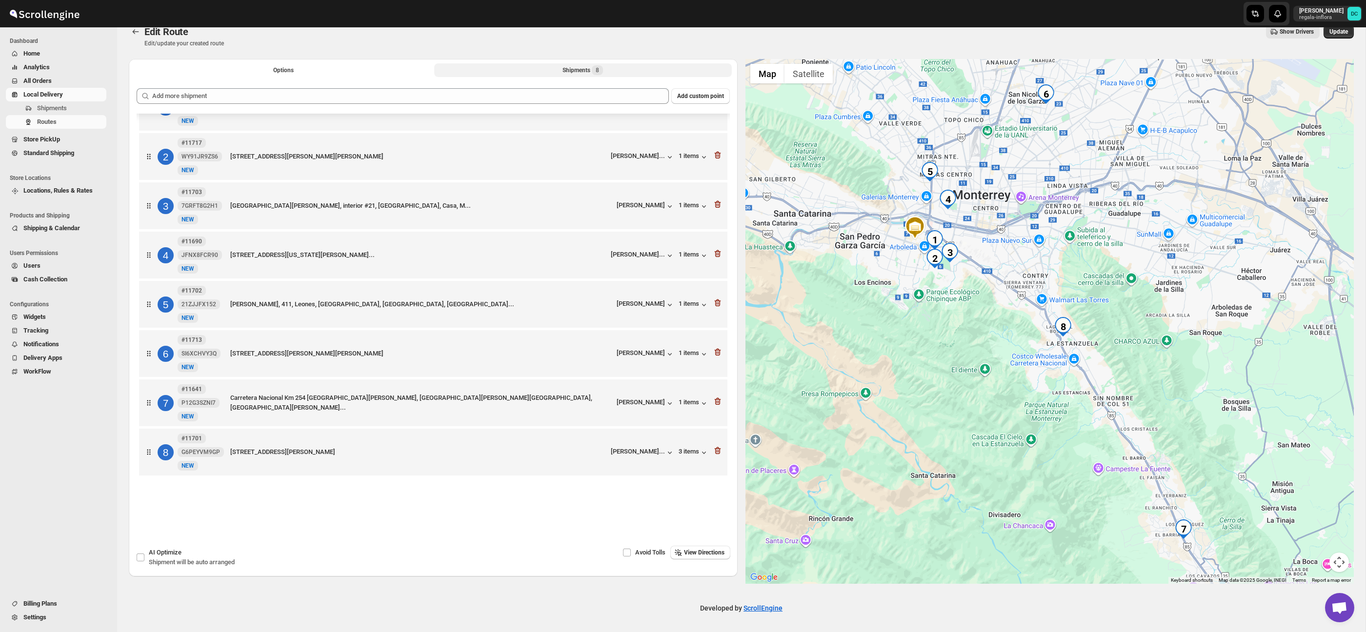
click at [717, 448] on icon "button" at bounding box center [718, 451] width 10 height 10
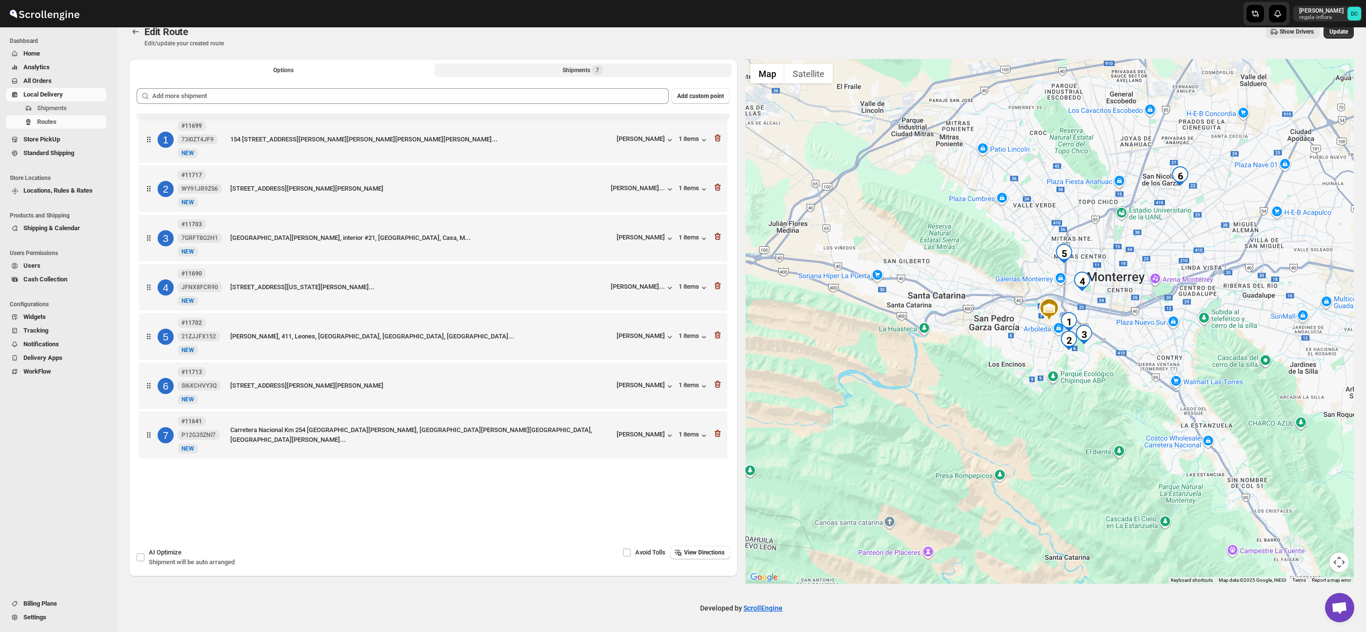
scroll to position [0, 0]
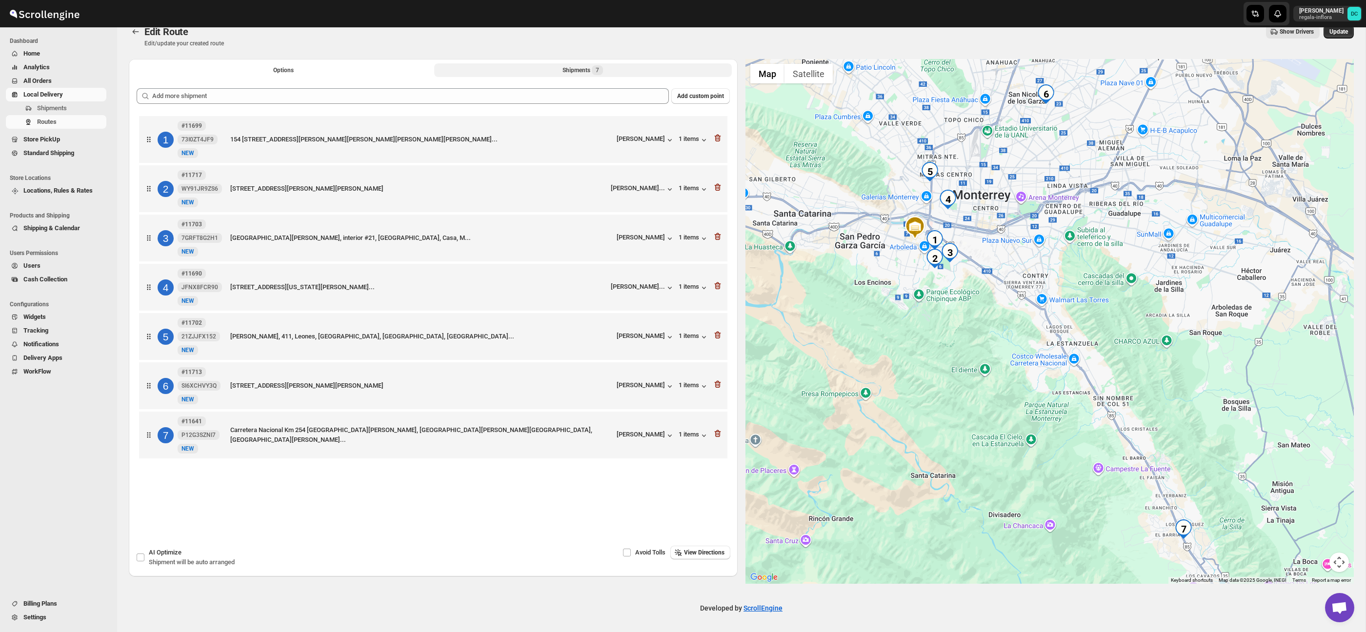
click at [717, 448] on div "7 #11641 P12G3SZNI7 New NEW Carretera Nacional Km 254 [GEOGRAPHIC_DATA][PERSON_…" at bounding box center [431, 433] width 583 height 41
click at [723, 444] on div "7 #11641 P12G3SZNI7 New NEW Carretera Nacional Km 254 [GEOGRAPHIC_DATA][PERSON_…" at bounding box center [433, 435] width 589 height 47
click at [719, 439] on icon "button" at bounding box center [718, 434] width 10 height 10
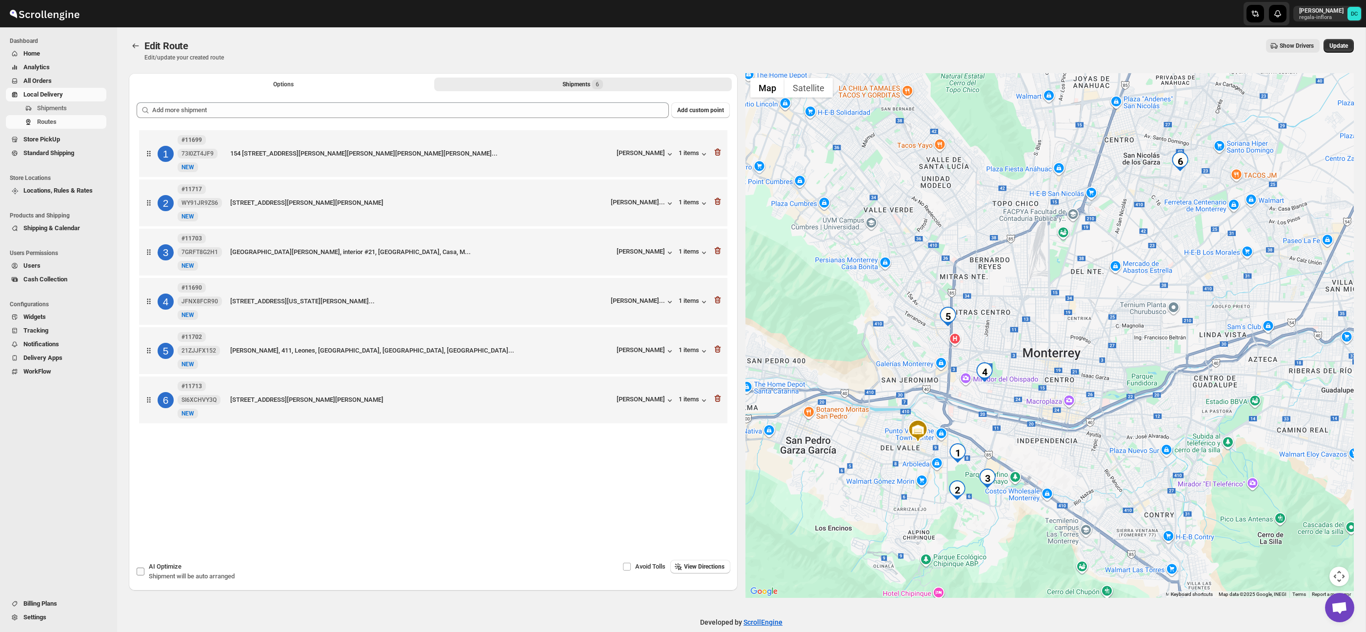
click at [175, 576] on span "Shipment will be auto arranged" at bounding box center [192, 576] width 86 height 7
click at [144, 576] on input "AI Optimize Shipment will be auto arranged" at bounding box center [141, 572] width 8 height 8
checkbox input "true"
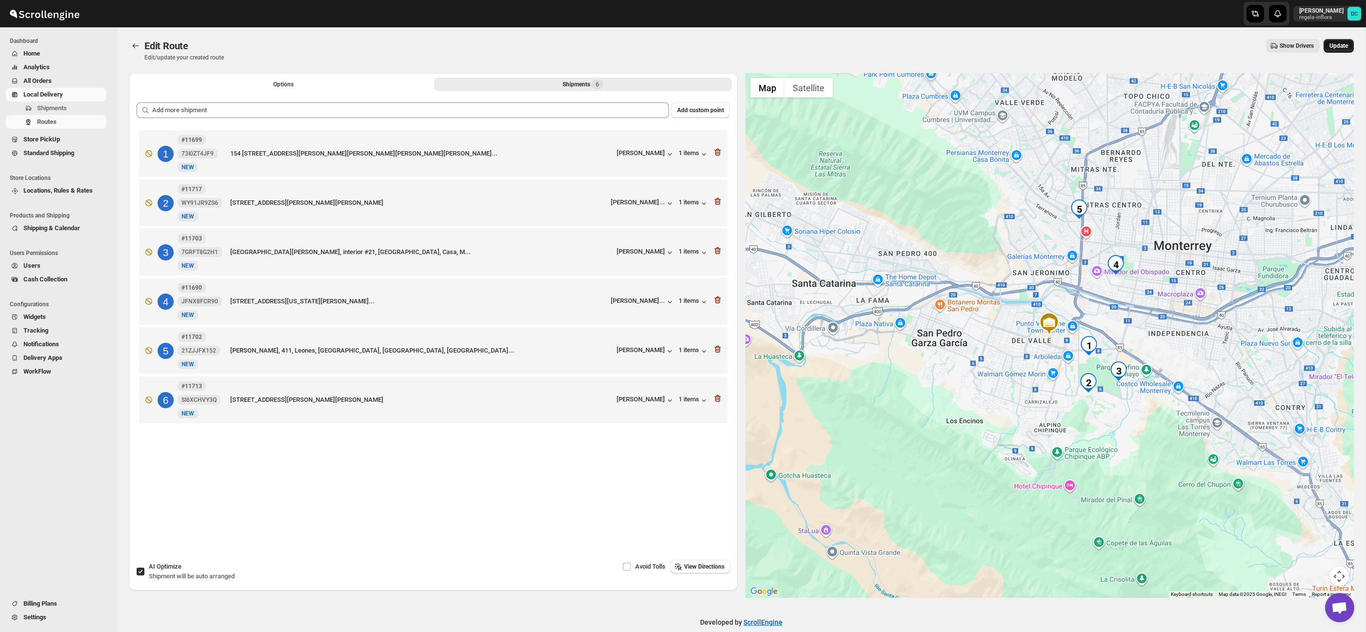
click at [1346, 46] on span "Update" at bounding box center [1339, 46] width 19 height 8
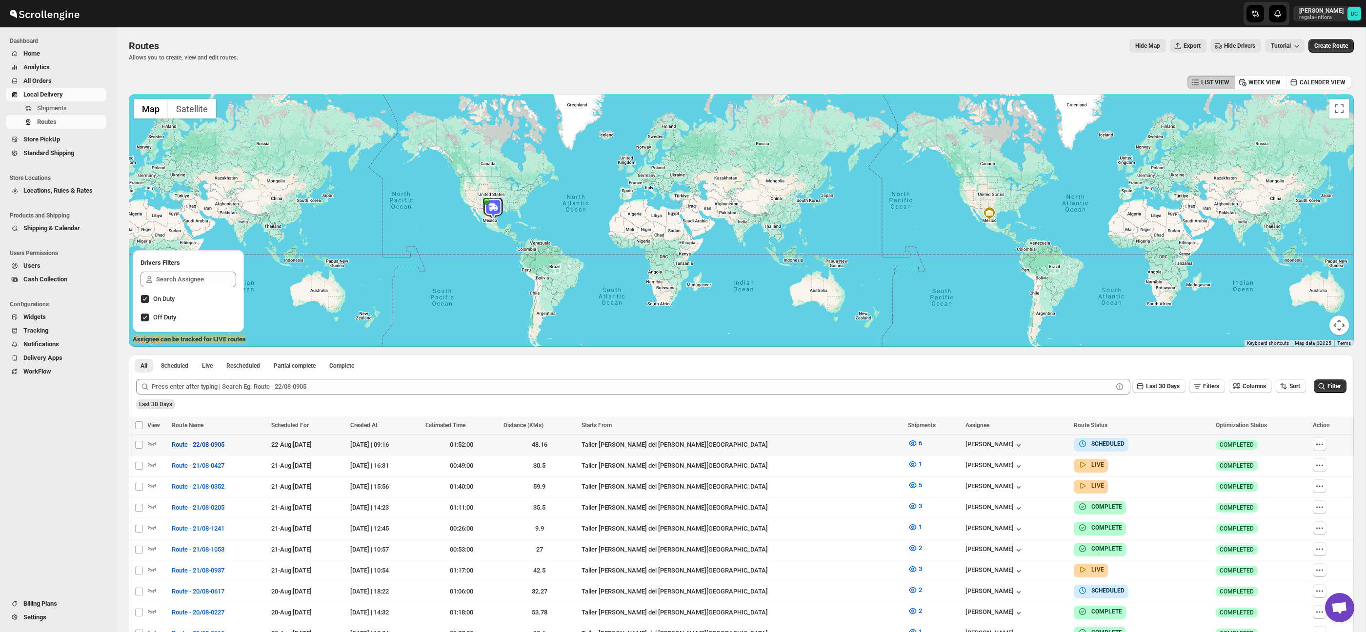
click at [203, 443] on span "Route - 22/08-0905" at bounding box center [198, 445] width 53 height 10
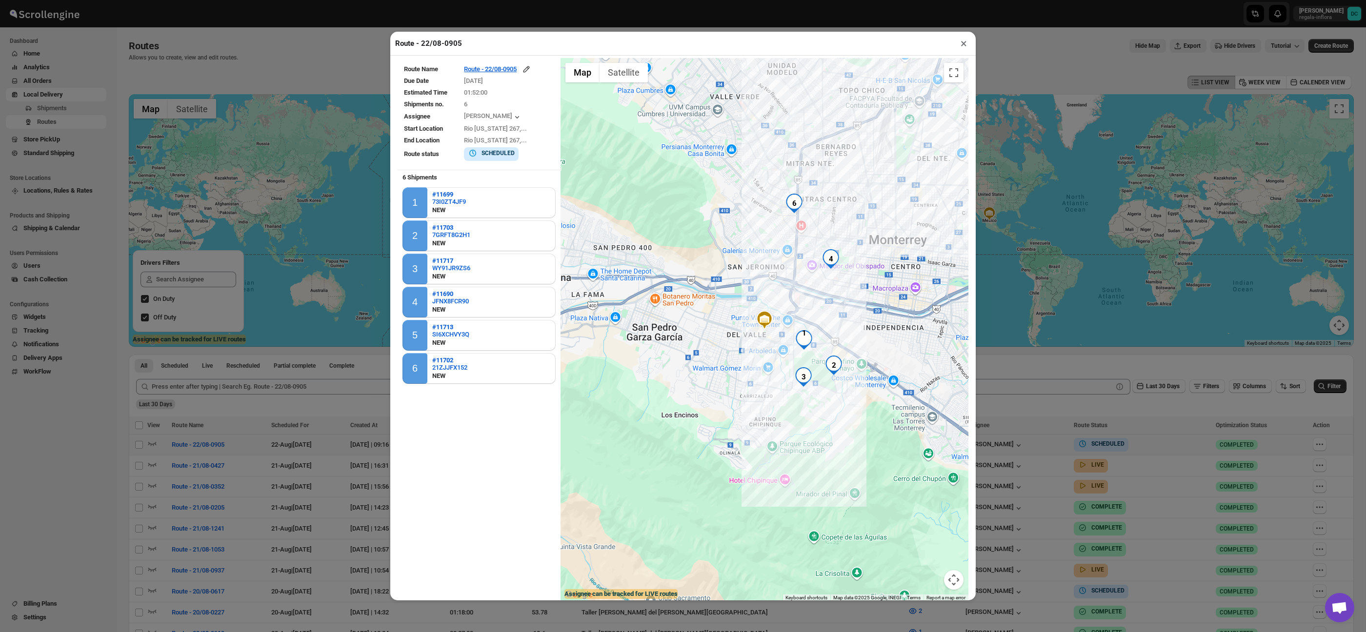
click at [967, 43] on button "×" at bounding box center [964, 44] width 14 height 14
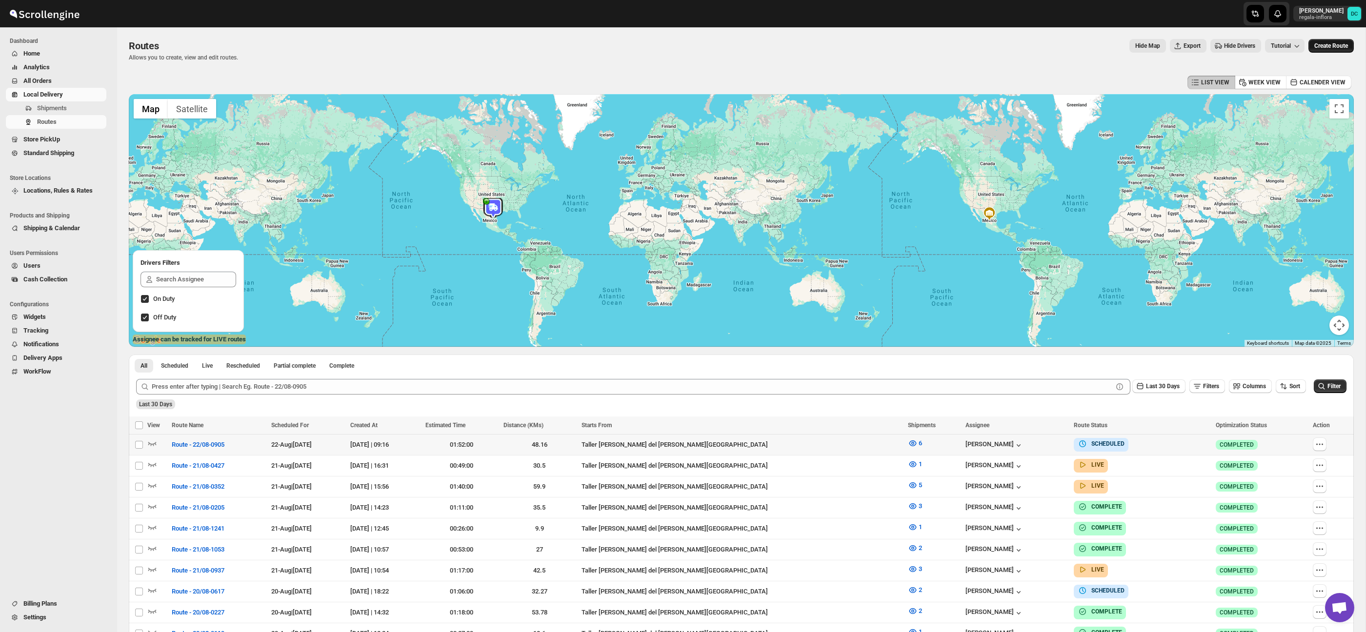
click at [1315, 45] on span "Create Route" at bounding box center [1332, 46] width 34 height 8
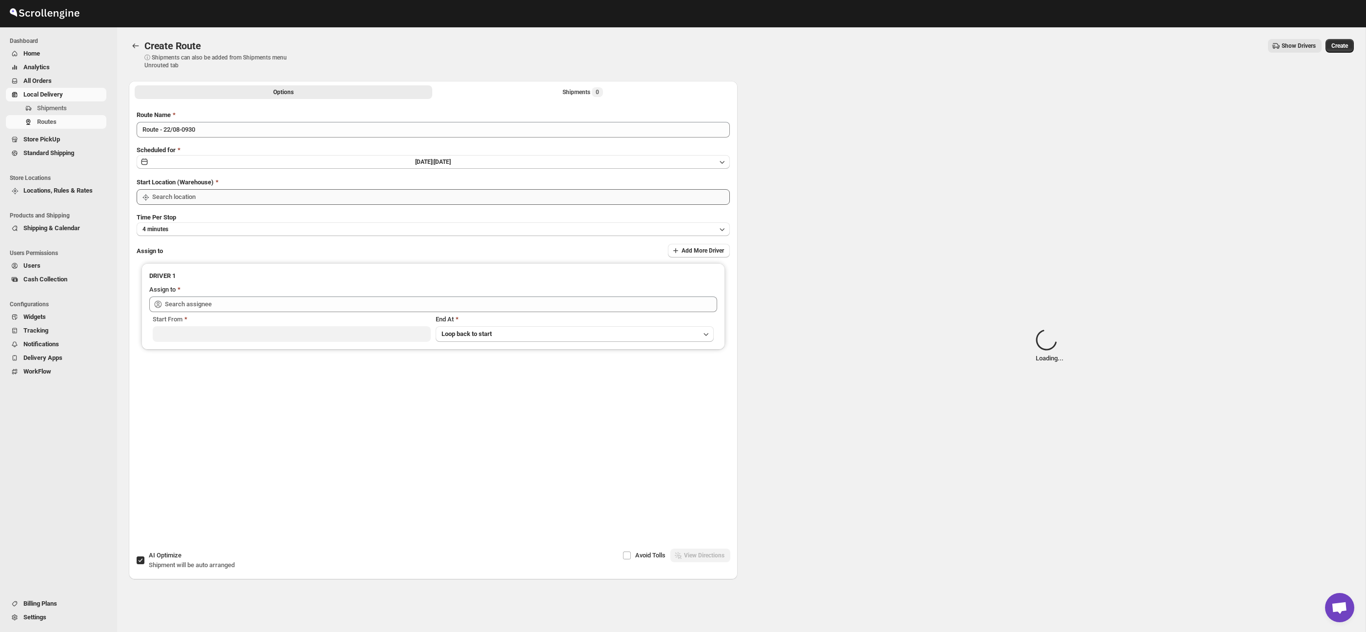
type input "Taller [PERSON_NAME] del [PERSON_NAME][GEOGRAPHIC_DATA]"
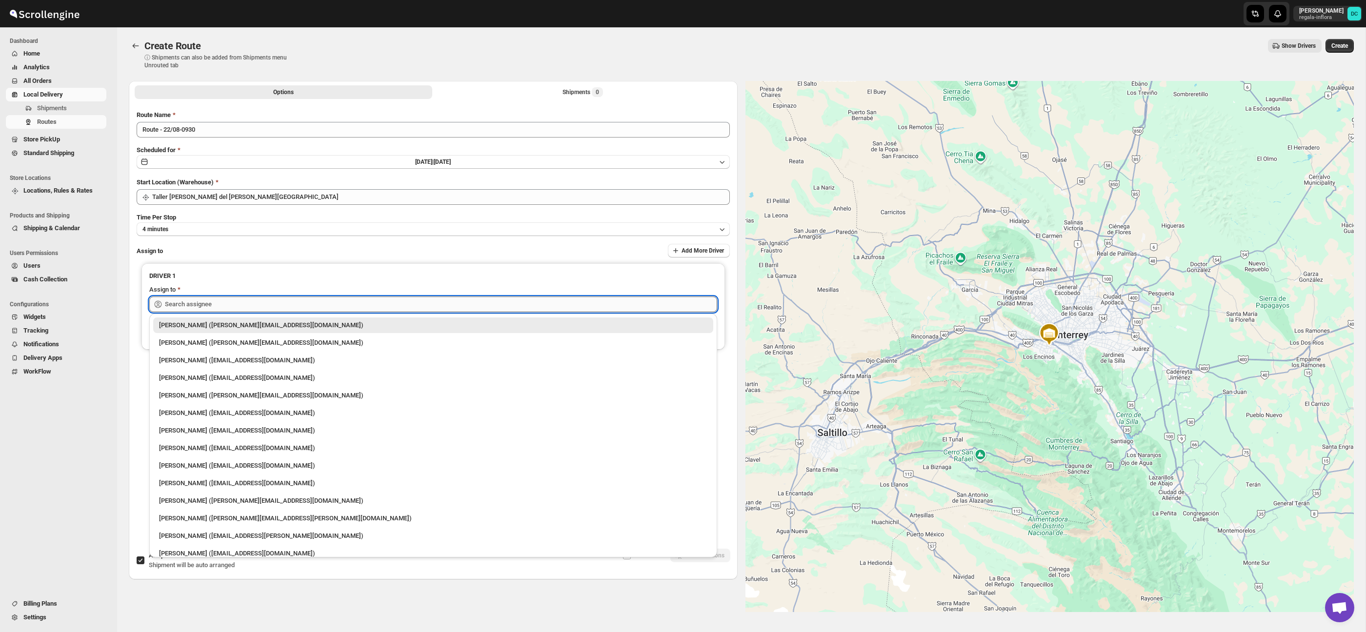
click at [232, 303] on input "text" at bounding box center [441, 305] width 552 height 16
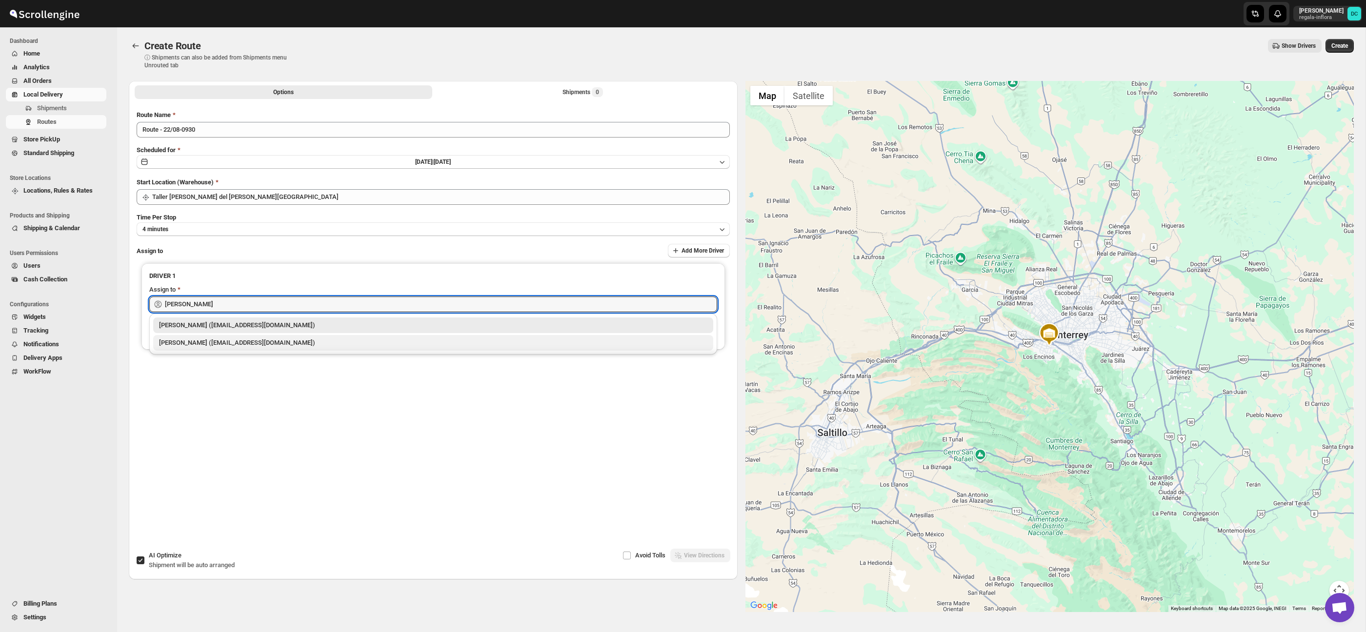
click at [249, 347] on div "[PERSON_NAME] ([EMAIL_ADDRESS][DOMAIN_NAME])" at bounding box center [433, 343] width 549 height 10
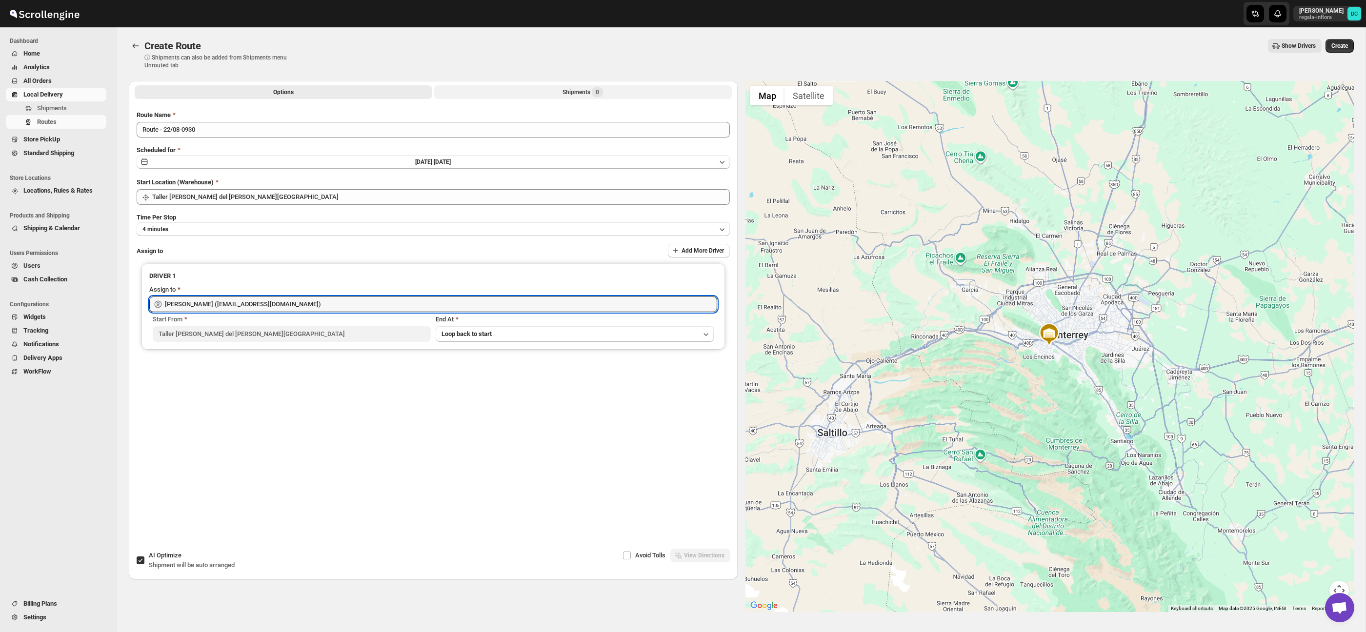
type input "[PERSON_NAME] ([EMAIL_ADDRESS][DOMAIN_NAME])"
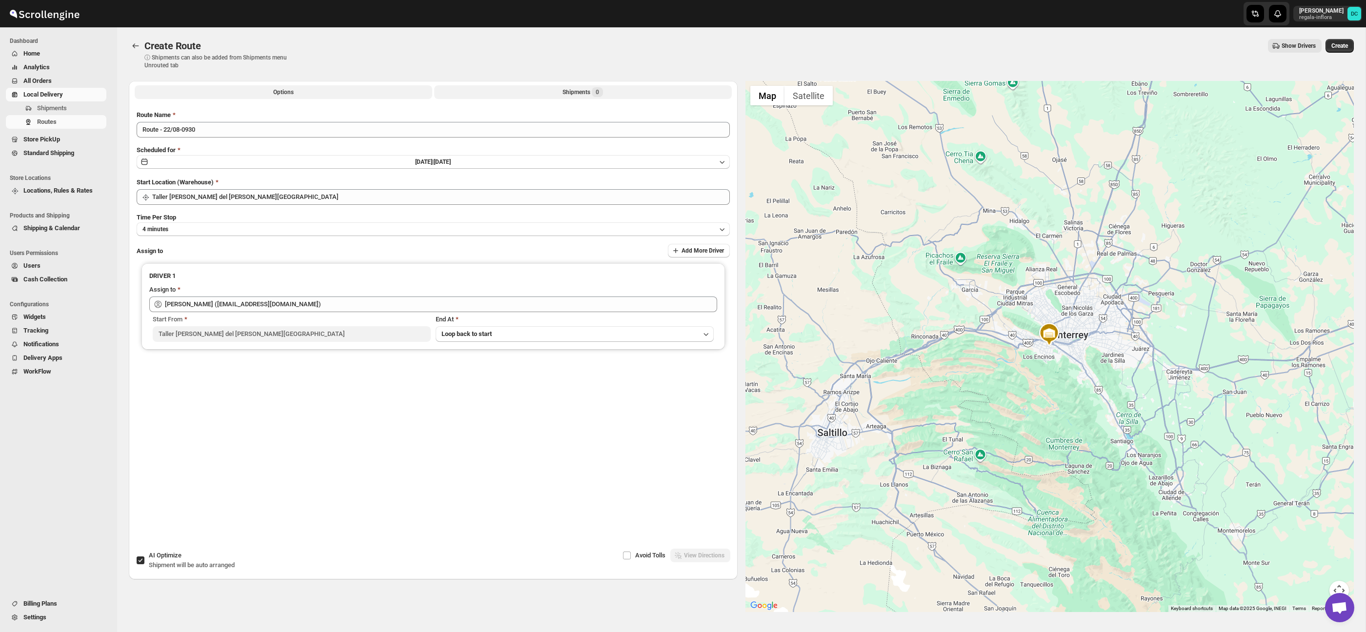
click at [530, 88] on button "Shipments 0" at bounding box center [583, 92] width 298 height 14
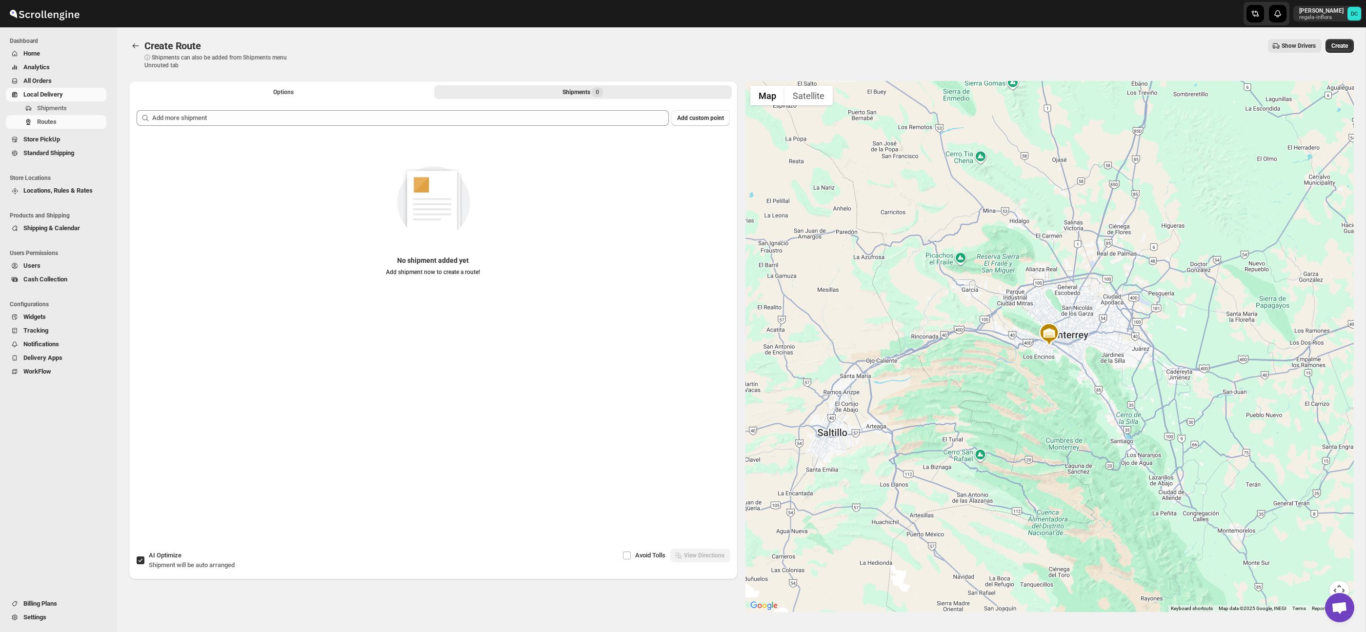
click at [440, 129] on div "Add custom point No shipment added yet Add shipment now to create a route!" at bounding box center [433, 306] width 593 height 392
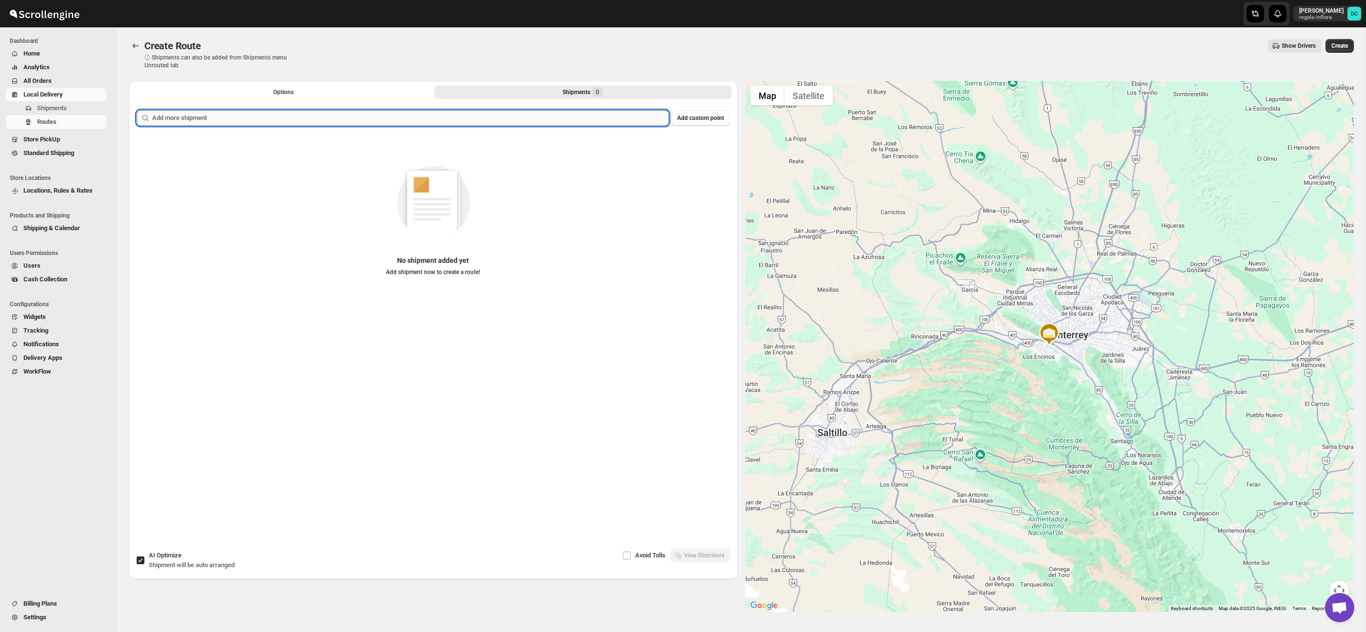
click at [439, 125] on input "text" at bounding box center [410, 118] width 517 height 16
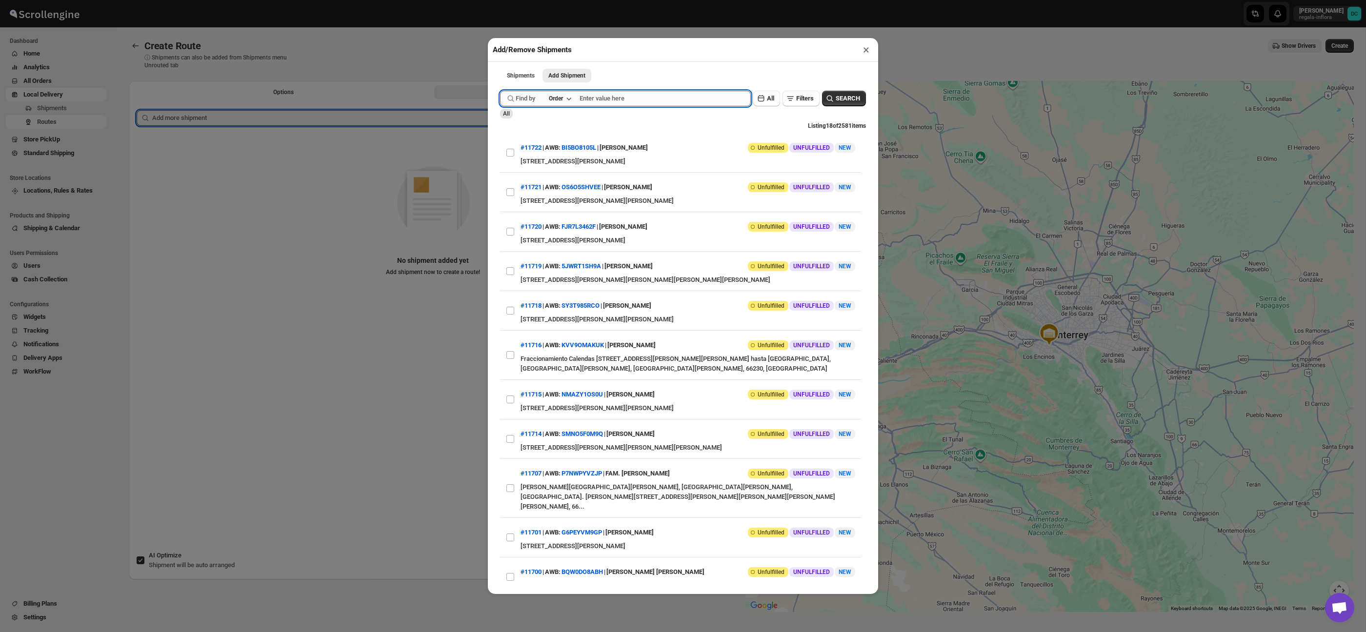
click at [605, 99] on input "text" at bounding box center [665, 99] width 171 height 16
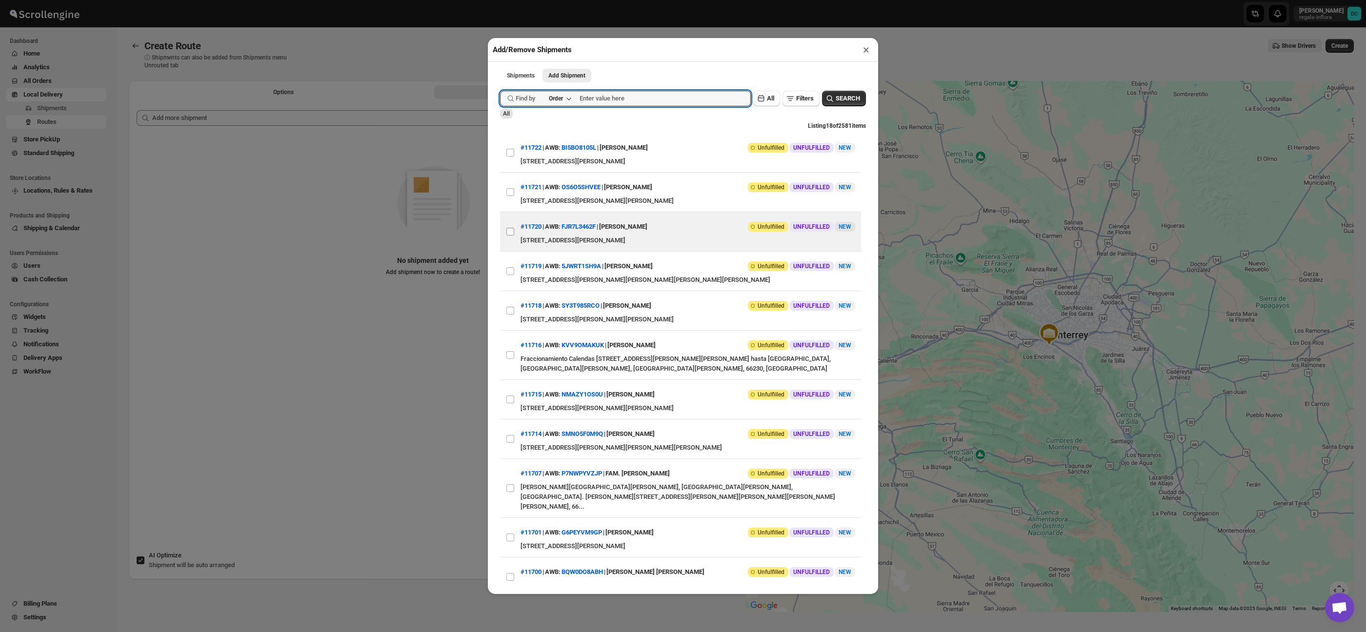
click at [511, 233] on input "View details for 68a7ffa7fc41024ff29d0267" at bounding box center [511, 232] width 8 height 8
checkbox input "true"
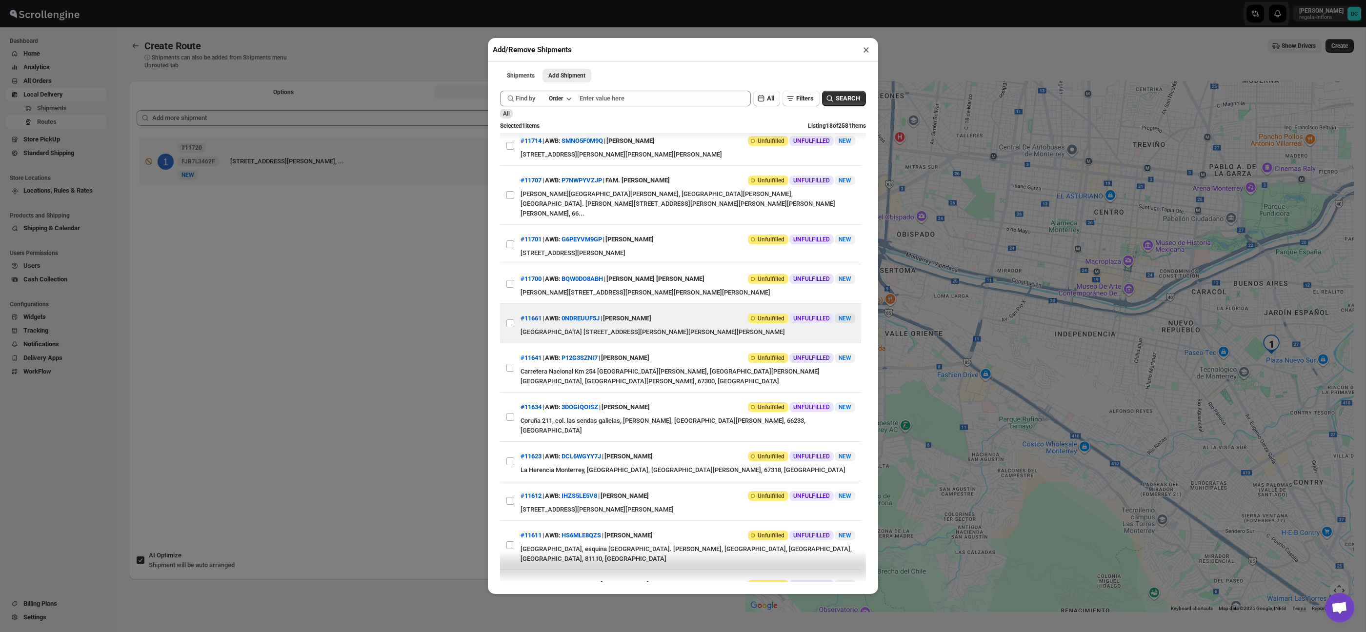
scroll to position [279, 0]
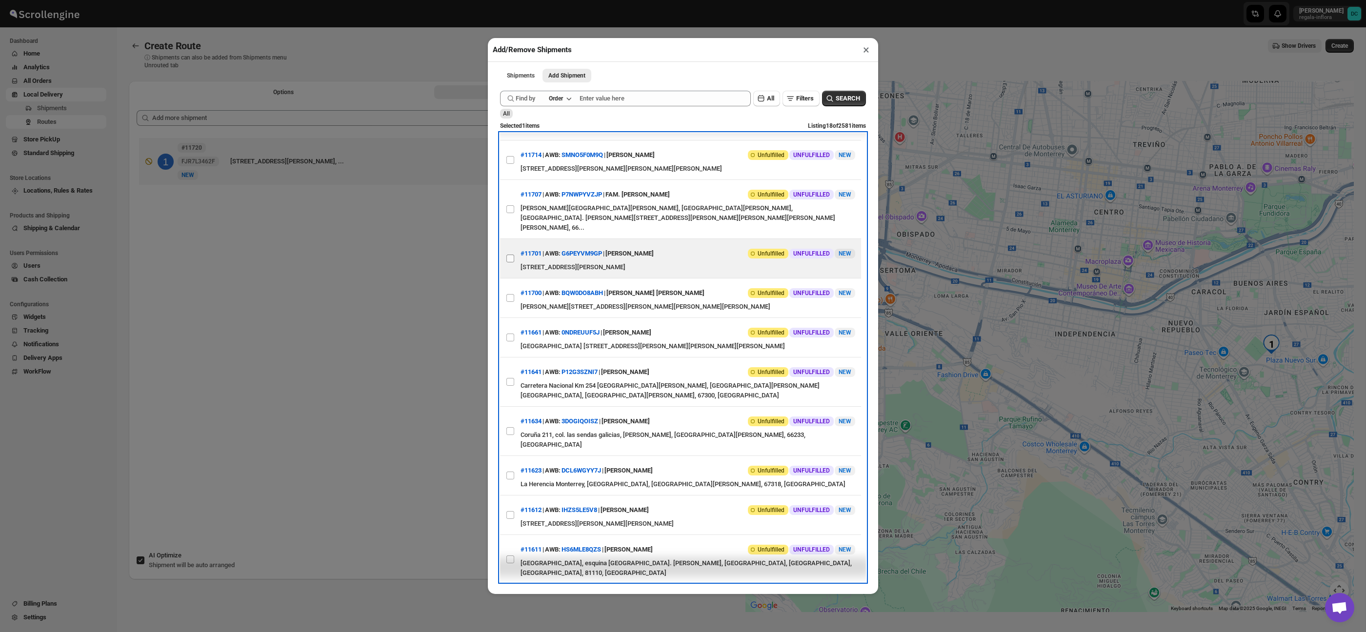
click at [516, 257] on label "View details for 68a750cefc41024ff29cf8bb" at bounding box center [510, 258] width 20 height 39
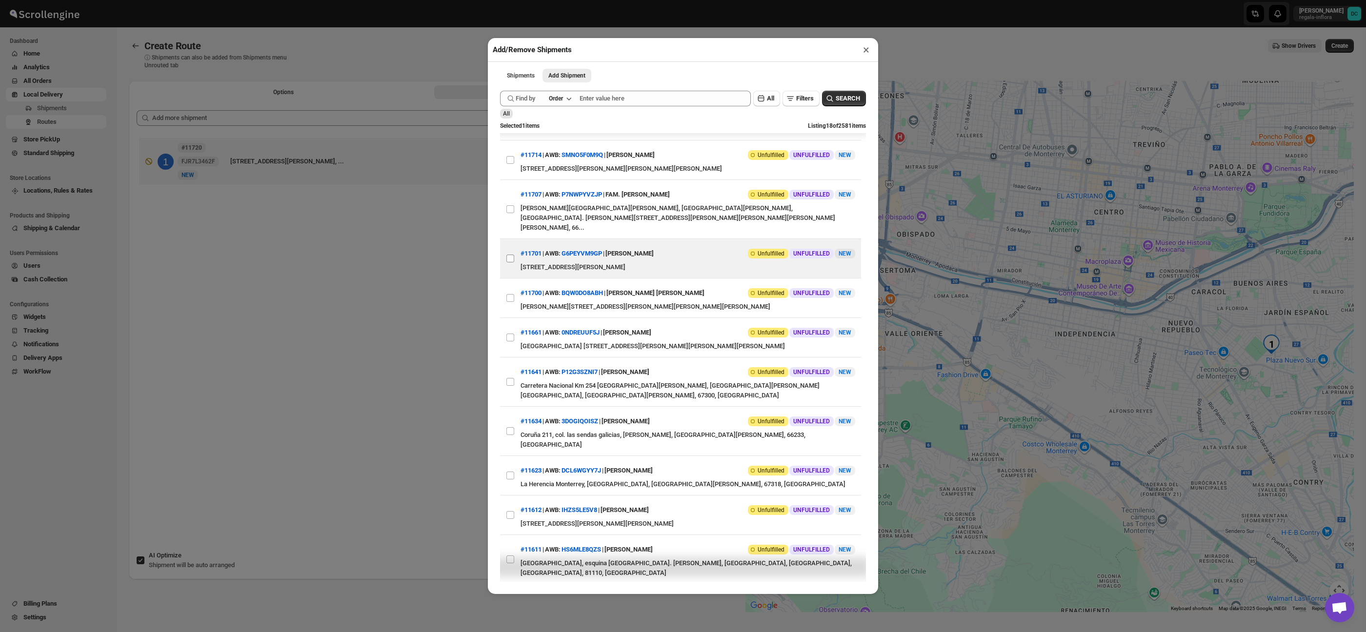
click at [514, 257] on input "View details for 68a750cefc41024ff29cf8bb" at bounding box center [511, 259] width 8 height 8
checkbox input "true"
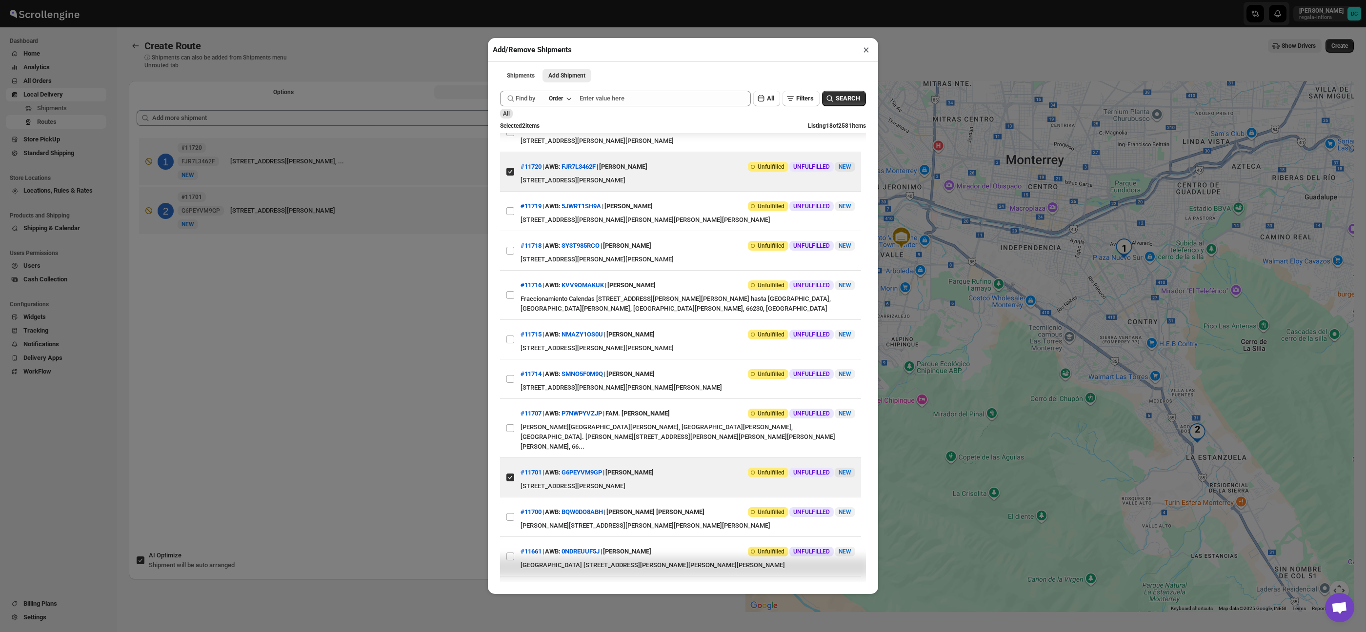
scroll to position [38, 0]
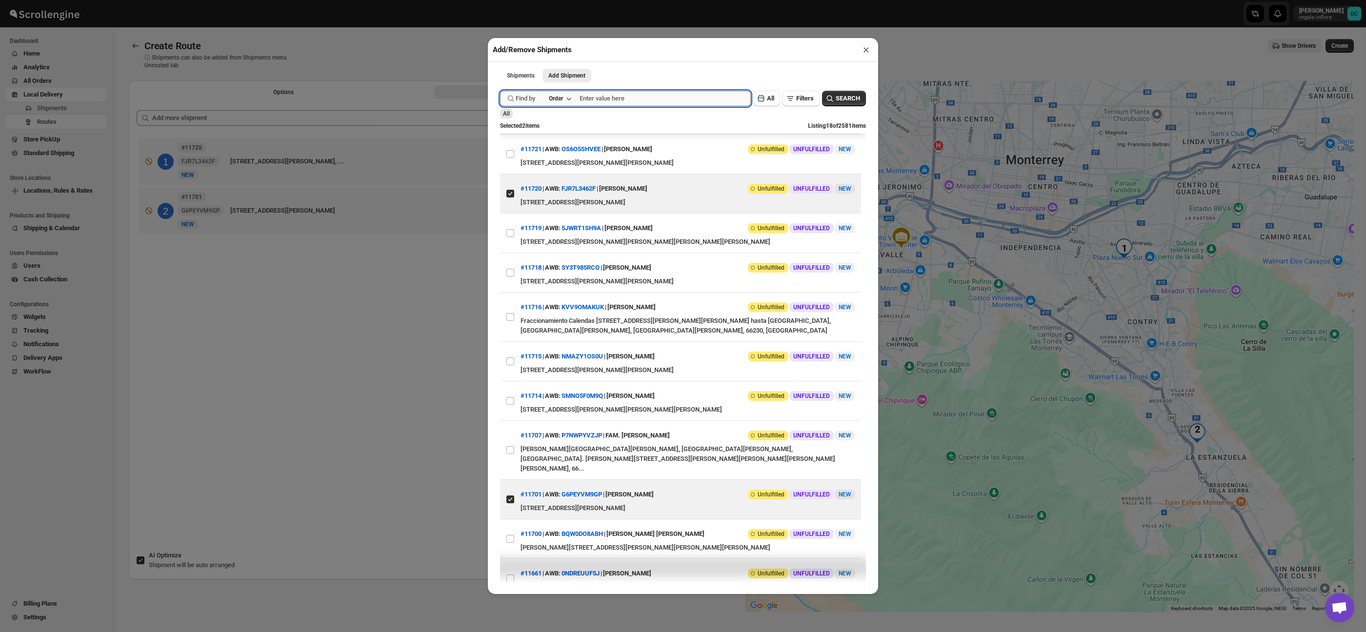
click at [614, 99] on input "text" at bounding box center [665, 99] width 171 height 16
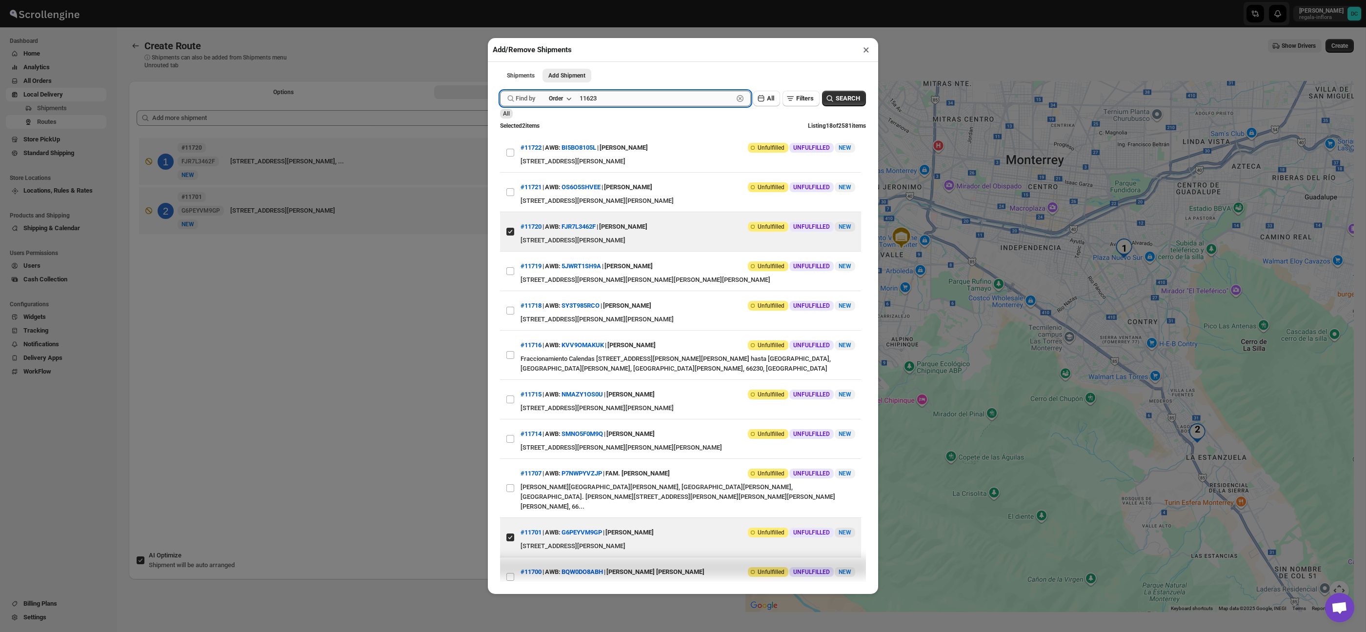
type input "11623"
click at [500, 0] on button "Submit" at bounding box center [514, 5] width 28 height 10
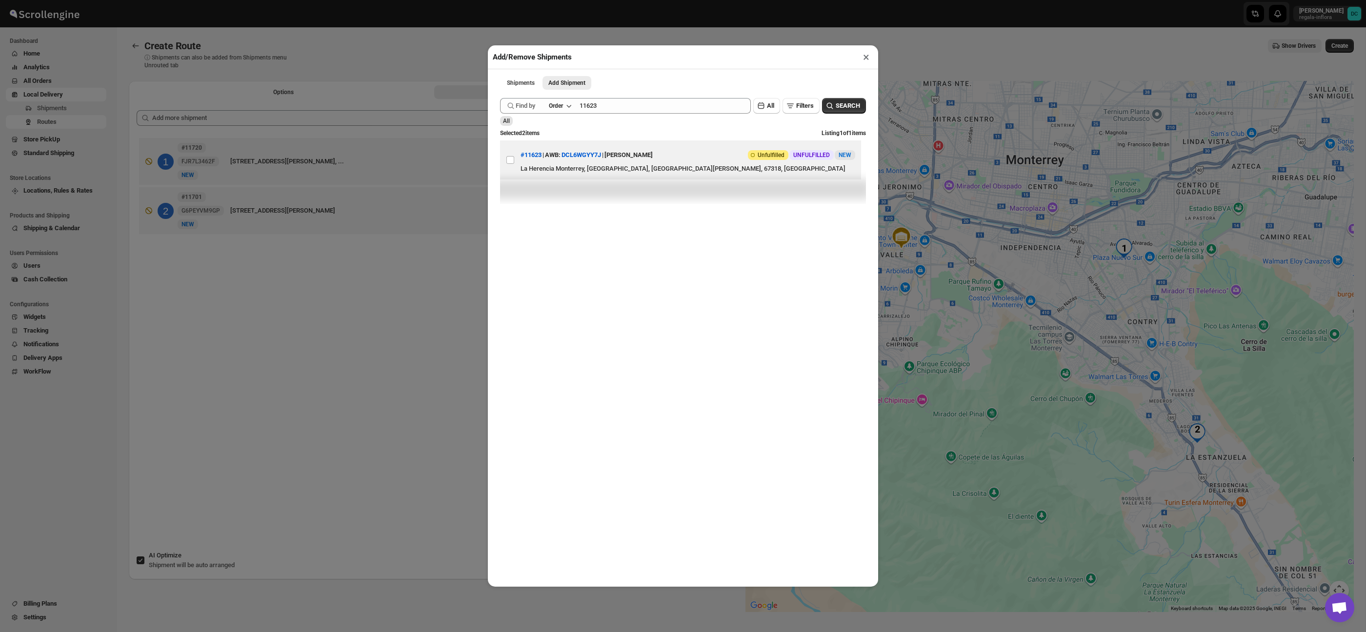
drag, startPoint x: 513, startPoint y: 160, endPoint x: 536, endPoint y: 149, distance: 25.3
click at [513, 160] on input "View details for 689f5ffeeb510359434f31ac" at bounding box center [511, 160] width 8 height 8
checkbox input "true"
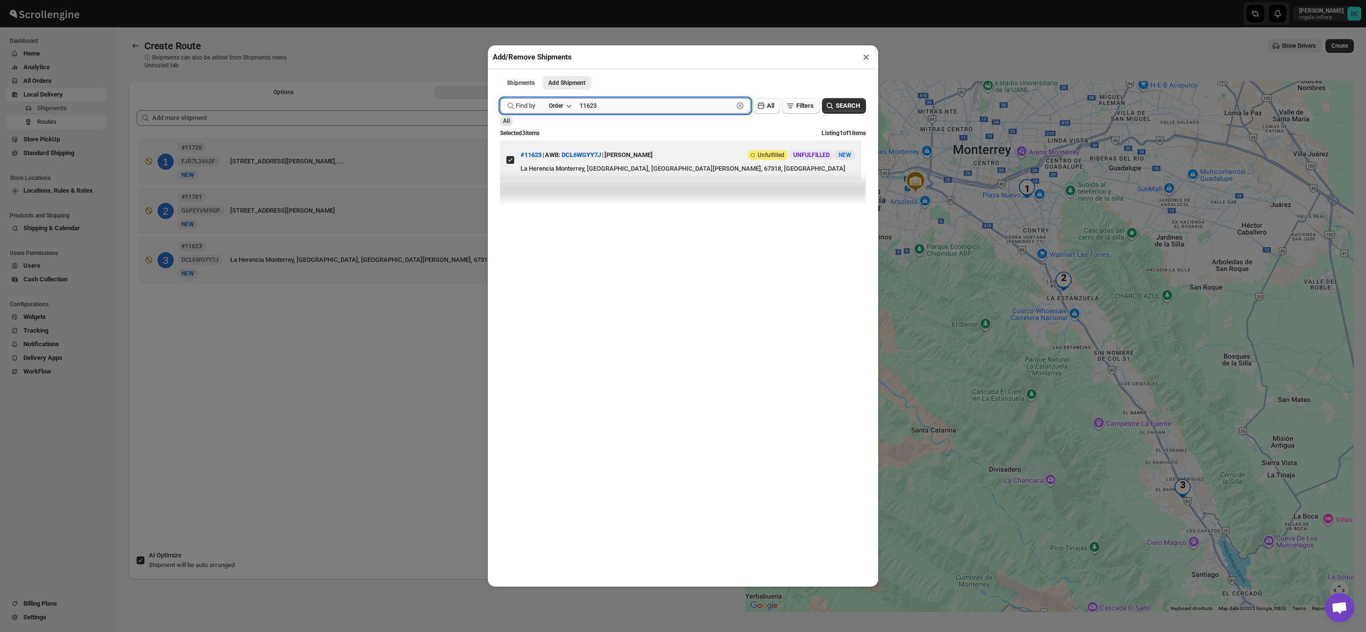
click at [650, 98] on input "11623" at bounding box center [657, 106] width 154 height 16
click at [647, 104] on input "11623" at bounding box center [657, 106] width 154 height 16
type input "11641"
click at [500, 0] on button "Submit" at bounding box center [514, 5] width 28 height 10
click at [513, 161] on input "View details for 68a14e12eb510359434f47a0" at bounding box center [511, 165] width 8 height 8
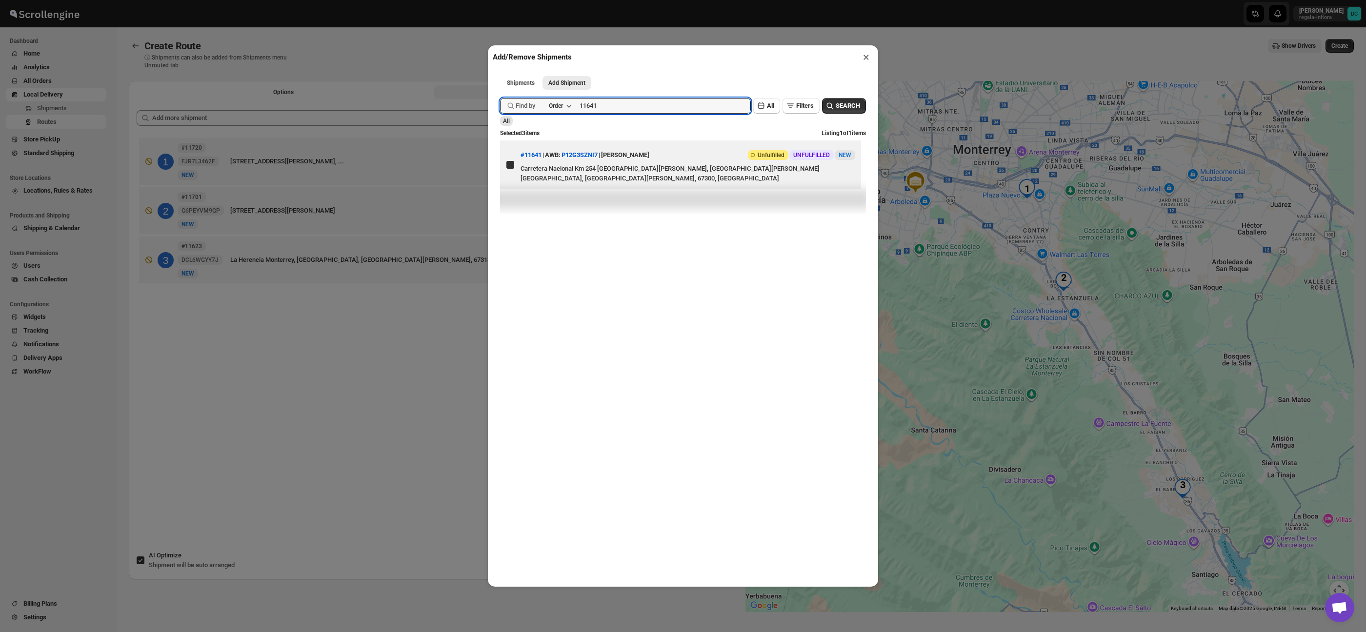
checkbox input "true"
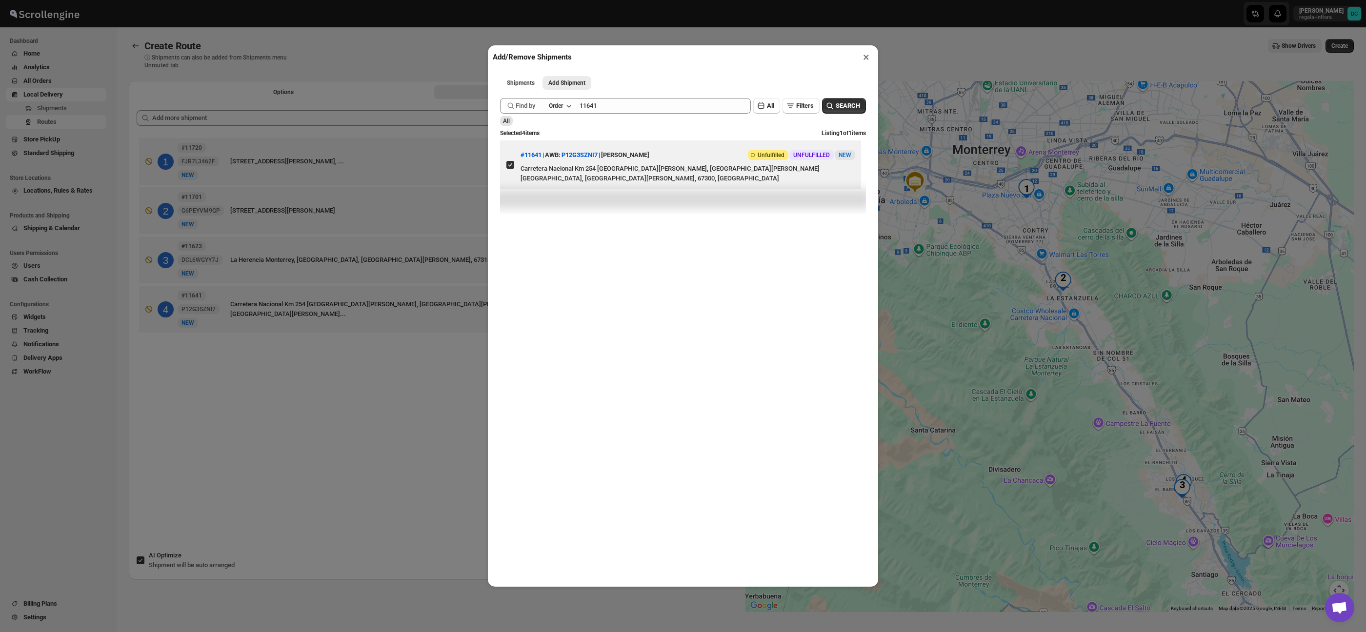
click at [869, 57] on button "×" at bounding box center [866, 57] width 14 height 14
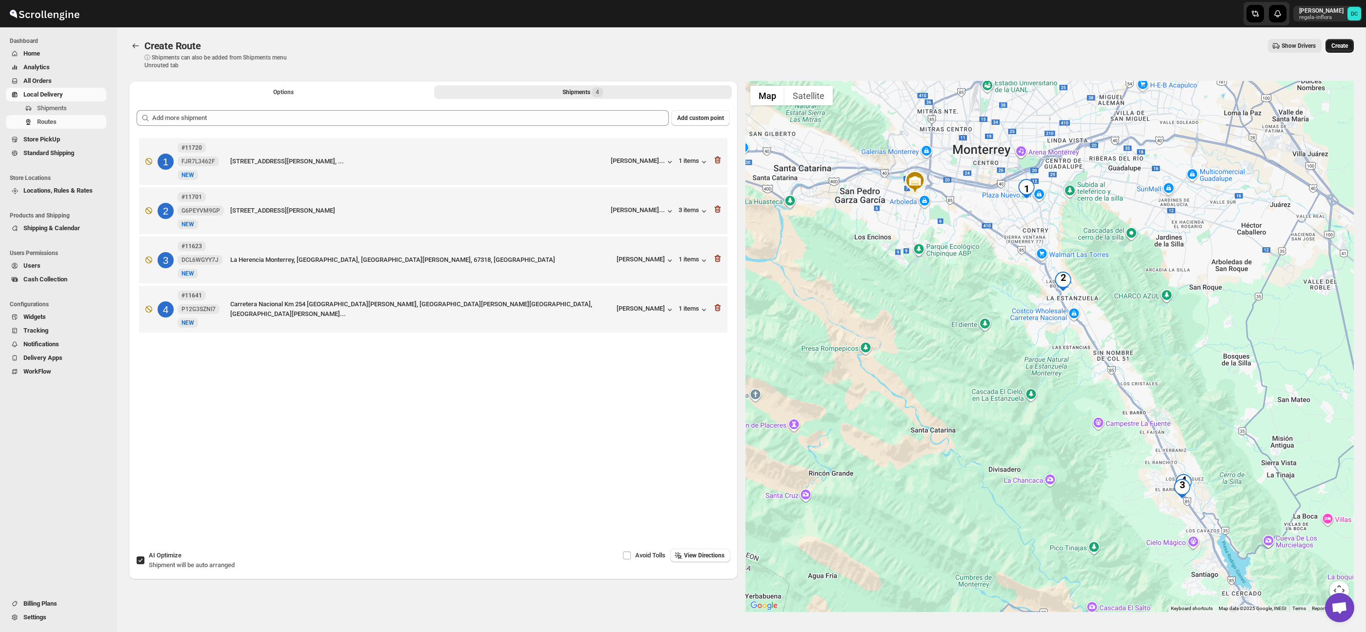
click at [1348, 44] on span "Create" at bounding box center [1340, 46] width 17 height 8
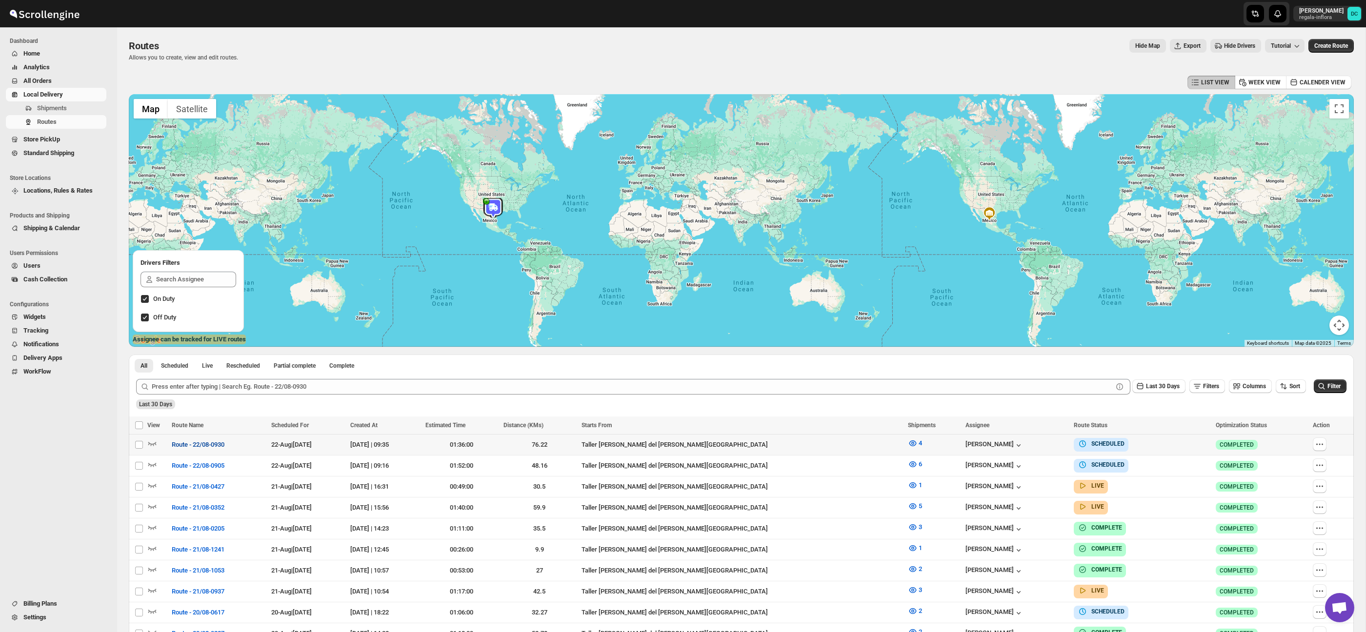
click at [224, 448] on span "Route - 22/08-0930" at bounding box center [198, 445] width 53 height 10
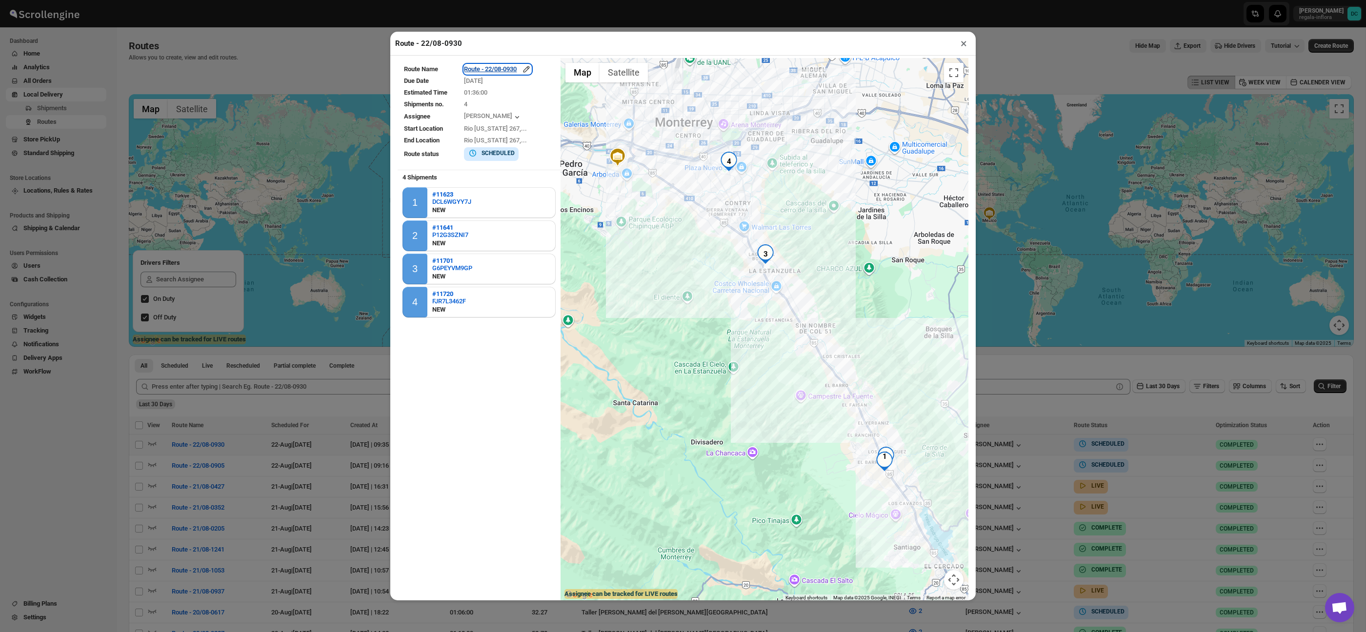
click at [494, 71] on div "Route - 22/08-0930" at bounding box center [497, 69] width 67 height 10
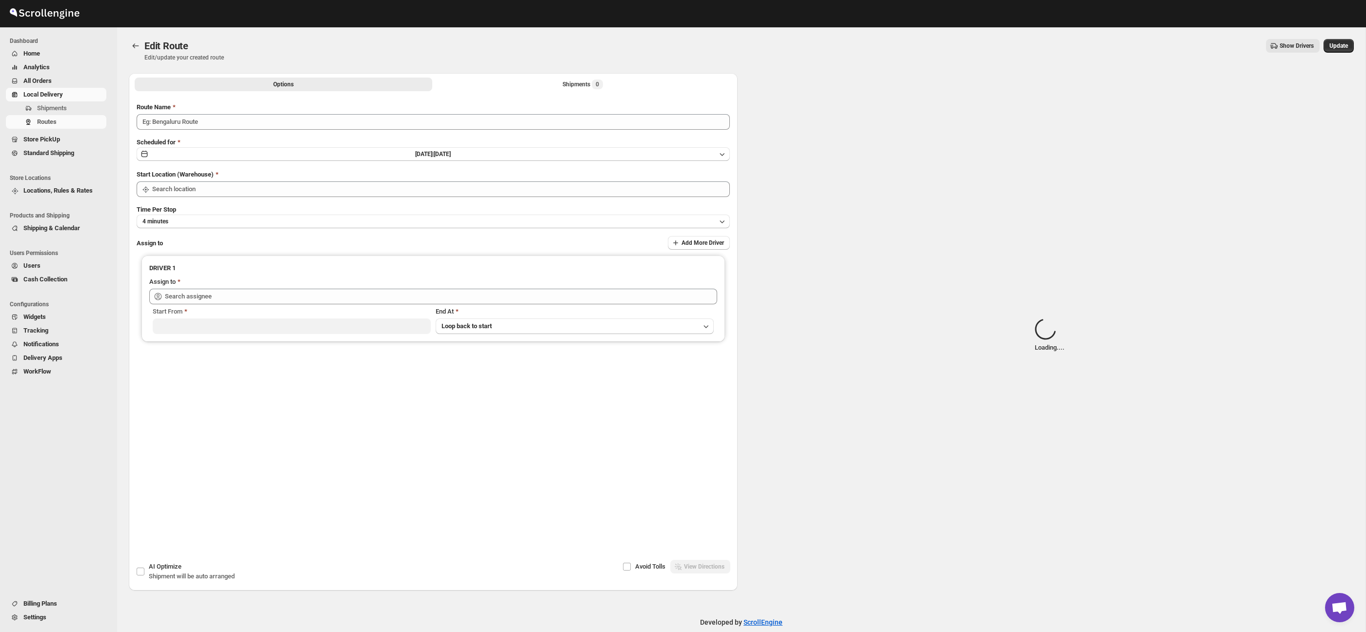
type input "Route - 22/08-0930"
type input "Taller [PERSON_NAME] del [PERSON_NAME][GEOGRAPHIC_DATA]"
type input "[PERSON_NAME] ([EMAIL_ADDRESS][DOMAIN_NAME])"
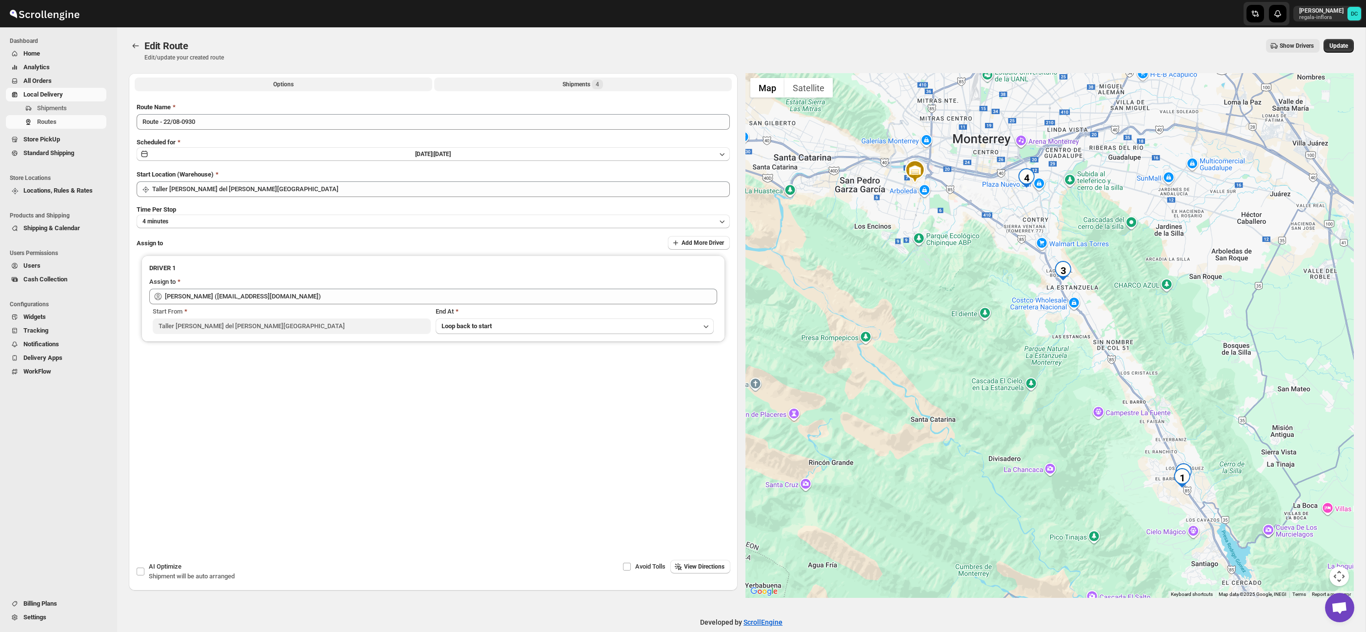
click at [465, 86] on button "Shipments 4" at bounding box center [583, 85] width 298 height 14
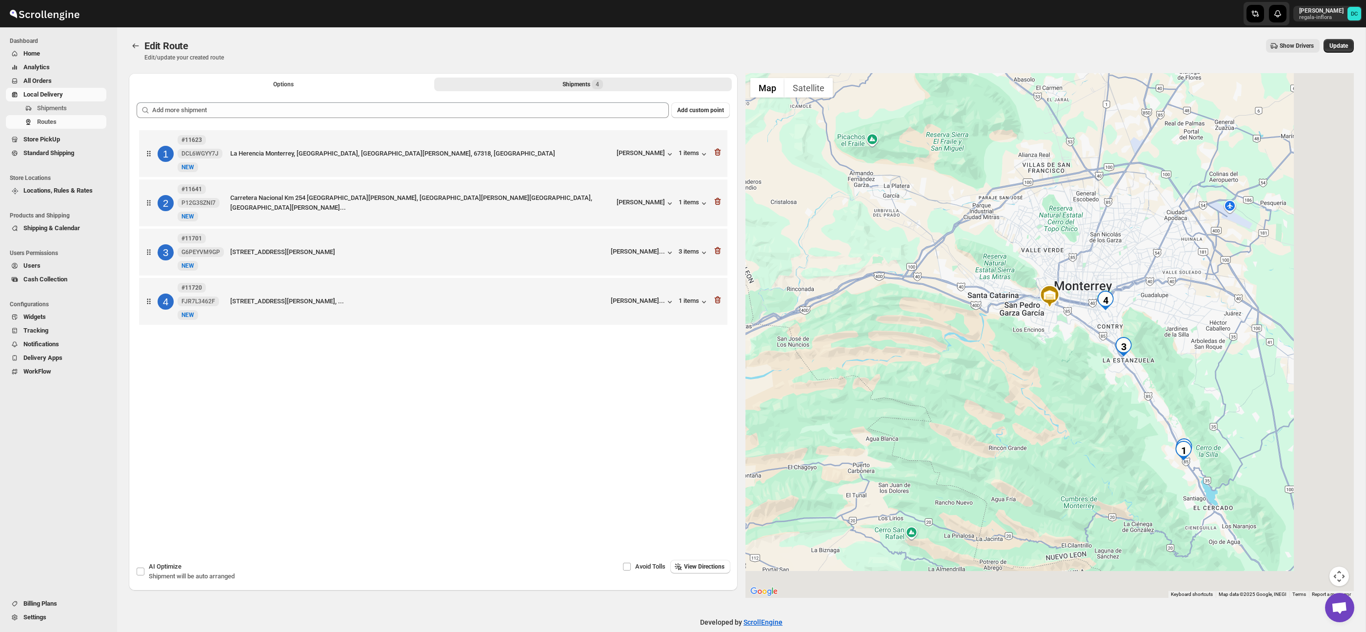
drag, startPoint x: 1233, startPoint y: 435, endPoint x: 989, endPoint y: 312, distance: 272.8
click at [995, 312] on div at bounding box center [1050, 335] width 609 height 525
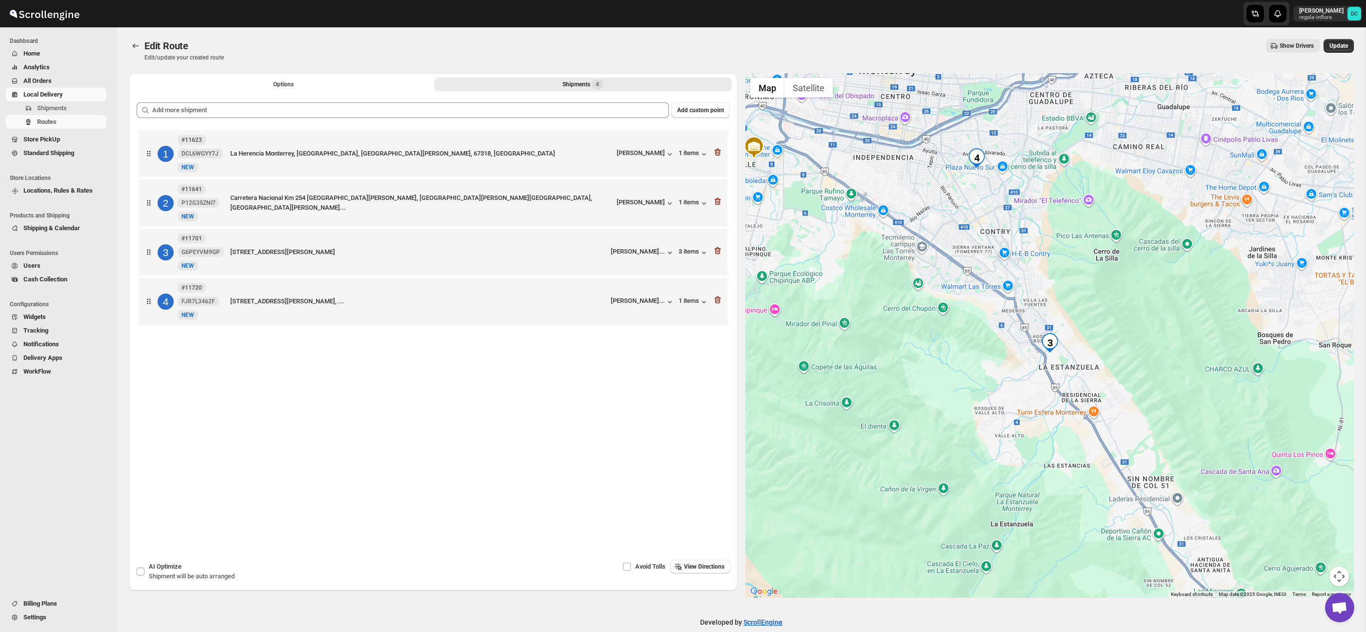
drag, startPoint x: 930, startPoint y: 252, endPoint x: 1039, endPoint y: 384, distance: 170.6
click at [1039, 384] on div at bounding box center [1050, 335] width 609 height 525
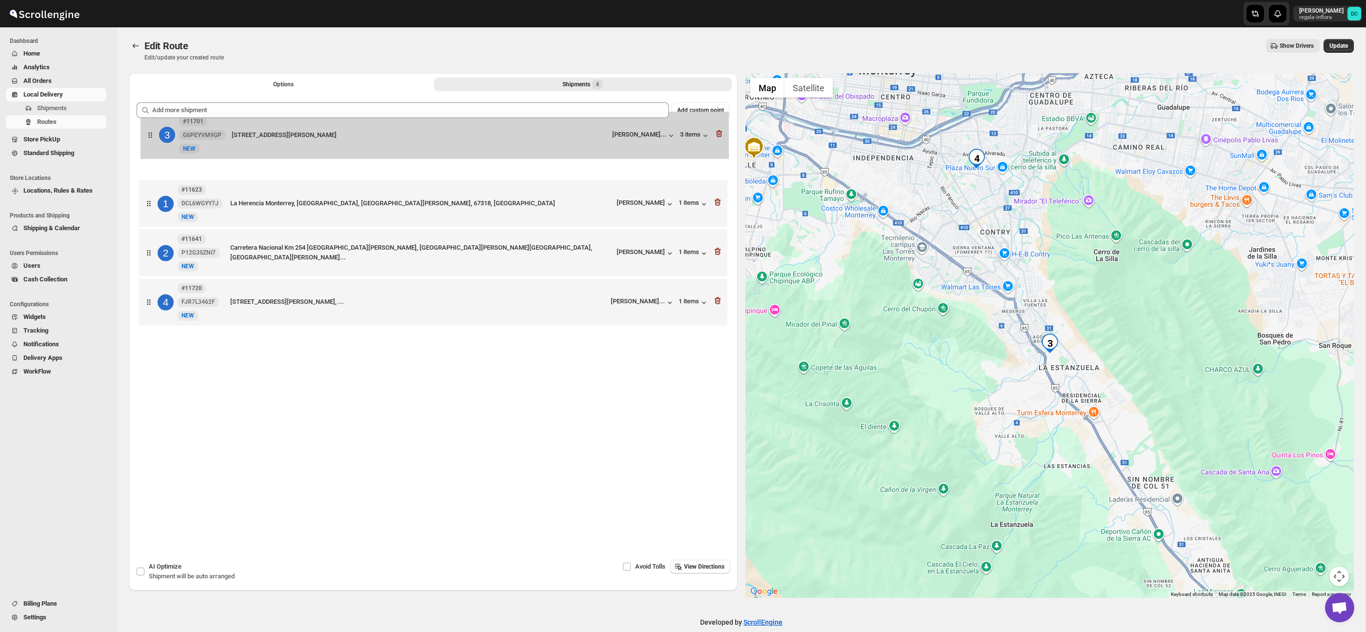
drag, startPoint x: 144, startPoint y: 256, endPoint x: 146, endPoint y: 137, distance: 119.1
click at [146, 137] on div "1 #11623 DCL6WGYY7J New NEW La Herencia Monterrey, Santiago, Nuevo León, 67318,…" at bounding box center [433, 229] width 593 height 203
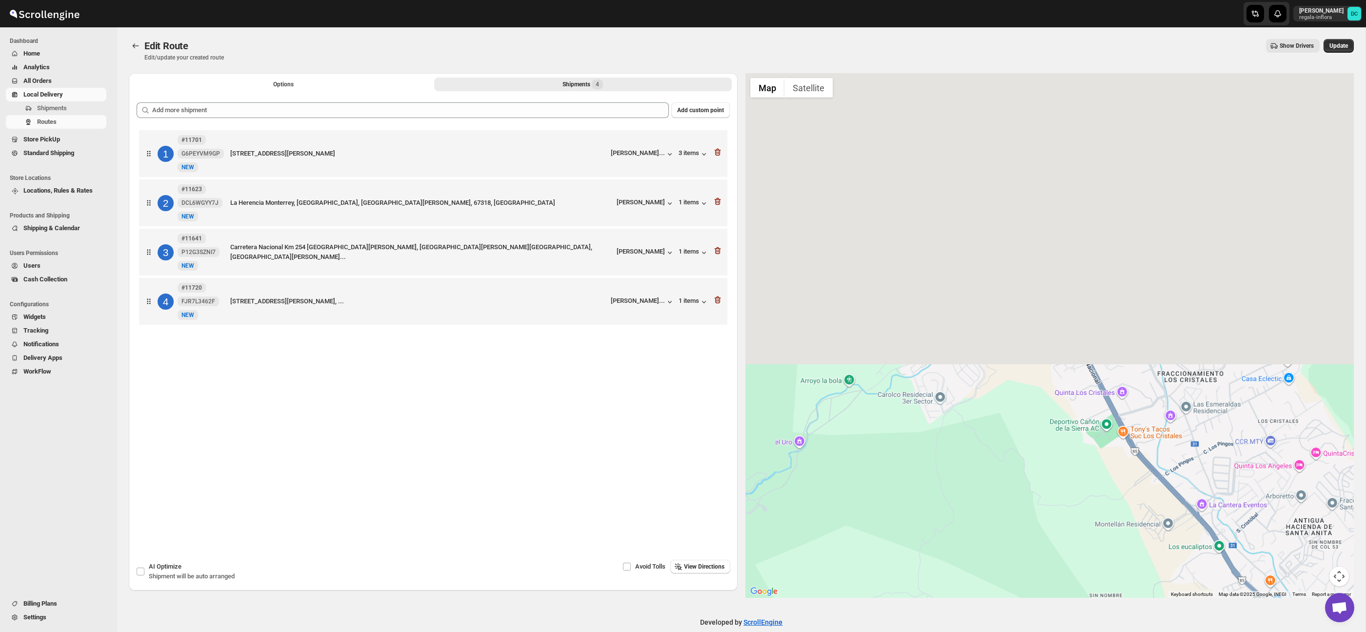
drag, startPoint x: 1039, startPoint y: 261, endPoint x: 1101, endPoint y: 679, distance: 423.4
click at [1101, 632] on html "Skip to content DAVID CORONADO regala-inflora DC Dashboard Home Analytics All O…" at bounding box center [683, 316] width 1366 height 632
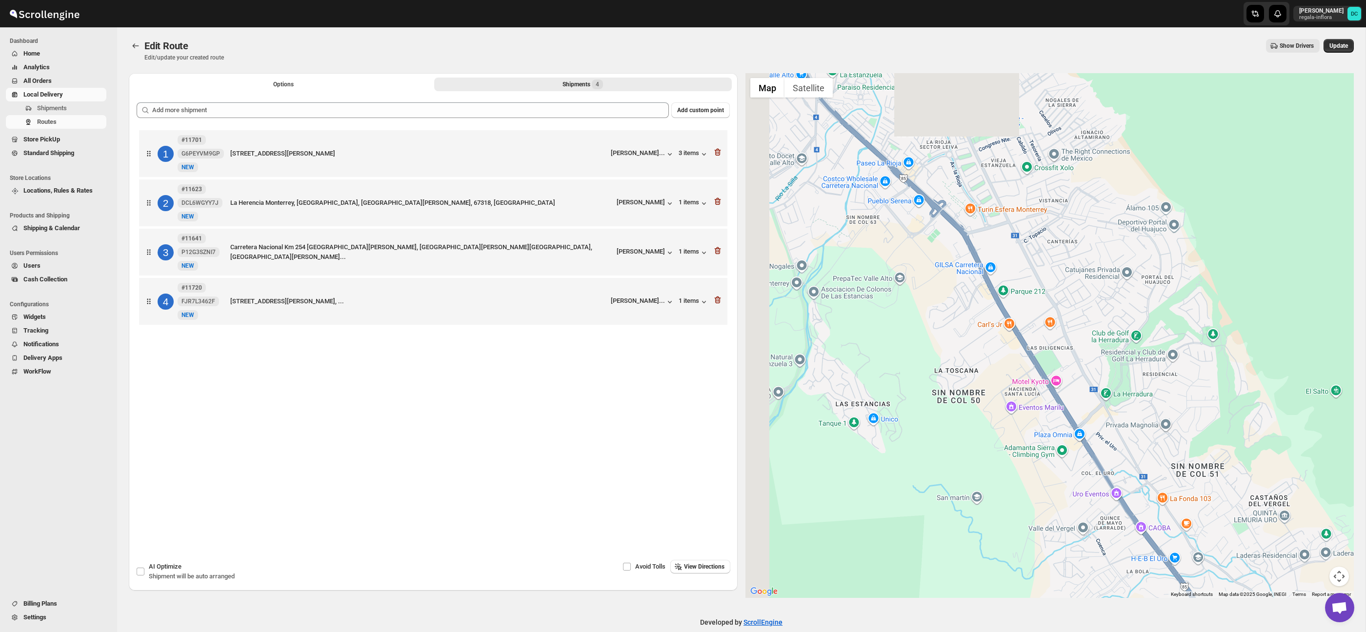
drag, startPoint x: 1060, startPoint y: 424, endPoint x: 1160, endPoint y: 588, distance: 191.8
click at [1182, 616] on div "Edit Route. This page is ready Edit Route Edit/update your created route Show D…" at bounding box center [741, 337] width 1249 height 620
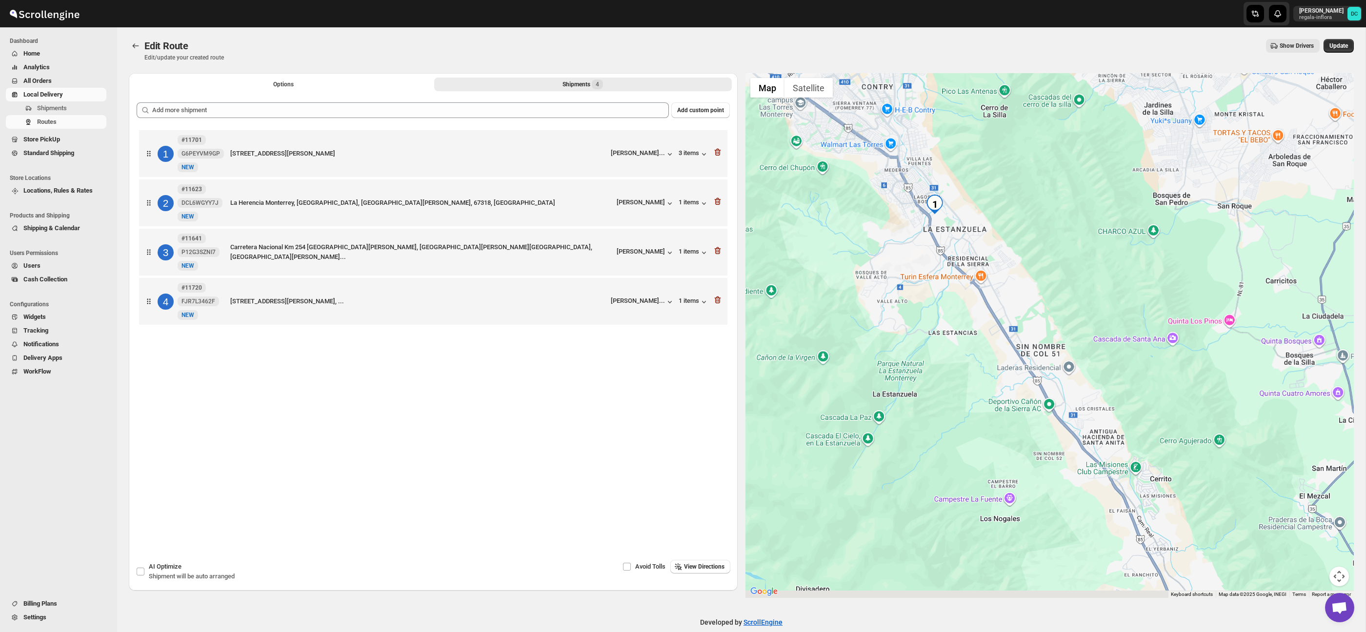
drag, startPoint x: 1105, startPoint y: 507, endPoint x: 1002, endPoint y: 306, distance: 225.9
click at [1002, 306] on div at bounding box center [1050, 335] width 609 height 525
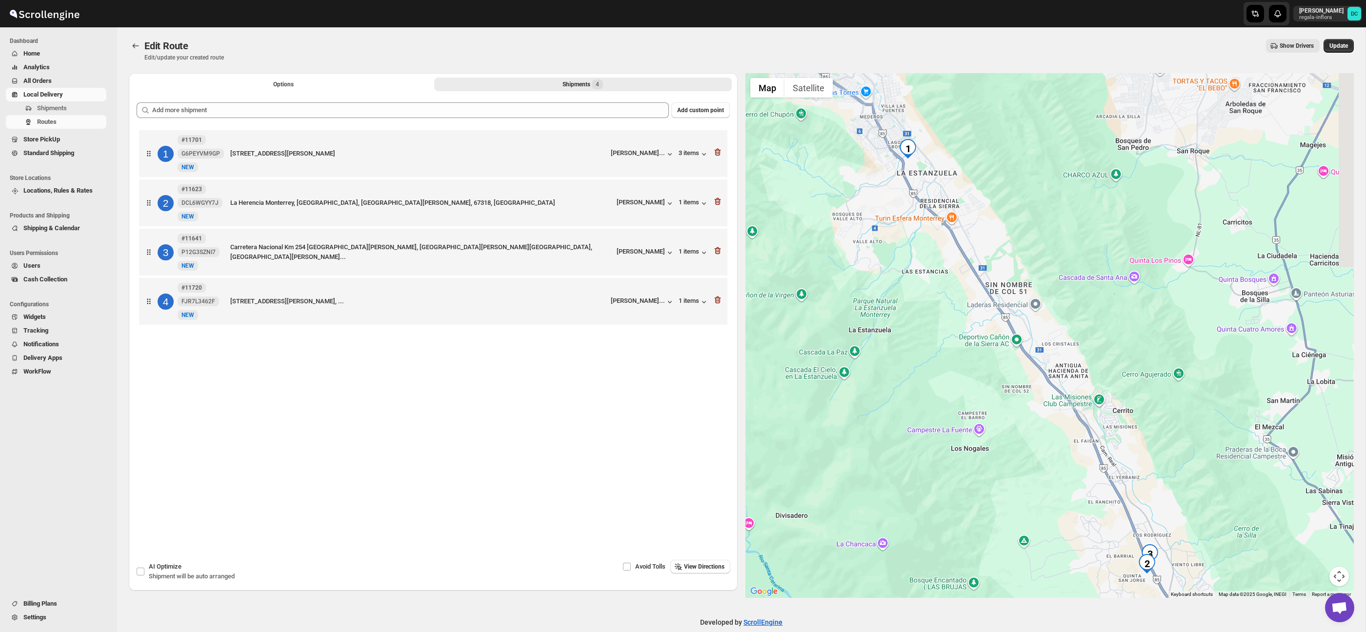
drag, startPoint x: 1155, startPoint y: 491, endPoint x: 1039, endPoint y: 389, distance: 155.3
click at [1038, 389] on div at bounding box center [1050, 335] width 609 height 525
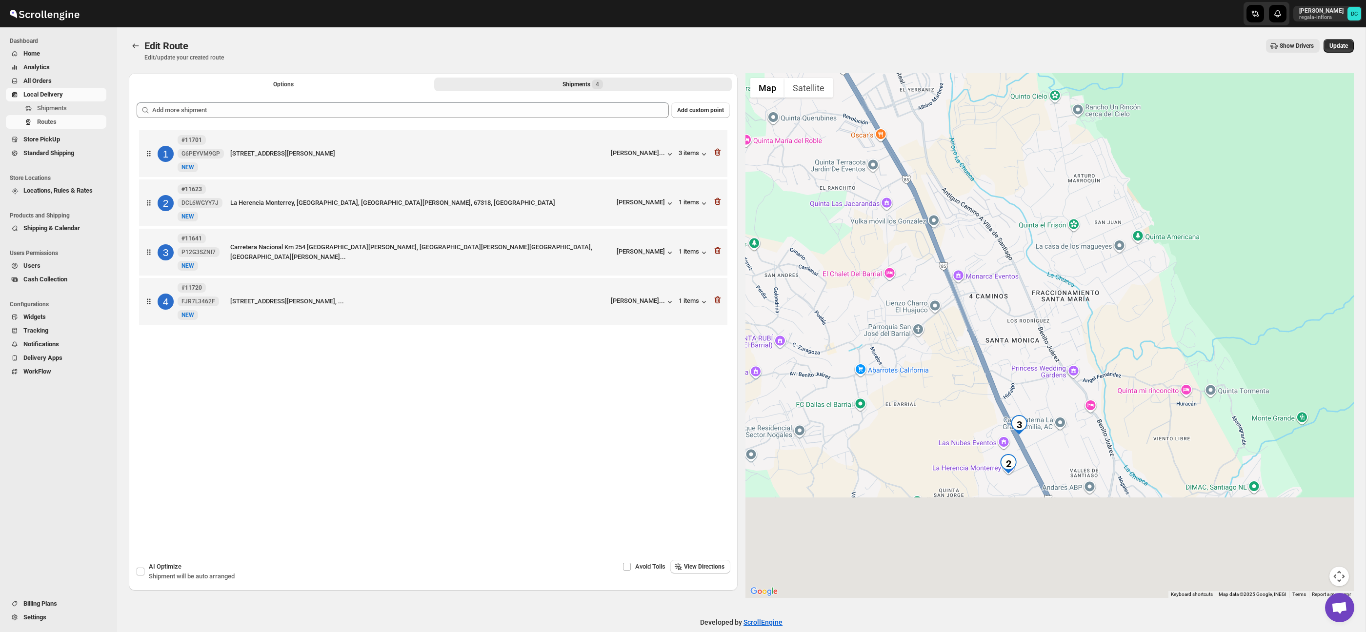
drag, startPoint x: 1019, startPoint y: 420, endPoint x: 889, endPoint y: 229, distance: 231.1
click at [889, 229] on div at bounding box center [1050, 335] width 609 height 525
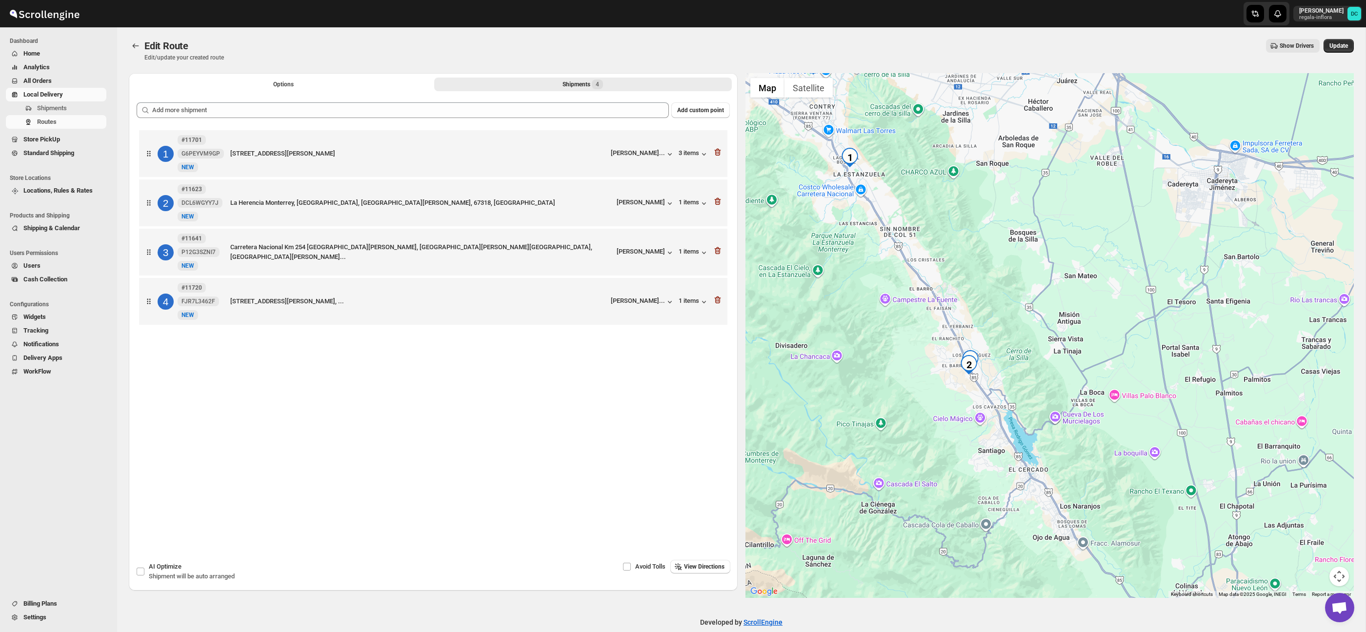
click at [860, 311] on div at bounding box center [1050, 335] width 609 height 525
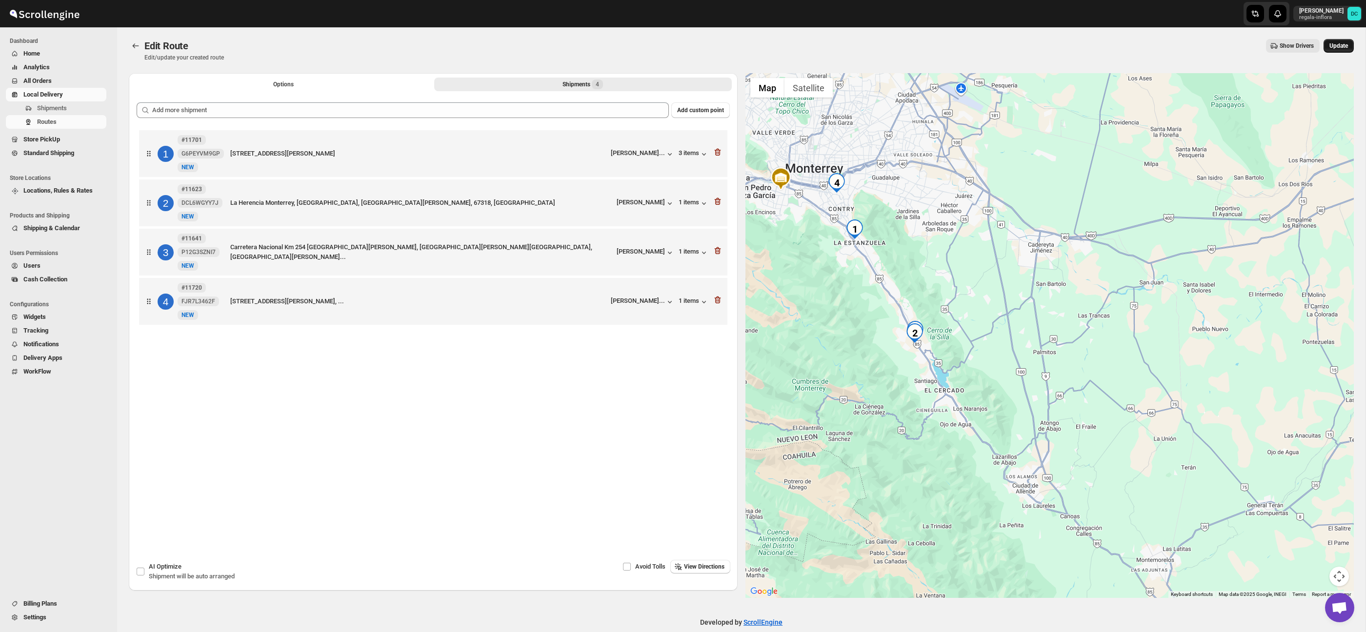
click at [1337, 42] on span "Update" at bounding box center [1339, 46] width 19 height 8
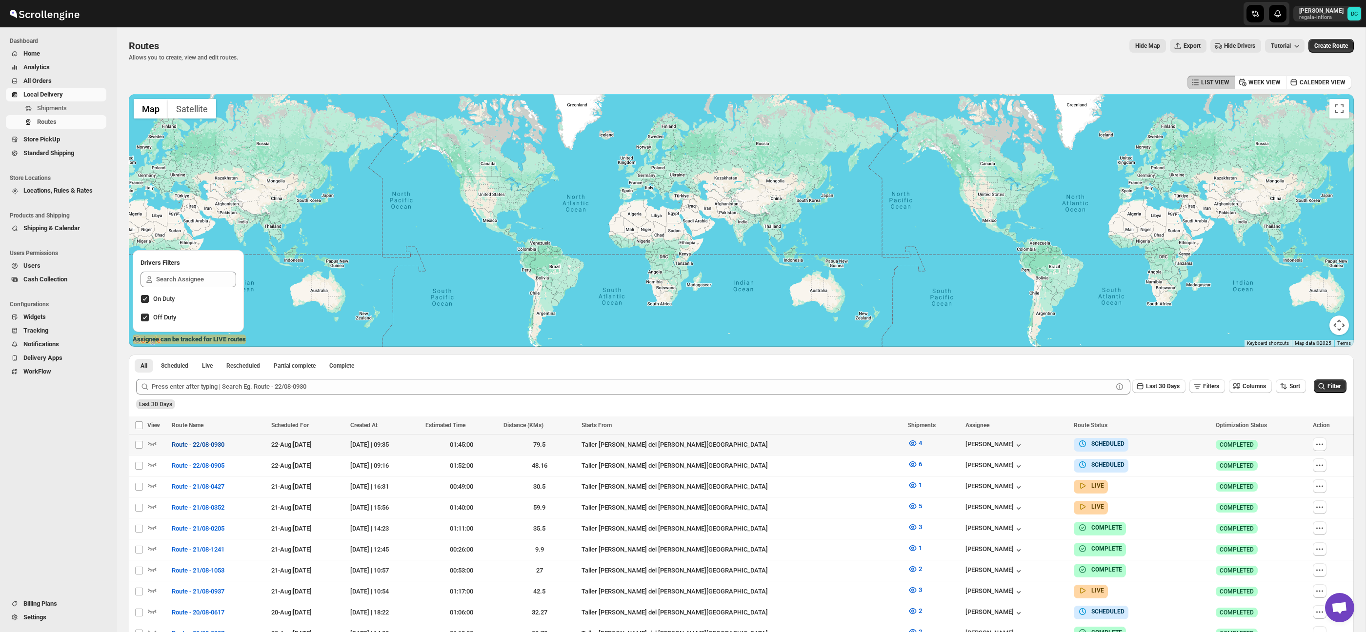
click at [222, 443] on span "Route - 22/08-0930" at bounding box center [198, 445] width 53 height 10
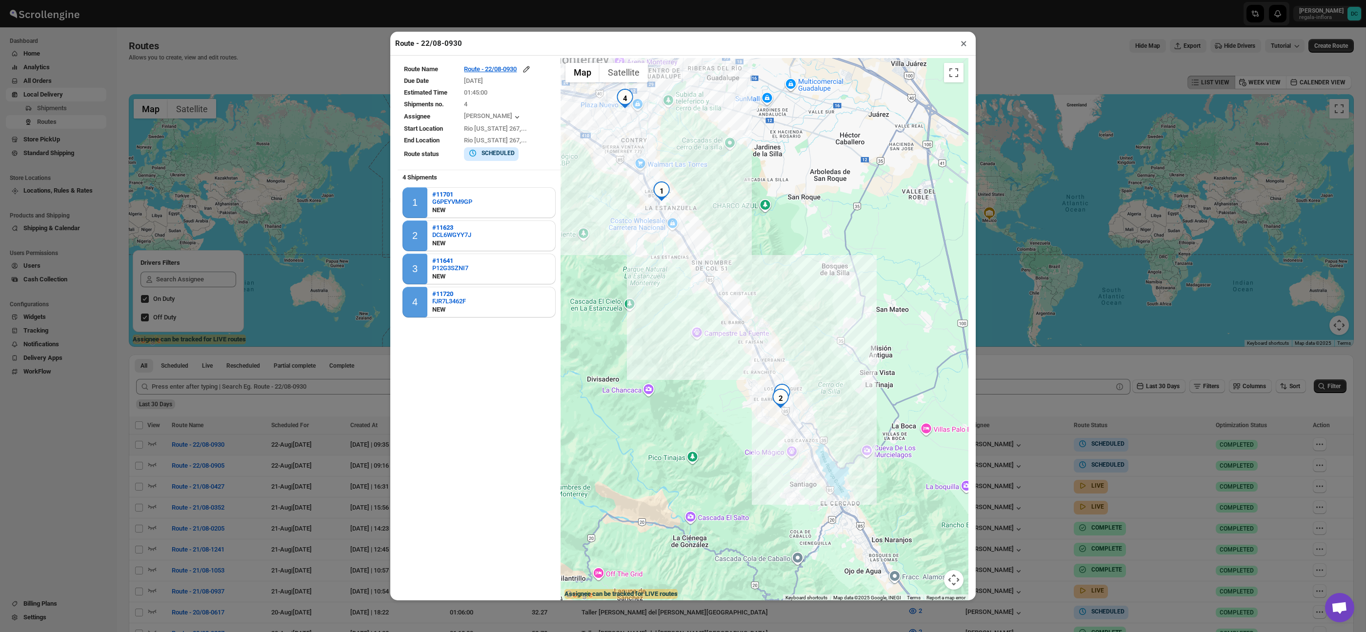
drag, startPoint x: 714, startPoint y: 458, endPoint x: 633, endPoint y: 404, distance: 98.1
click at [633, 404] on div at bounding box center [765, 330] width 408 height 544
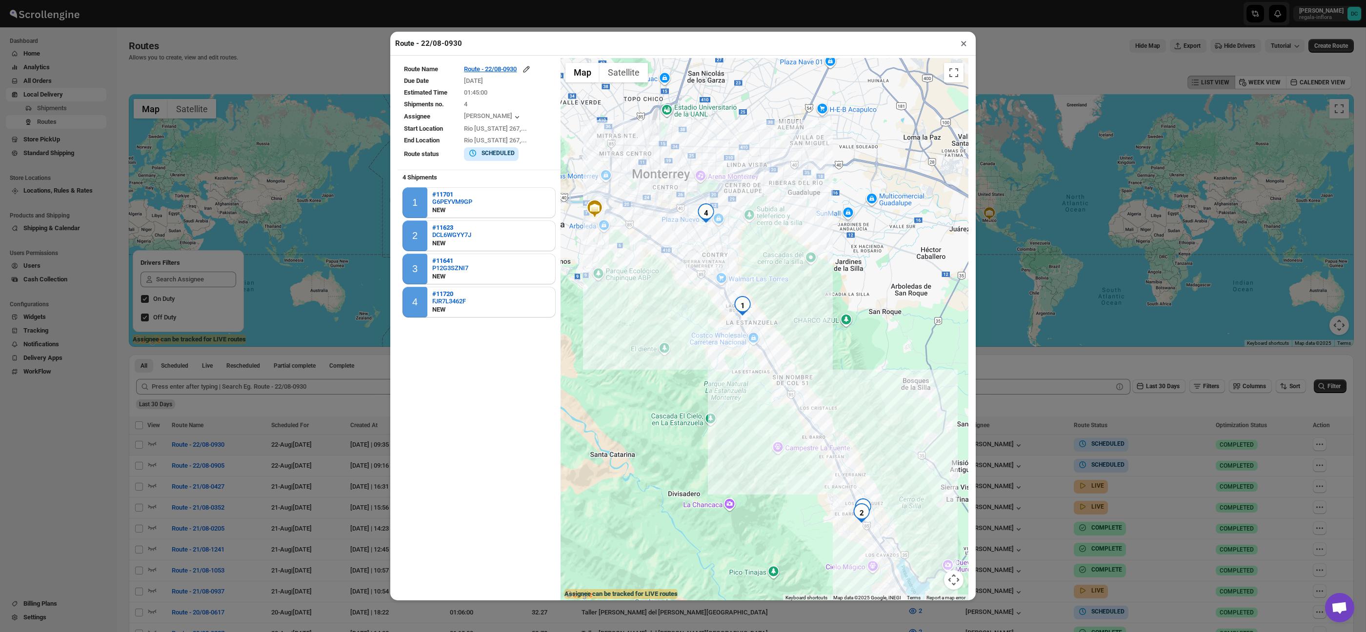
drag, startPoint x: 734, startPoint y: 336, endPoint x: 815, endPoint y: 451, distance: 140.4
click at [815, 451] on div at bounding box center [765, 330] width 408 height 544
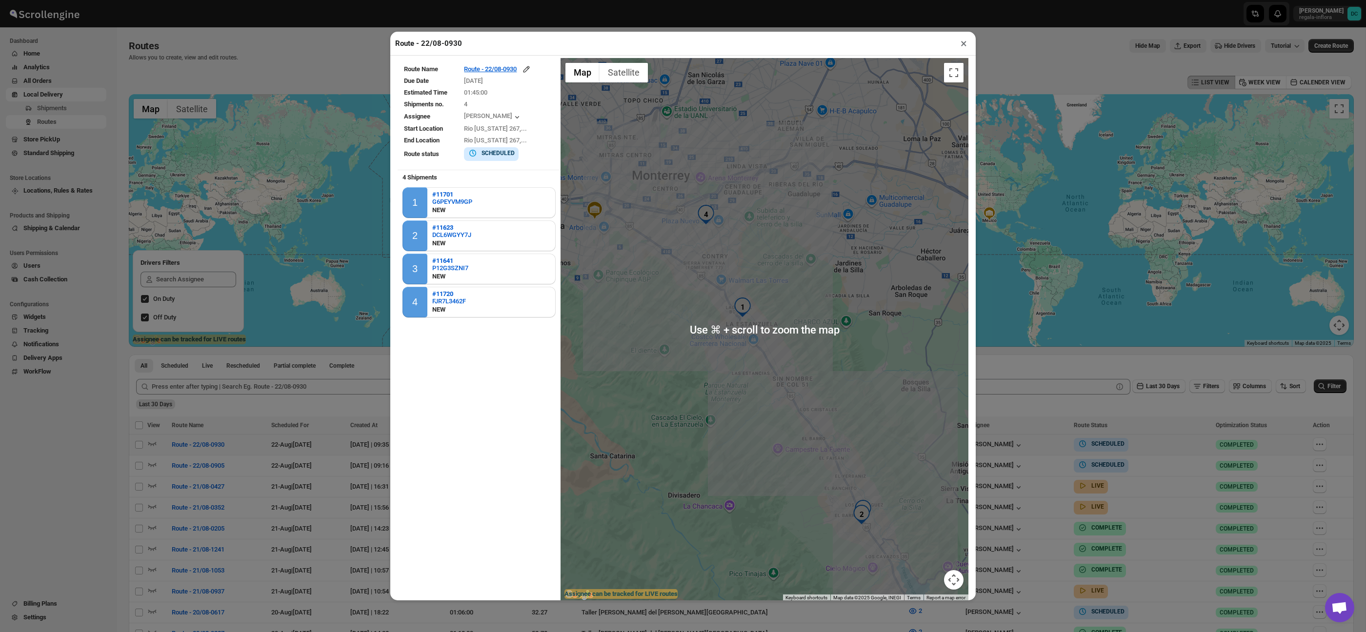
scroll to position [8, 0]
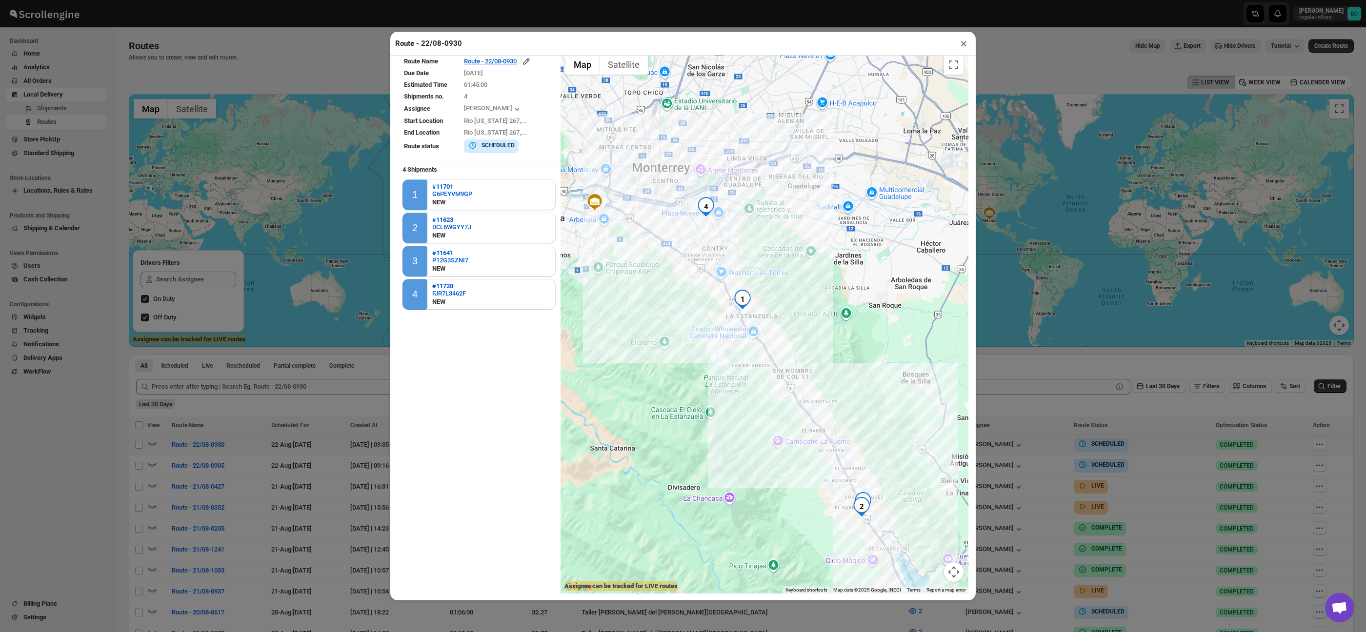
click at [963, 46] on button "×" at bounding box center [964, 44] width 14 height 14
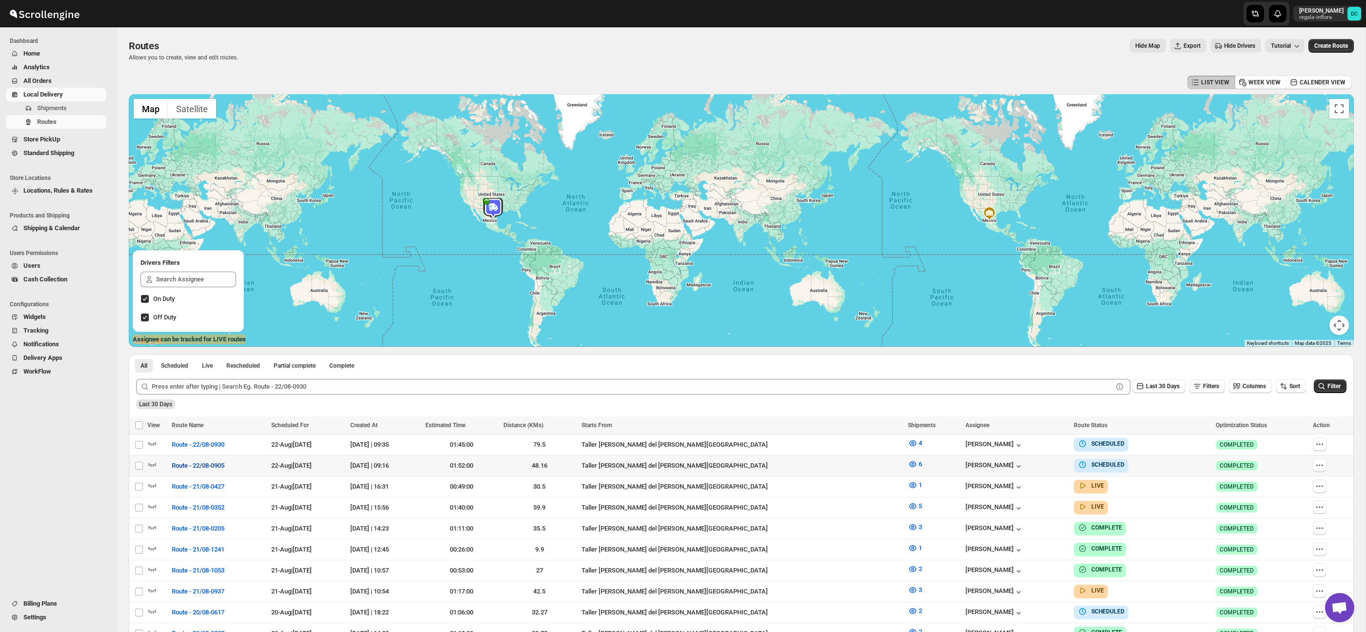
click at [215, 465] on span "Route - 22/08-0905" at bounding box center [198, 466] width 53 height 10
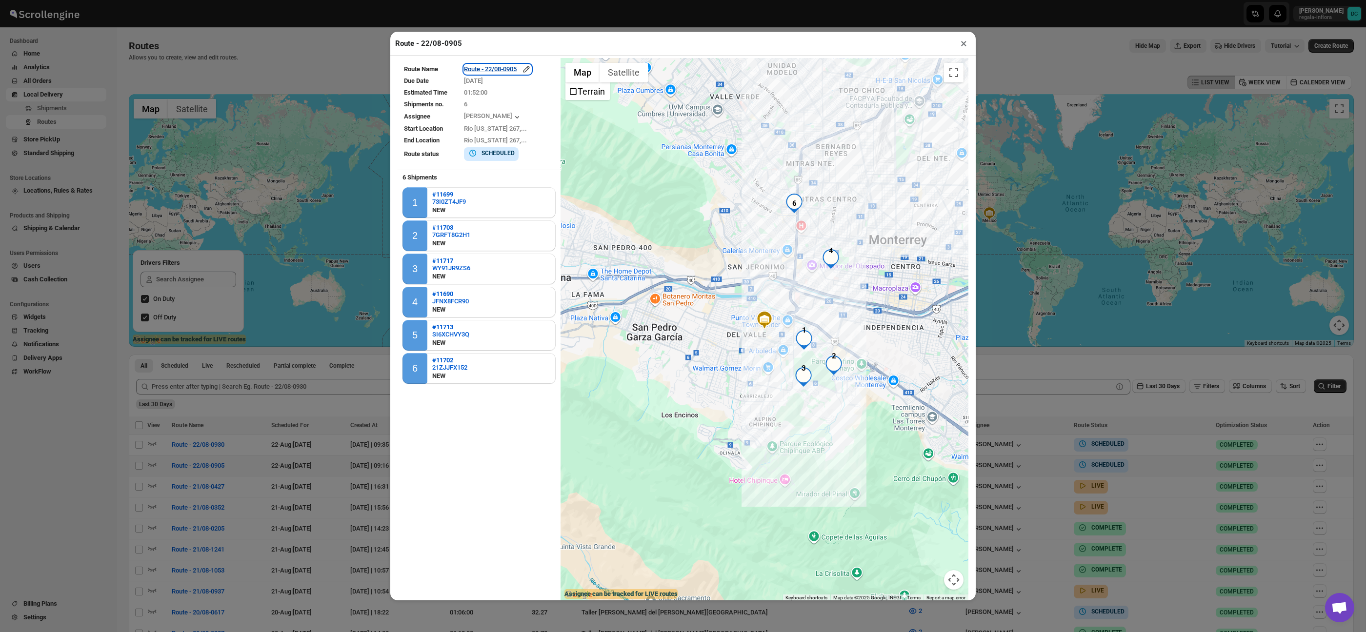
click at [531, 65] on icon "button" at bounding box center [527, 69] width 10 height 10
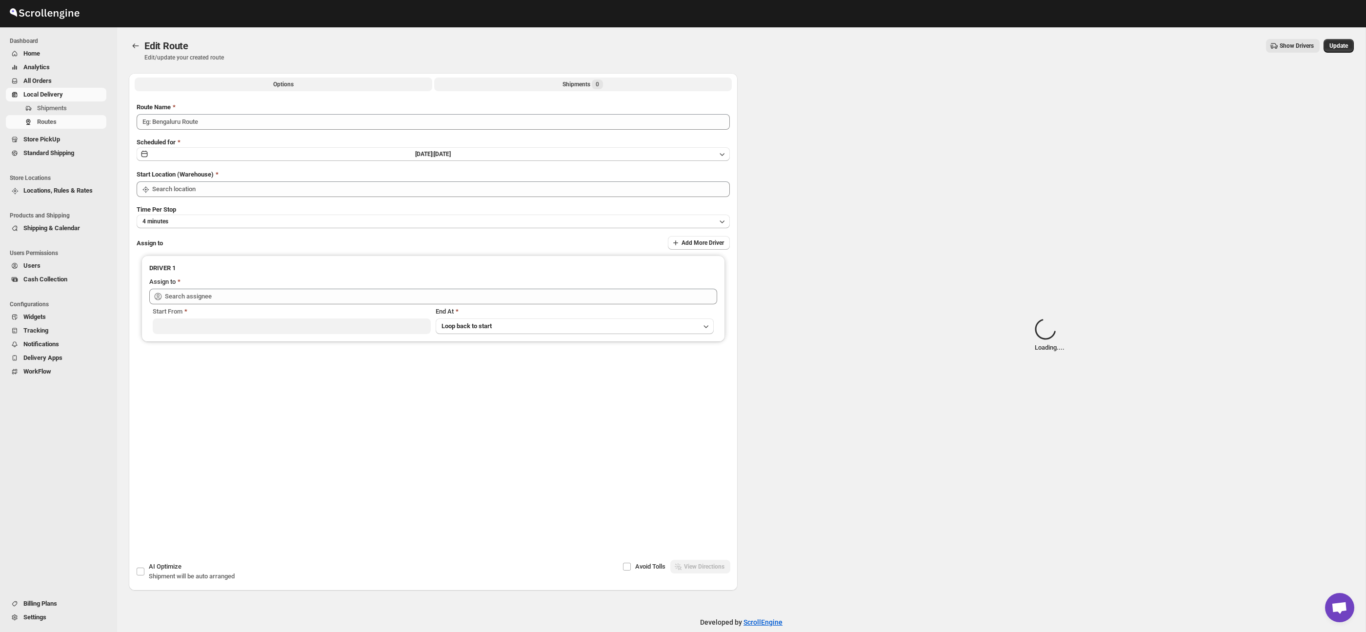
click at [540, 79] on button "Shipments 0" at bounding box center [583, 85] width 298 height 14
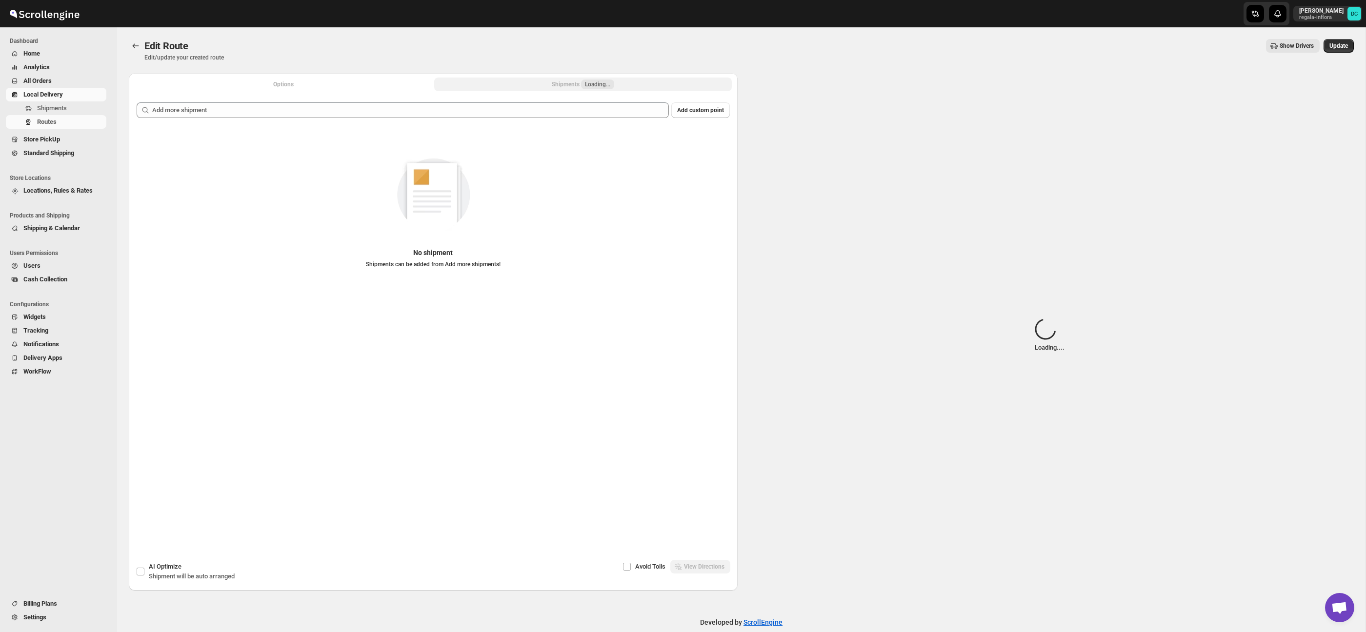
click at [377, 85] on button "Options" at bounding box center [284, 85] width 298 height 14
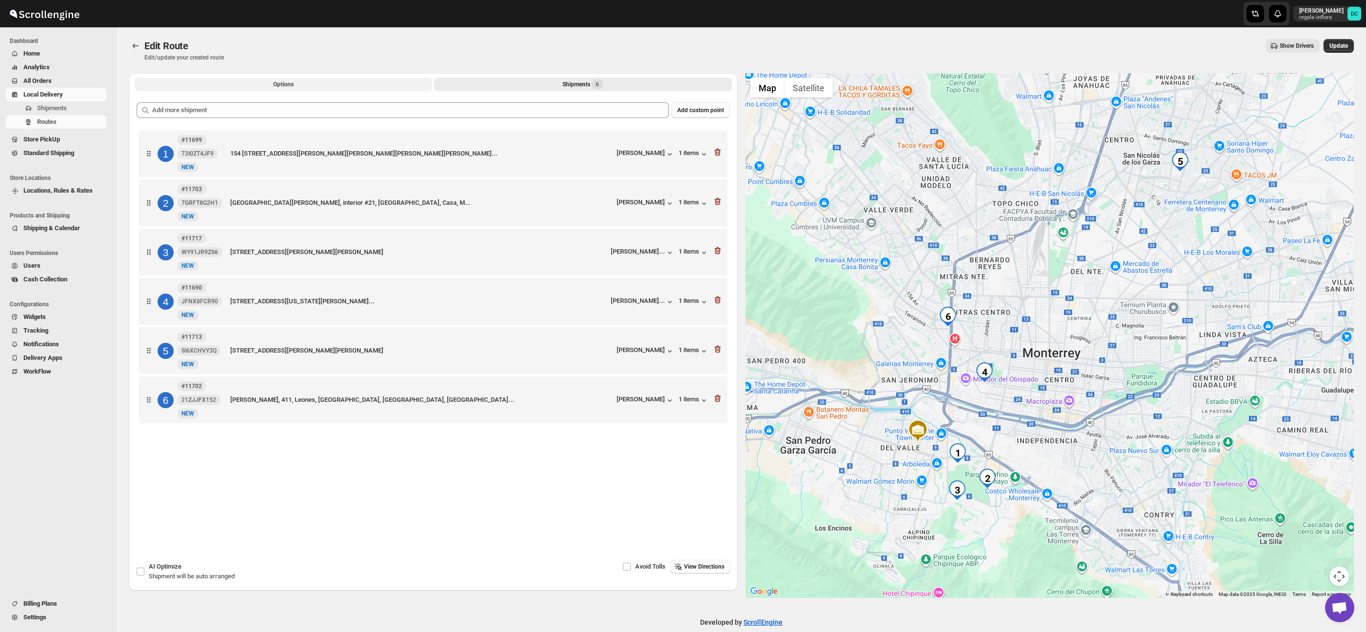
click at [239, 82] on button "Options" at bounding box center [284, 85] width 298 height 14
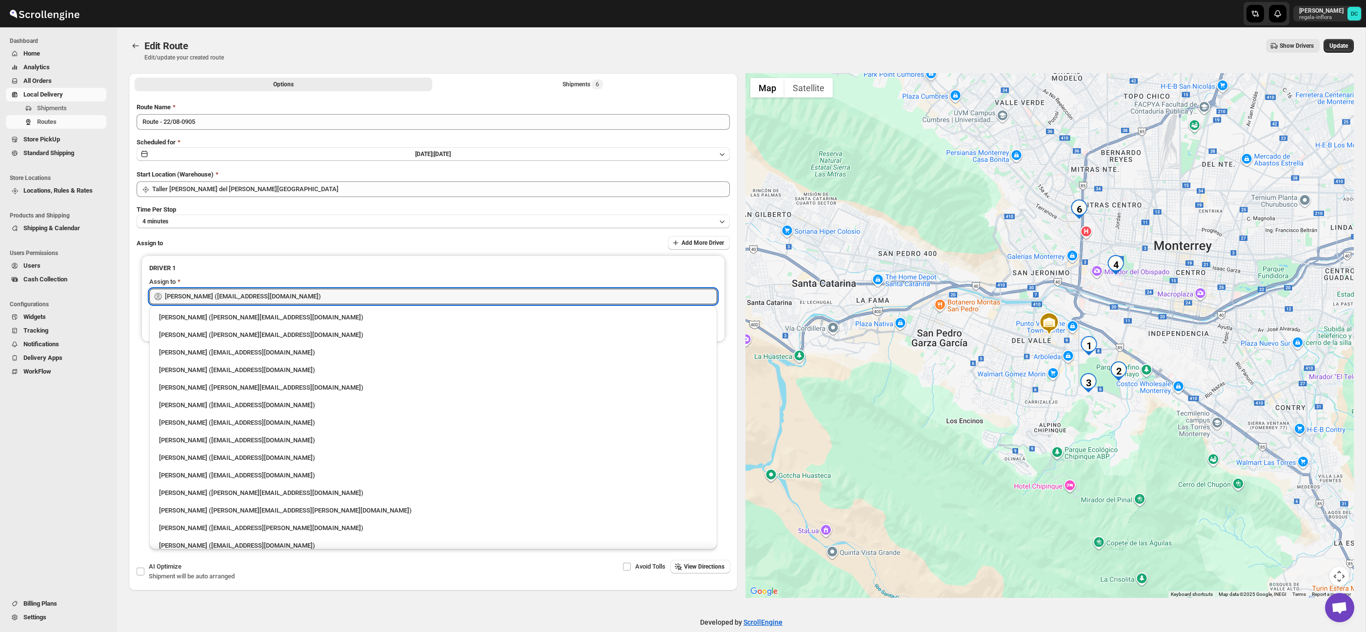
click at [268, 304] on div "Skip to content DAVID CORONADO regala-inflora DC Dashboard Home Analytics All O…" at bounding box center [683, 323] width 1366 height 647
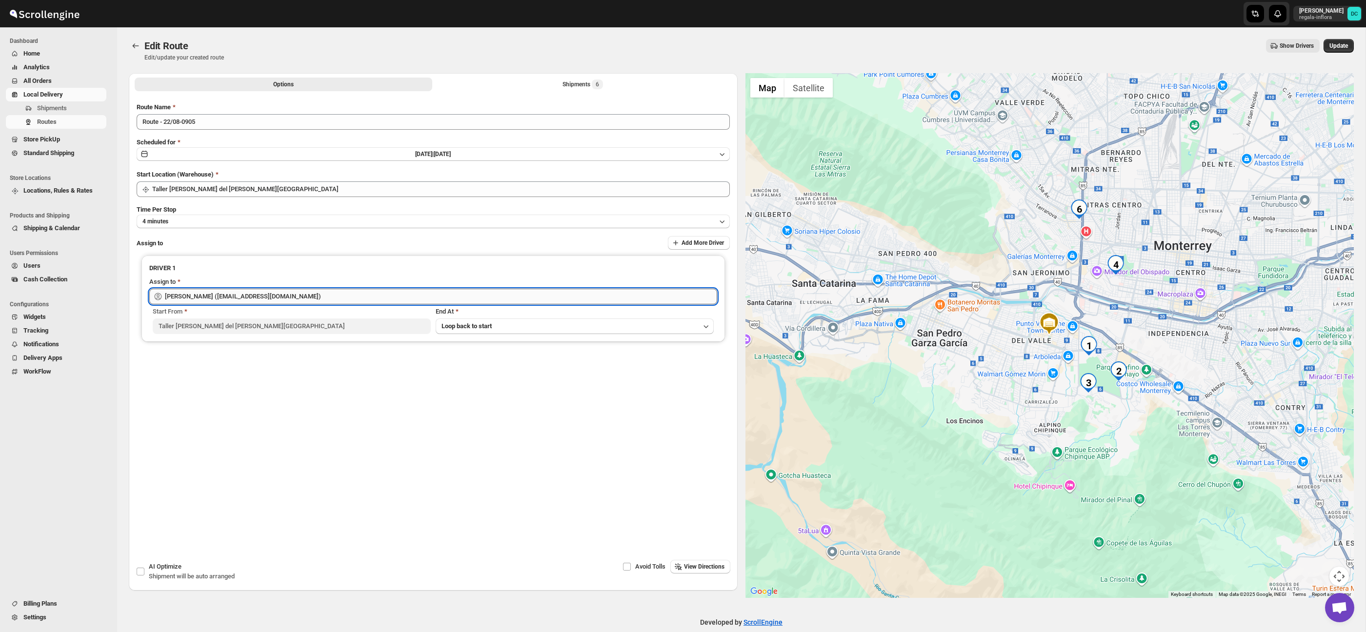
click at [267, 300] on input "[PERSON_NAME] ([EMAIL_ADDRESS][DOMAIN_NAME])" at bounding box center [441, 297] width 552 height 16
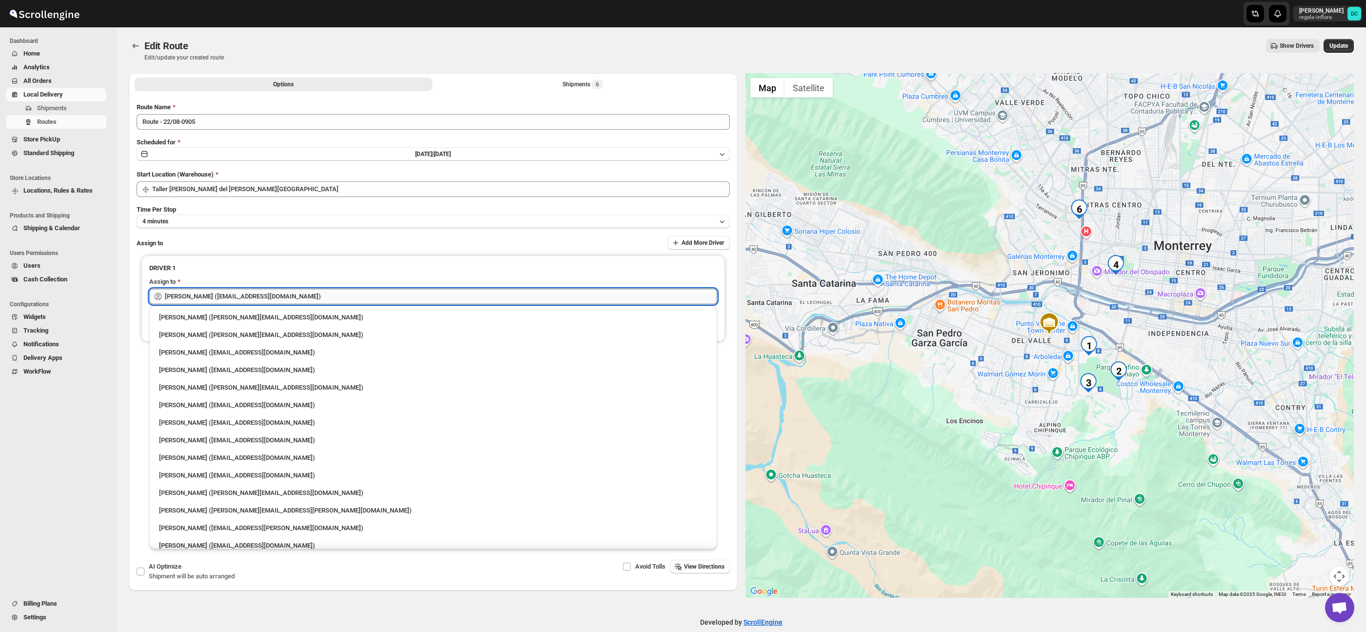
click at [267, 300] on input "[PERSON_NAME] ([EMAIL_ADDRESS][DOMAIN_NAME])" at bounding box center [441, 297] width 552 height 16
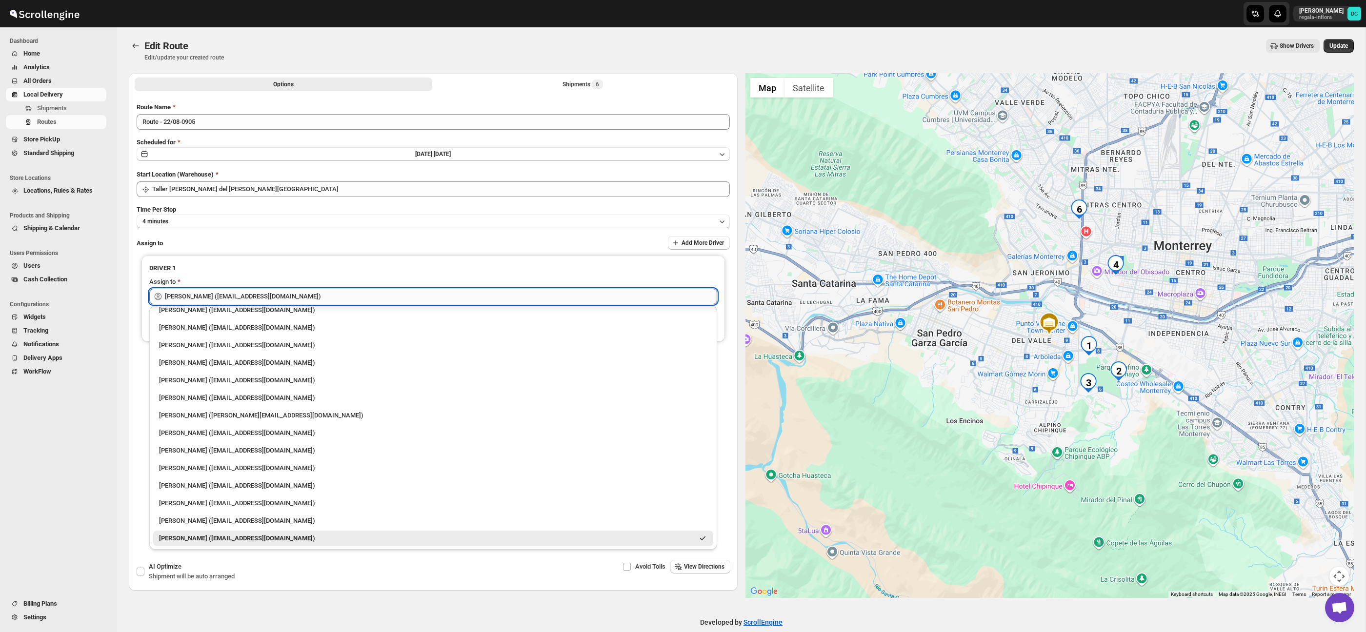
click at [267, 300] on input "[PERSON_NAME] ([EMAIL_ADDRESS][DOMAIN_NAME])" at bounding box center [441, 297] width 552 height 16
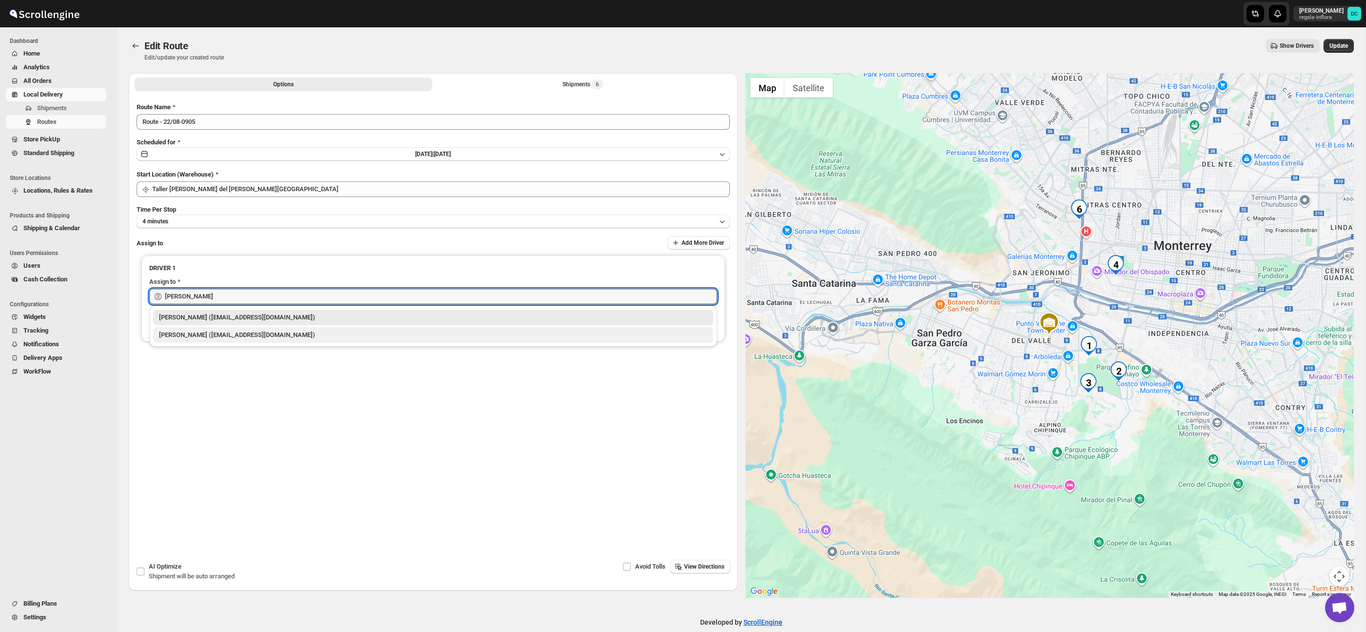
click at [252, 338] on div "[PERSON_NAME] ([EMAIL_ADDRESS][DOMAIN_NAME])" at bounding box center [433, 335] width 549 height 10
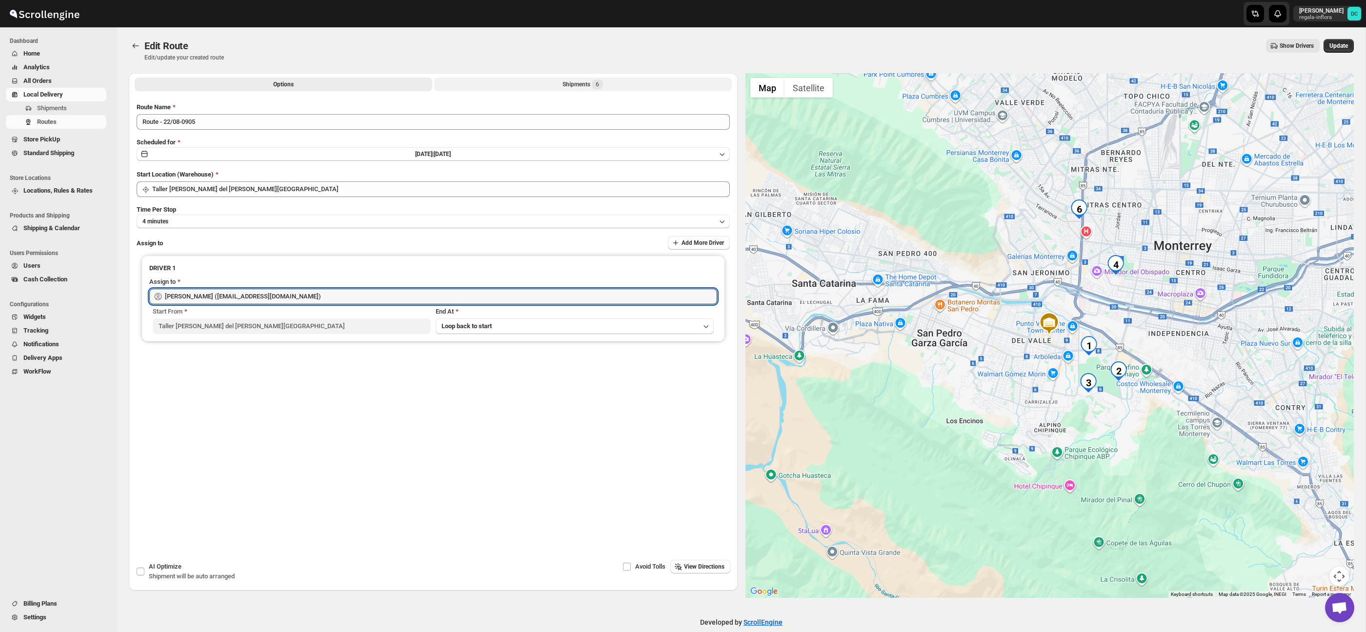
type input "[PERSON_NAME] ([EMAIL_ADDRESS][DOMAIN_NAME])"
click at [538, 85] on button "Shipments 6" at bounding box center [583, 85] width 298 height 14
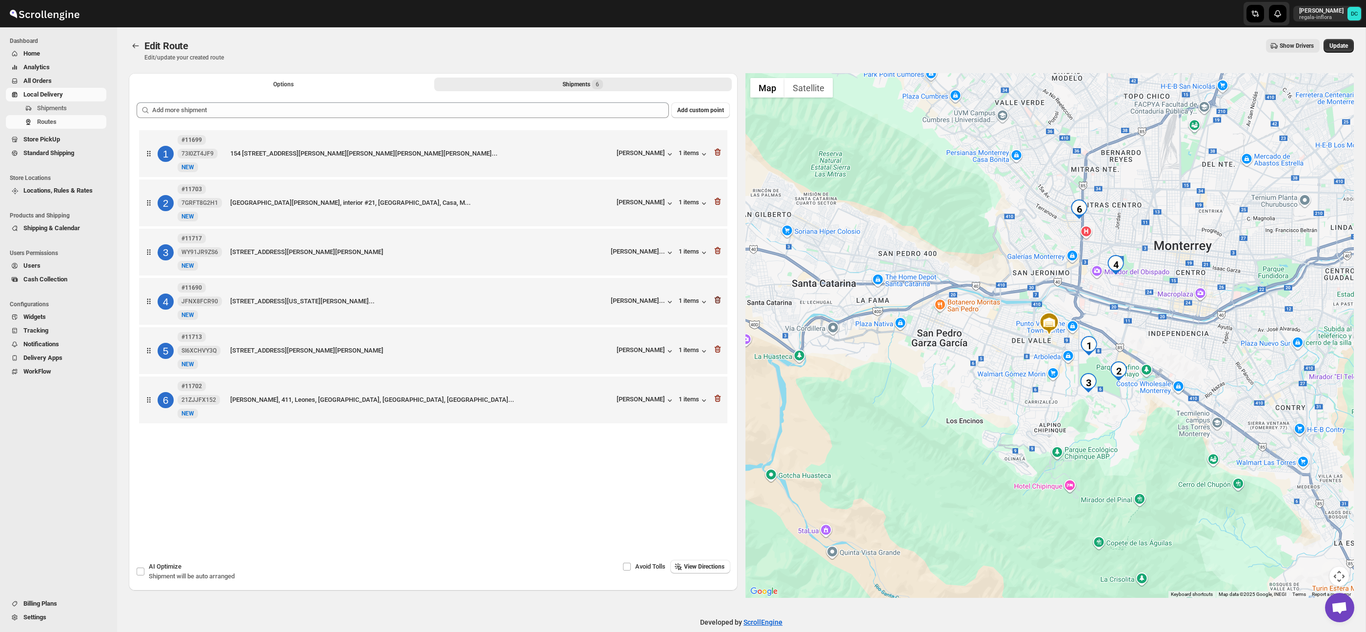
click at [716, 304] on icon "button" at bounding box center [717, 300] width 6 height 7
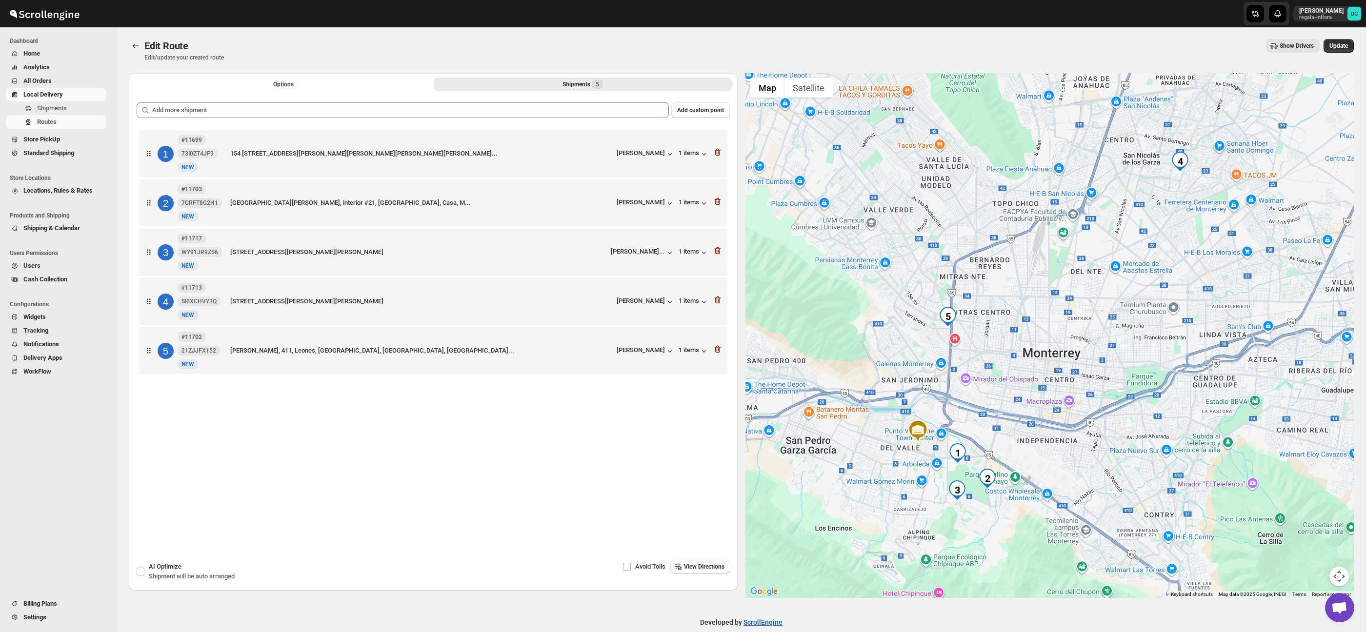
click at [716, 304] on icon "button" at bounding box center [717, 300] width 6 height 7
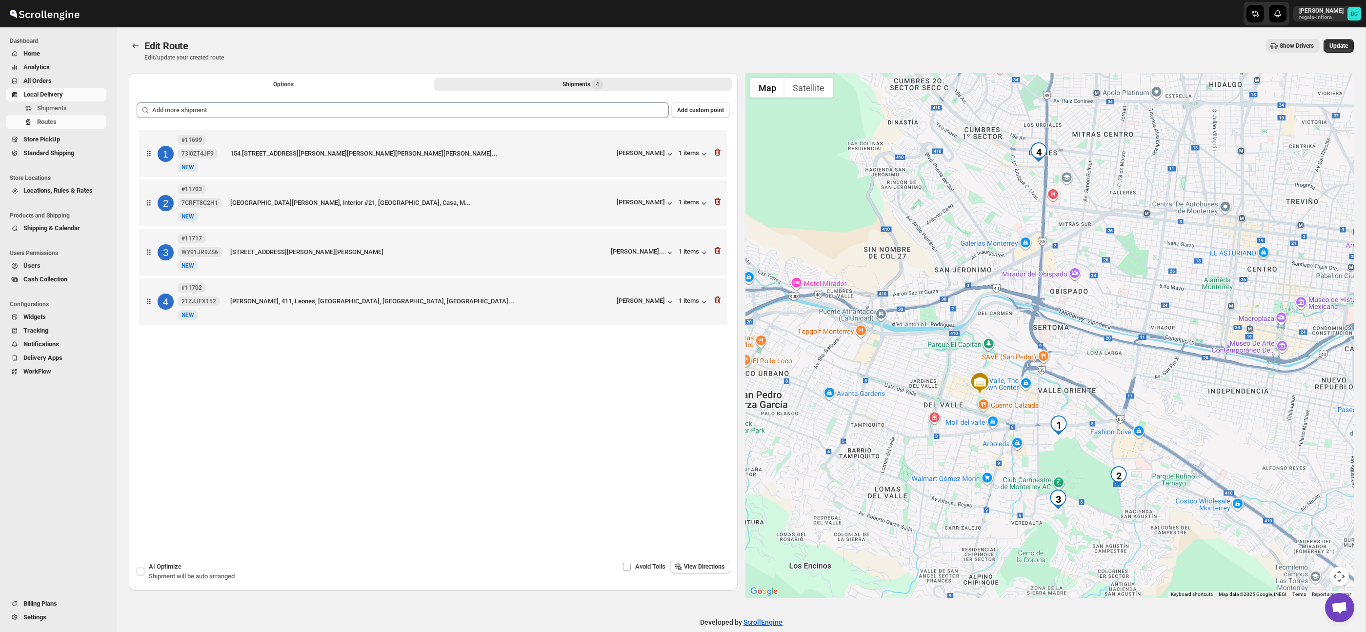
click at [716, 304] on icon "button" at bounding box center [717, 300] width 6 height 7
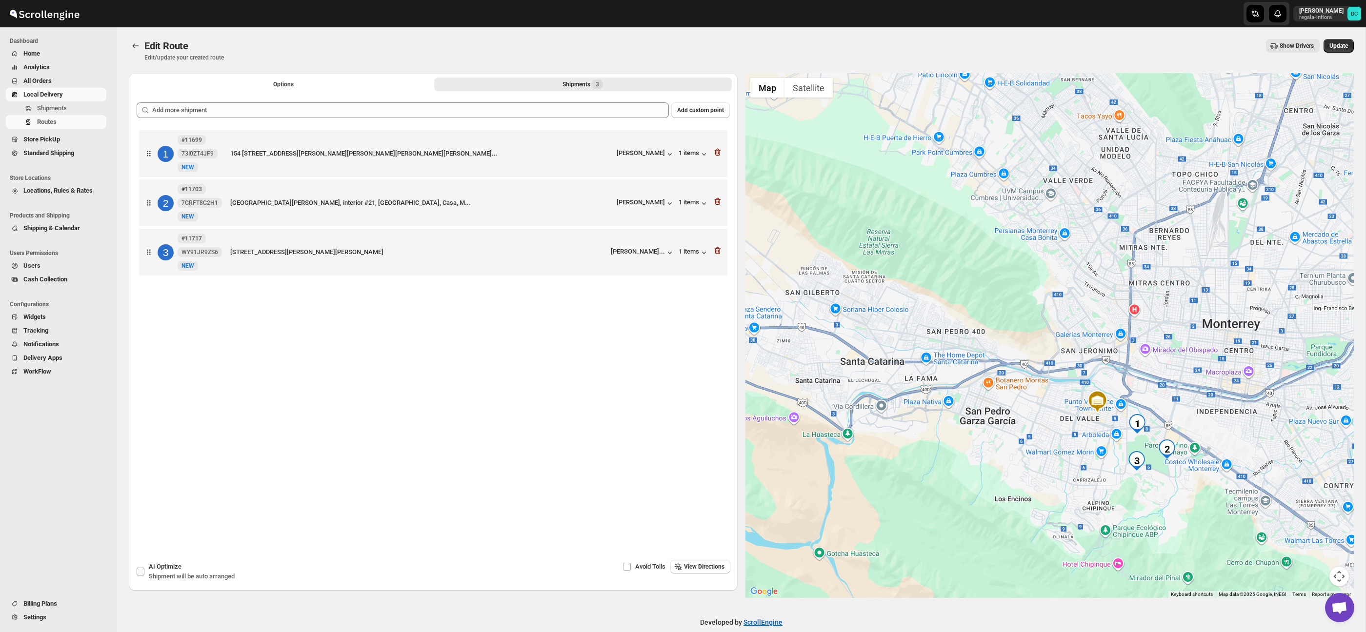
click at [157, 568] on span "AI Optimize" at bounding box center [165, 566] width 33 height 7
click at [144, 568] on input "AI Optimize Shipment will be auto arranged" at bounding box center [141, 572] width 8 height 8
checkbox input "true"
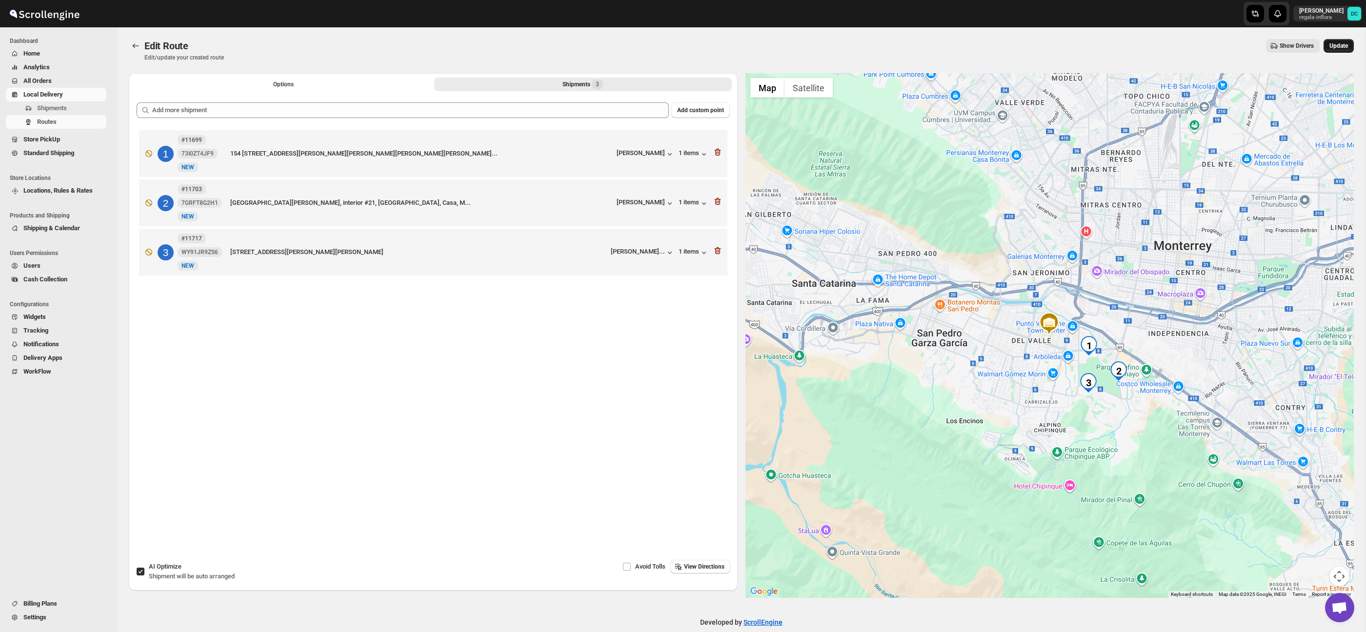
click at [1342, 49] on span "Update" at bounding box center [1339, 46] width 19 height 8
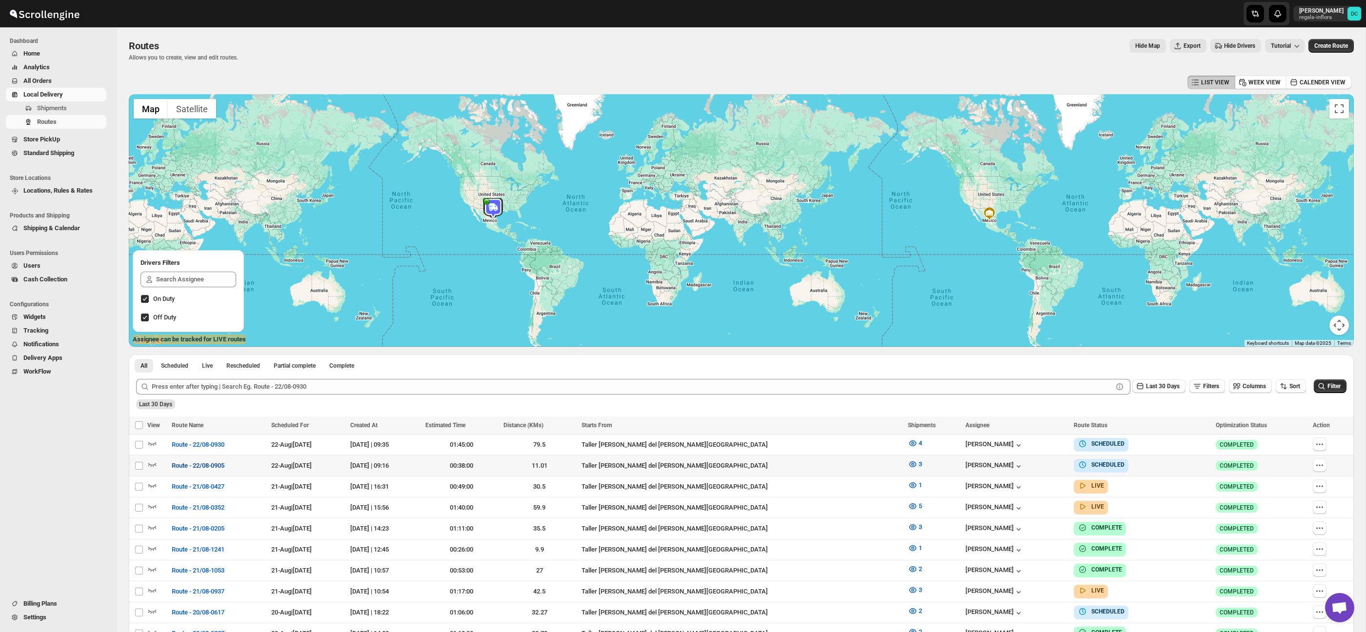
click at [214, 465] on span "Route - 22/08-0905" at bounding box center [198, 466] width 53 height 10
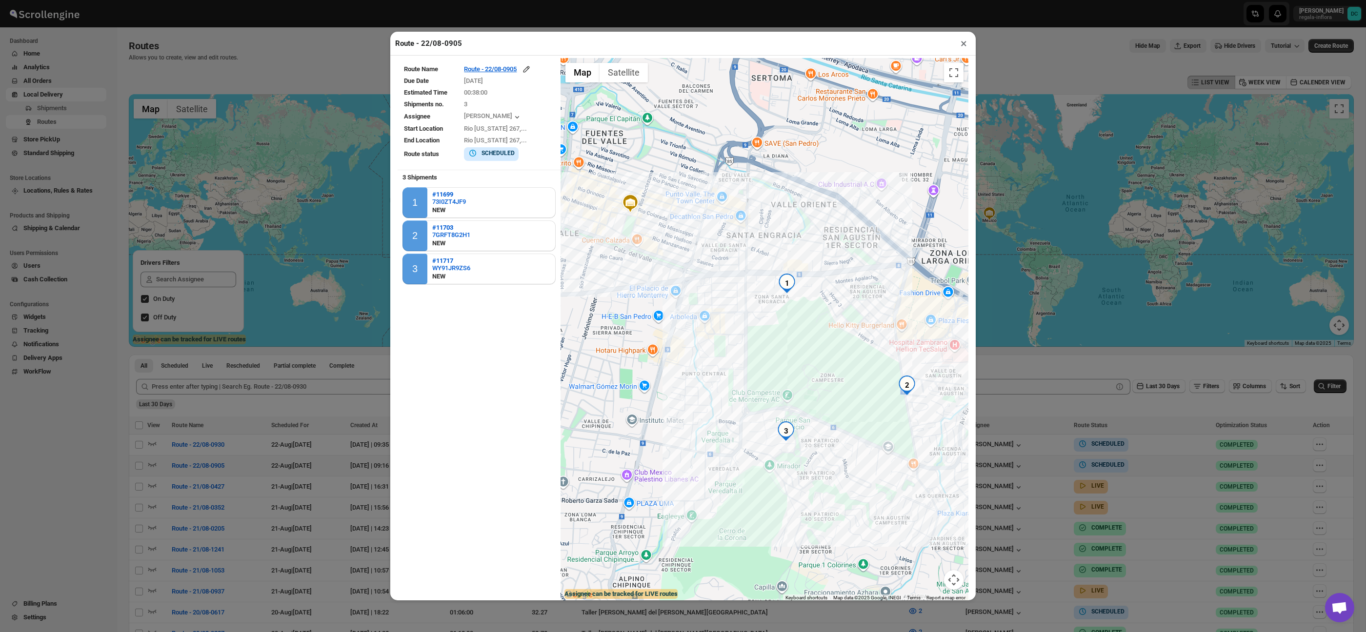
click at [963, 40] on button "×" at bounding box center [964, 44] width 14 height 14
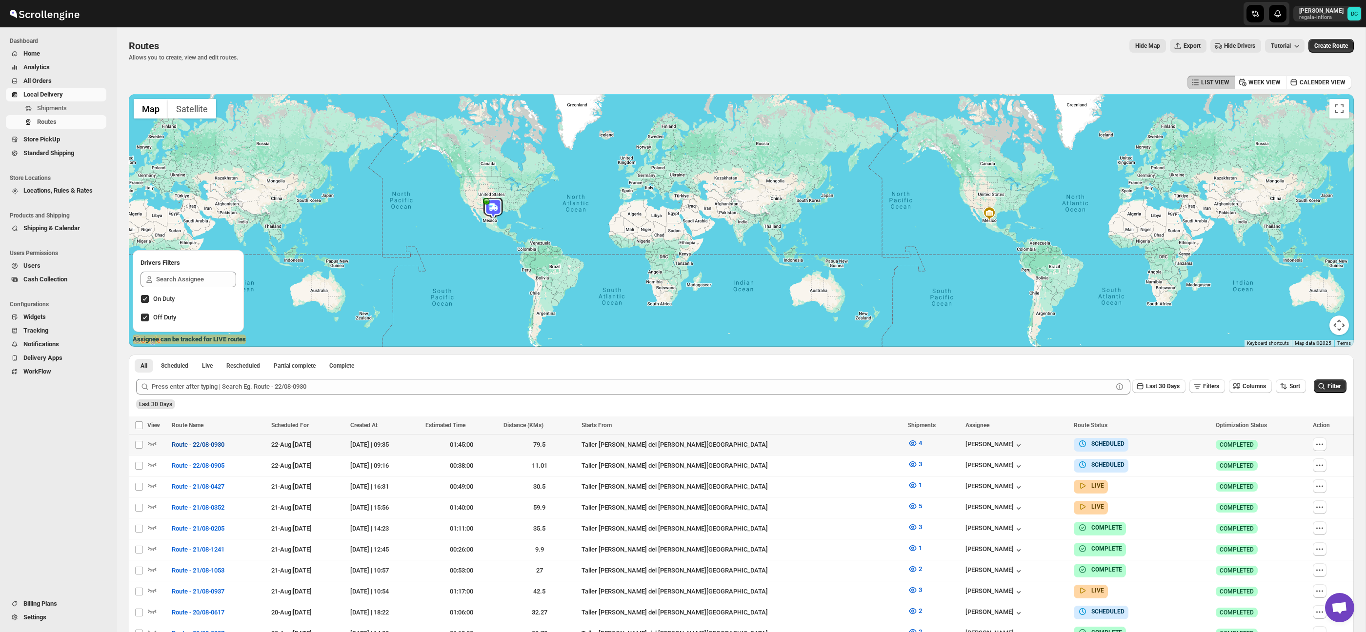
click at [224, 446] on span "Route - 22/08-0930" at bounding box center [198, 445] width 53 height 10
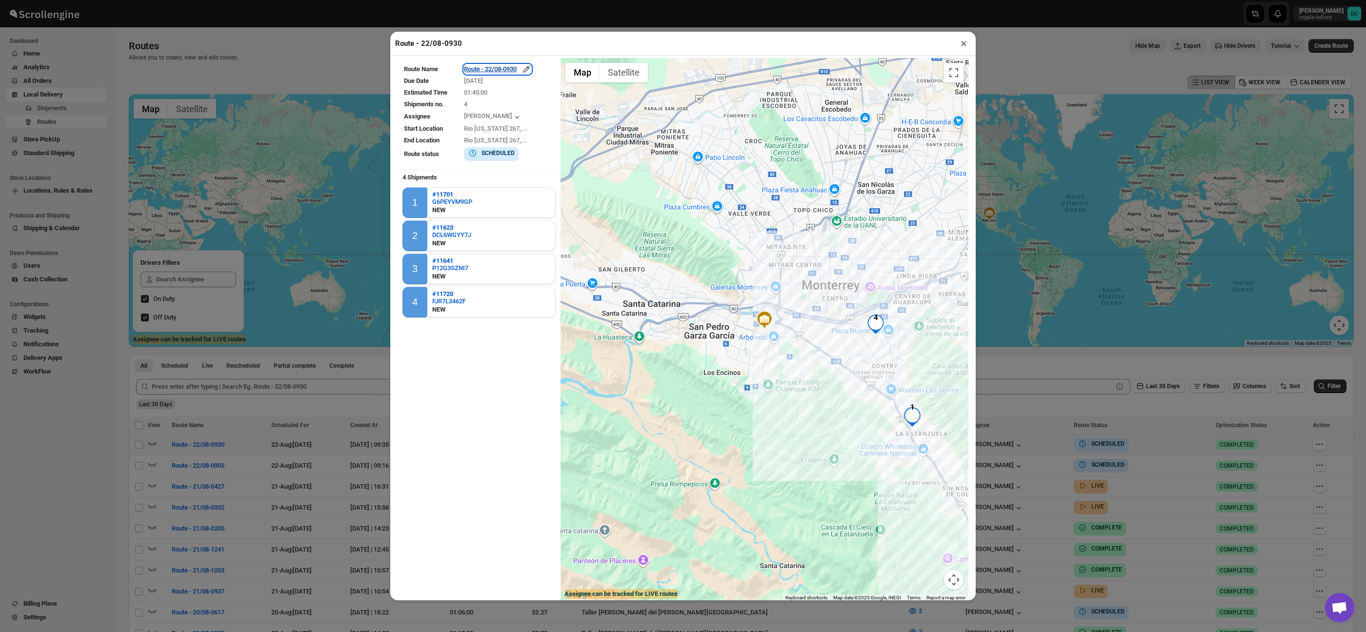
click at [530, 68] on icon "button" at bounding box center [527, 69] width 6 height 6
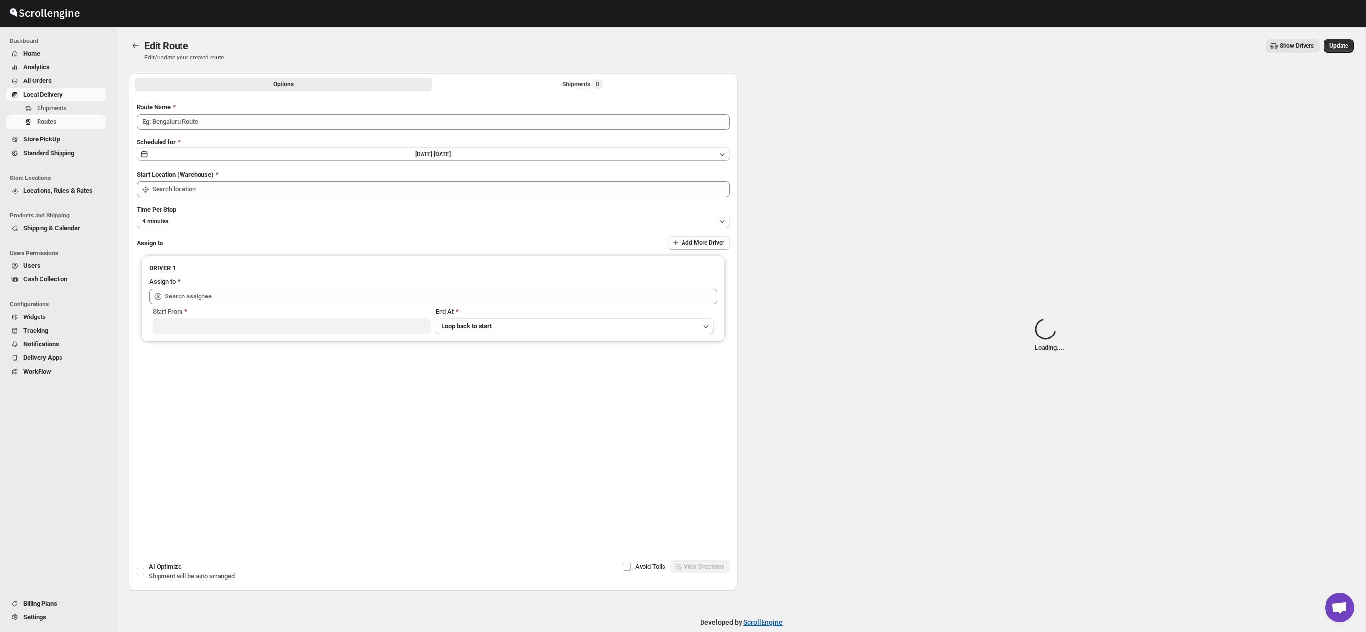
type input "Route - 22/08-0930"
click at [508, 82] on button "Shipments Loading..." at bounding box center [583, 85] width 298 height 14
type input "Taller [PERSON_NAME] del [PERSON_NAME][GEOGRAPHIC_DATA]"
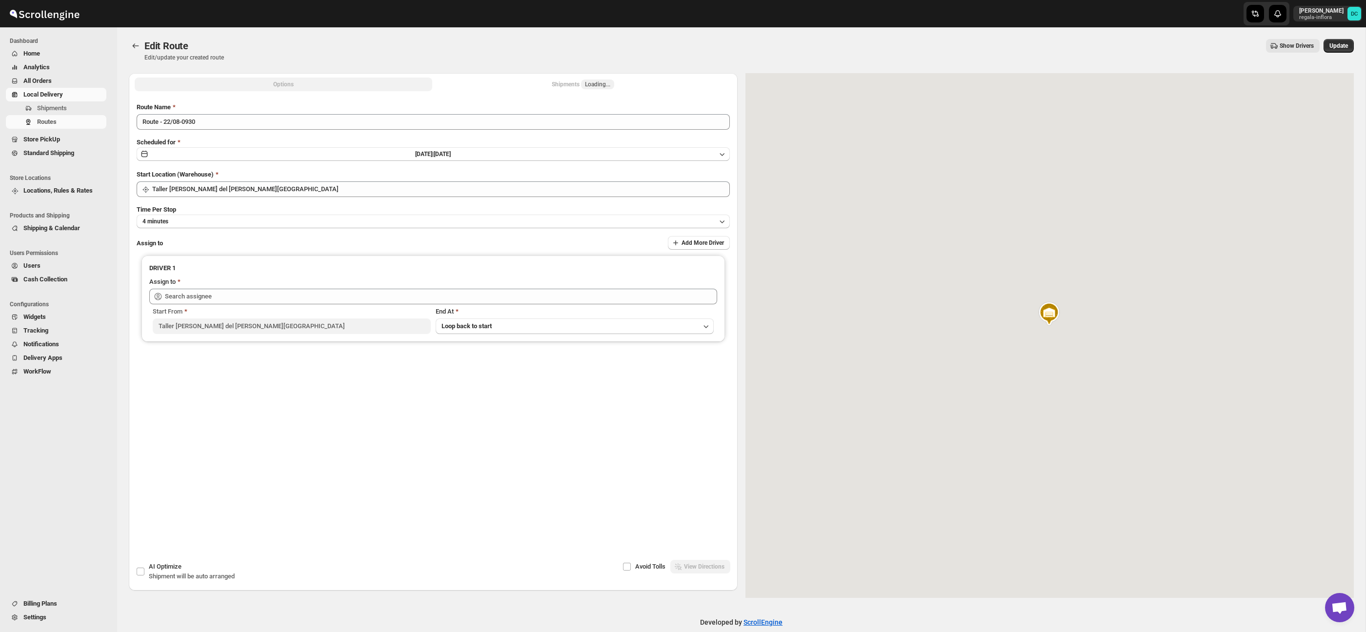
type input "[PERSON_NAME] ([EMAIL_ADDRESS][DOMAIN_NAME])"
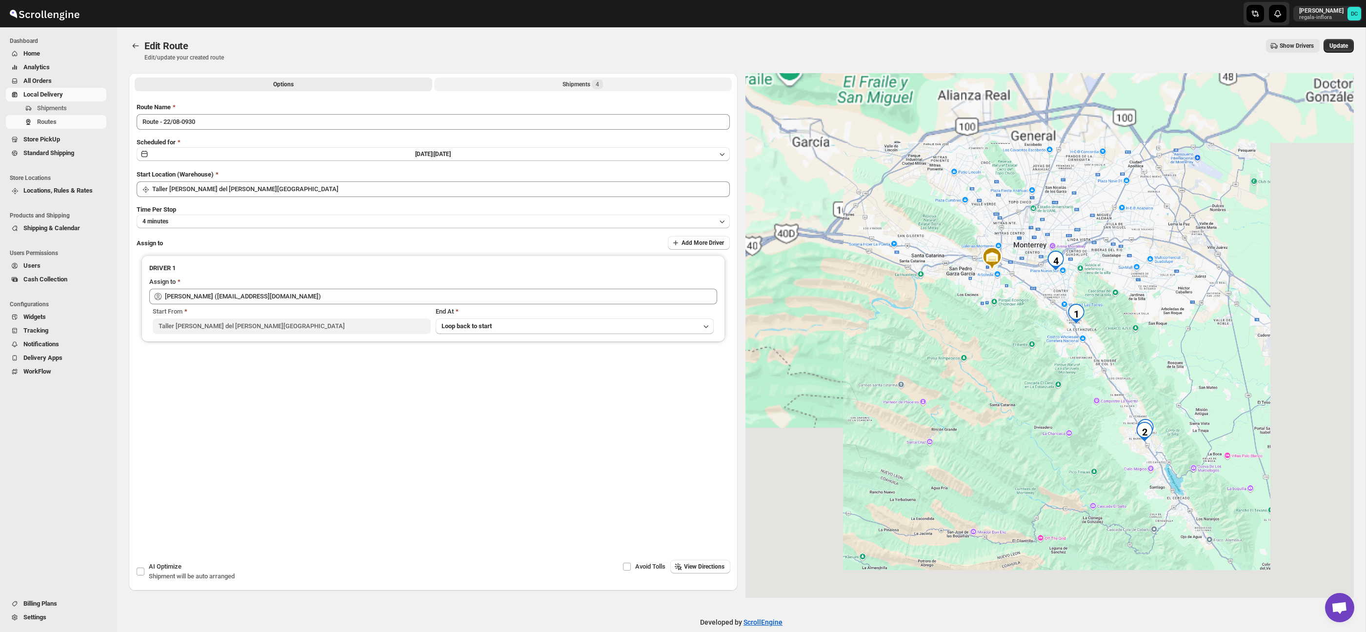
click at [515, 81] on button "Shipments 4" at bounding box center [583, 85] width 298 height 14
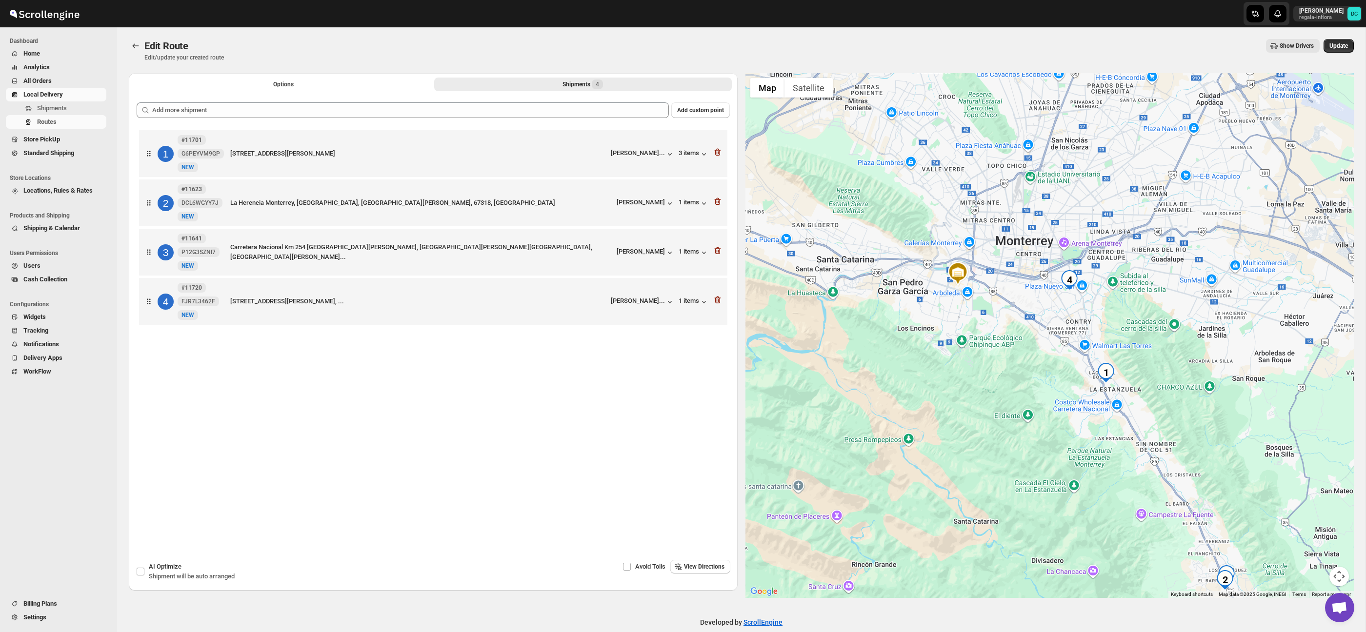
drag, startPoint x: 1153, startPoint y: 450, endPoint x: 1061, endPoint y: 400, distance: 104.6
click at [1061, 400] on div at bounding box center [1050, 335] width 609 height 525
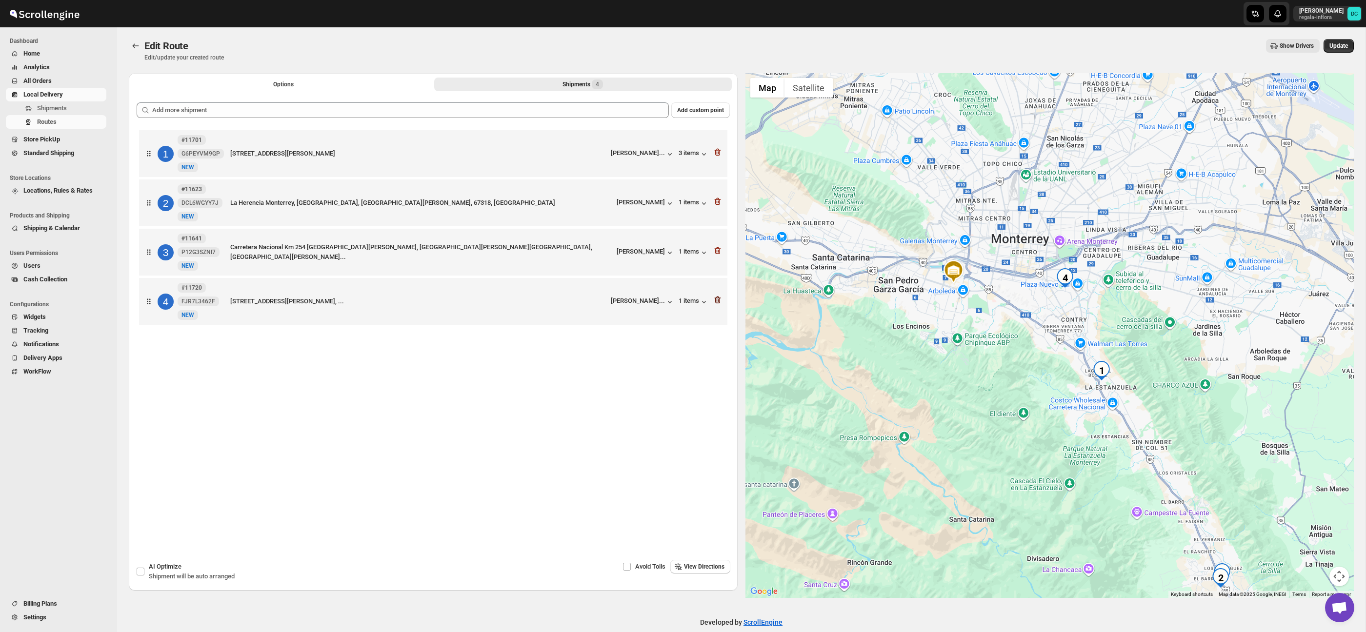
click at [718, 302] on icon "button" at bounding box center [718, 300] width 10 height 10
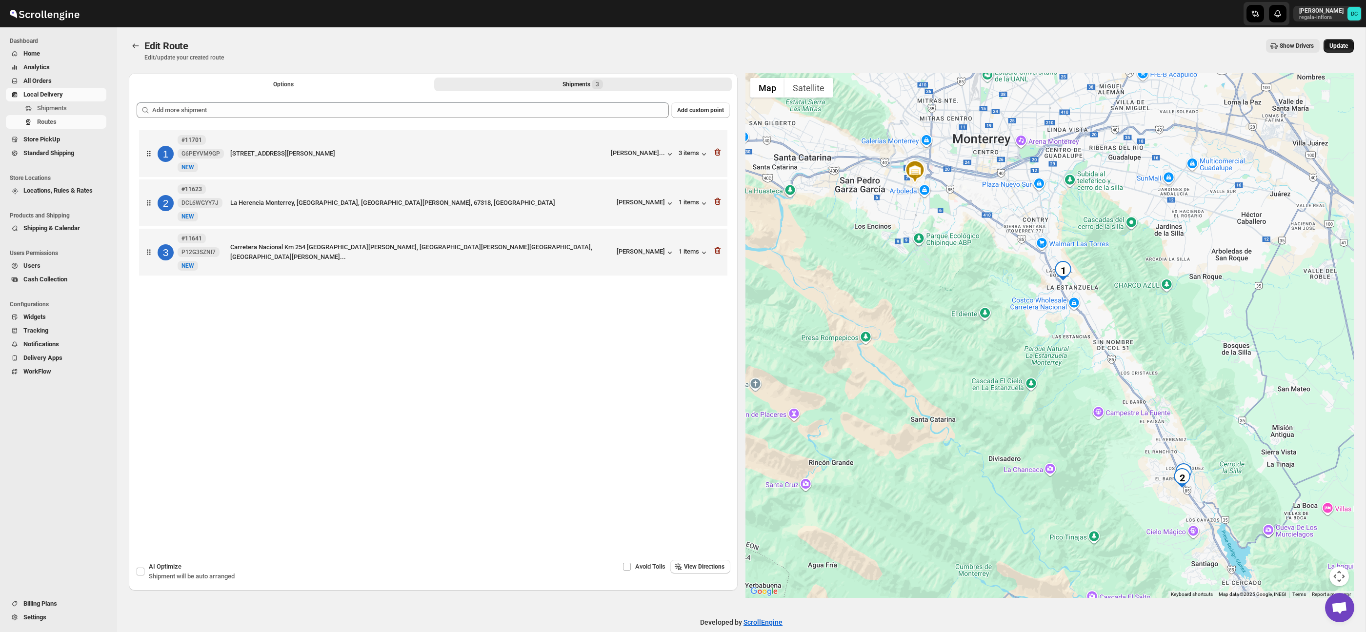
click at [1344, 49] on span "Update" at bounding box center [1339, 46] width 19 height 8
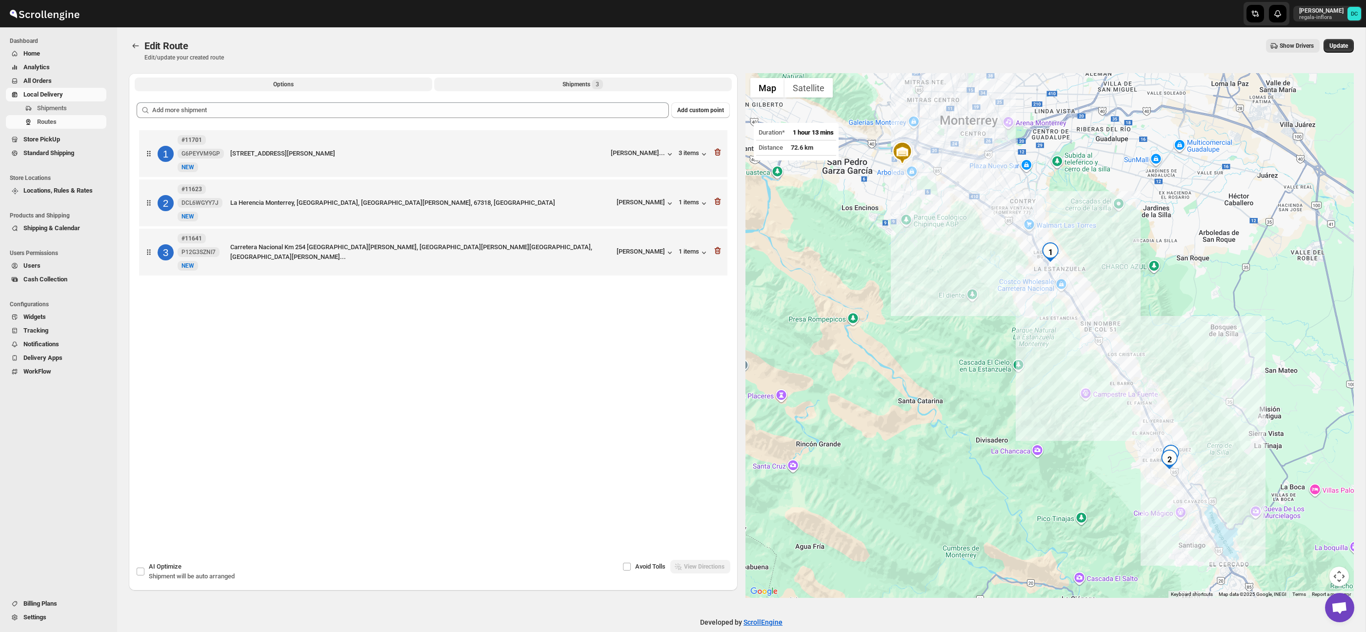
click at [307, 79] on button "Options" at bounding box center [284, 85] width 298 height 14
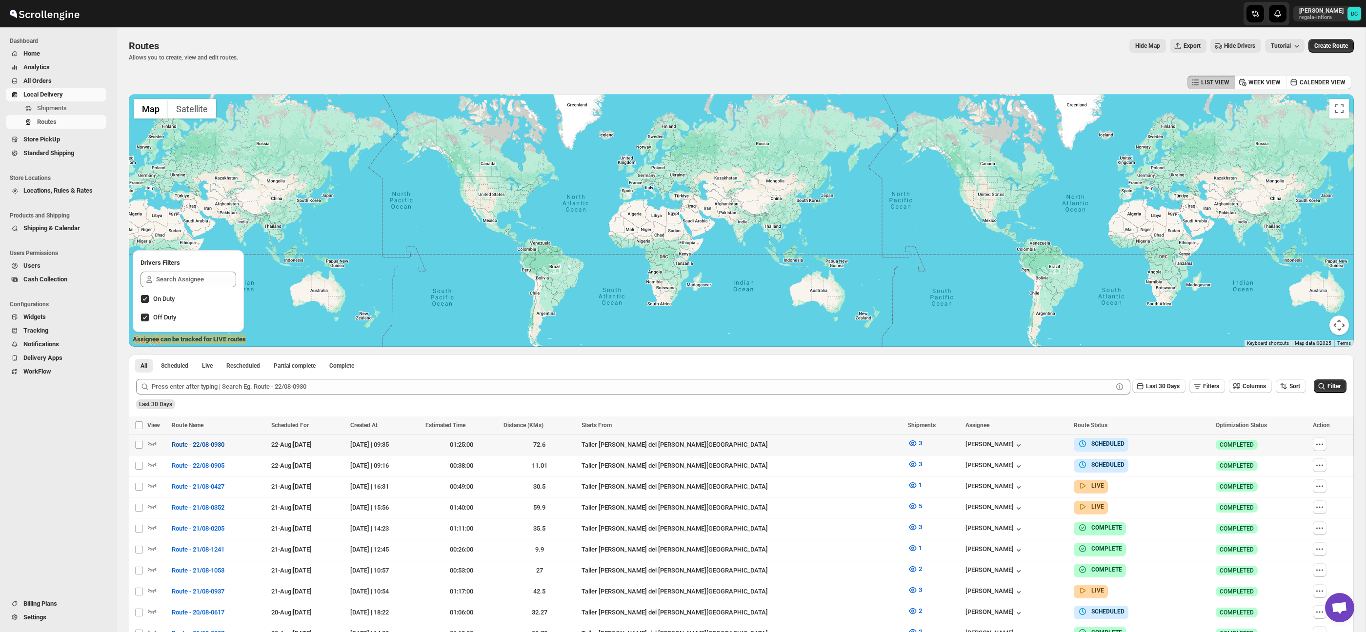
click at [200, 444] on span "Route - 22/08-0930" at bounding box center [198, 445] width 53 height 10
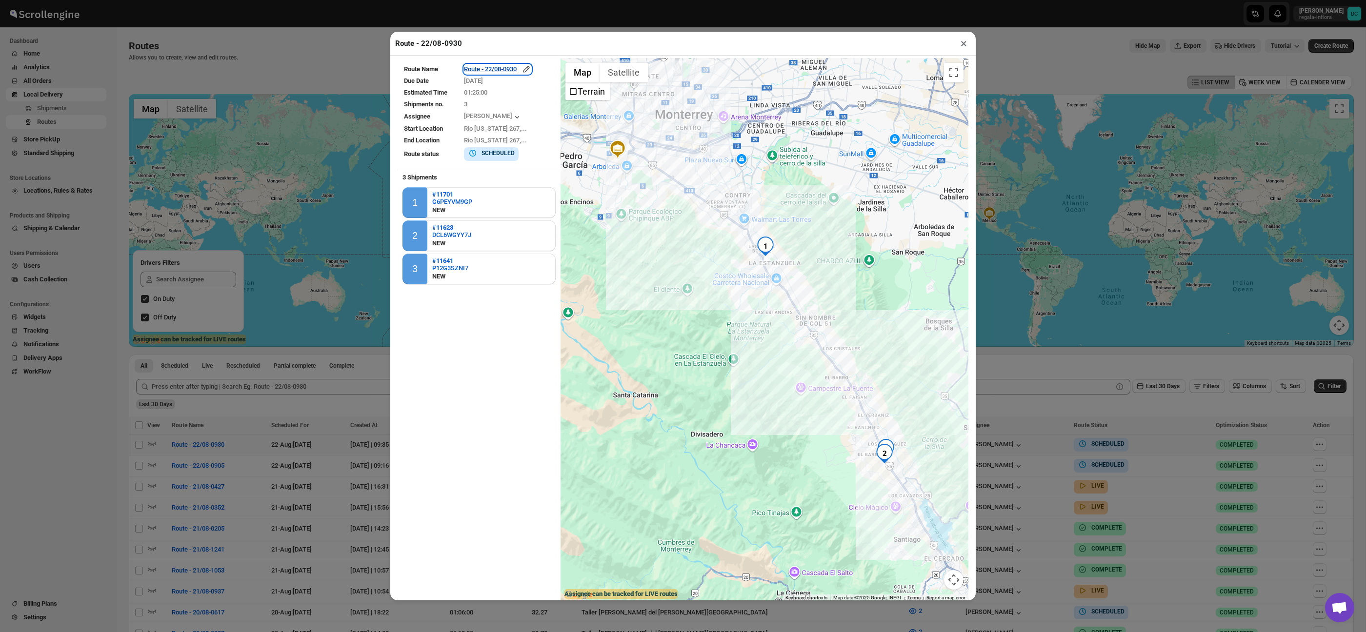
click at [531, 69] on icon "button" at bounding box center [527, 69] width 10 height 10
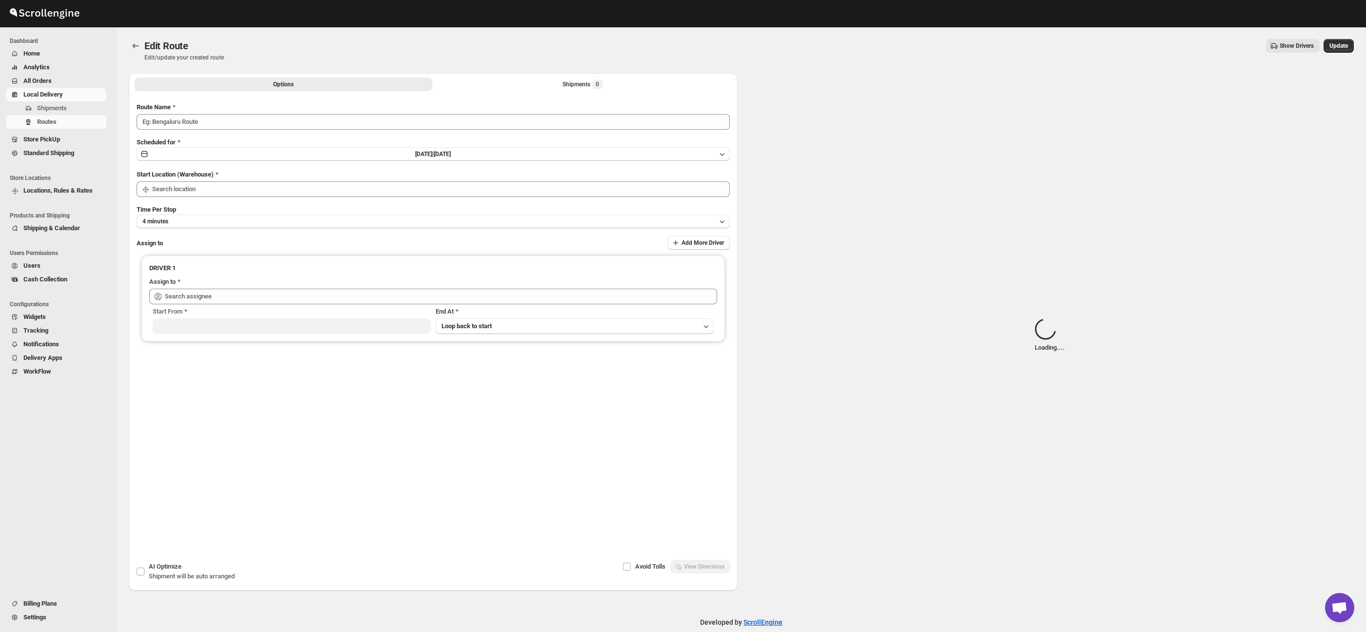
type input "Route - 22/08-0930"
type input "Taller [PERSON_NAME] del [PERSON_NAME][GEOGRAPHIC_DATA]"
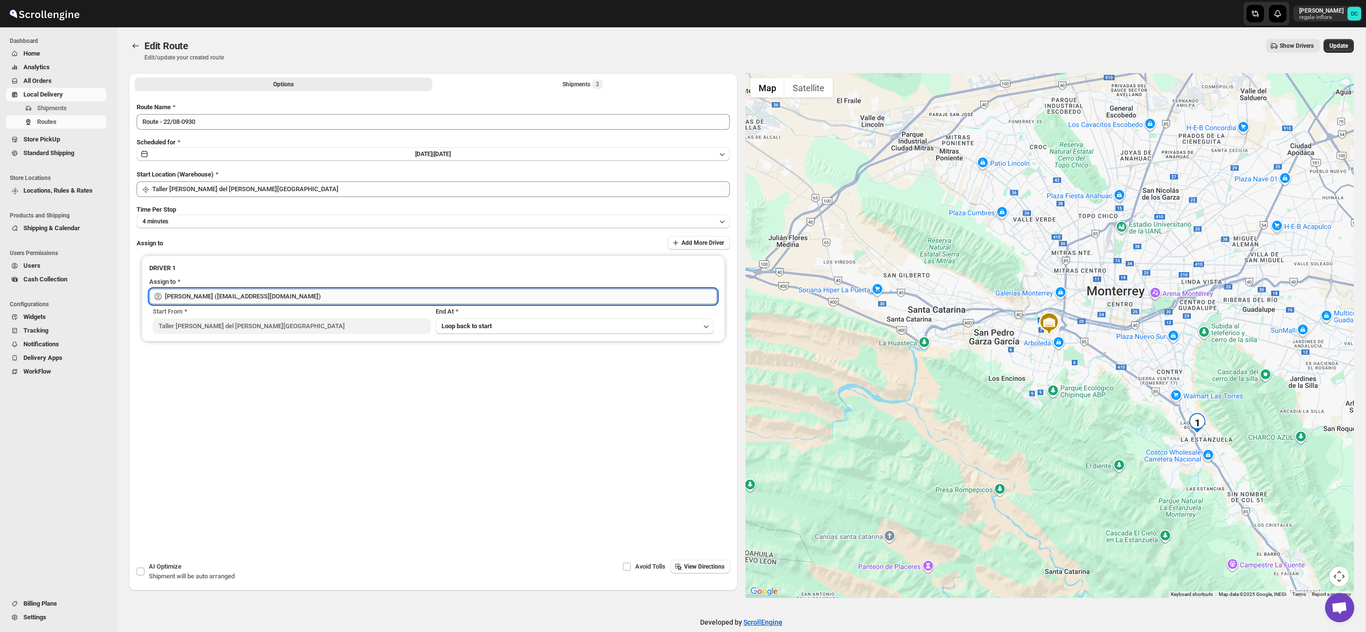
click at [276, 293] on input "[PERSON_NAME] ([EMAIL_ADDRESS][DOMAIN_NAME])" at bounding box center [441, 297] width 552 height 16
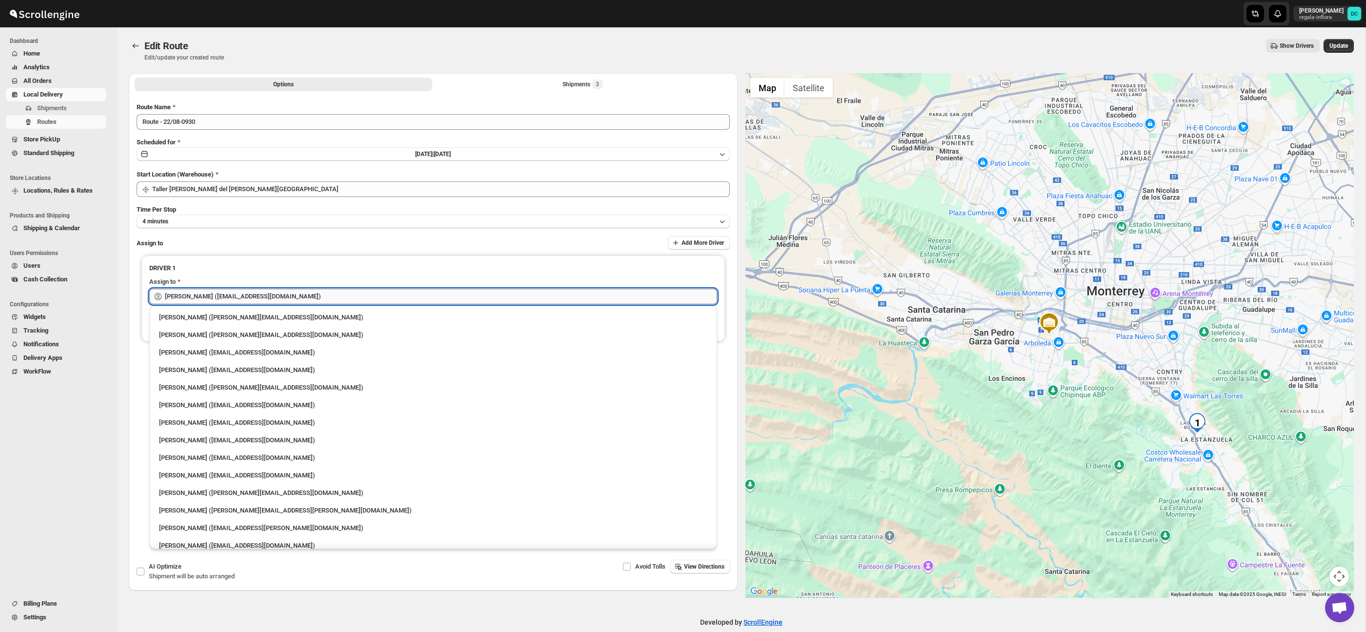
click at [285, 296] on input "[PERSON_NAME] ([EMAIL_ADDRESS][DOMAIN_NAME])" at bounding box center [441, 297] width 552 height 16
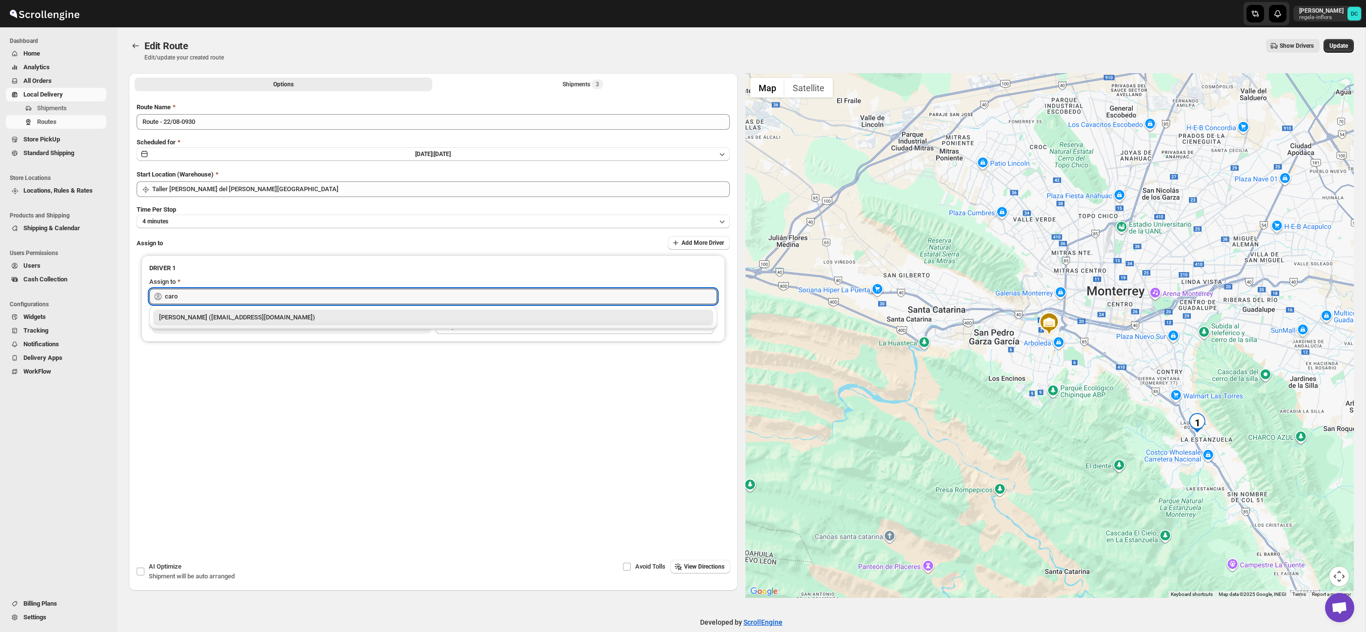
click at [267, 313] on div "[PERSON_NAME] ([EMAIL_ADDRESS][DOMAIN_NAME])" at bounding box center [433, 318] width 549 height 10
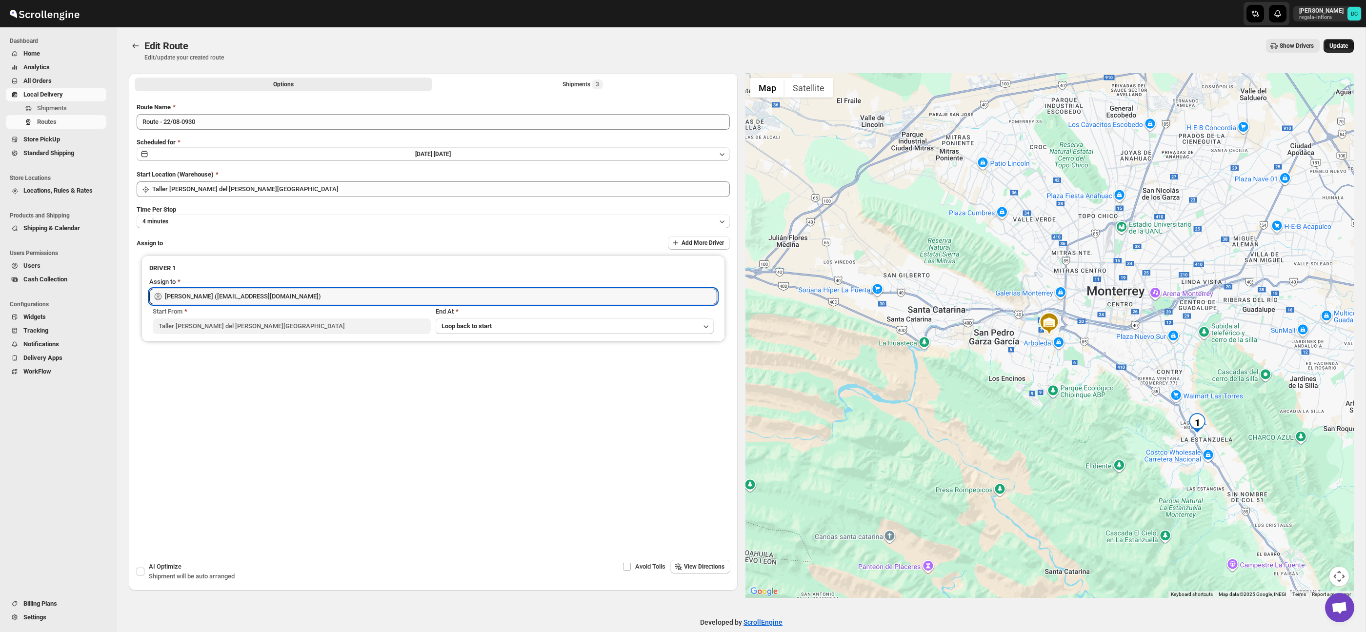
type input "[PERSON_NAME] ([EMAIL_ADDRESS][DOMAIN_NAME])"
click at [1351, 43] on button "Update" at bounding box center [1339, 46] width 30 height 14
